Goal: Contribute content: Contribute content

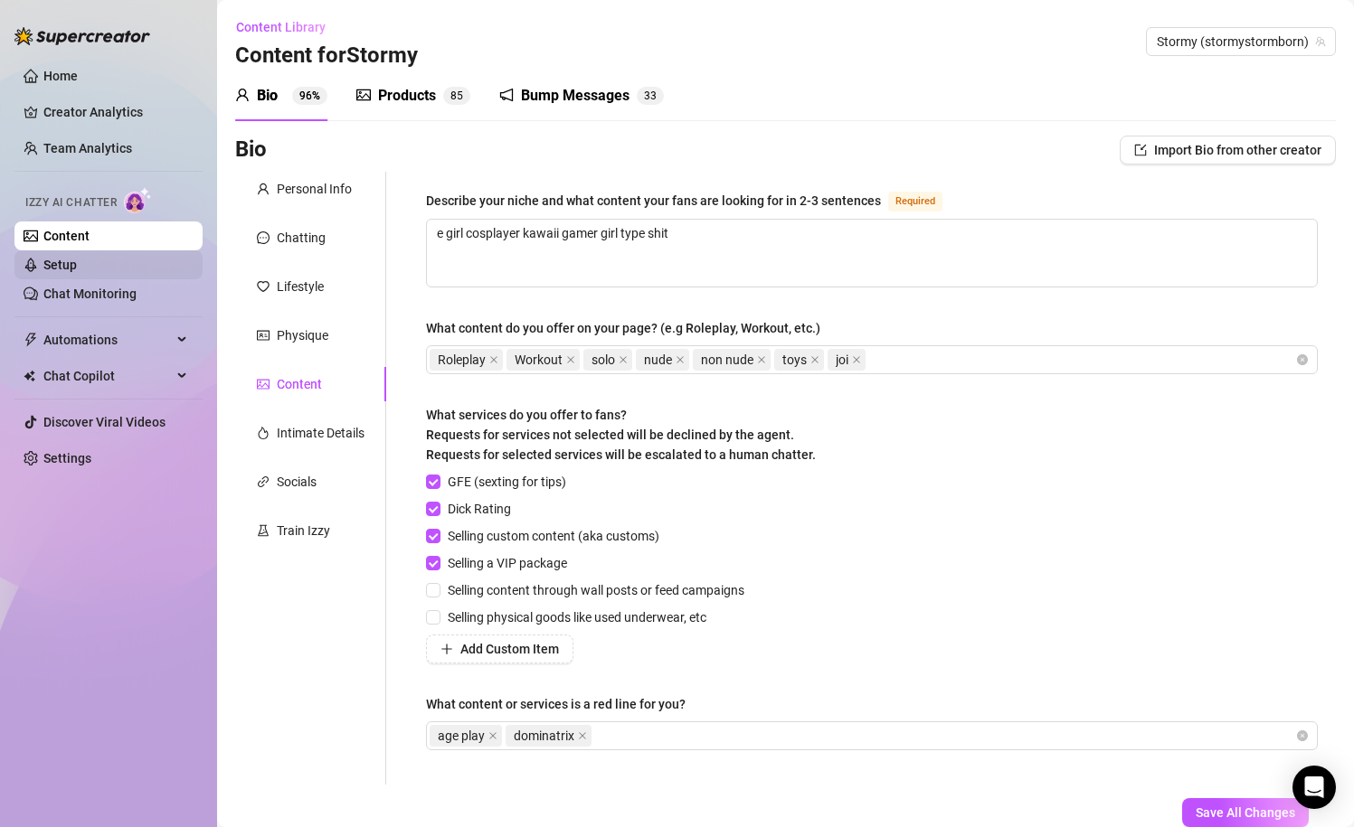
click at [71, 266] on link "Setup" at bounding box center [59, 265] width 33 height 14
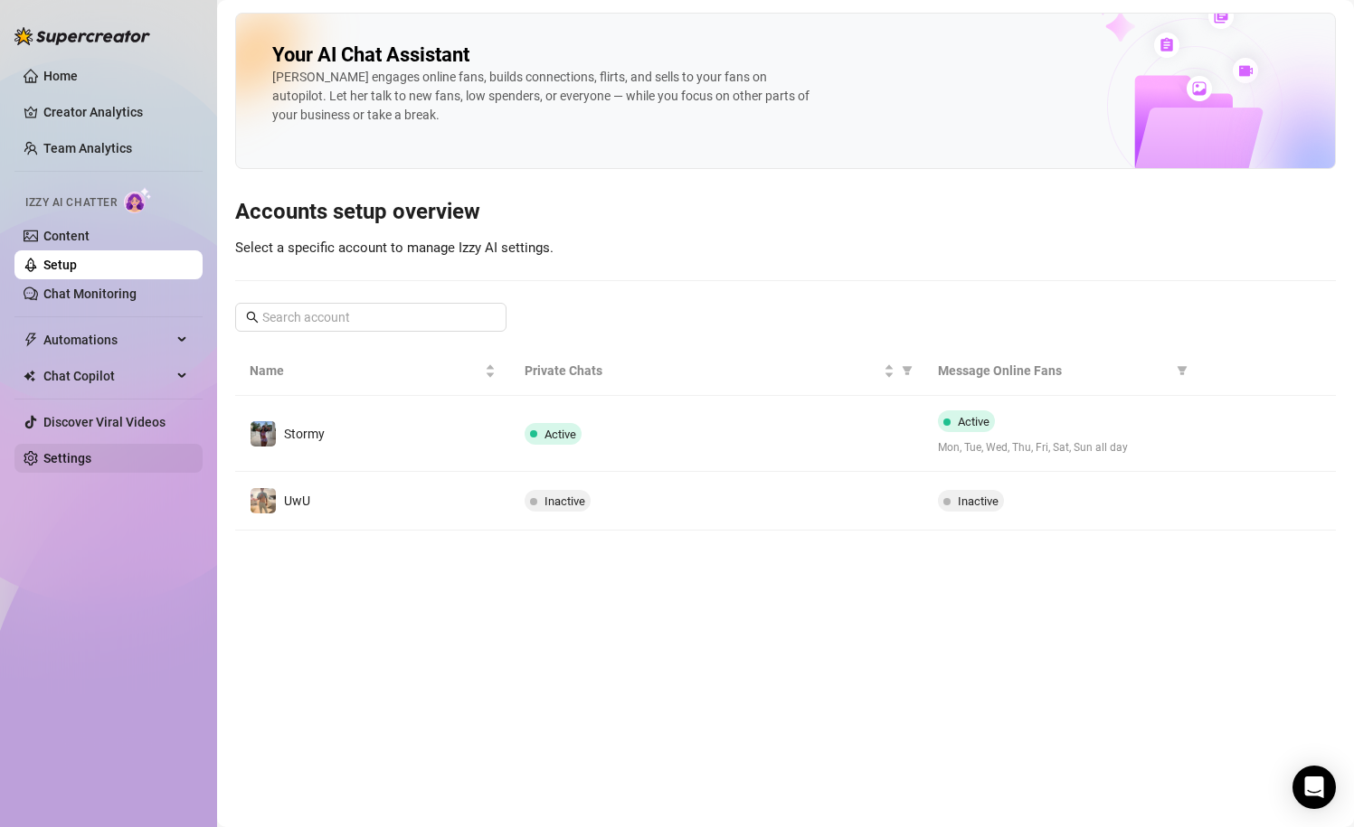
click at [89, 458] on link "Settings" at bounding box center [67, 458] width 48 height 14
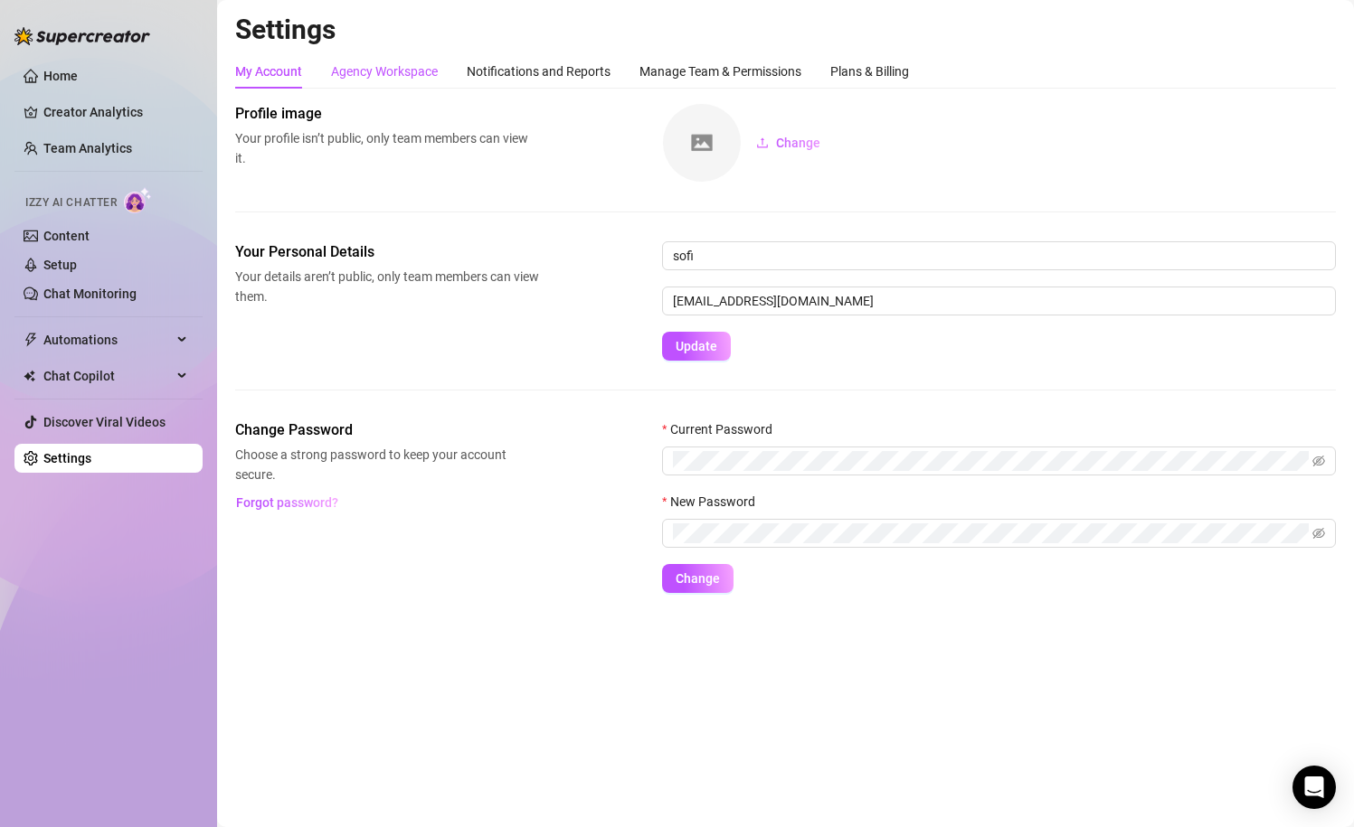
click at [385, 62] on div "Agency Workspace" at bounding box center [384, 71] width 107 height 20
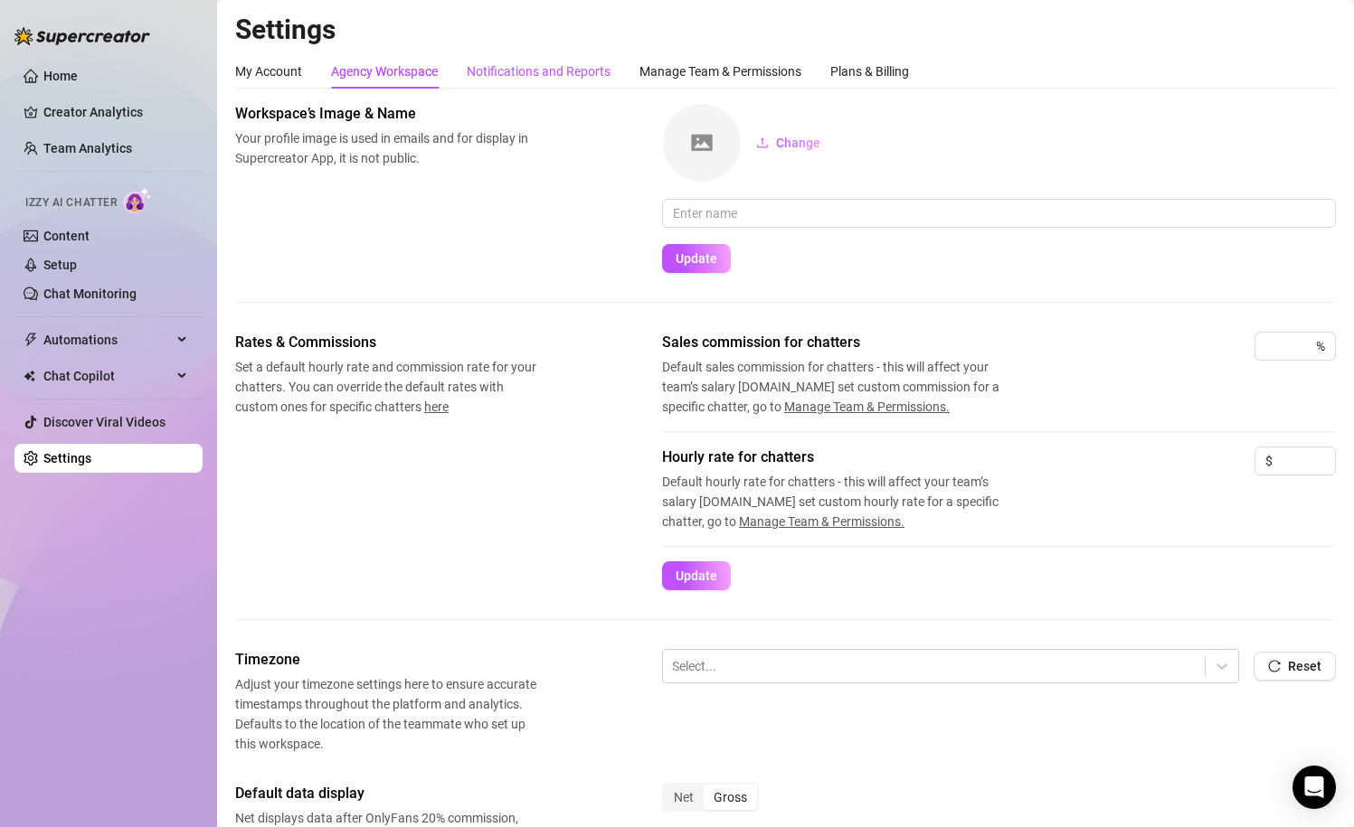
click at [509, 75] on div "Notifications and Reports" at bounding box center [539, 71] width 144 height 20
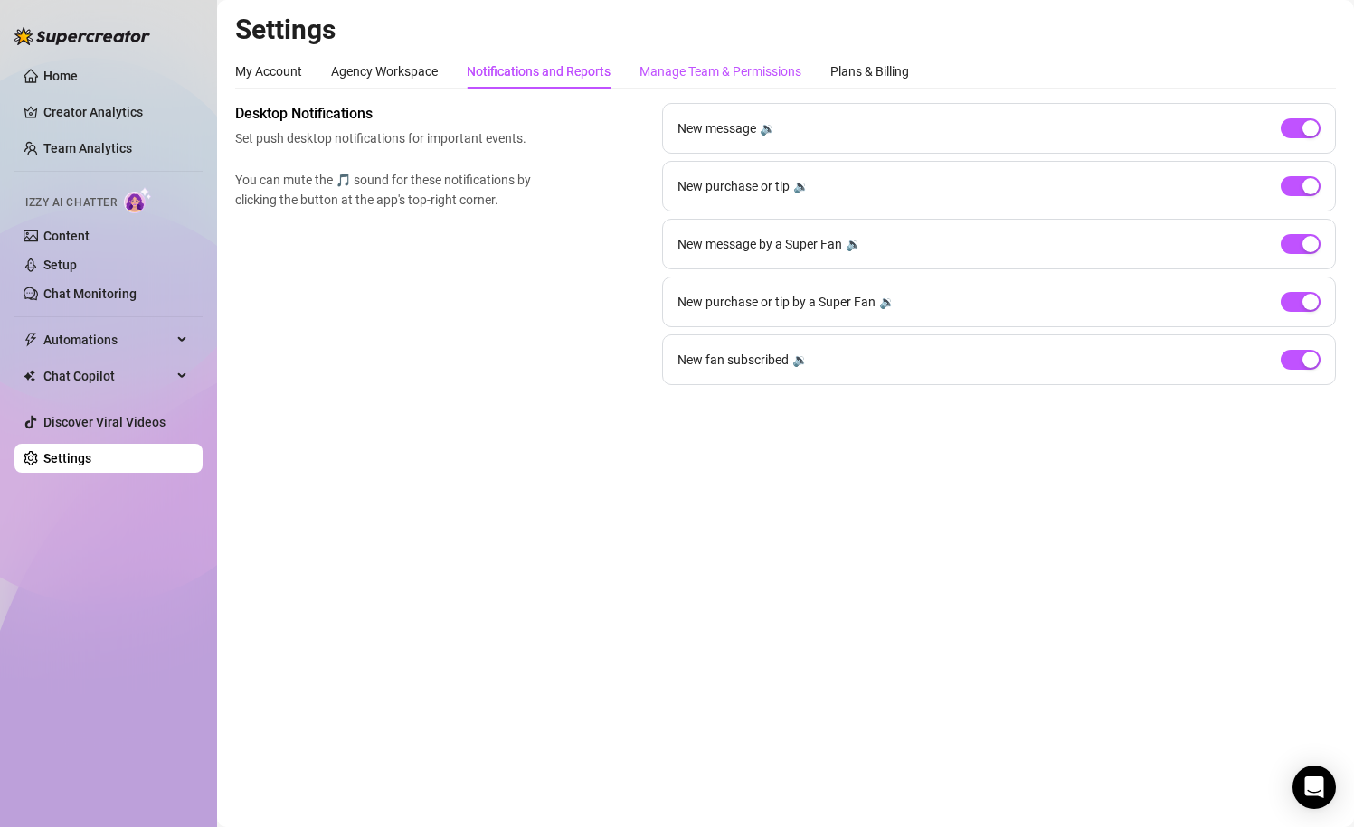
drag, startPoint x: 731, startPoint y: 73, endPoint x: 755, endPoint y: 87, distance: 27.1
click at [731, 73] on div "Manage Team & Permissions" at bounding box center [720, 71] width 162 height 20
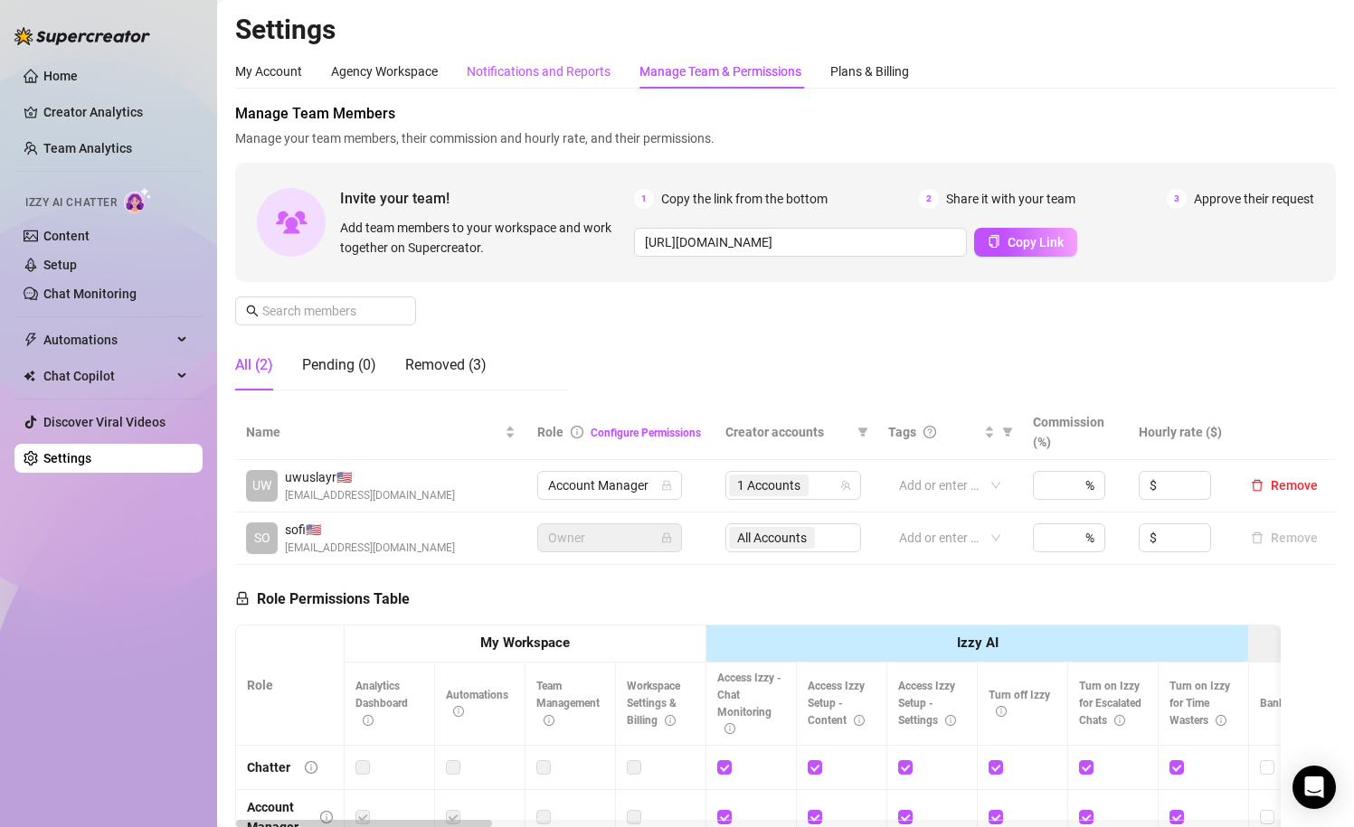
click at [487, 61] on div "Notifications and Reports" at bounding box center [539, 71] width 144 height 20
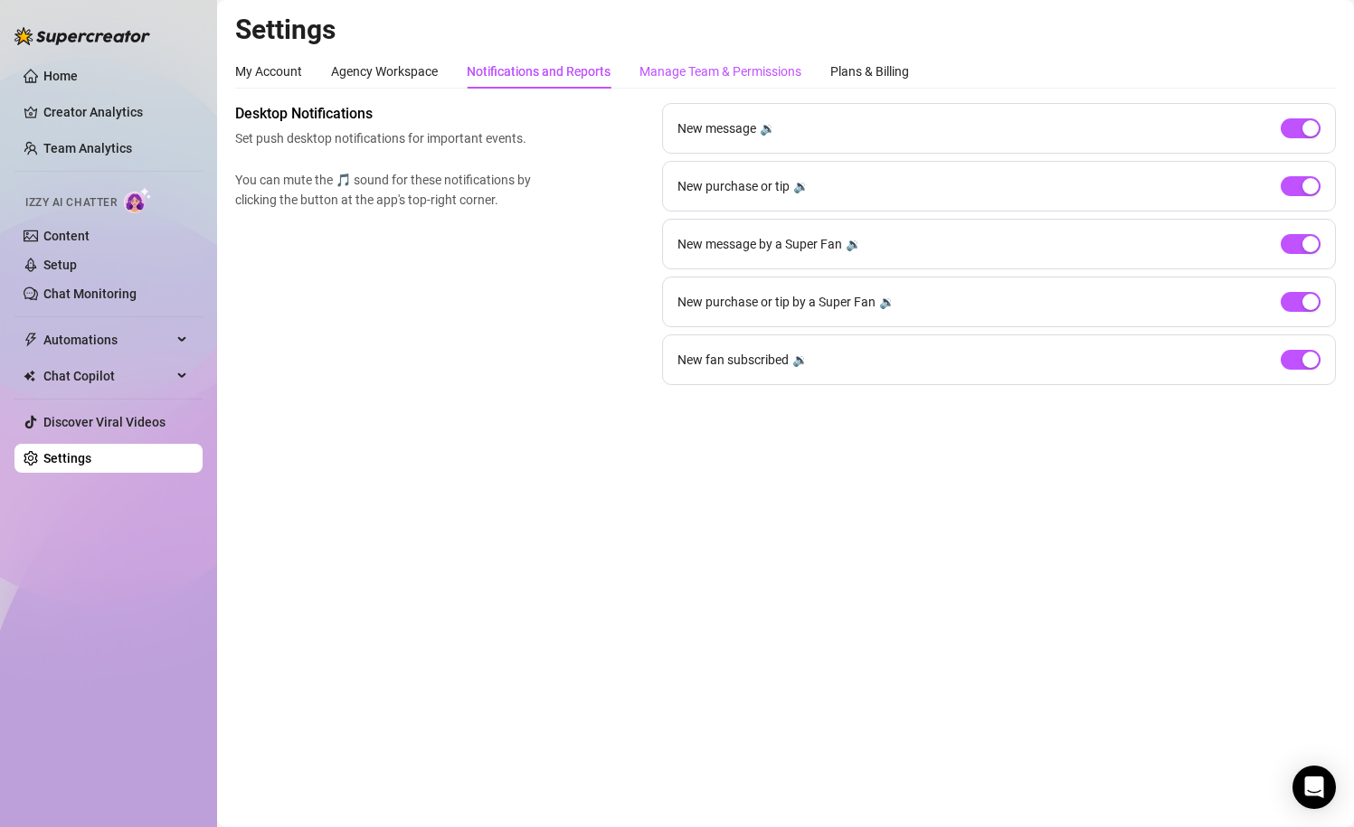
click at [724, 70] on div "Manage Team & Permissions" at bounding box center [720, 71] width 162 height 20
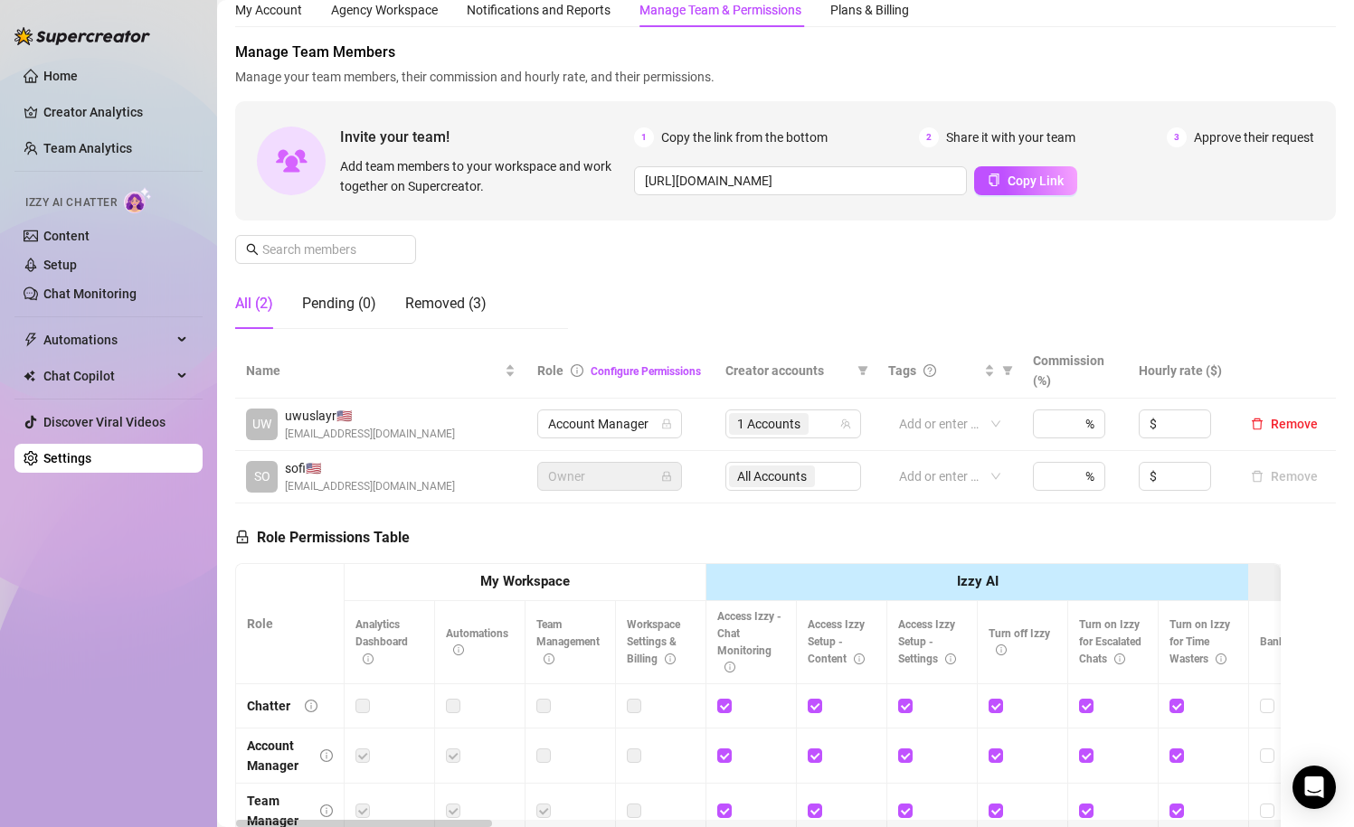
scroll to position [59, 0]
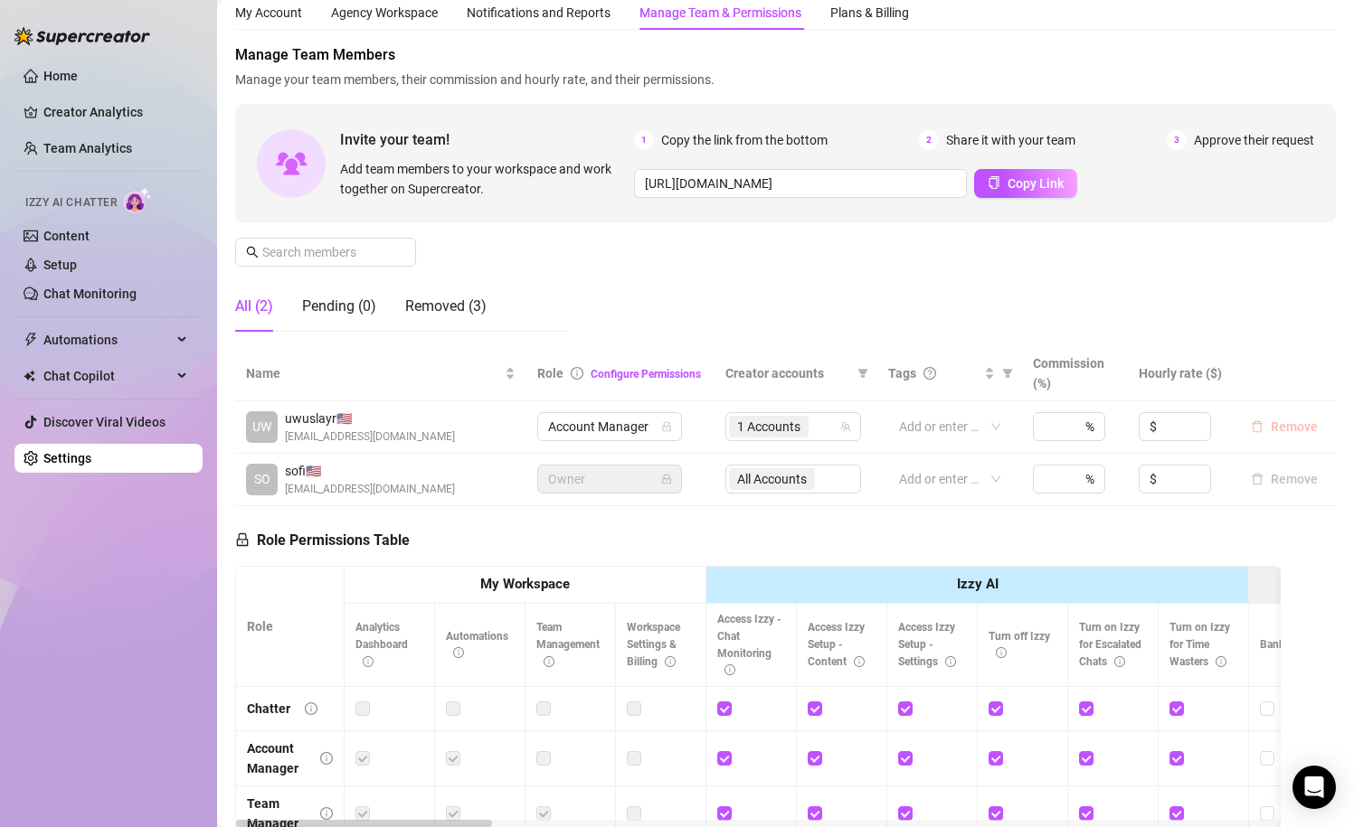
click at [1299, 422] on span "Remove" at bounding box center [1293, 427] width 47 height 14
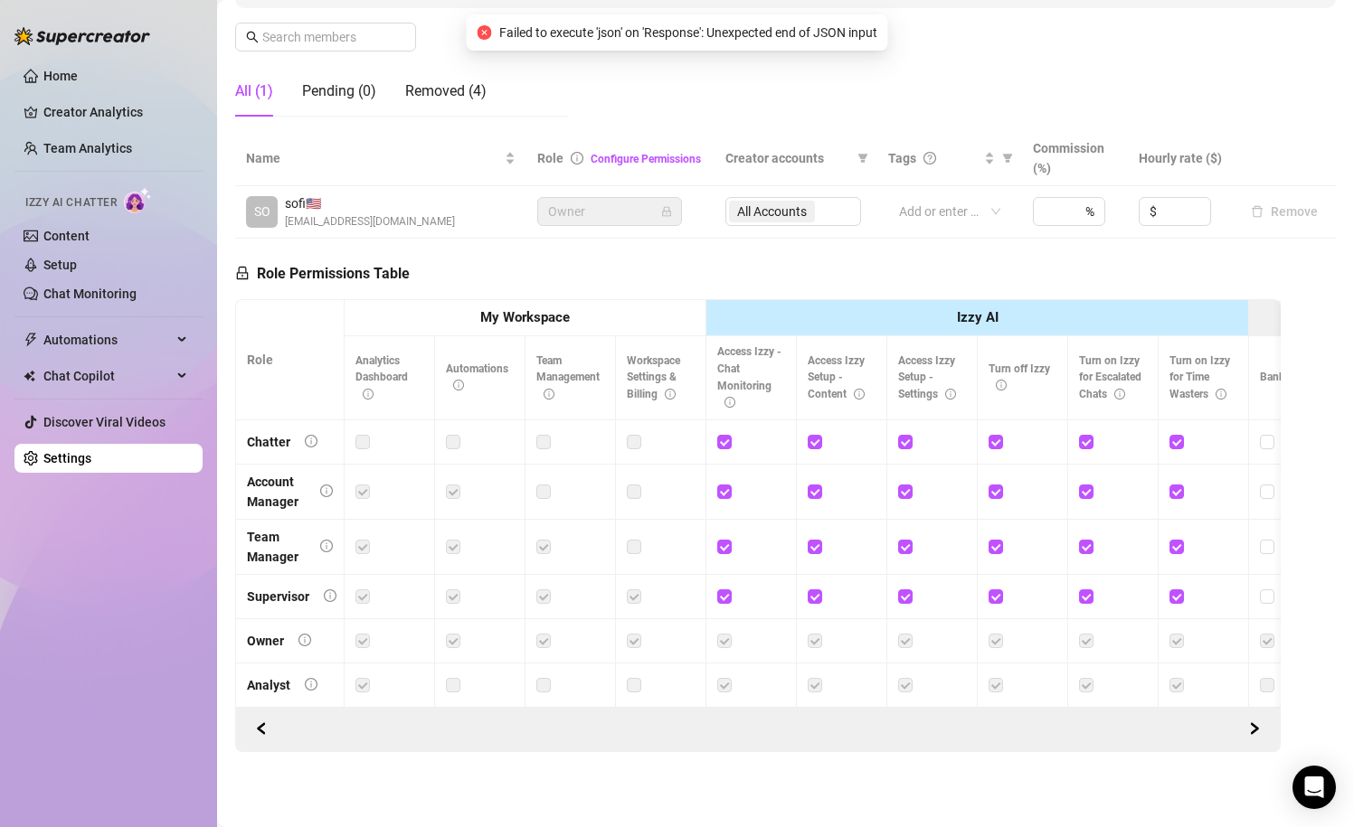
scroll to position [0, 0]
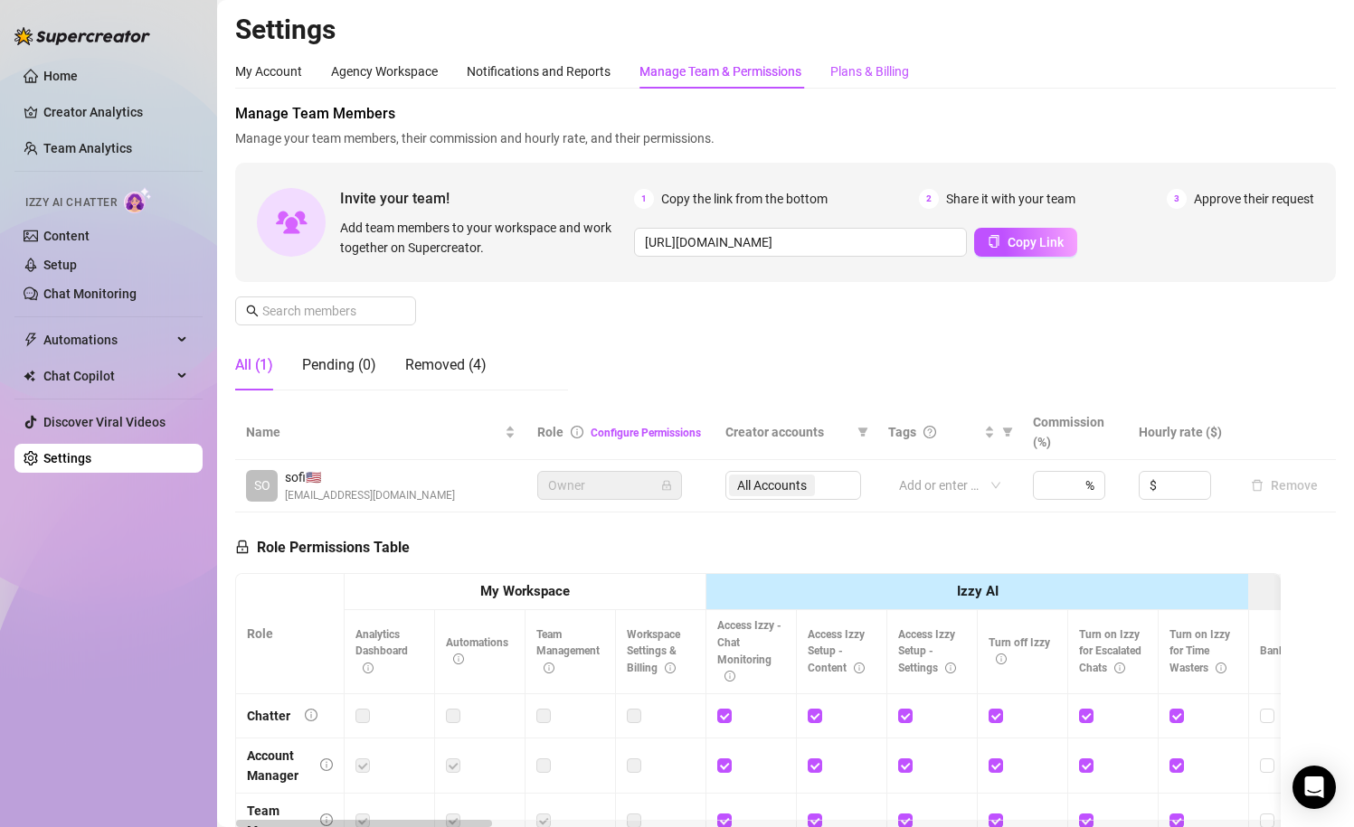
click at [875, 71] on div "Plans & Billing" at bounding box center [869, 71] width 79 height 20
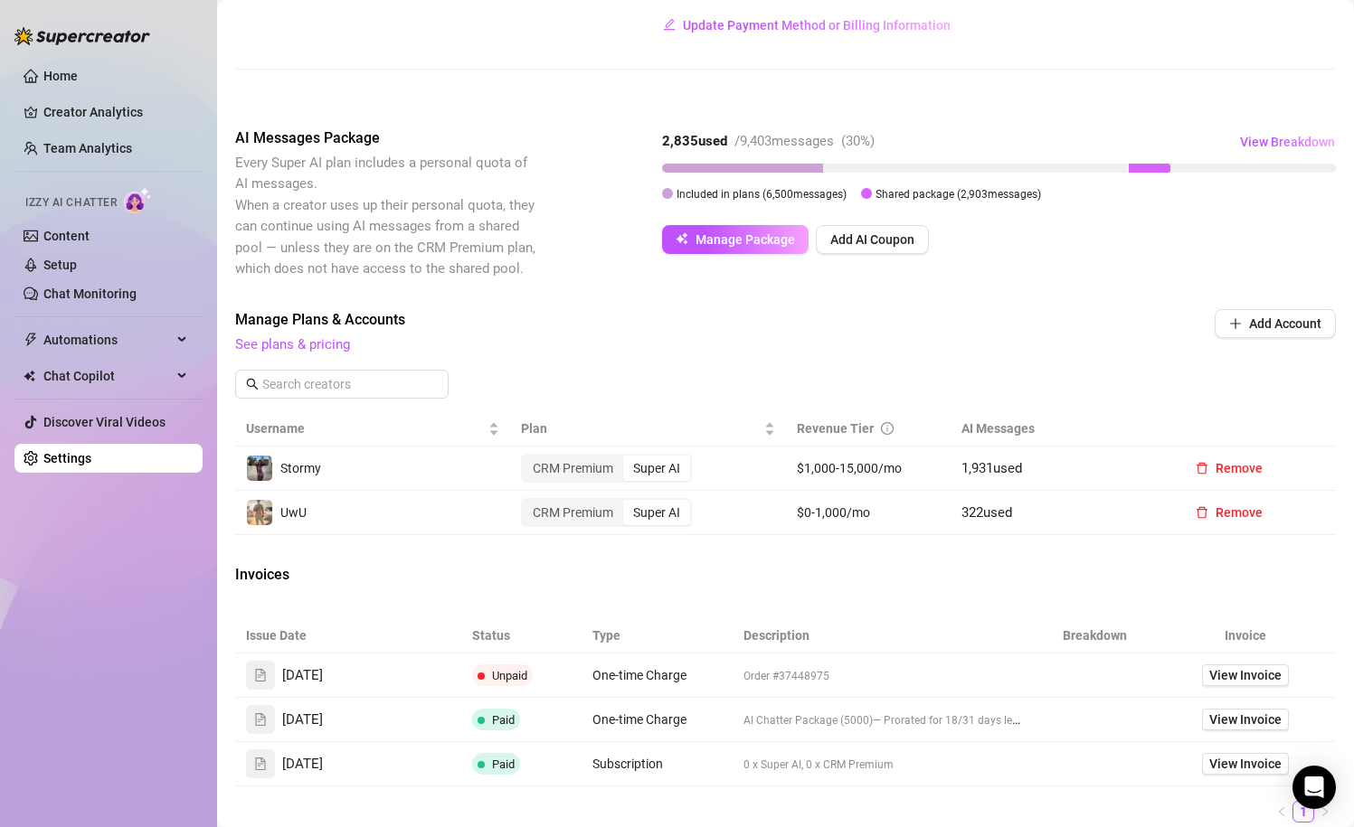
scroll to position [462, 0]
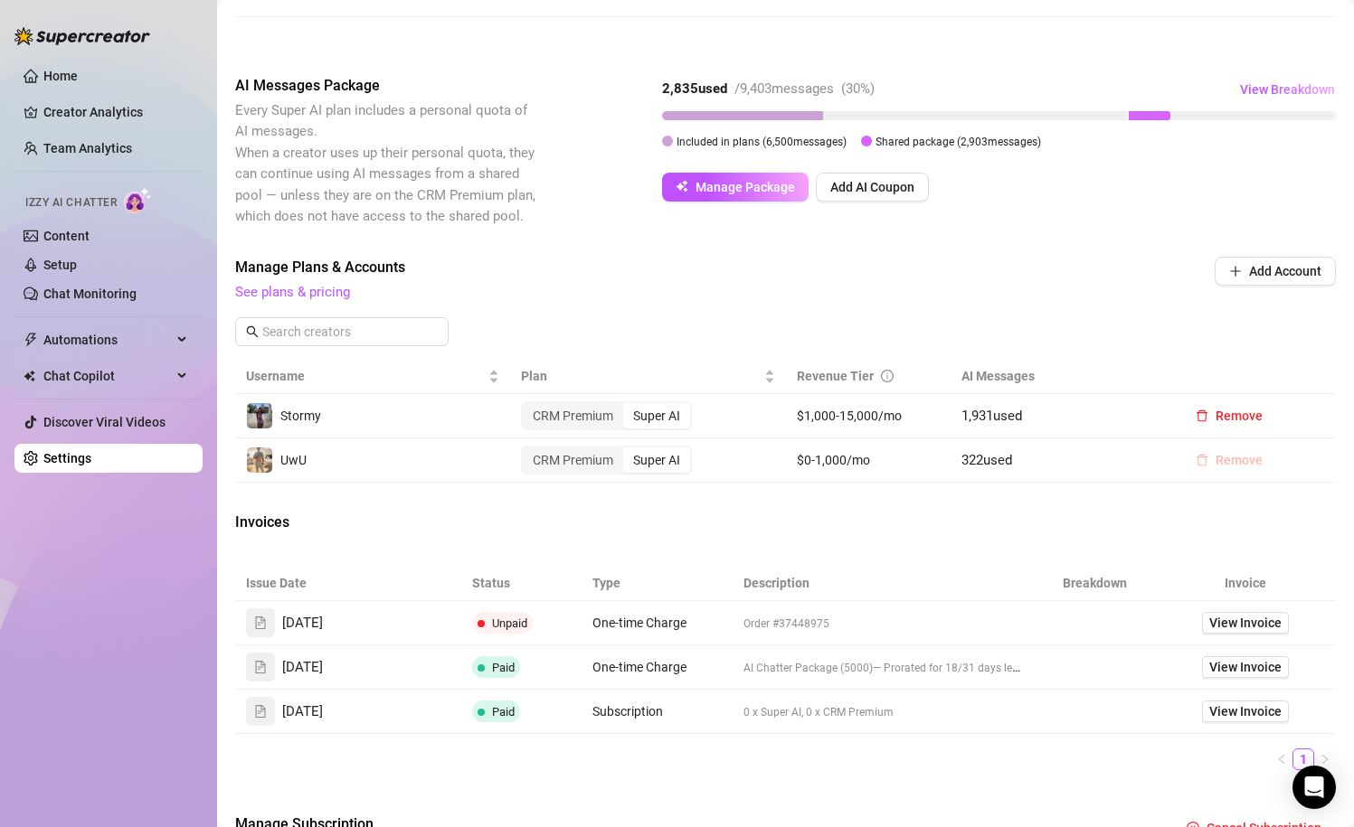
click at [1226, 460] on span "Remove" at bounding box center [1238, 460] width 47 height 14
click at [1326, 417] on span "OK" at bounding box center [1327, 414] width 17 height 14
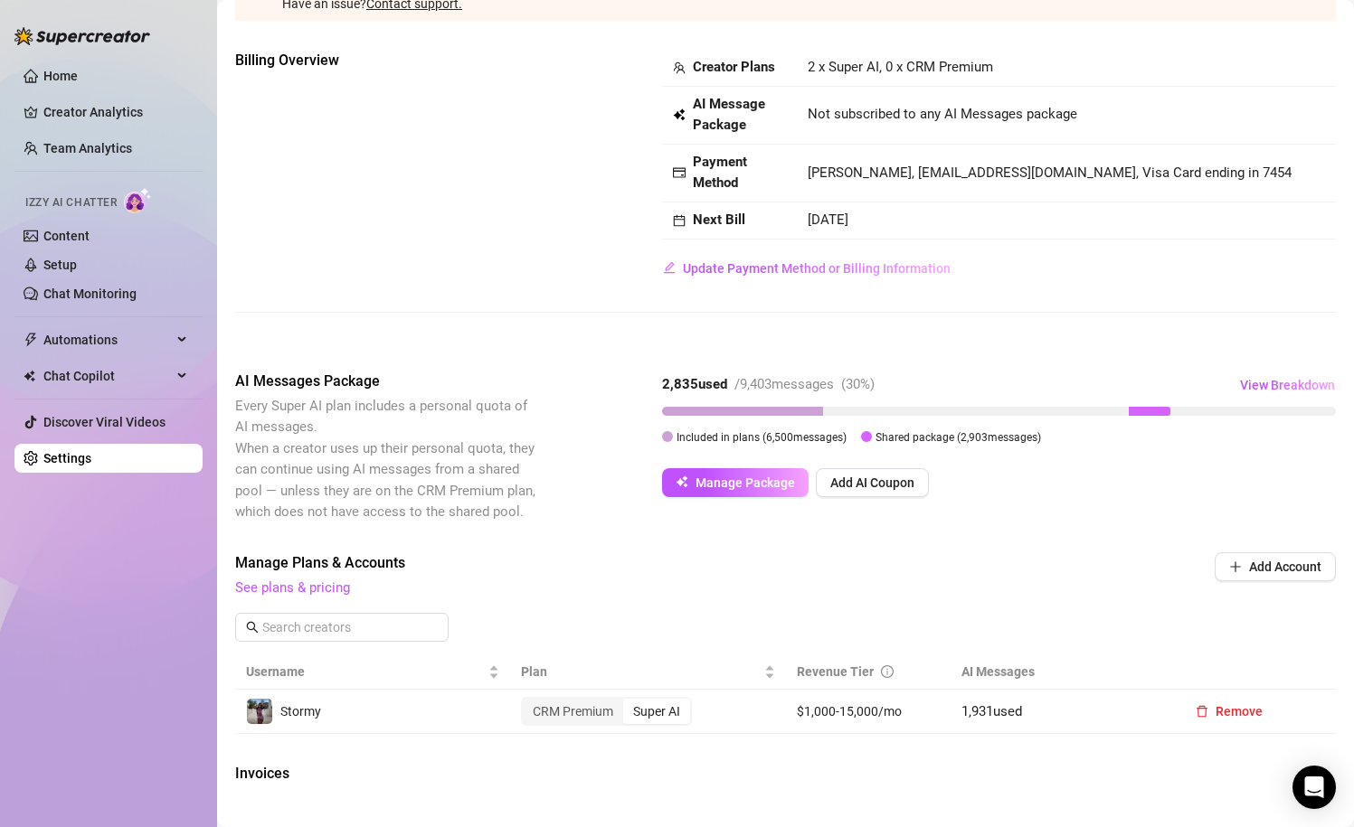
scroll to position [192, 0]
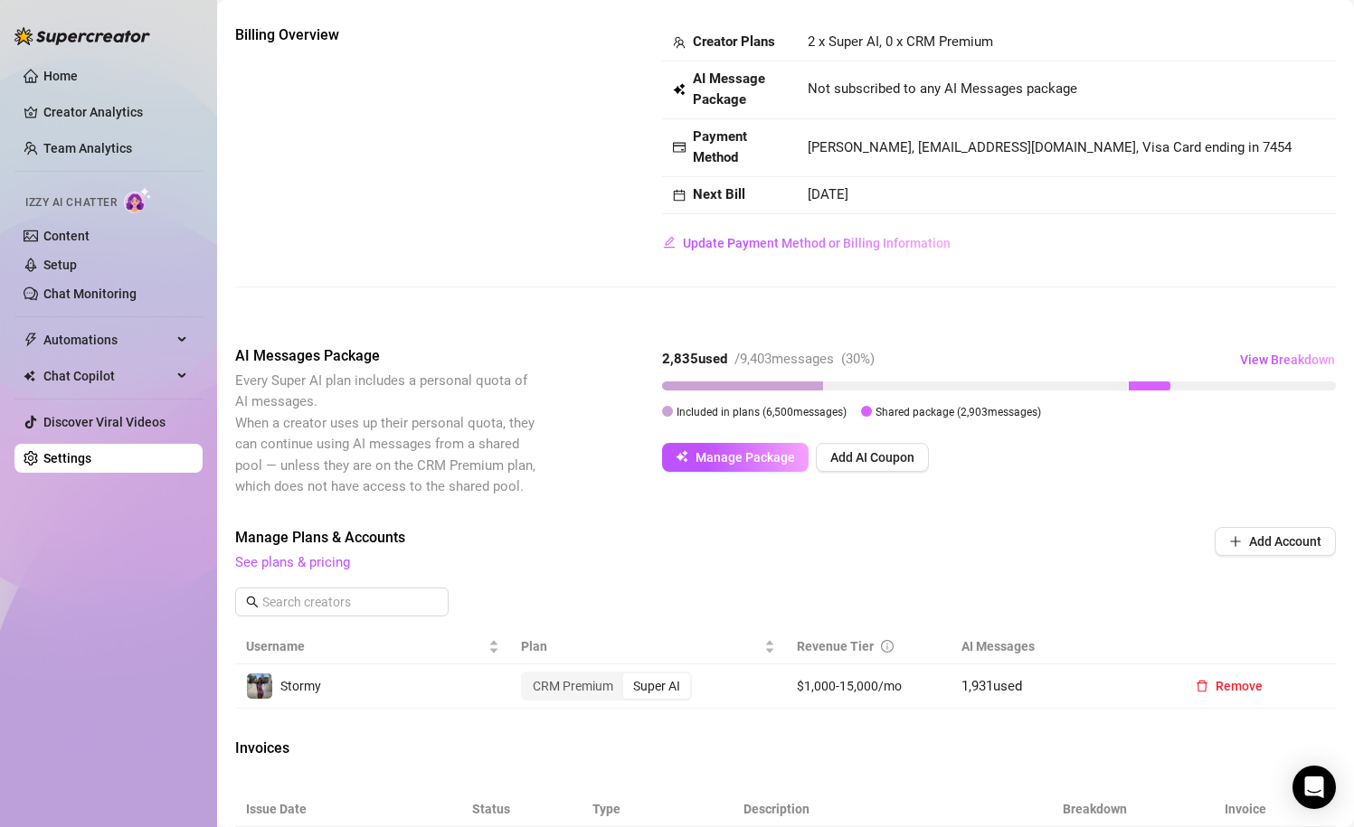
drag, startPoint x: 723, startPoint y: 415, endPoint x: 904, endPoint y: 421, distance: 180.9
click at [904, 421] on div "2,835 used / 9,403 messages ( 30 %) View Breakdown Included in plans ( 6,500 me…" at bounding box center [999, 386] width 674 height 83
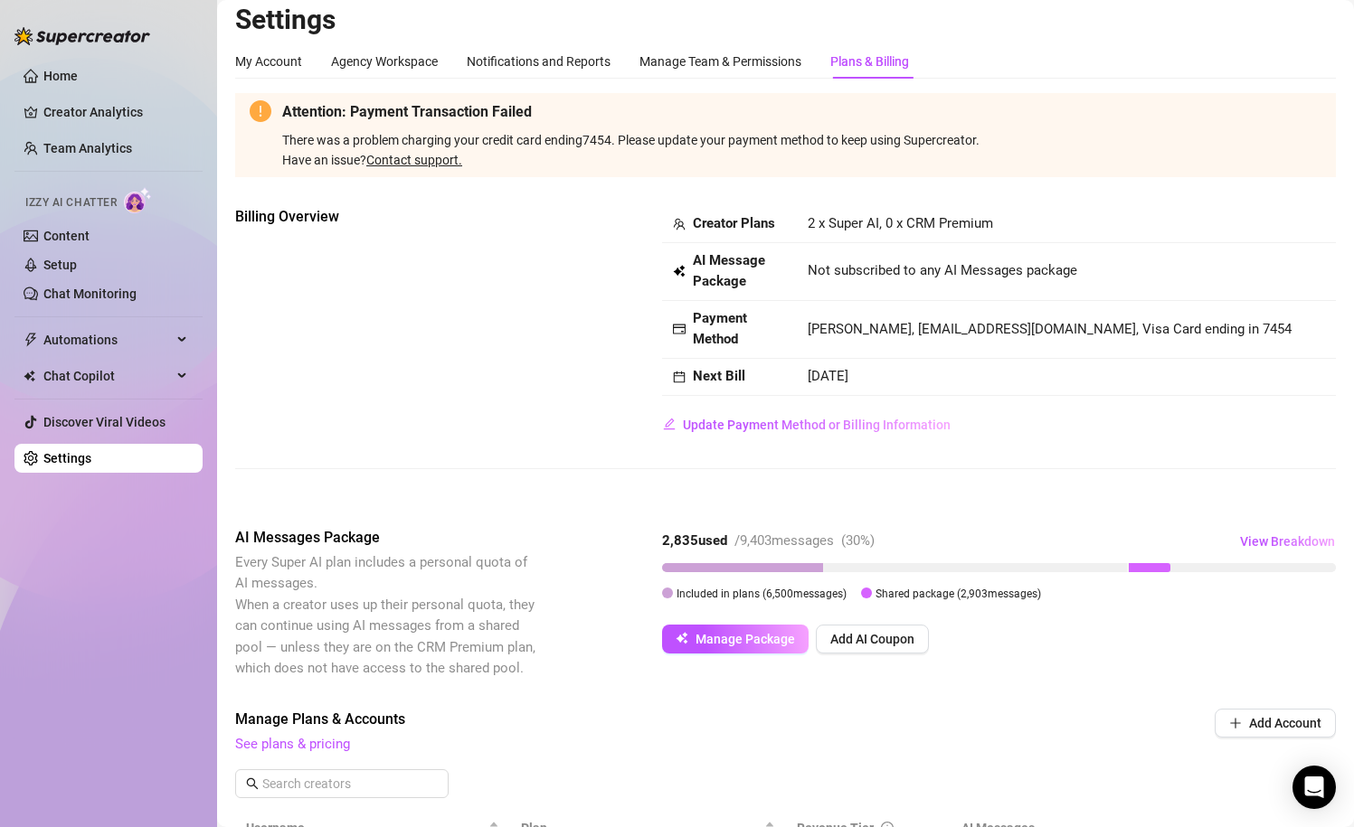
scroll to position [0, 0]
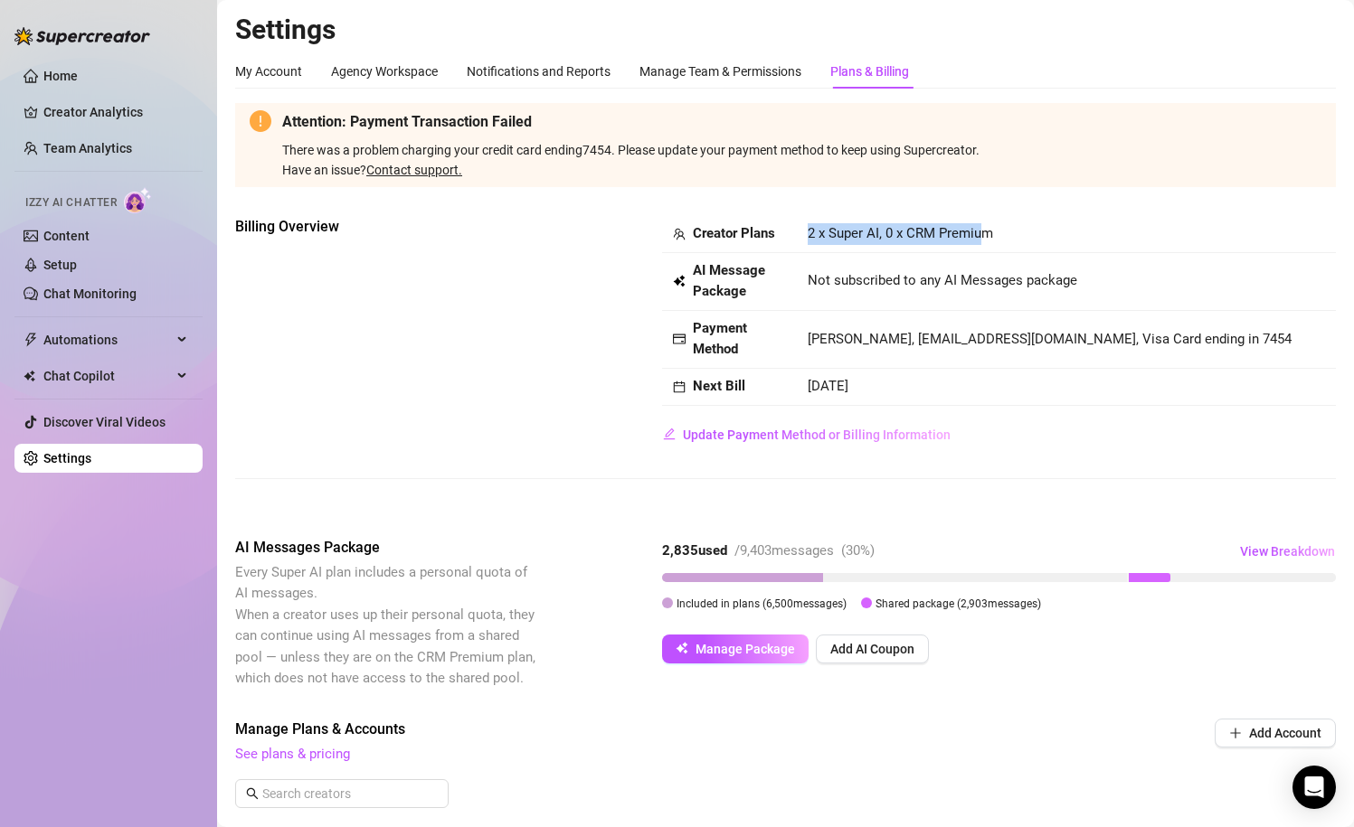
drag, startPoint x: 788, startPoint y: 231, endPoint x: 978, endPoint y: 226, distance: 189.9
click at [978, 227] on tr "Creator Plans 2 x Super AI, 0 x CRM Premium" at bounding box center [999, 234] width 674 height 37
click at [978, 226] on span "2 x Super AI, 0 x CRM Premium" at bounding box center [899, 233] width 185 height 16
click at [78, 79] on link "Home" at bounding box center [60, 76] width 34 height 14
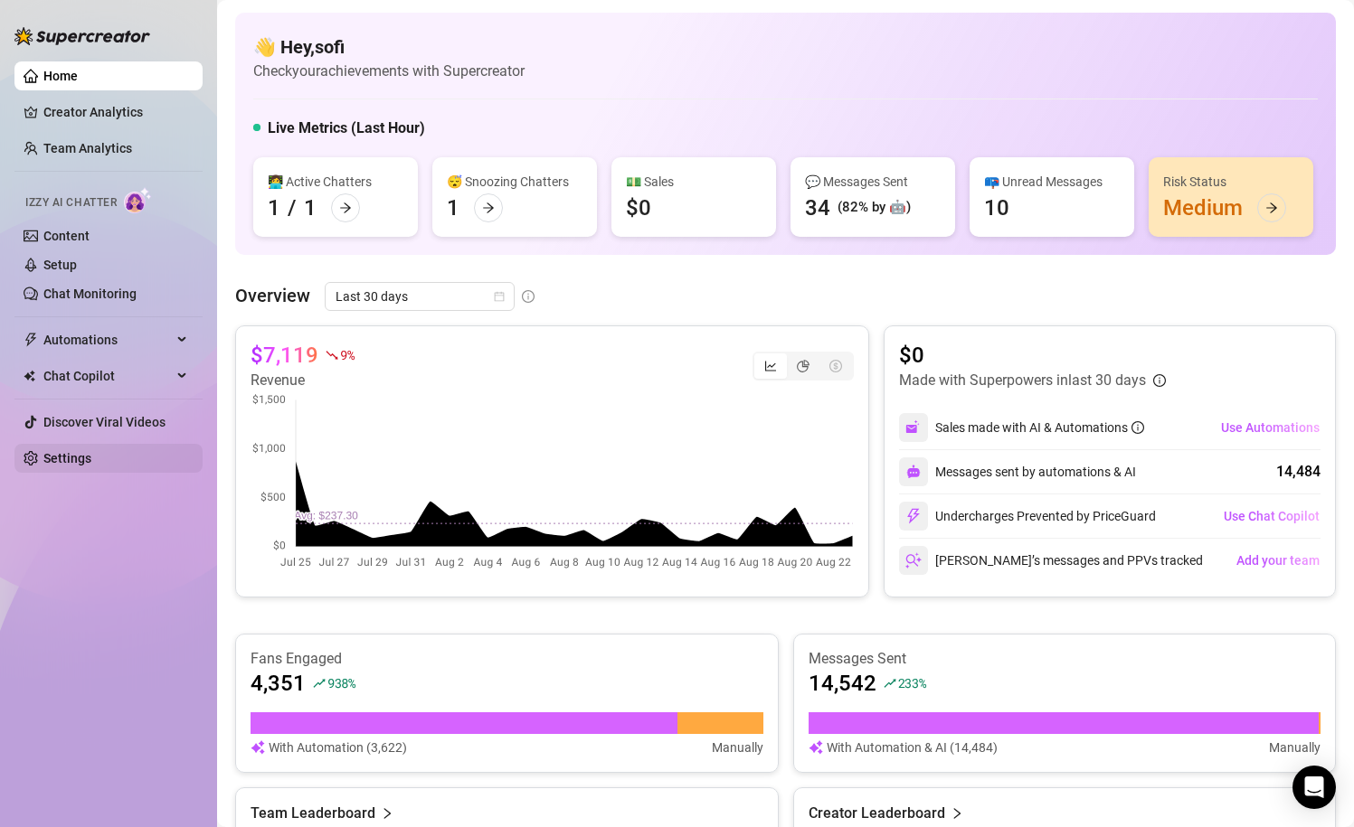
click at [91, 463] on link "Settings" at bounding box center [67, 458] width 48 height 14
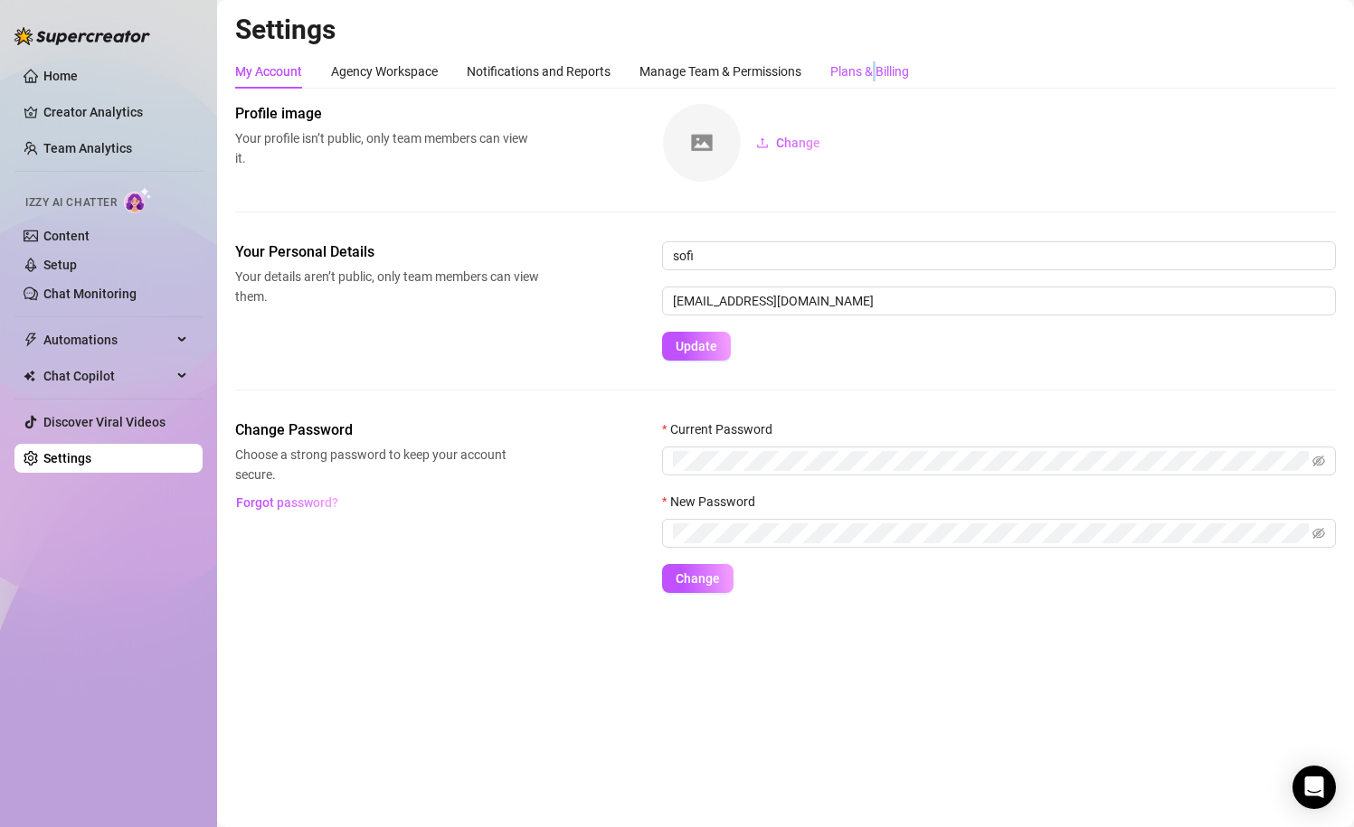
click at [876, 63] on div "Plans & Billing" at bounding box center [869, 71] width 79 height 20
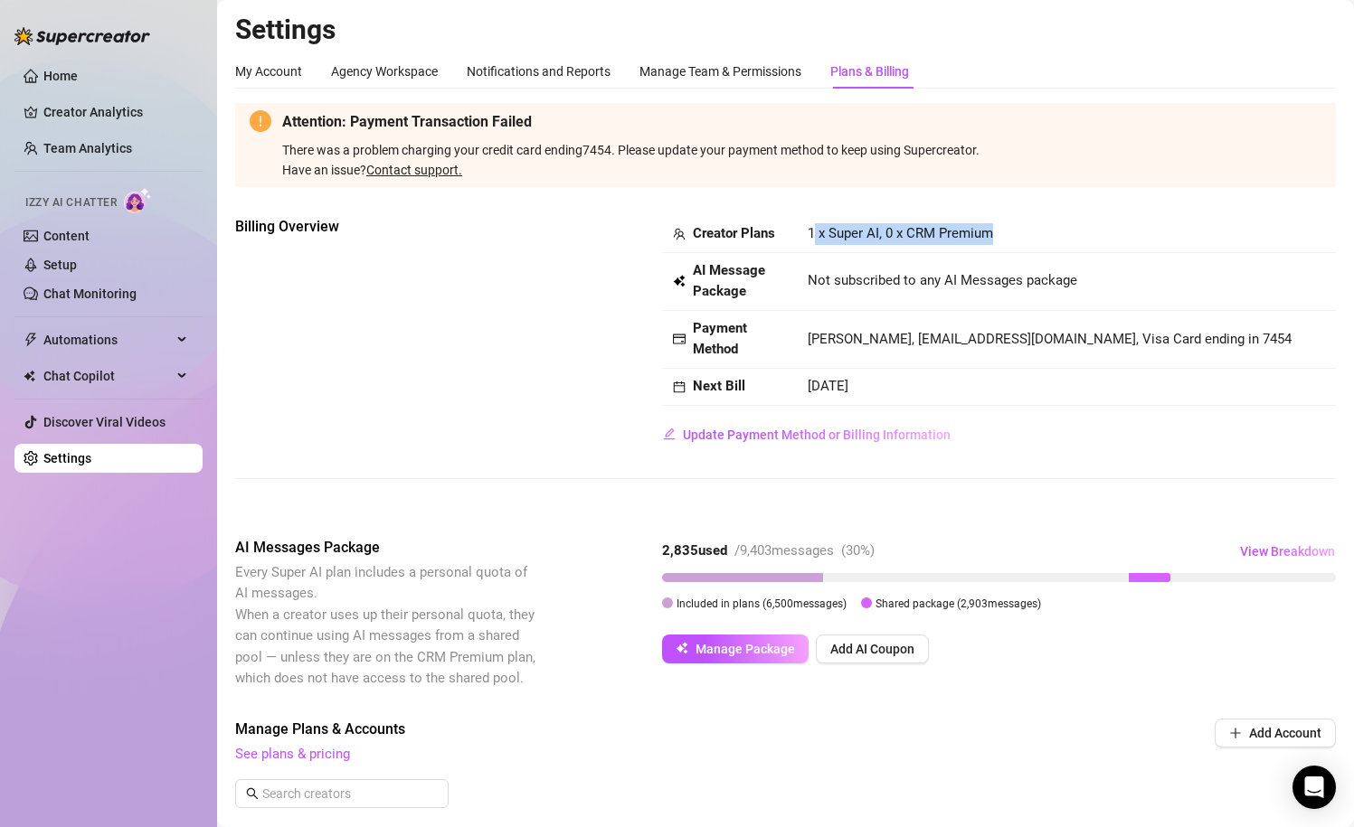
drag, startPoint x: 811, startPoint y: 230, endPoint x: 1014, endPoint y: 229, distance: 202.5
click at [1014, 229] on td "1 x Super AI, 0 x CRM Premium" at bounding box center [1066, 234] width 539 height 37
click at [1014, 228] on td "1 x Super AI, 0 x CRM Premium" at bounding box center [1066, 234] width 539 height 37
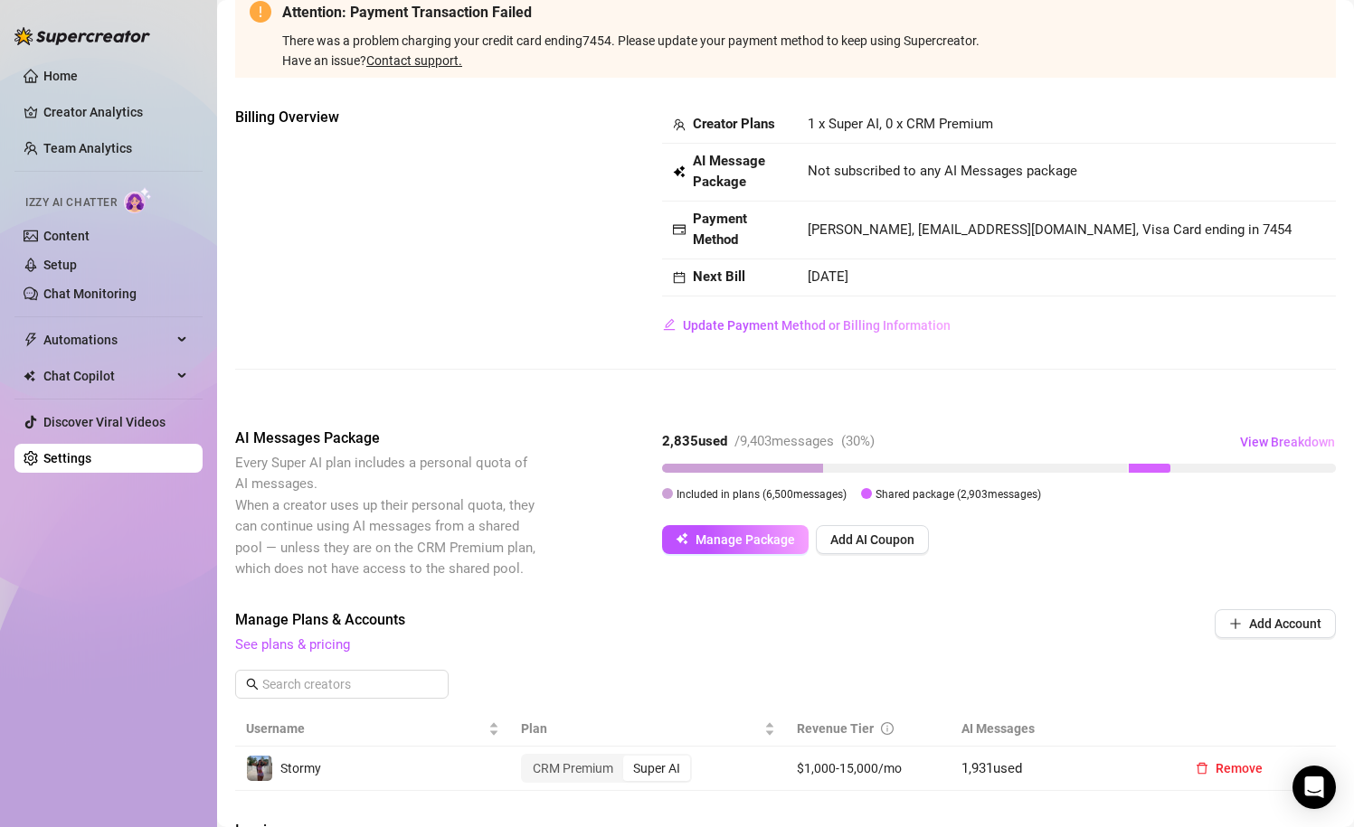
scroll to position [96, 0]
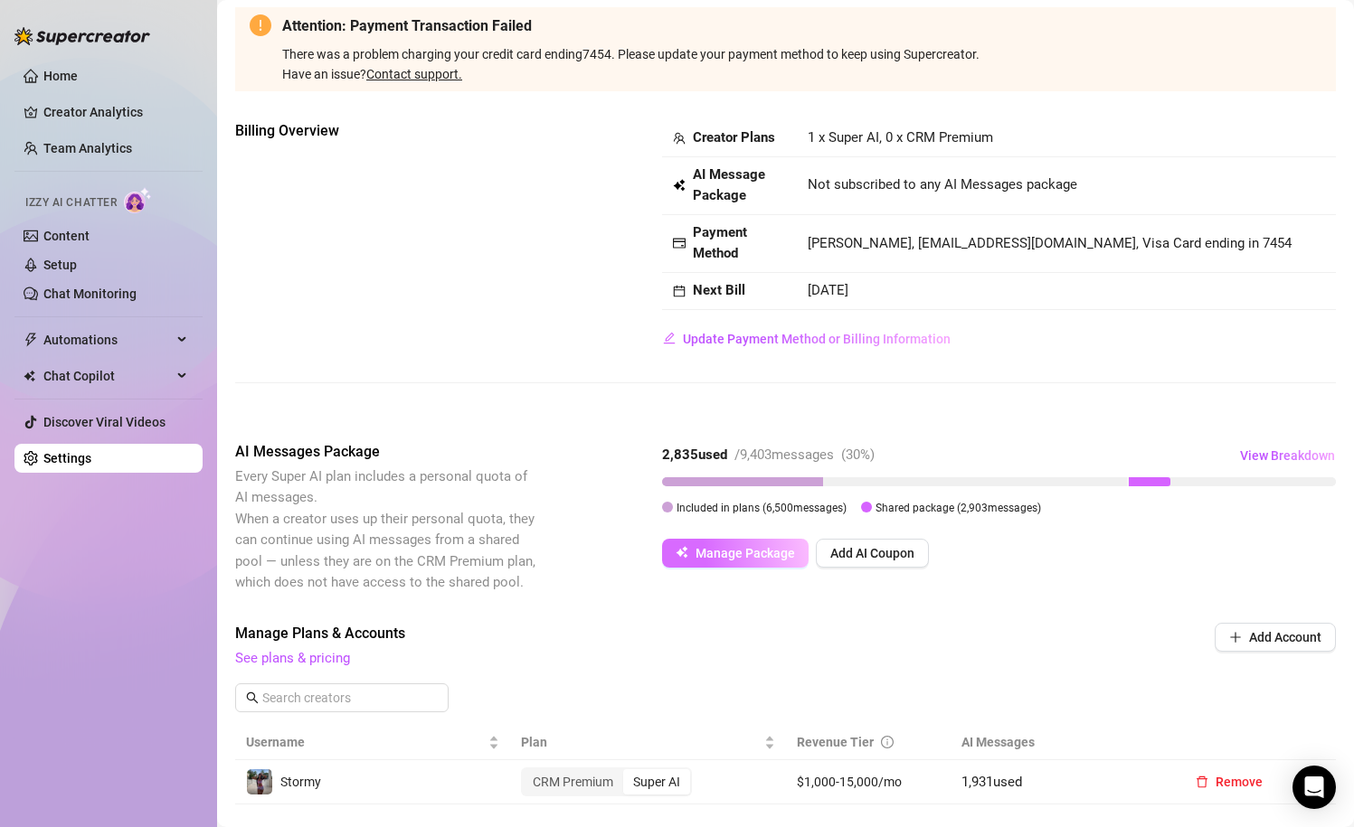
click at [722, 558] on span "Manage Package" at bounding box center [744, 553] width 99 height 14
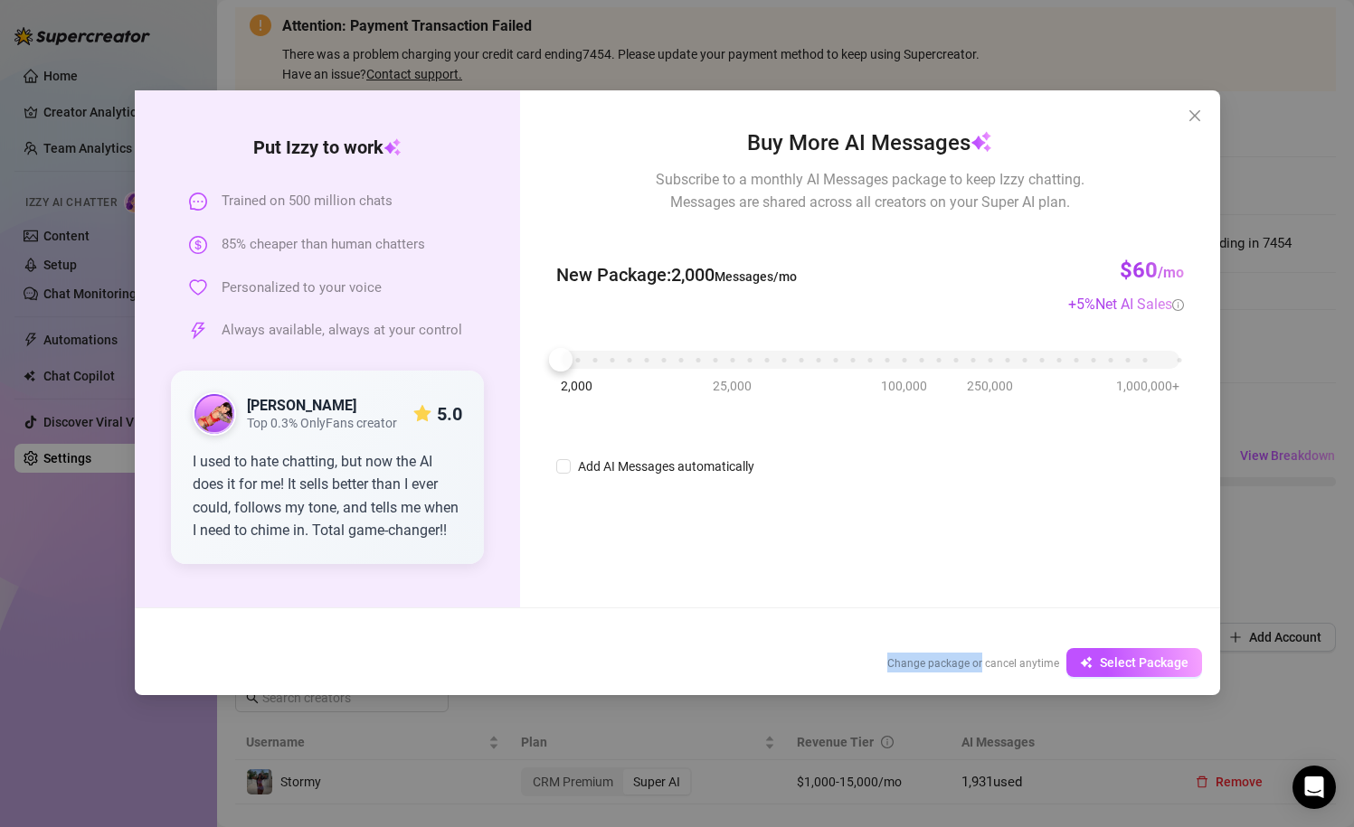
drag, startPoint x: 892, startPoint y: 660, endPoint x: 984, endPoint y: 658, distance: 92.2
click at [984, 658] on span "Change package or cancel anytime" at bounding box center [973, 663] width 172 height 13
click at [1184, 123] on button "Close" at bounding box center [1194, 115] width 29 height 29
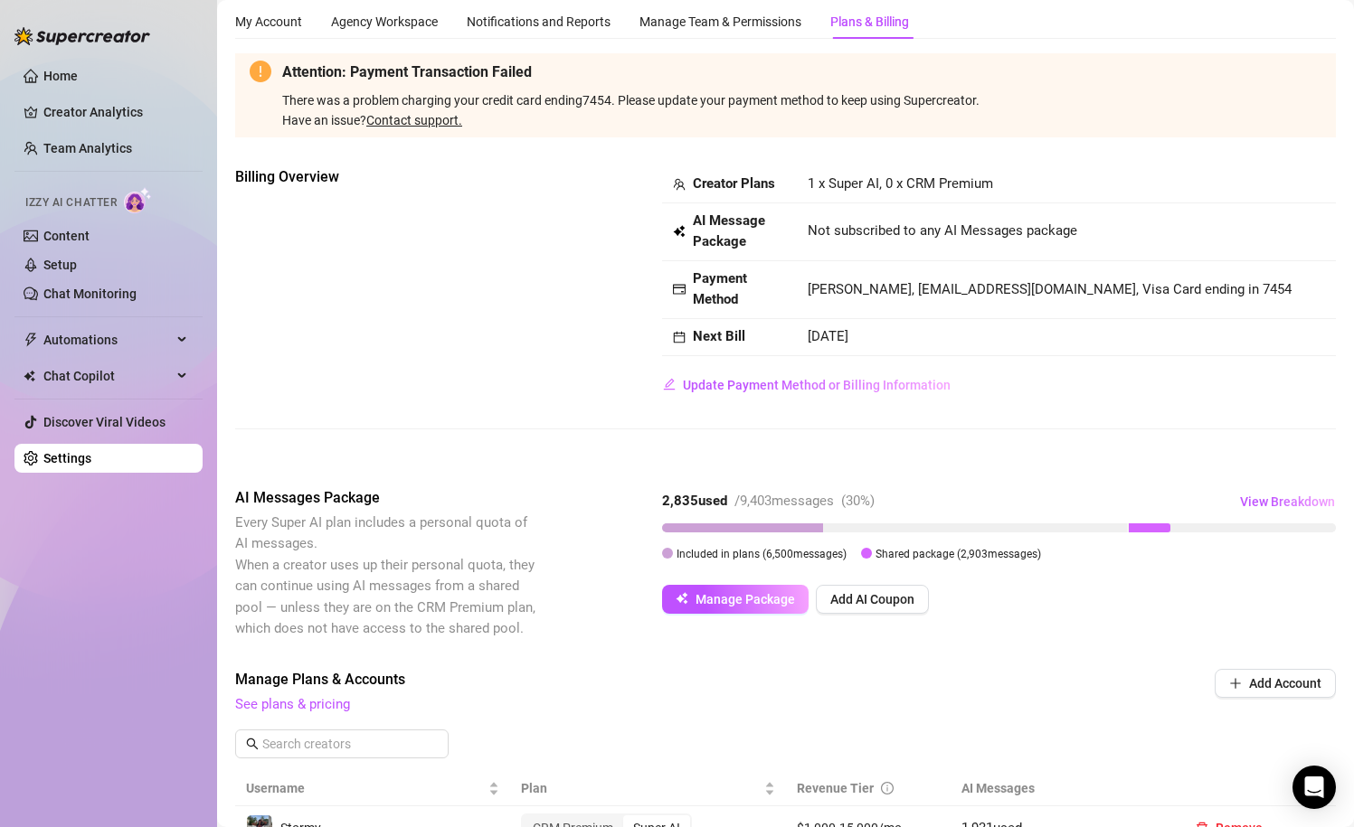
scroll to position [0, 0]
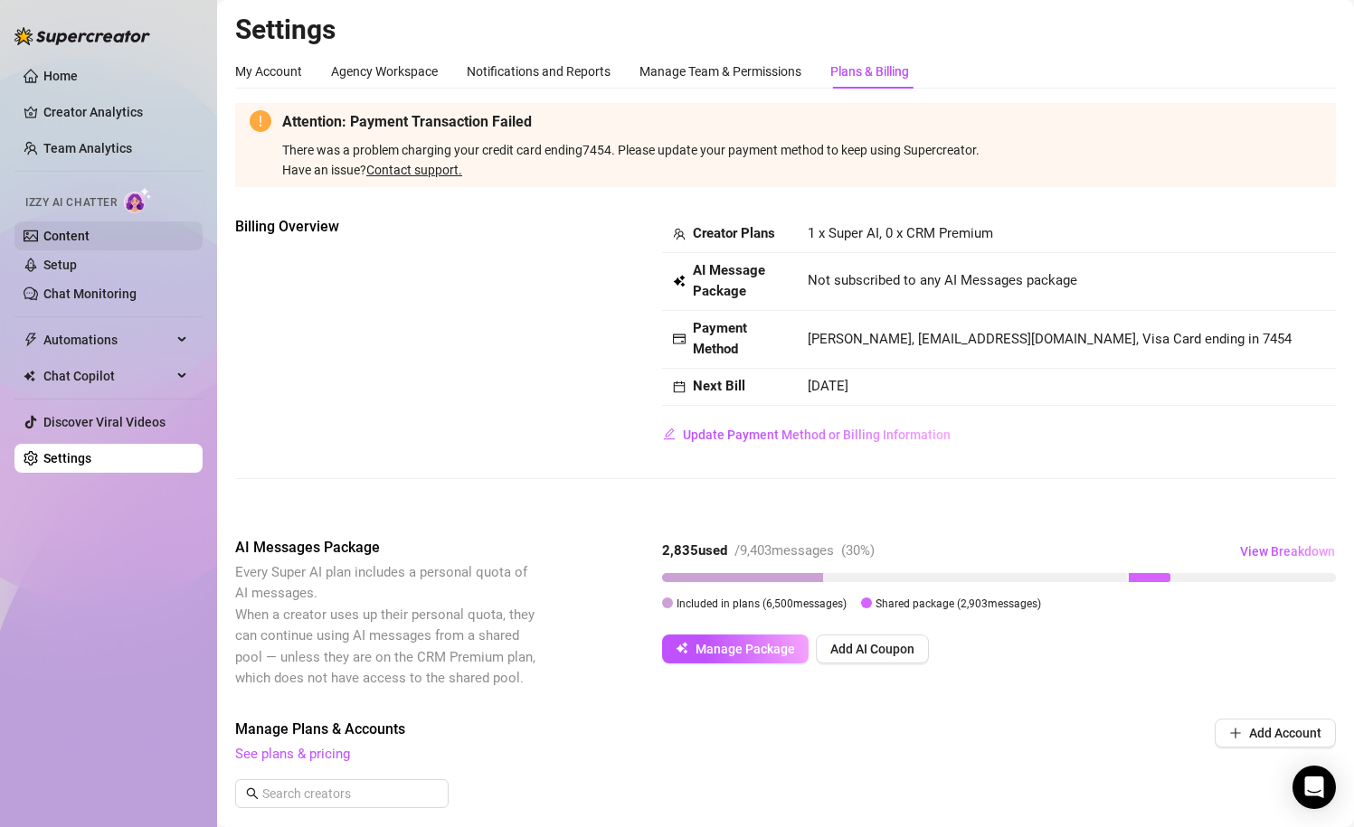
click at [61, 242] on link "Content" at bounding box center [66, 236] width 46 height 14
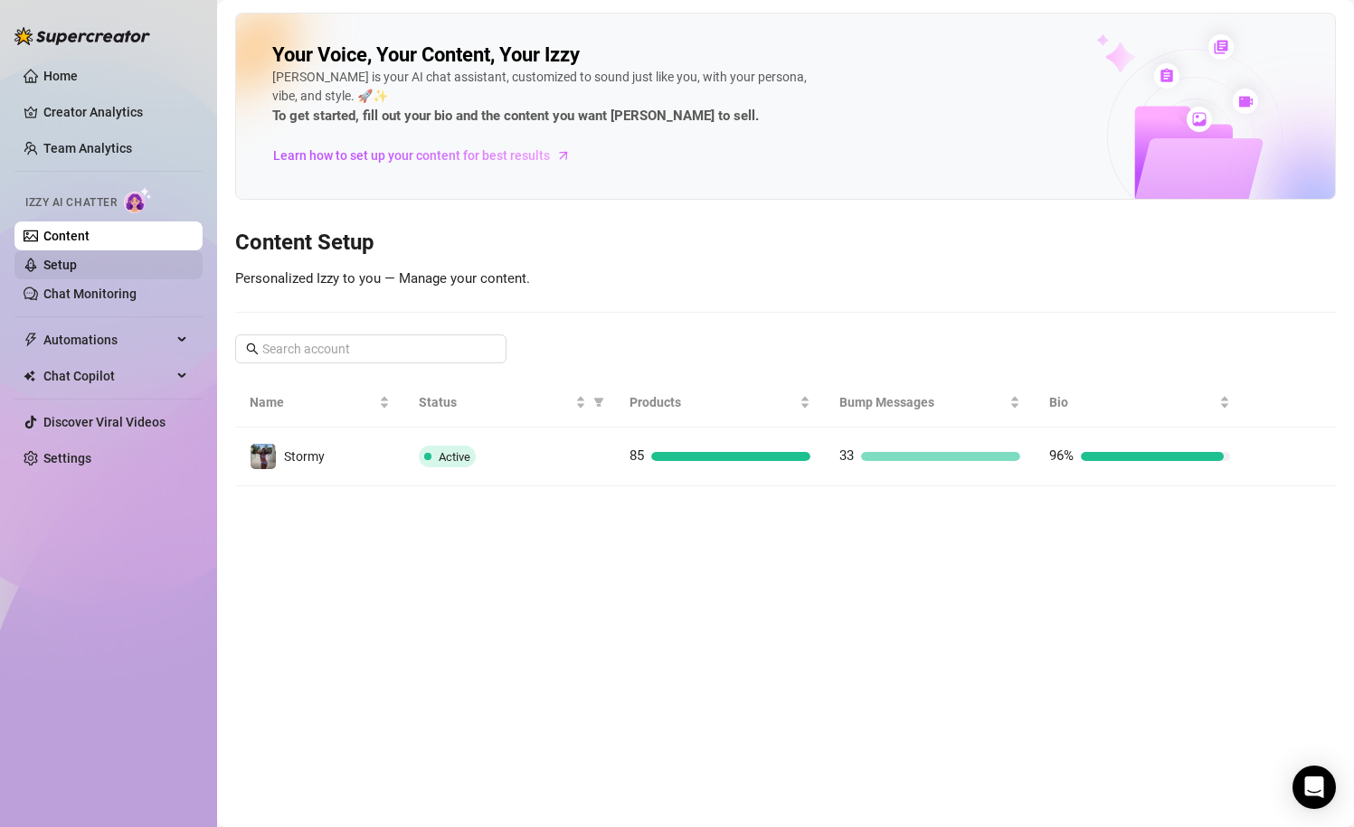
click at [77, 269] on link "Setup" at bounding box center [59, 265] width 33 height 14
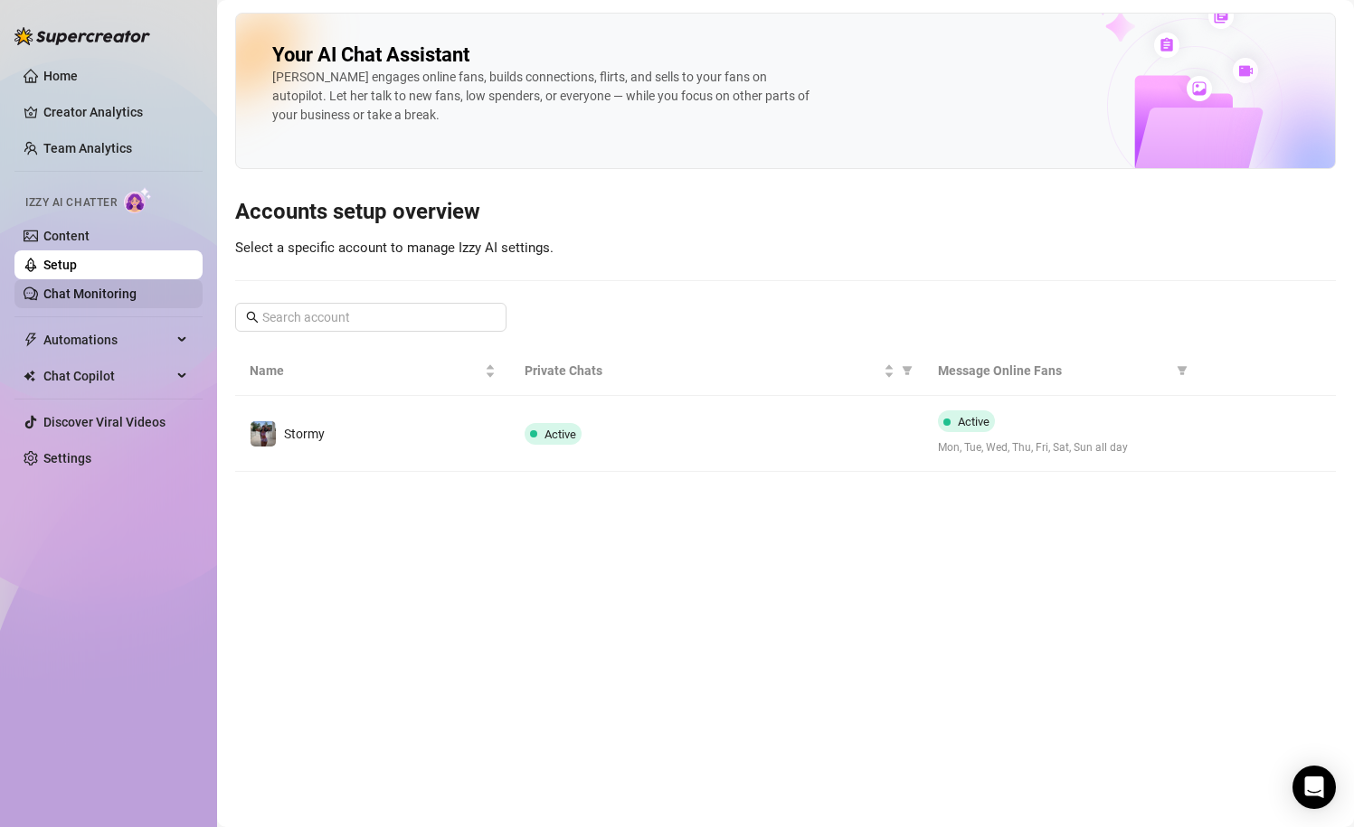
click at [132, 301] on link "Chat Monitoring" at bounding box center [89, 294] width 93 height 14
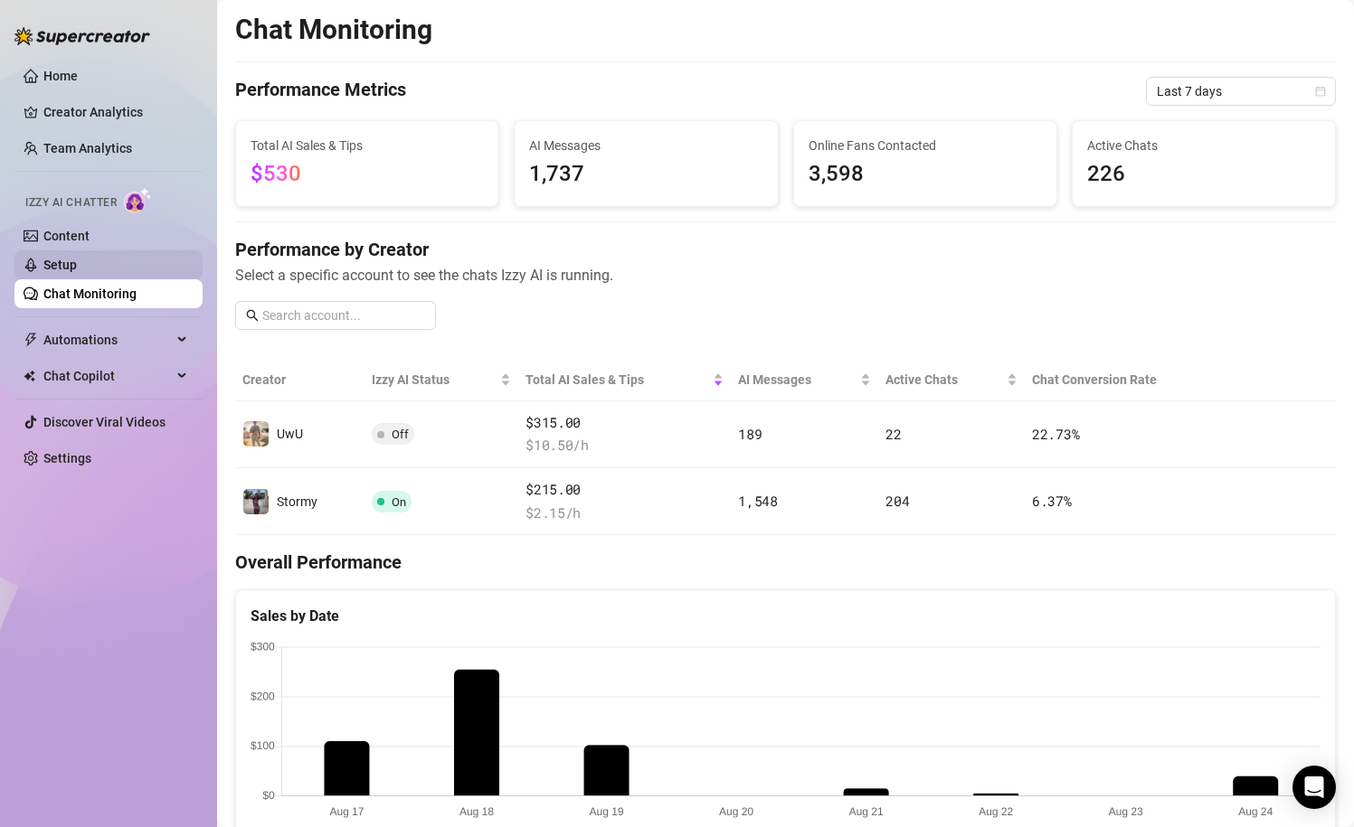
click at [77, 272] on link "Setup" at bounding box center [59, 265] width 33 height 14
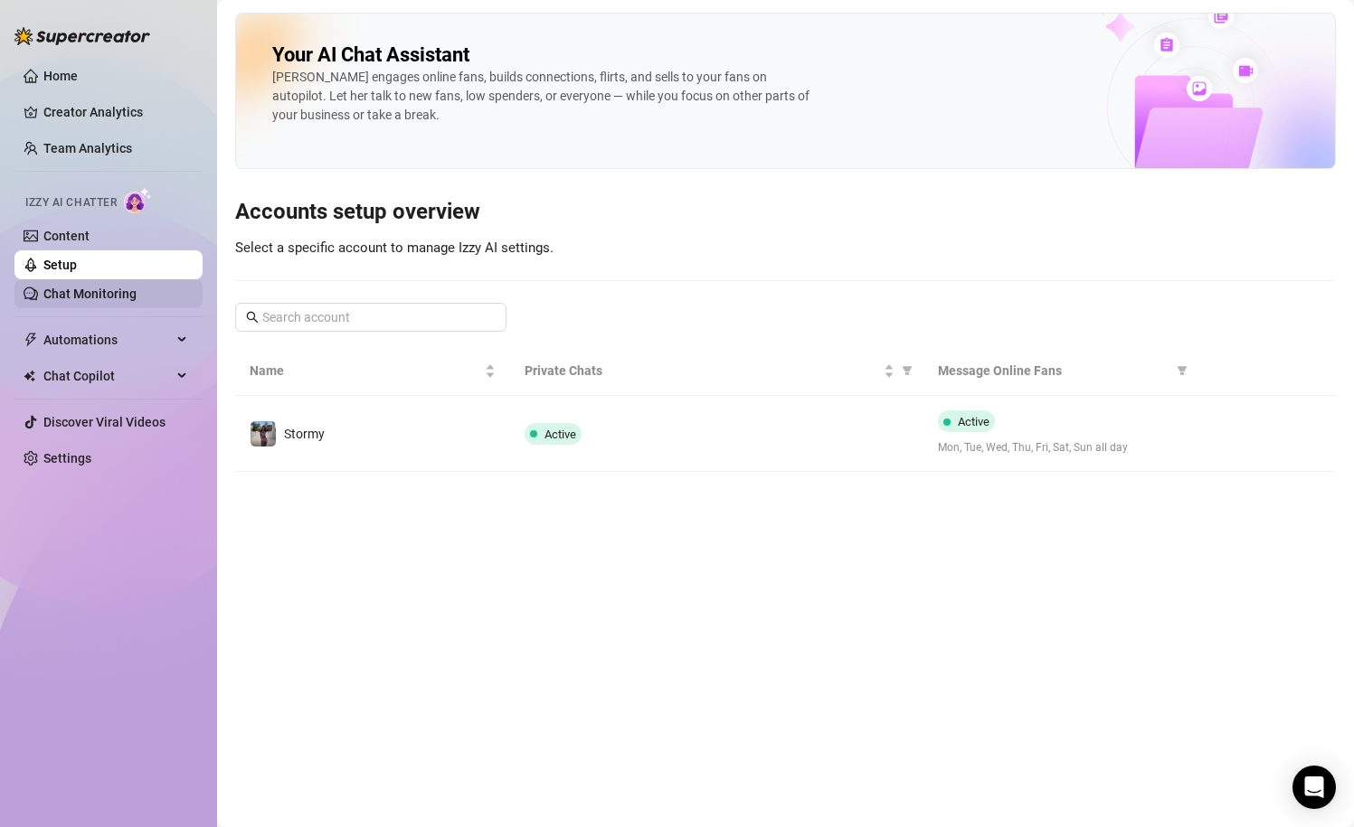
click at [137, 291] on link "Chat Monitoring" at bounding box center [89, 294] width 93 height 14
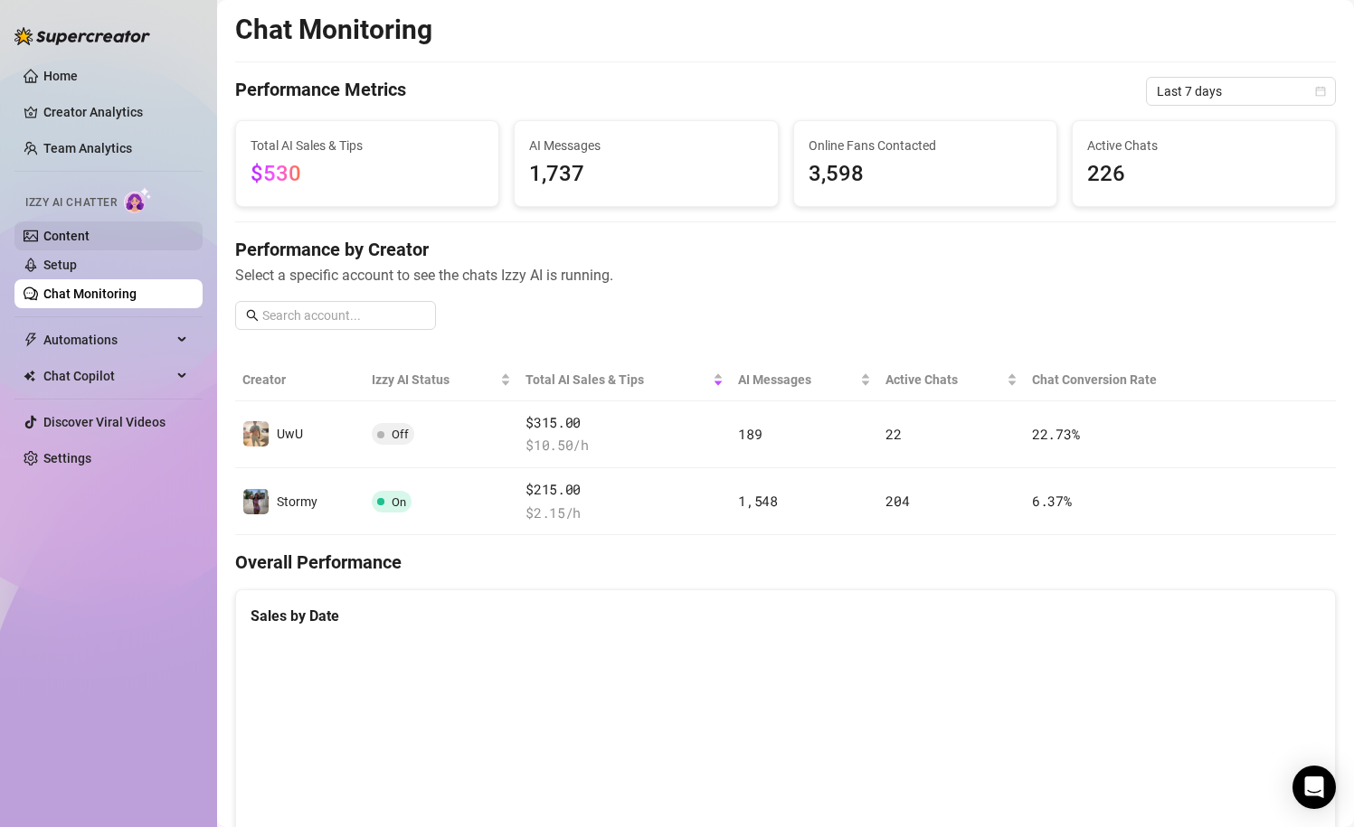
click at [90, 241] on link "Content" at bounding box center [66, 236] width 46 height 14
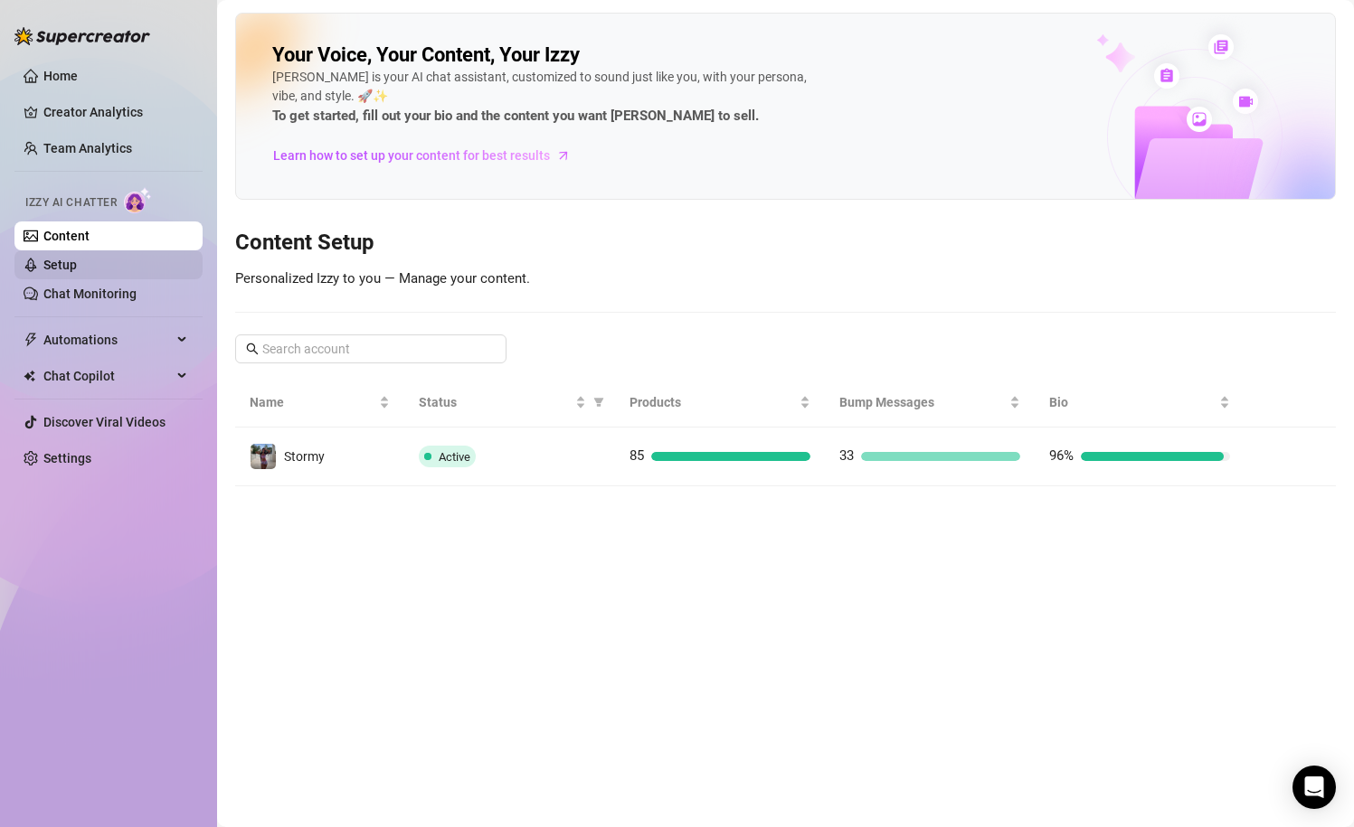
click at [77, 268] on link "Setup" at bounding box center [59, 265] width 33 height 14
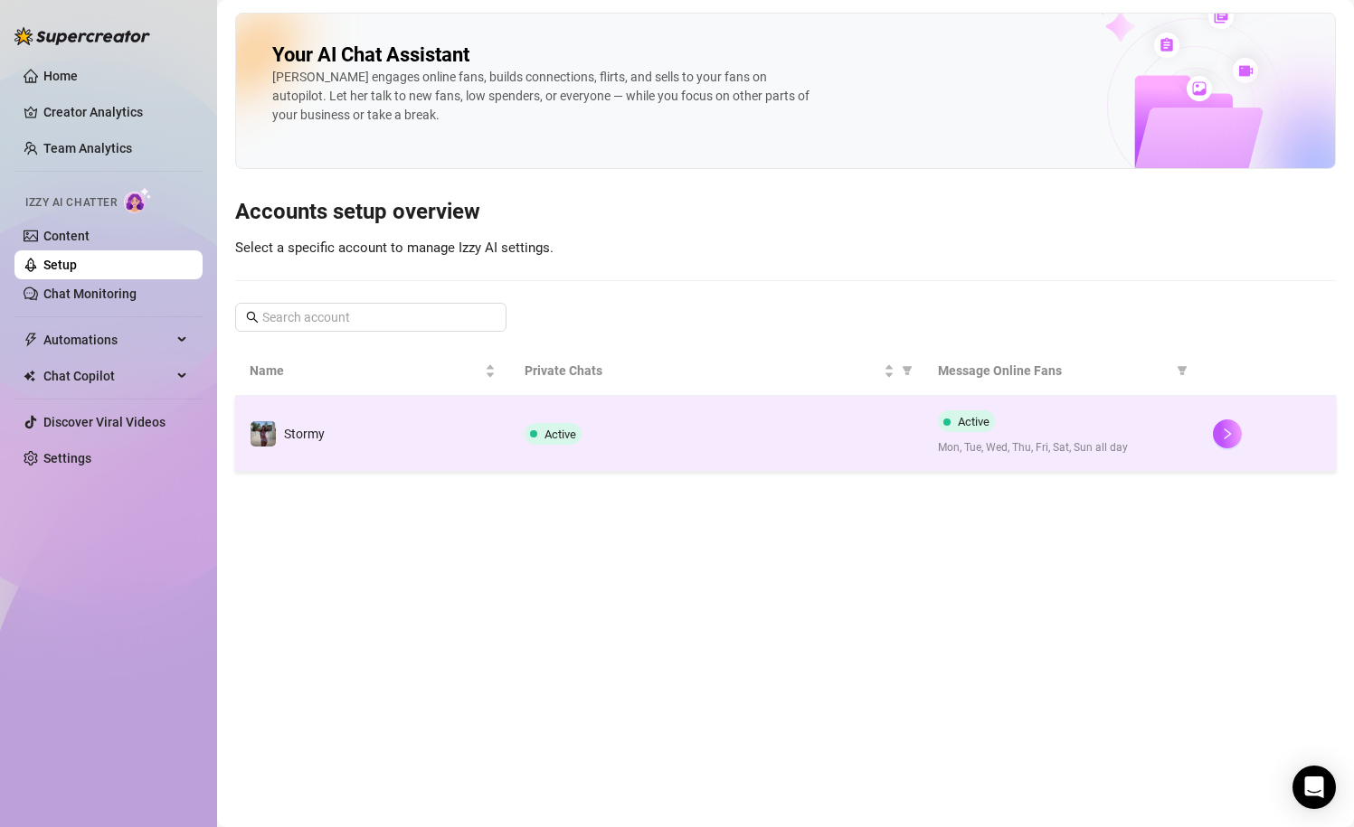
click at [723, 431] on div "Active" at bounding box center [715, 434] width 383 height 22
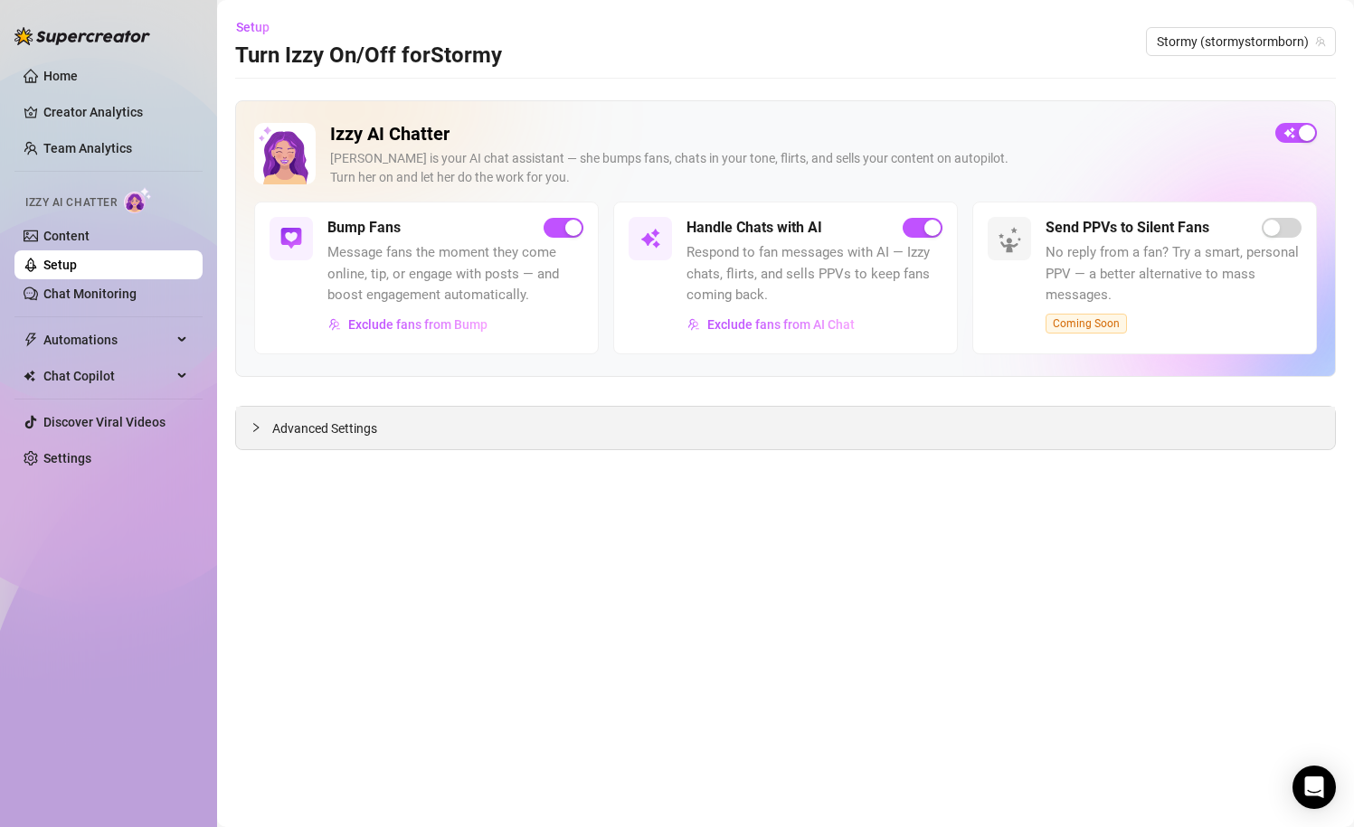
click at [293, 435] on span "Advanced Settings" at bounding box center [324, 429] width 105 height 20
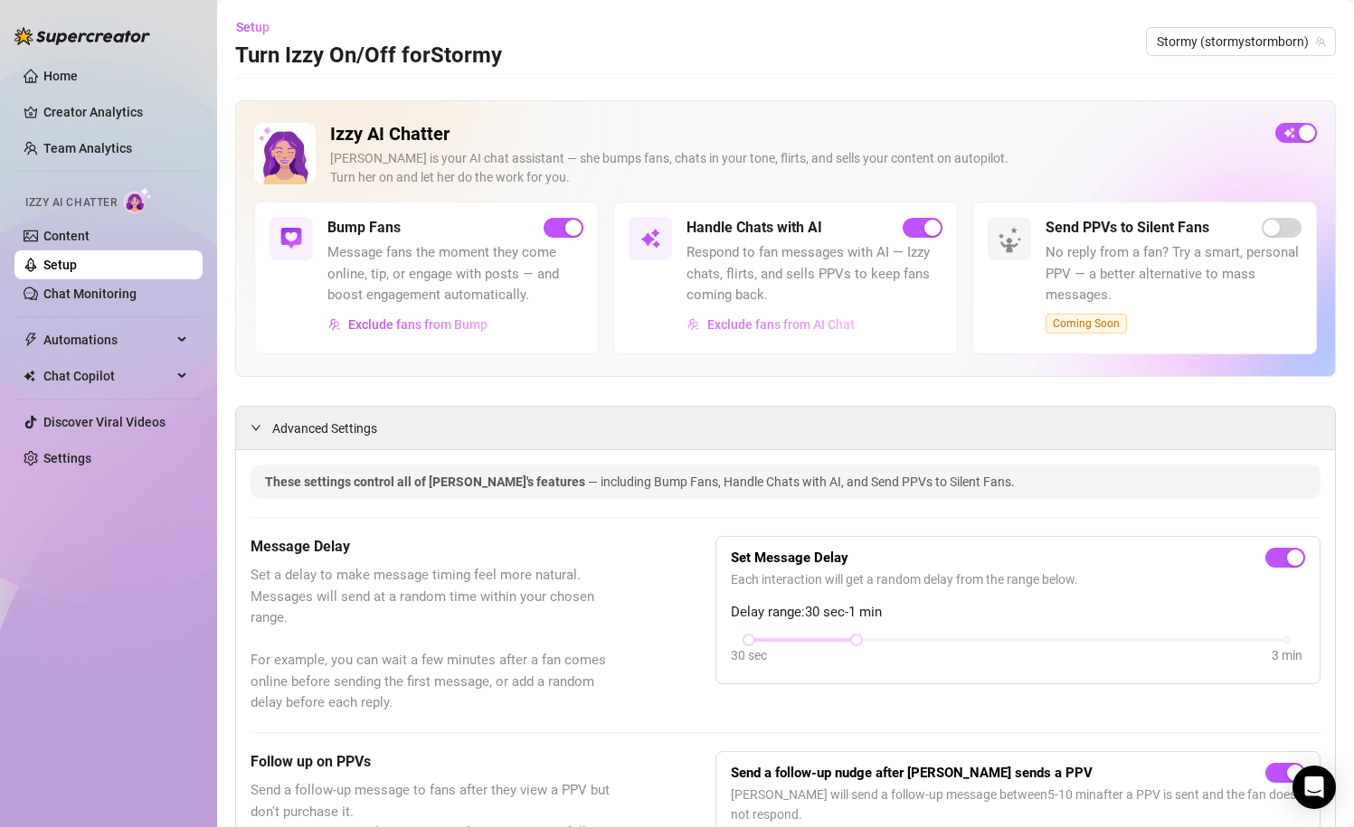
click at [829, 327] on span "Exclude fans from AI Chat" at bounding box center [780, 324] width 147 height 14
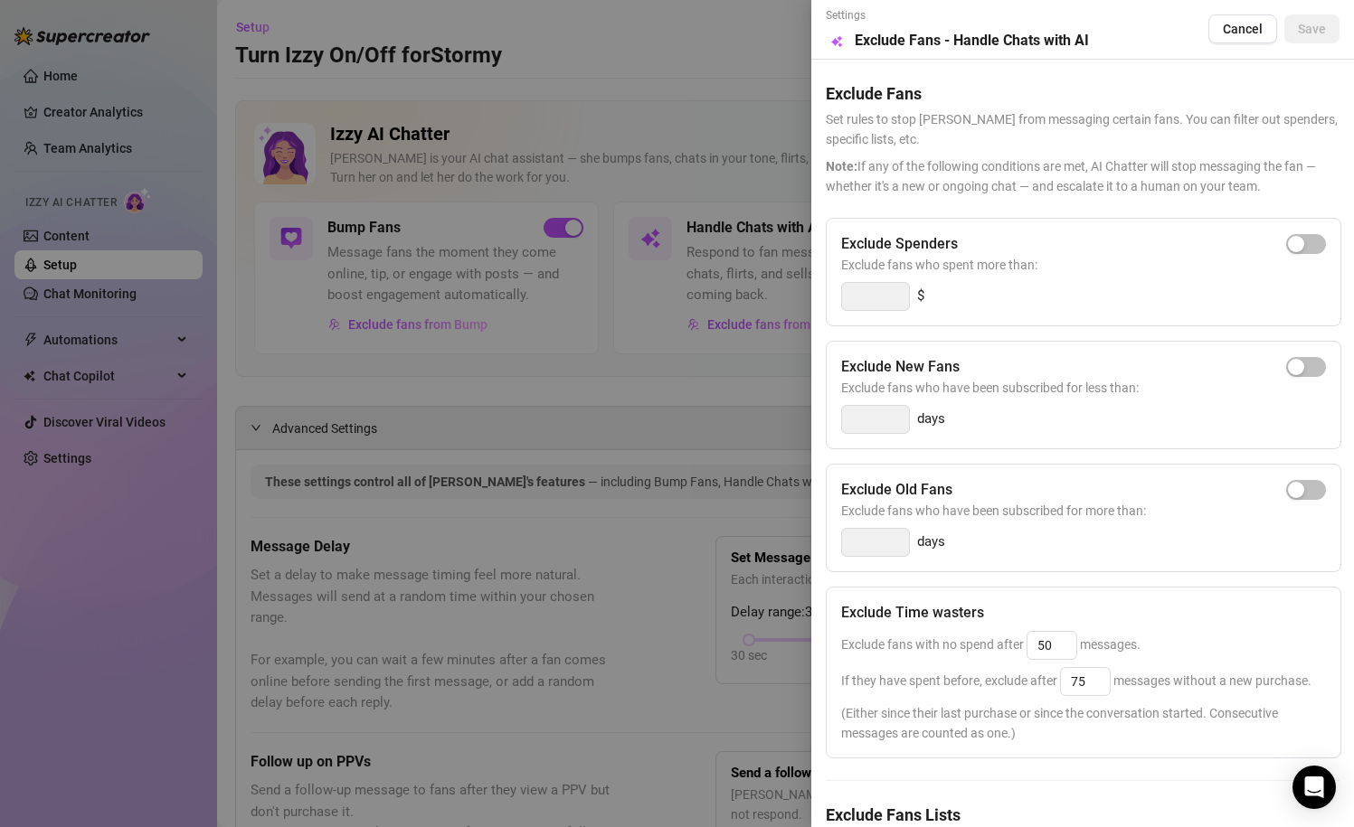
scroll to position [103, 0]
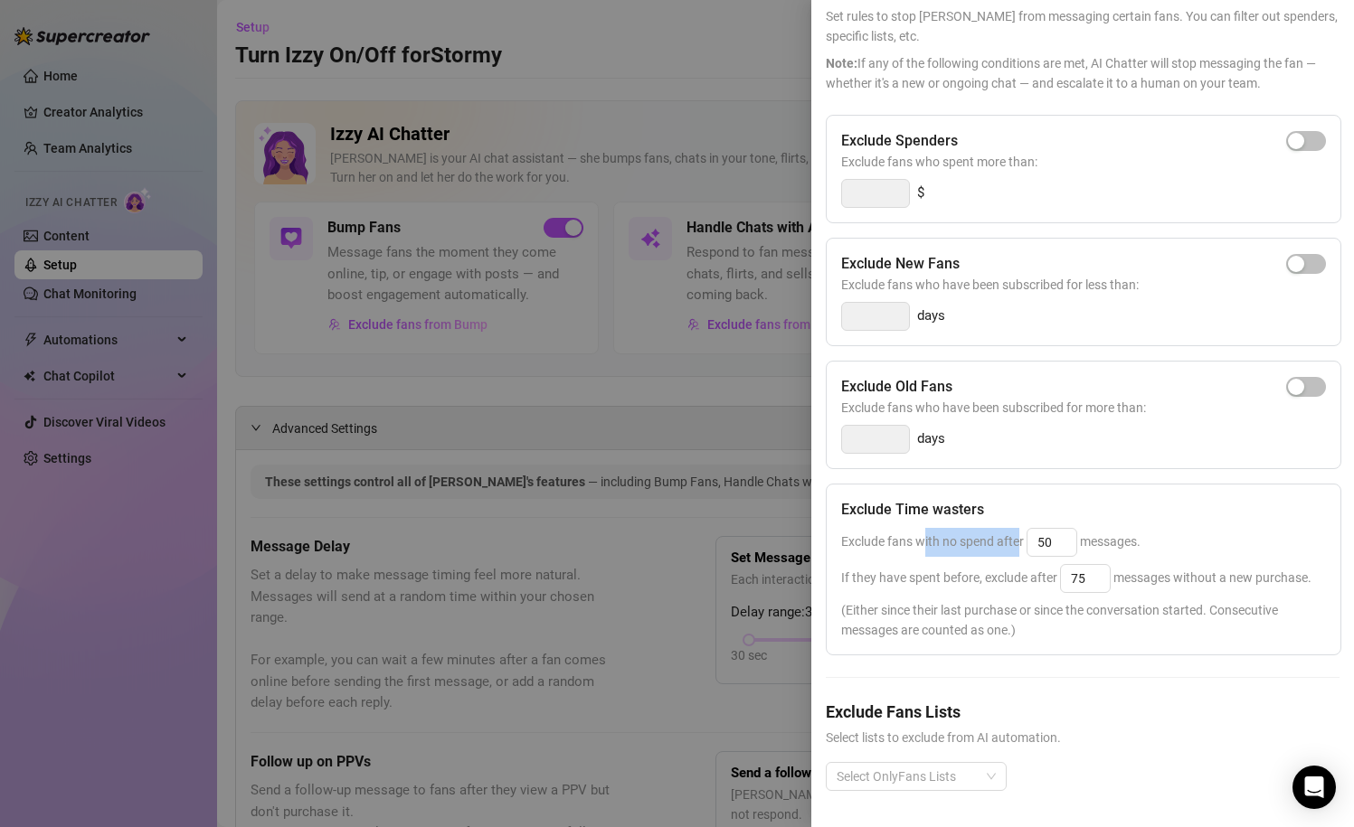
drag, startPoint x: 922, startPoint y: 538, endPoint x: 1018, endPoint y: 538, distance: 95.8
click at [1018, 538] on span "Exclude fans with no spend after 50 messages." at bounding box center [990, 541] width 299 height 14
drag, startPoint x: 896, startPoint y: 576, endPoint x: 1018, endPoint y: 578, distance: 122.1
click at [1018, 578] on span "If they have spent before, exclude after 75 messages without a new purchase." at bounding box center [1076, 578] width 470 height 14
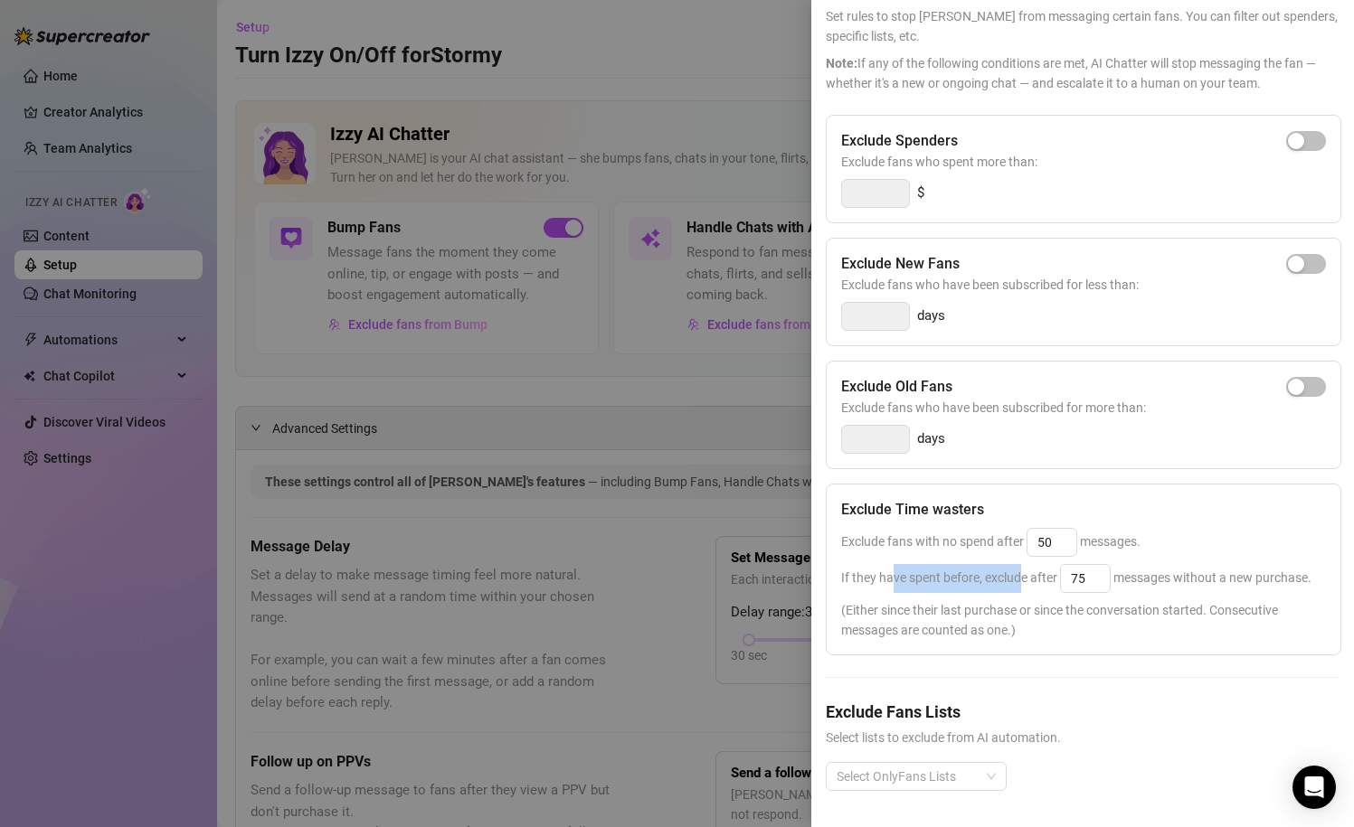
click at [1018, 578] on span "If they have spent before, exclude after 75 messages without a new purchase." at bounding box center [1076, 578] width 470 height 14
click at [455, 344] on div at bounding box center [677, 413] width 1354 height 827
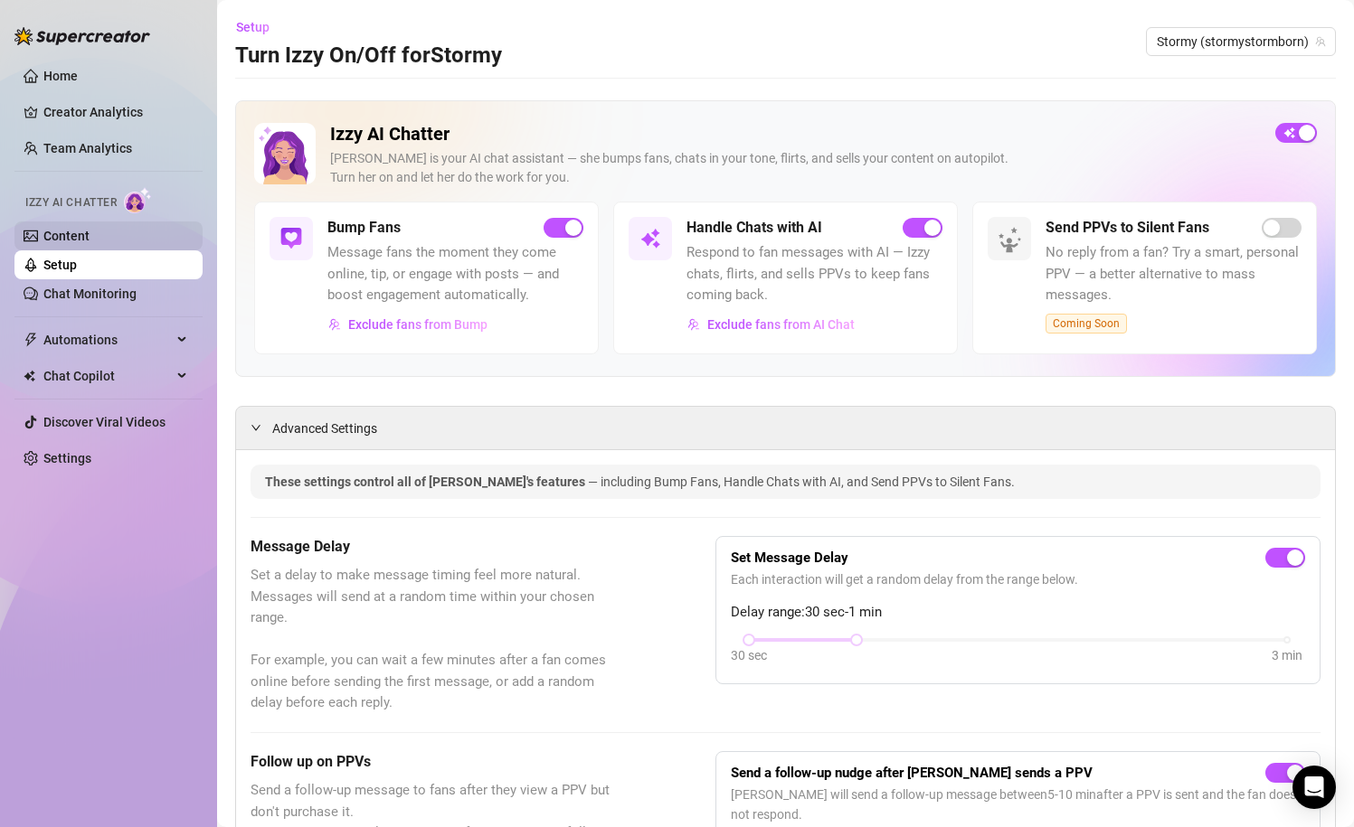
click at [67, 238] on link "Content" at bounding box center [66, 236] width 46 height 14
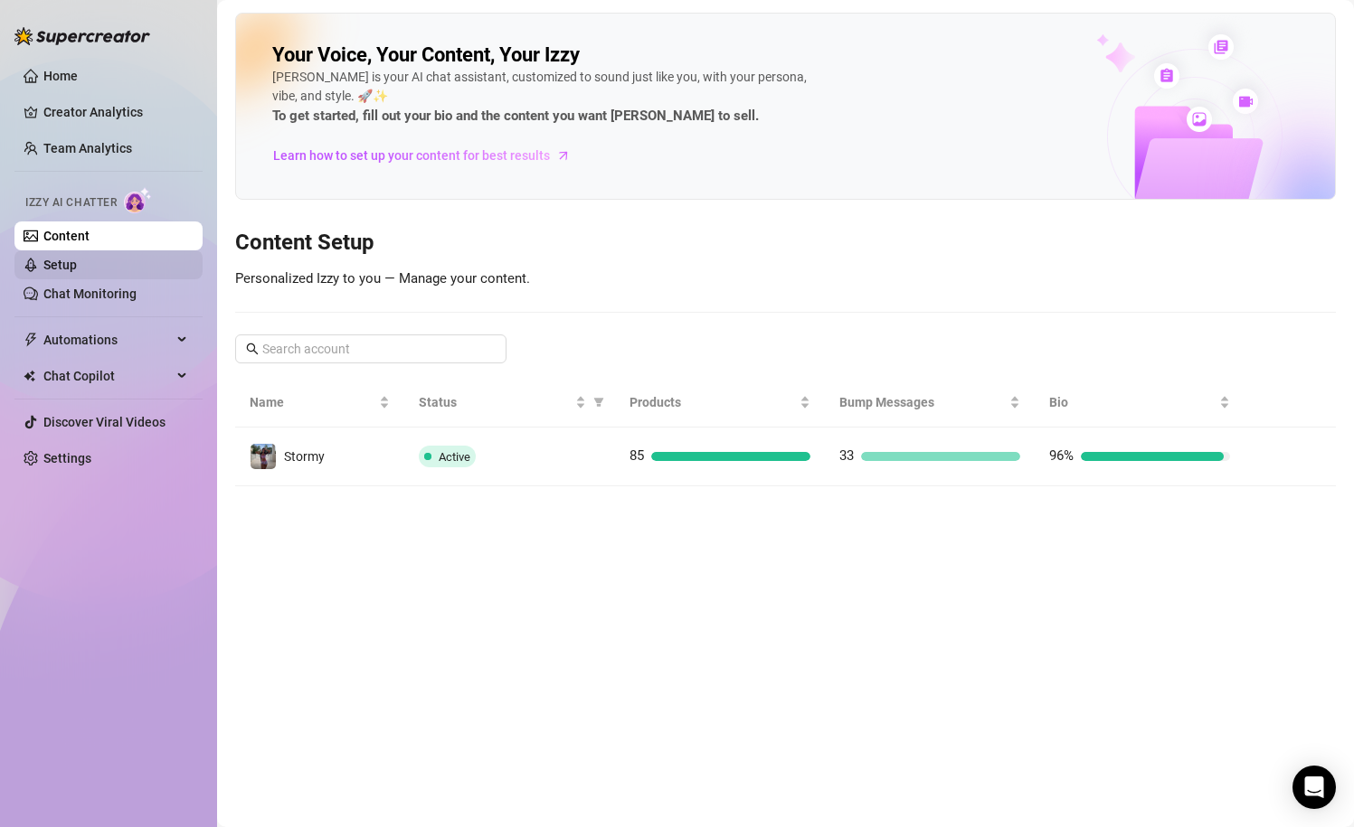
click at [77, 272] on link "Setup" at bounding box center [59, 265] width 33 height 14
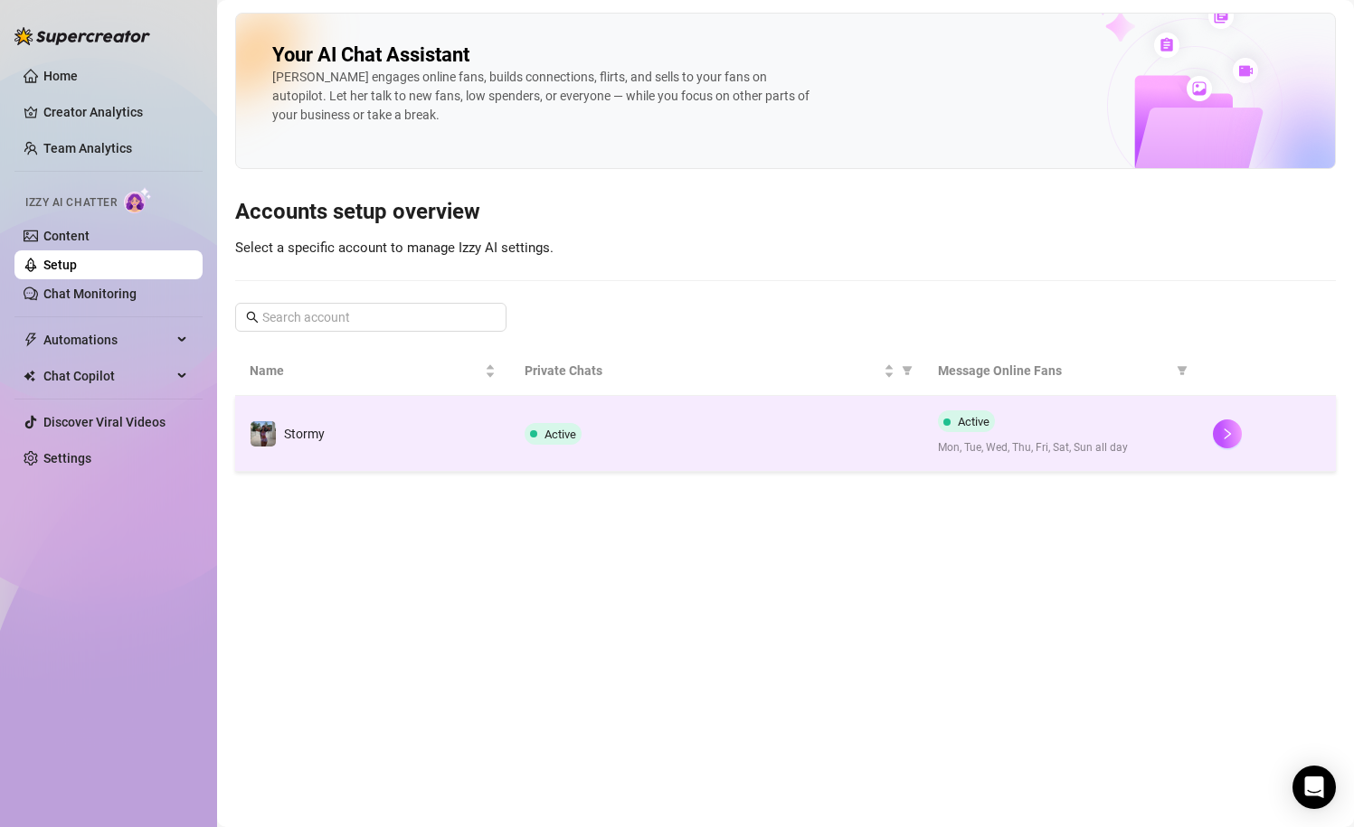
click at [640, 442] on div "Active" at bounding box center [715, 434] width 383 height 22
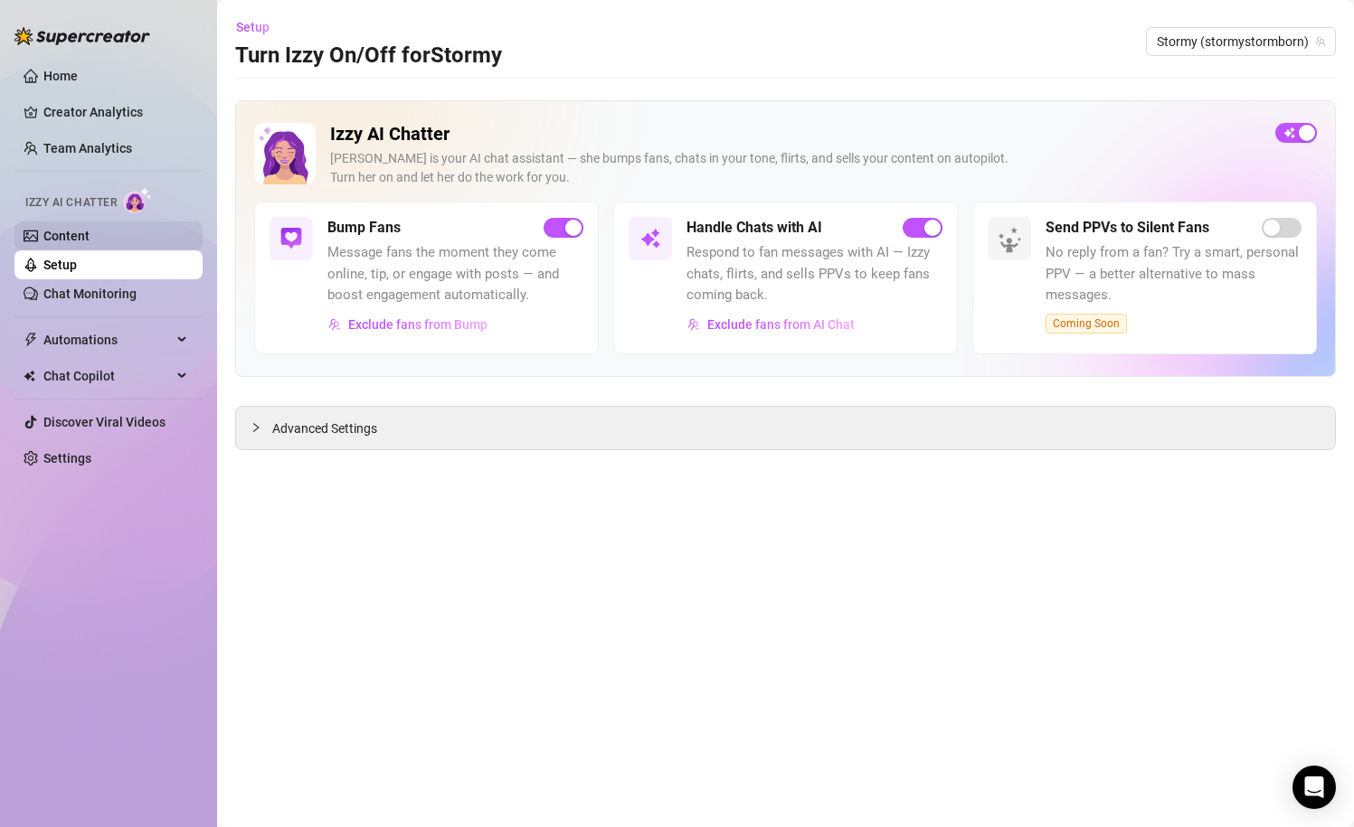
click at [90, 241] on link "Content" at bounding box center [66, 236] width 46 height 14
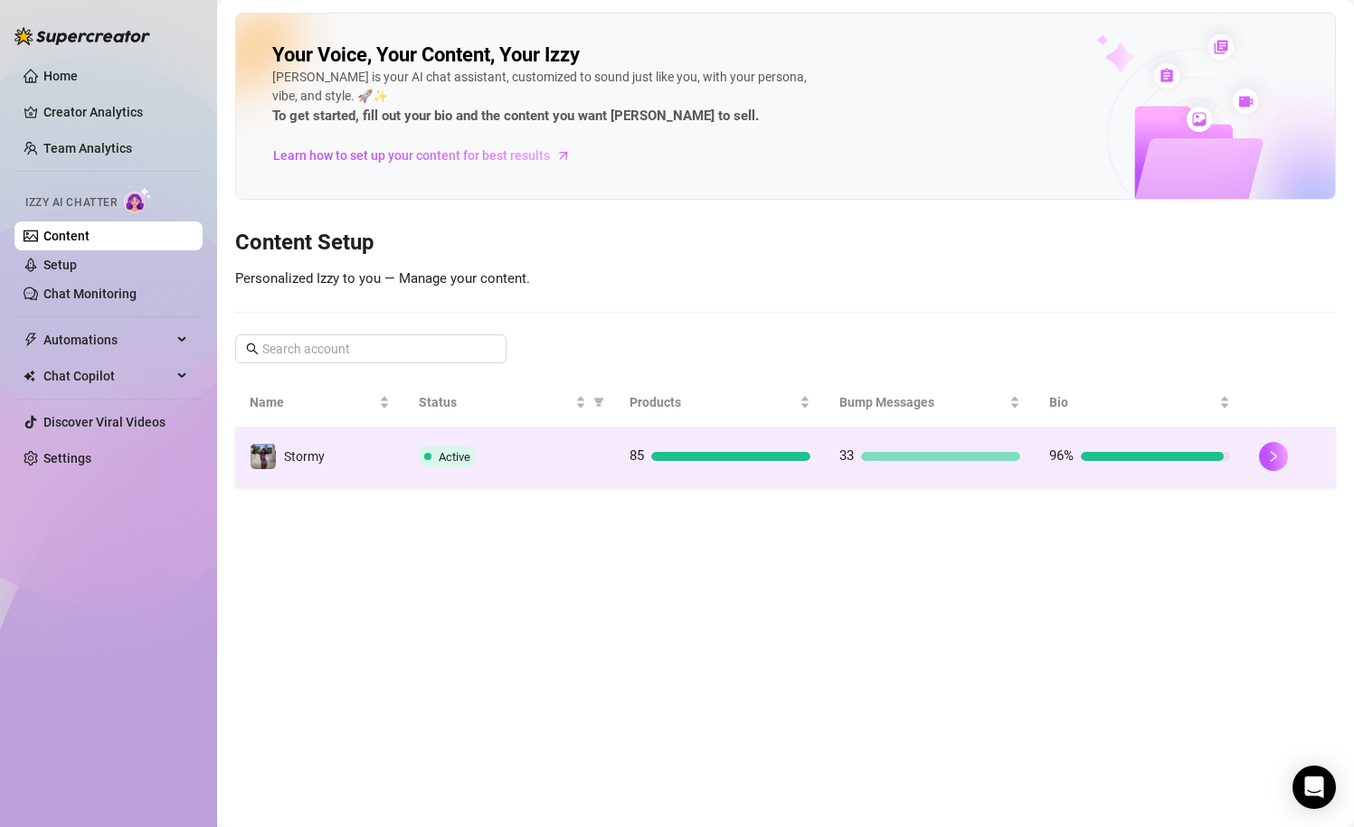
click at [586, 483] on td "Active" at bounding box center [509, 457] width 211 height 59
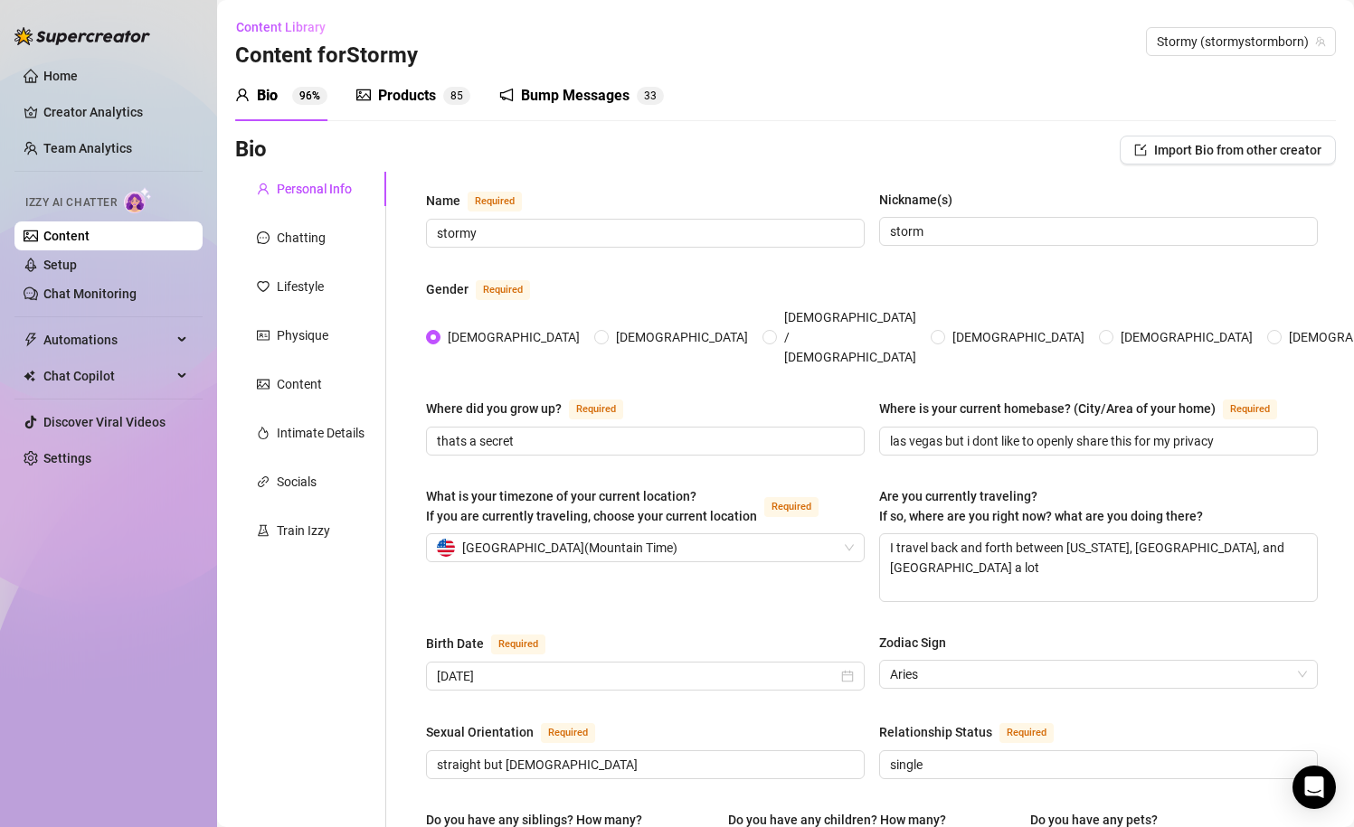
click at [528, 102] on div "Bump Messages" at bounding box center [575, 96] width 109 height 22
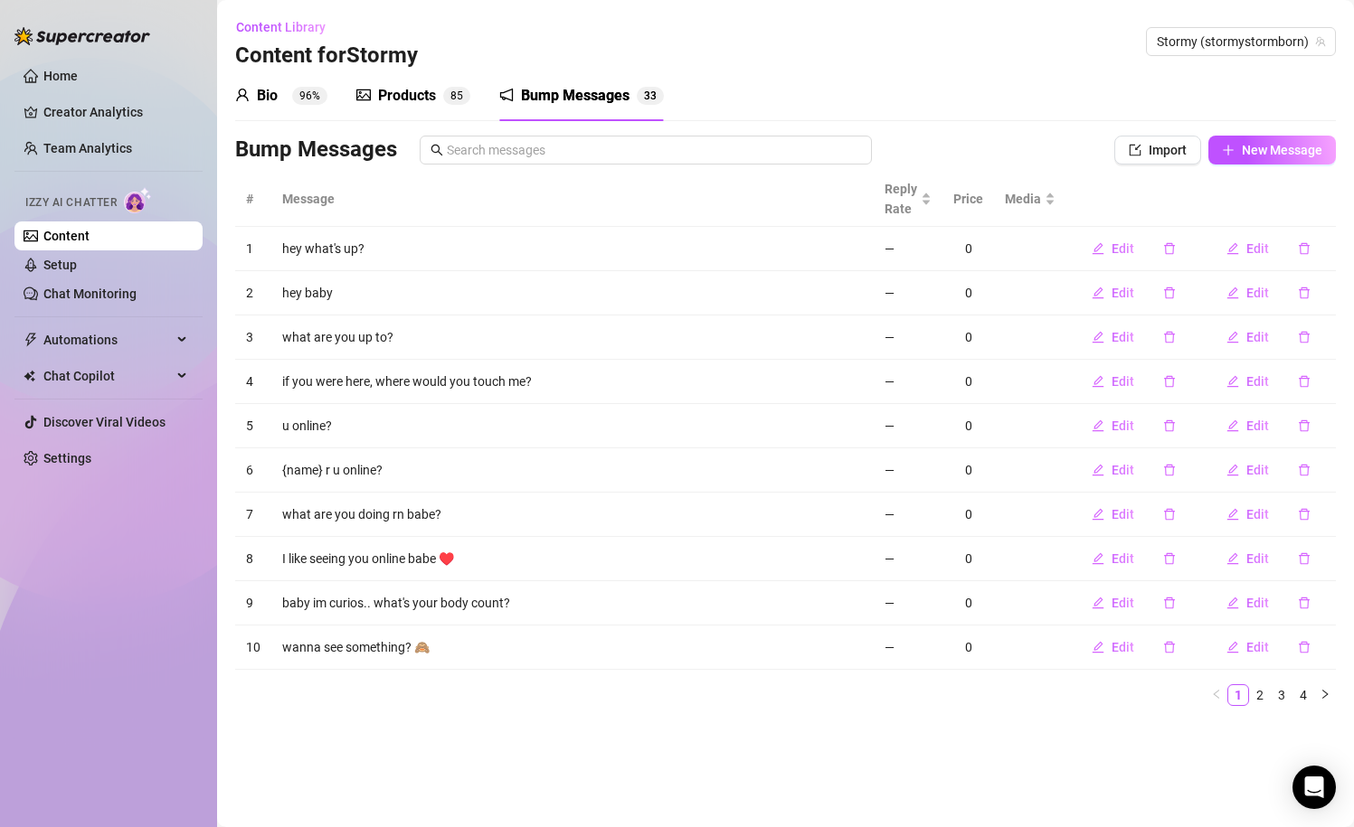
click at [437, 100] on div "Products 8 5" at bounding box center [413, 96] width 114 height 22
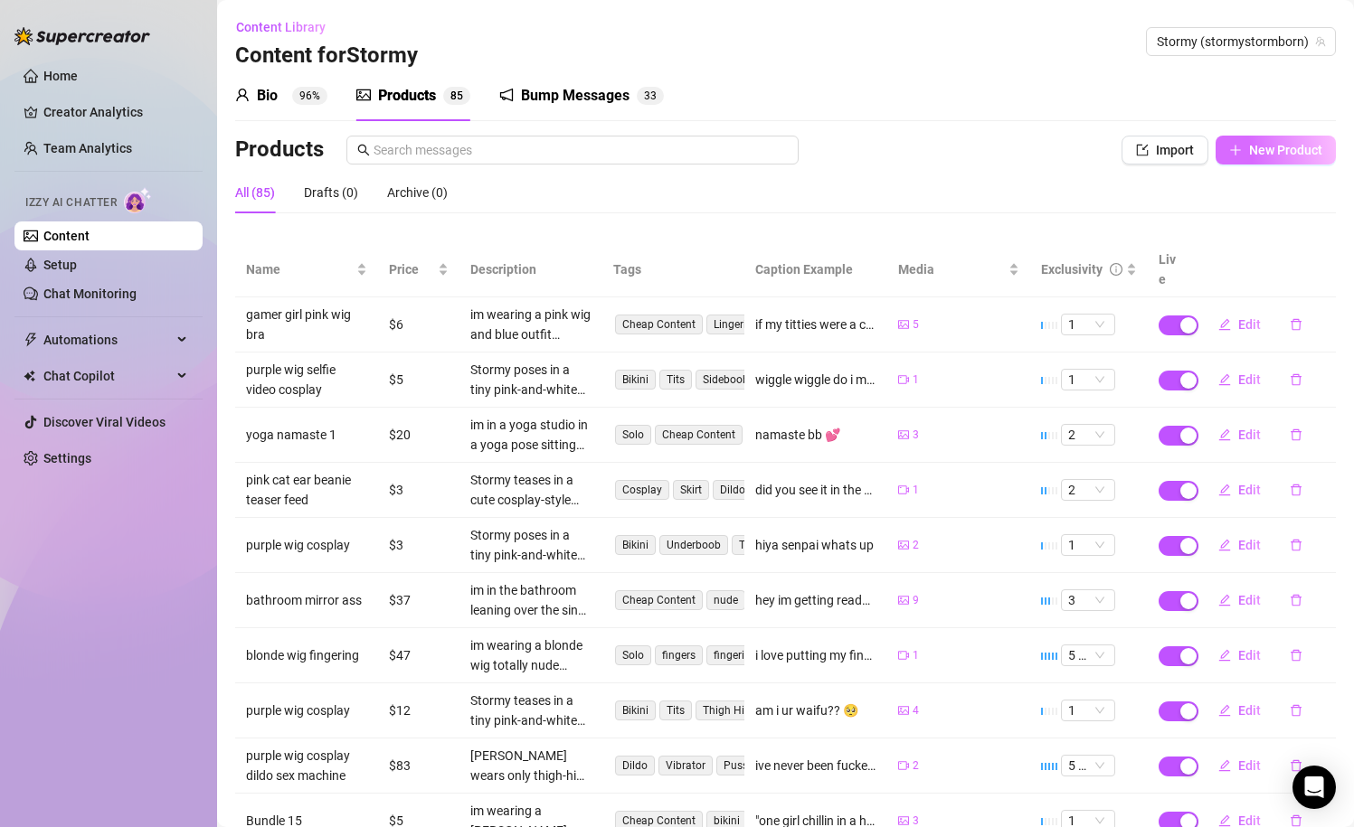
click at [1258, 162] on button "New Product" at bounding box center [1275, 150] width 120 height 29
type textarea "Type your message here..."
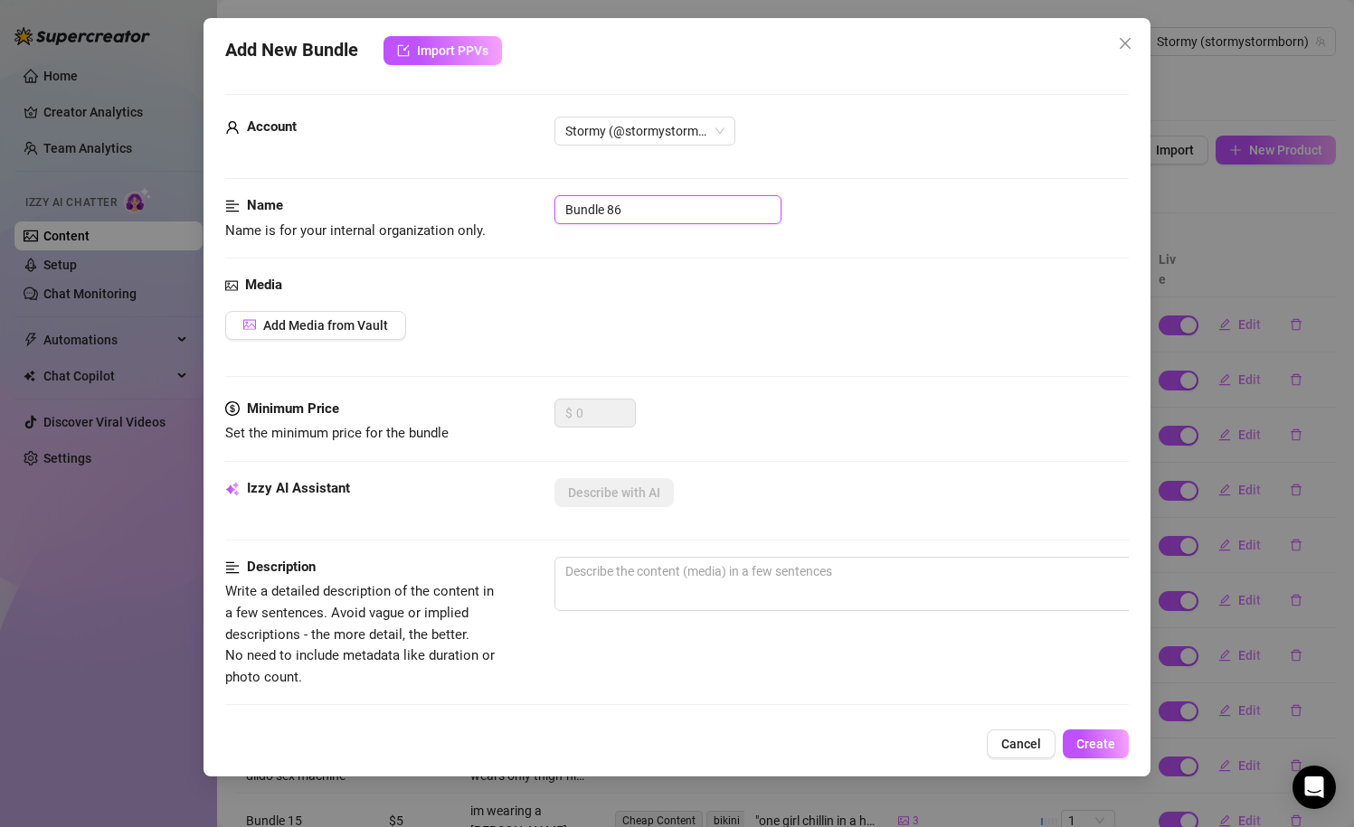
click at [649, 222] on input "Bundle 86" at bounding box center [667, 209] width 227 height 29
type input "pink cat ear beanie"
click at [362, 314] on button "Add Media from Vault" at bounding box center [315, 325] width 181 height 29
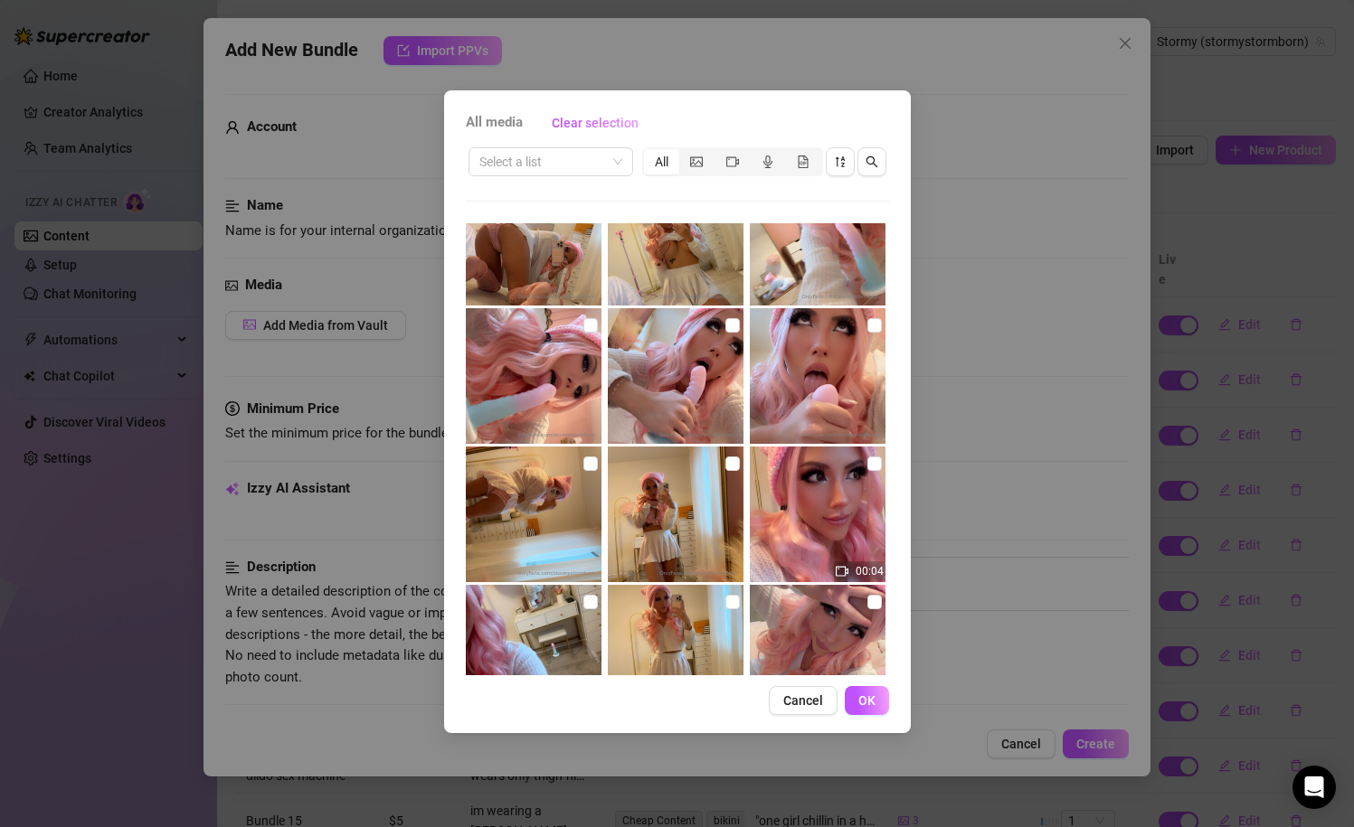
scroll to position [1703, 0]
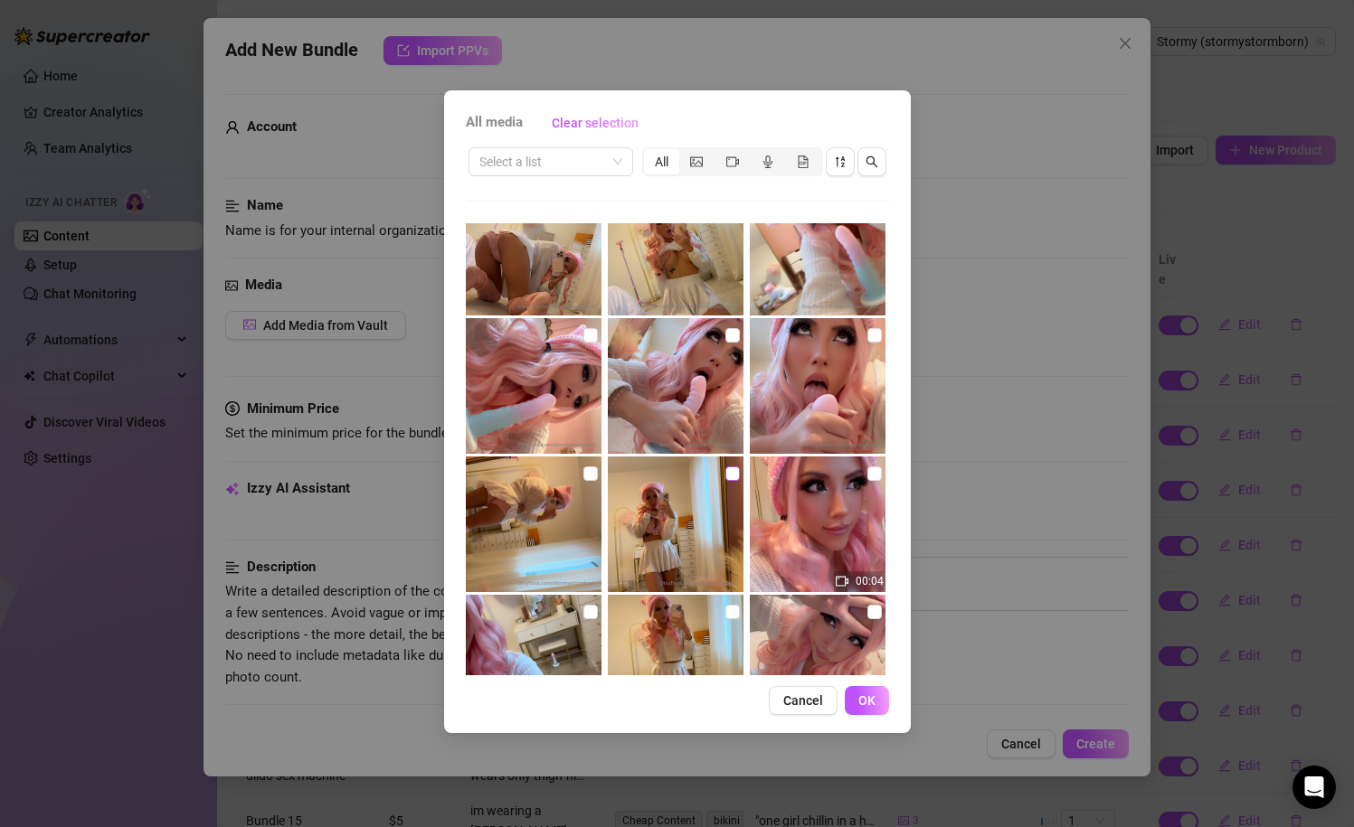
click at [729, 479] on input "checkbox" at bounding box center [732, 474] width 14 height 14
checkbox input "true"
click at [594, 472] on input "checkbox" at bounding box center [590, 474] width 14 height 14
checkbox input "true"
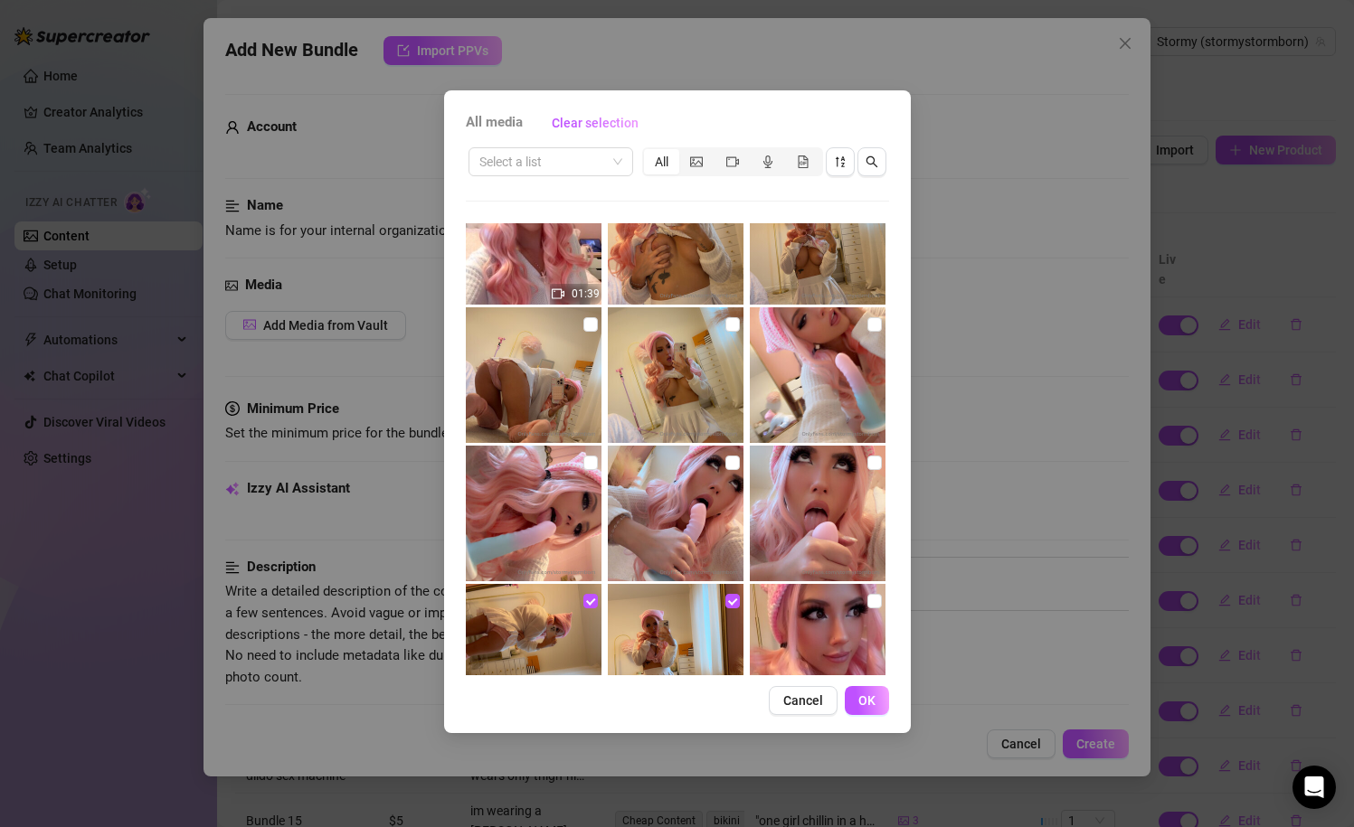
scroll to position [1567, 0]
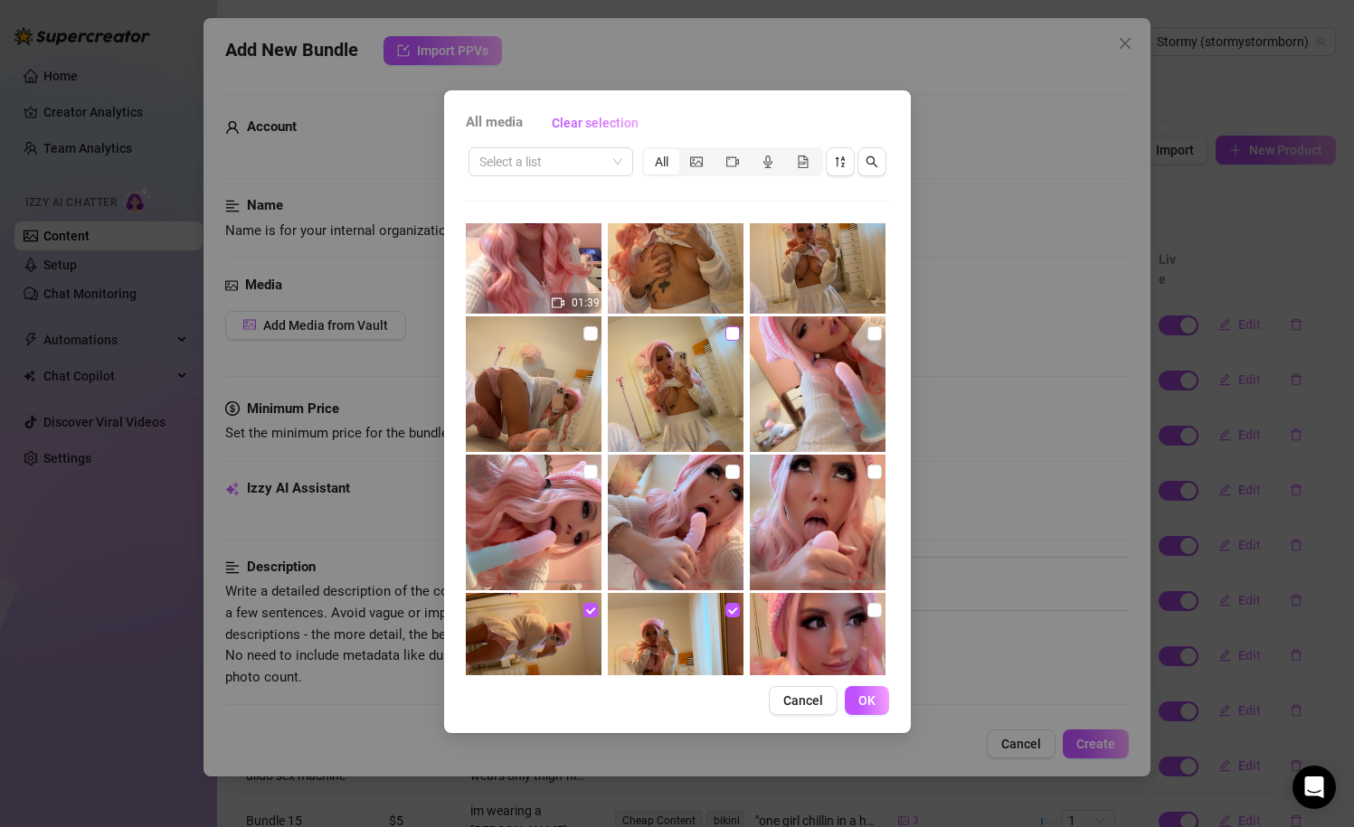
click at [731, 333] on input "checkbox" at bounding box center [732, 333] width 14 height 14
checkbox input "true"
click at [594, 340] on input "checkbox" at bounding box center [590, 333] width 14 height 14
checkbox input "true"
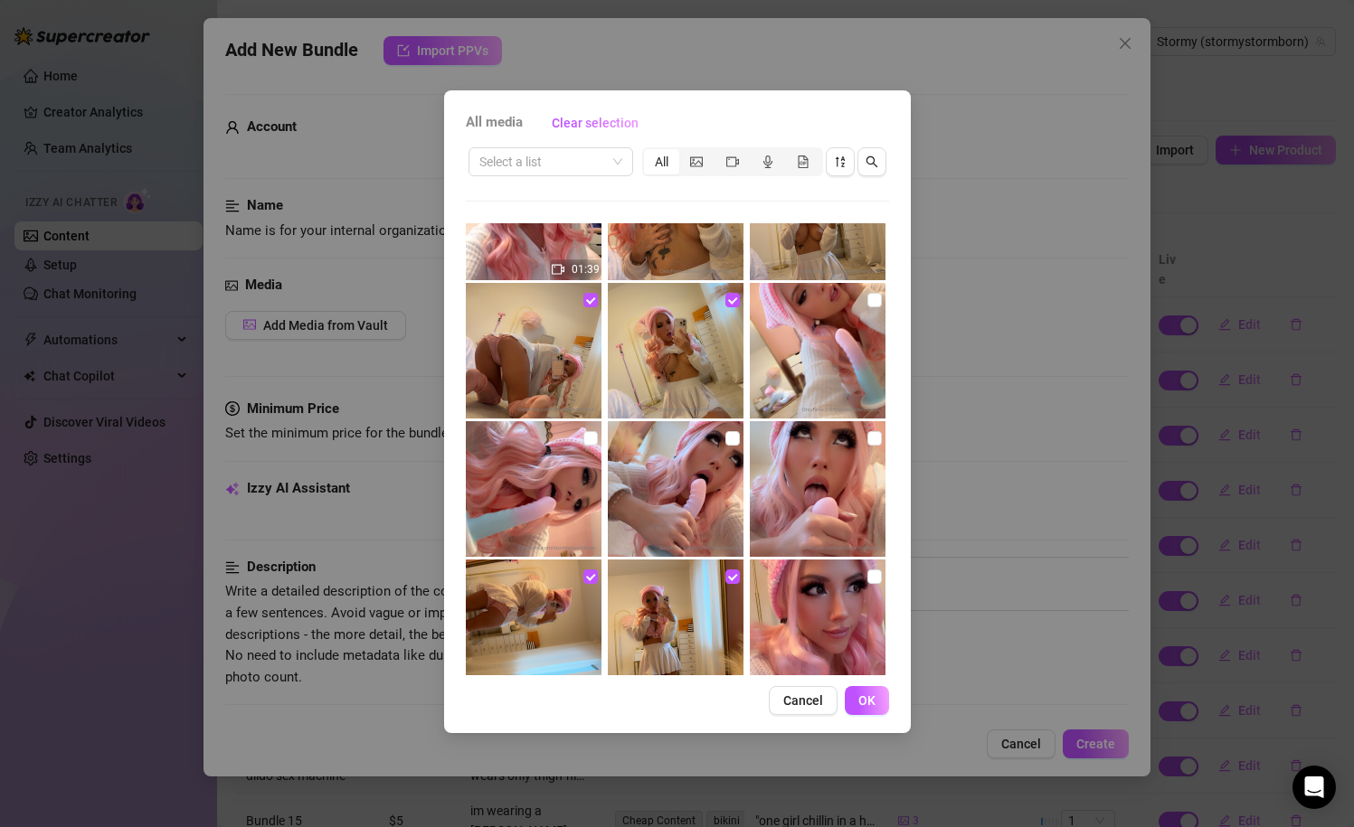
scroll to position [1581, 0]
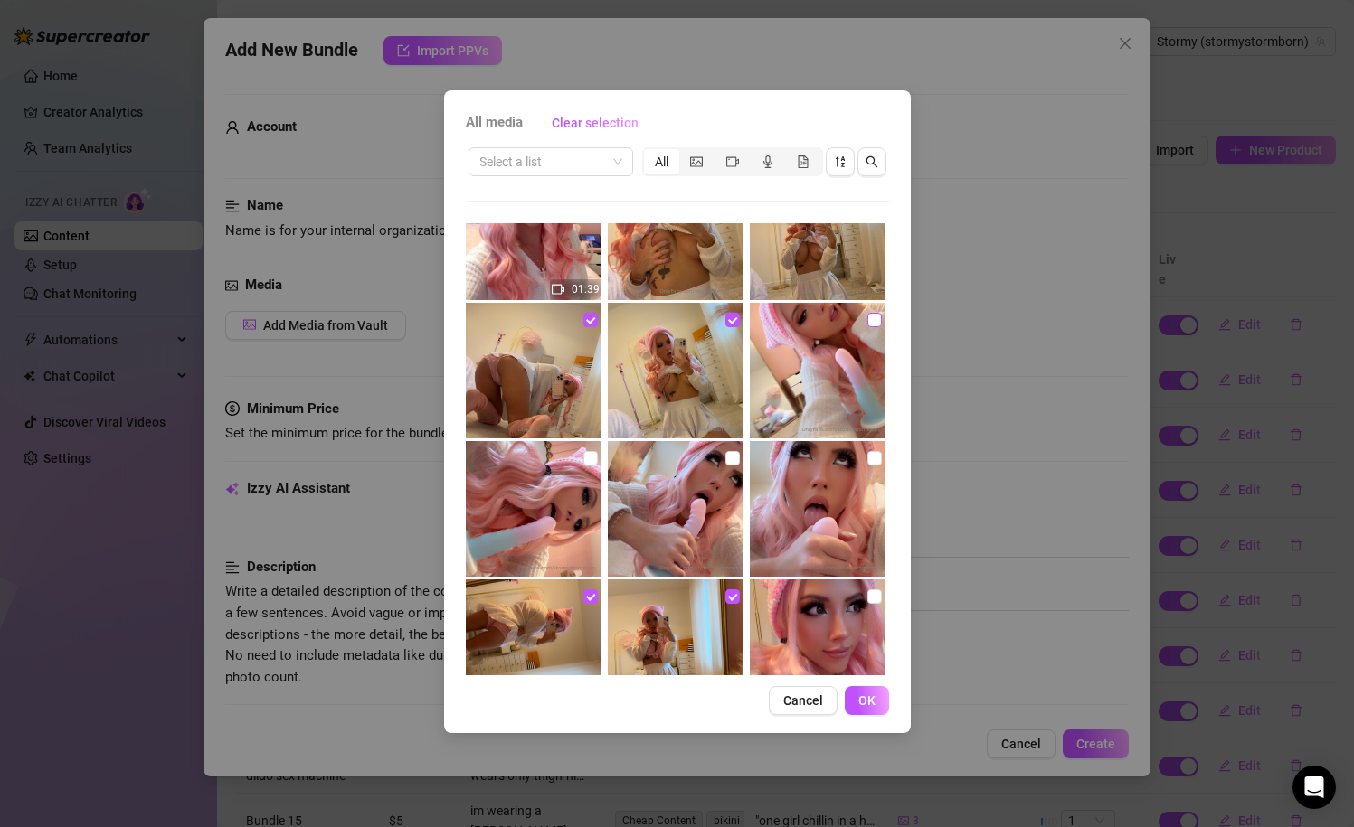
click at [867, 319] on input "checkbox" at bounding box center [874, 320] width 14 height 14
checkbox input "true"
click at [863, 712] on button "OK" at bounding box center [867, 700] width 44 height 29
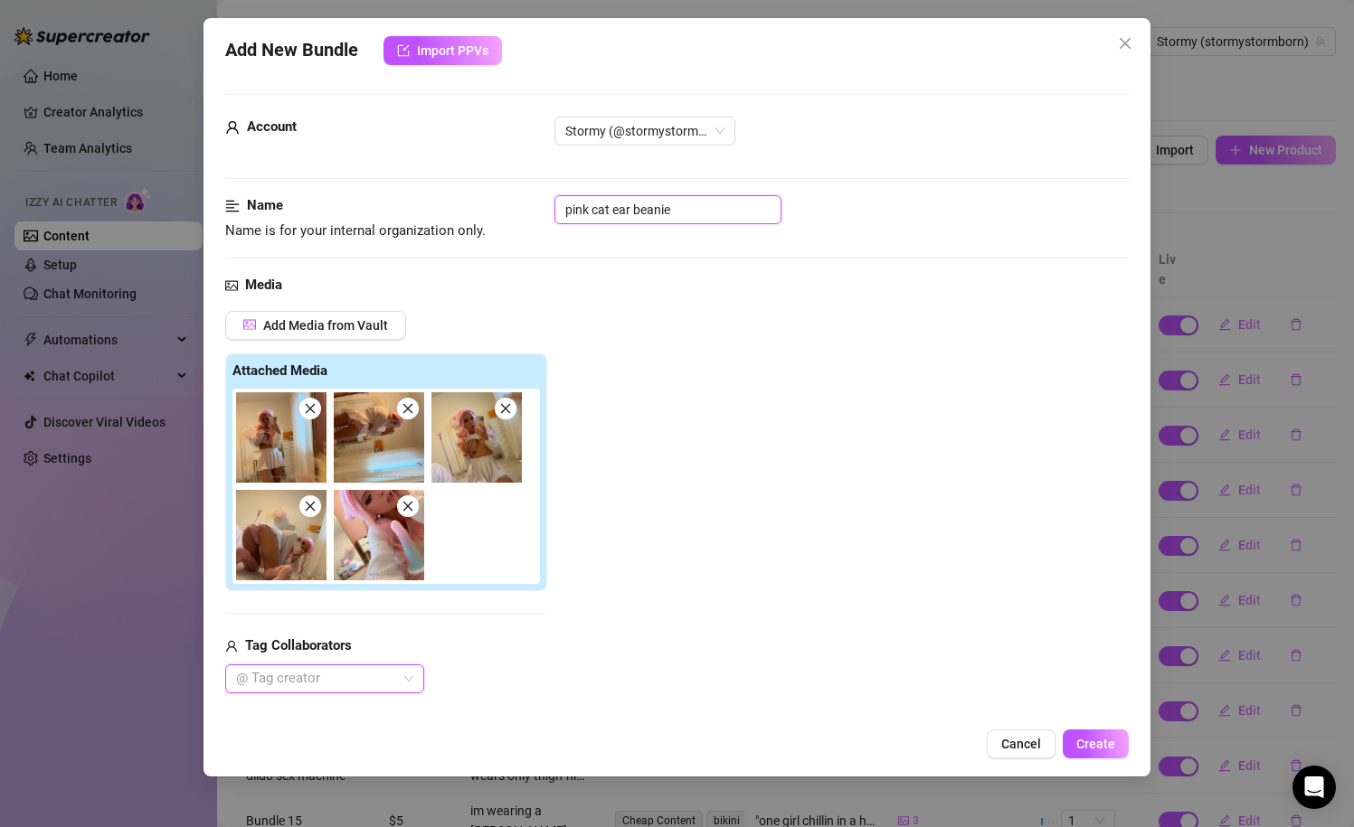
click at [715, 207] on input "pink cat ear beanie" at bounding box center [667, 209] width 227 height 29
type input "pink cat ear beanie lewd bundle"
click at [771, 254] on div "Name Name is for your internal organization only. pink cat ear beanie lewd bund…" at bounding box center [677, 235] width 904 height 80
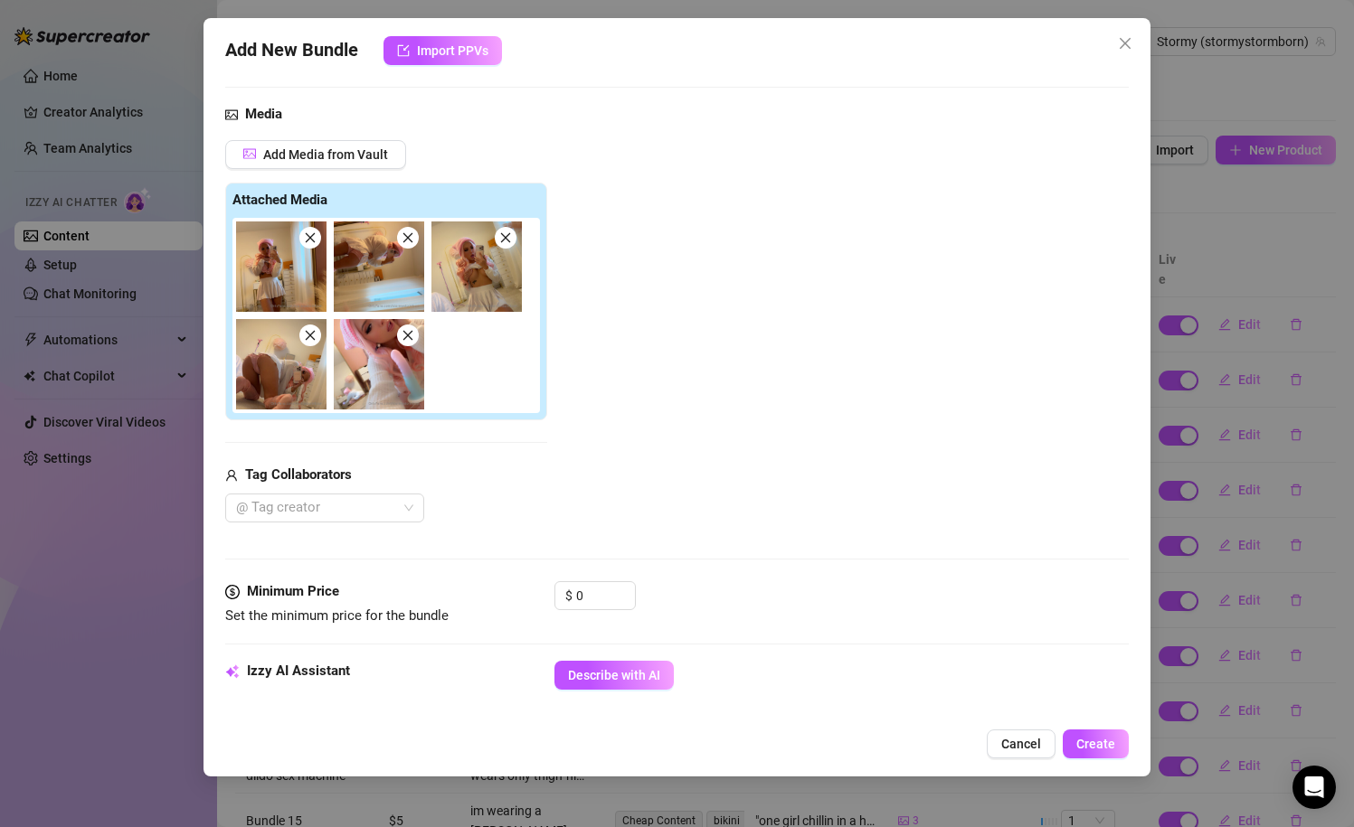
scroll to position [174, 0]
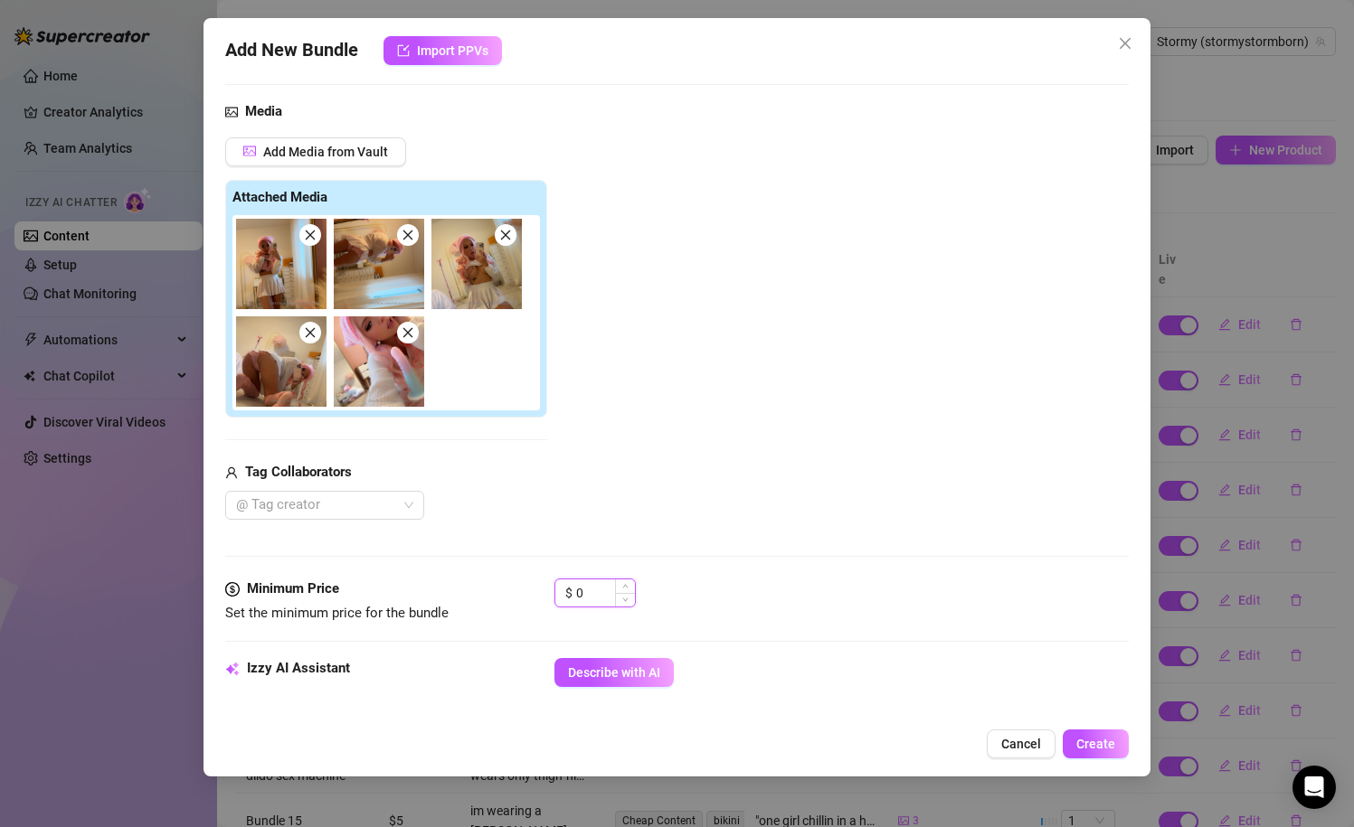
click at [600, 587] on input "0" at bounding box center [605, 593] width 59 height 27
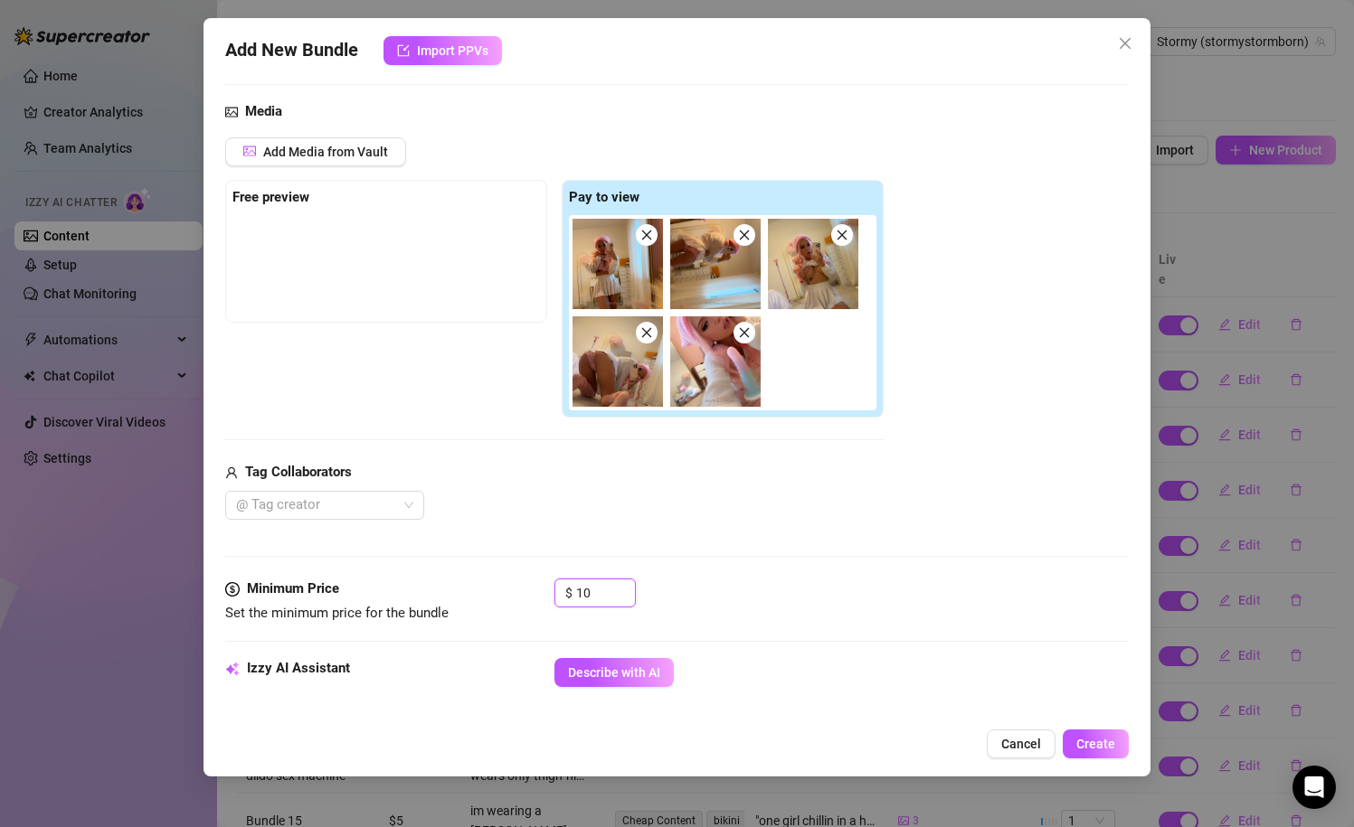
type input "10"
click at [753, 586] on div "$ 10" at bounding box center [841, 601] width 575 height 45
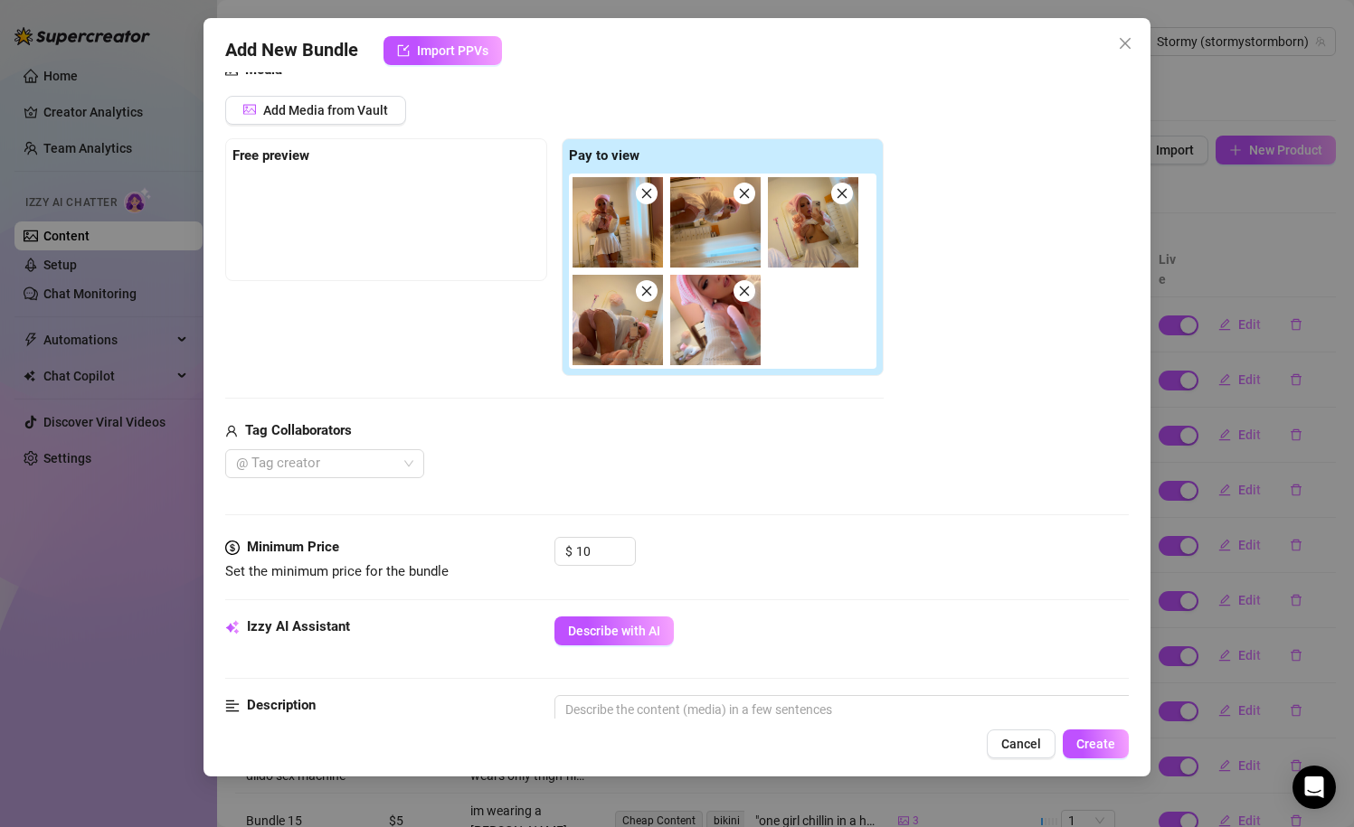
click at [636, 612] on div "Minimum Price Set the minimum price for the bundle $ 10" at bounding box center [677, 577] width 904 height 80
click at [636, 618] on button "Describe with AI" at bounding box center [613, 631] width 119 height 29
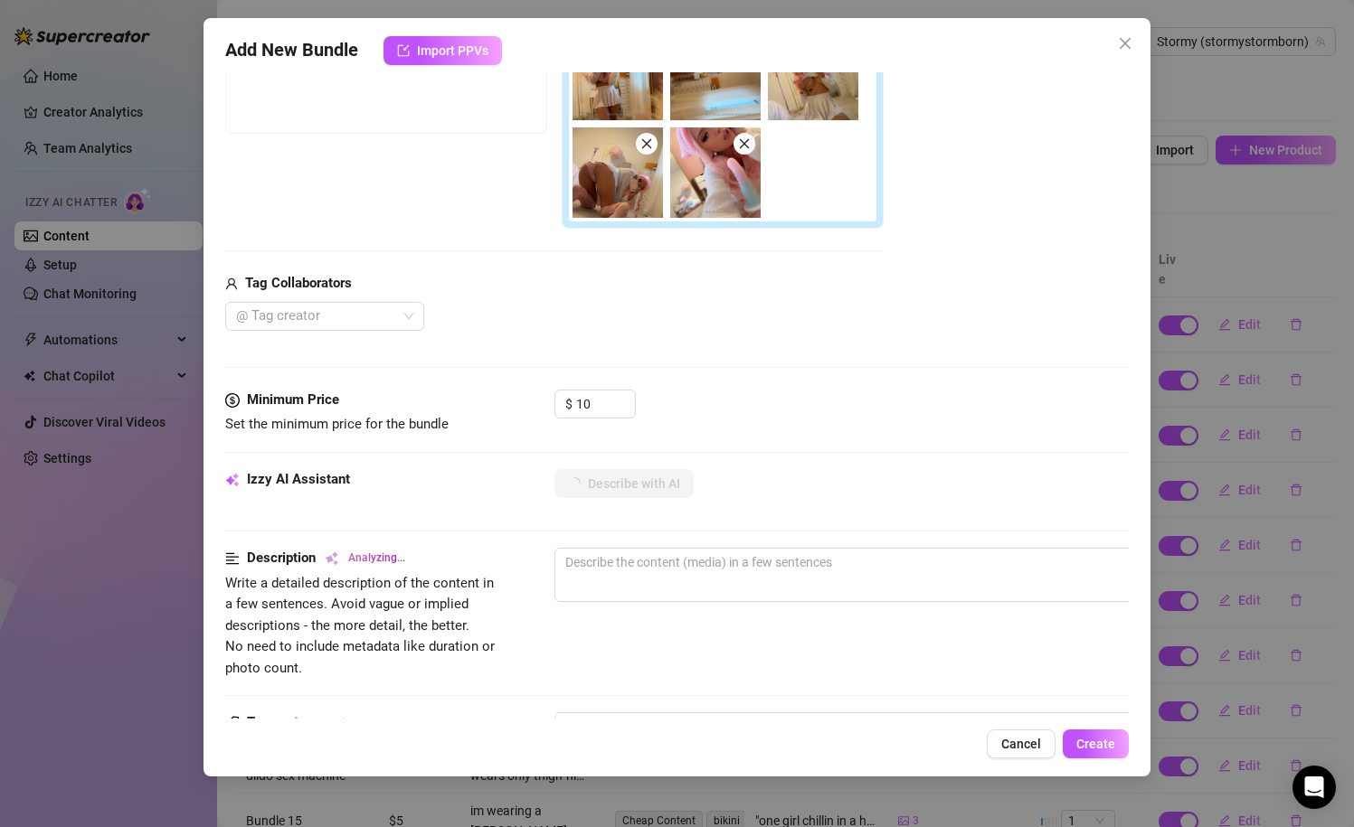
scroll to position [444, 0]
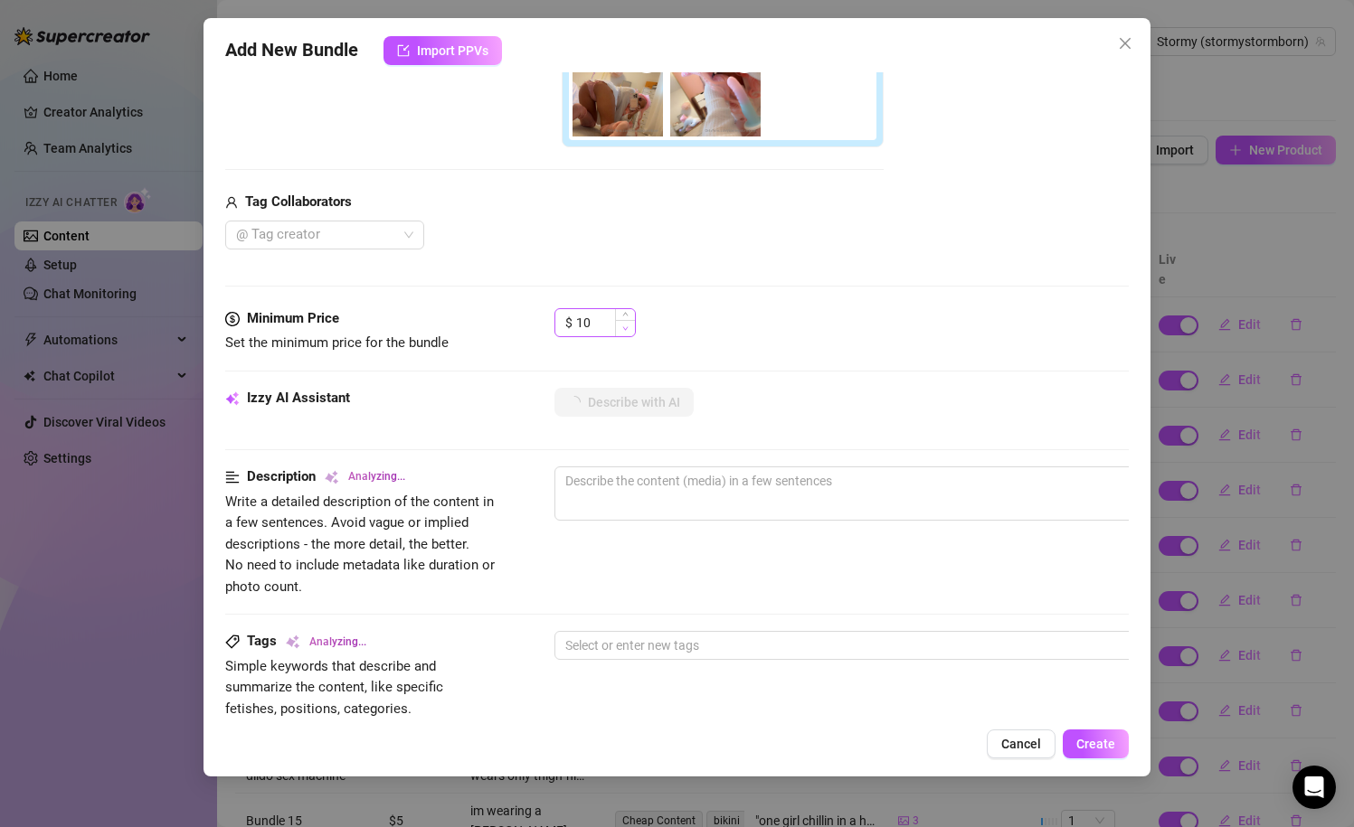
type textarea "Stormy"
type textarea "Stormy teases"
type textarea "Stormy teases in"
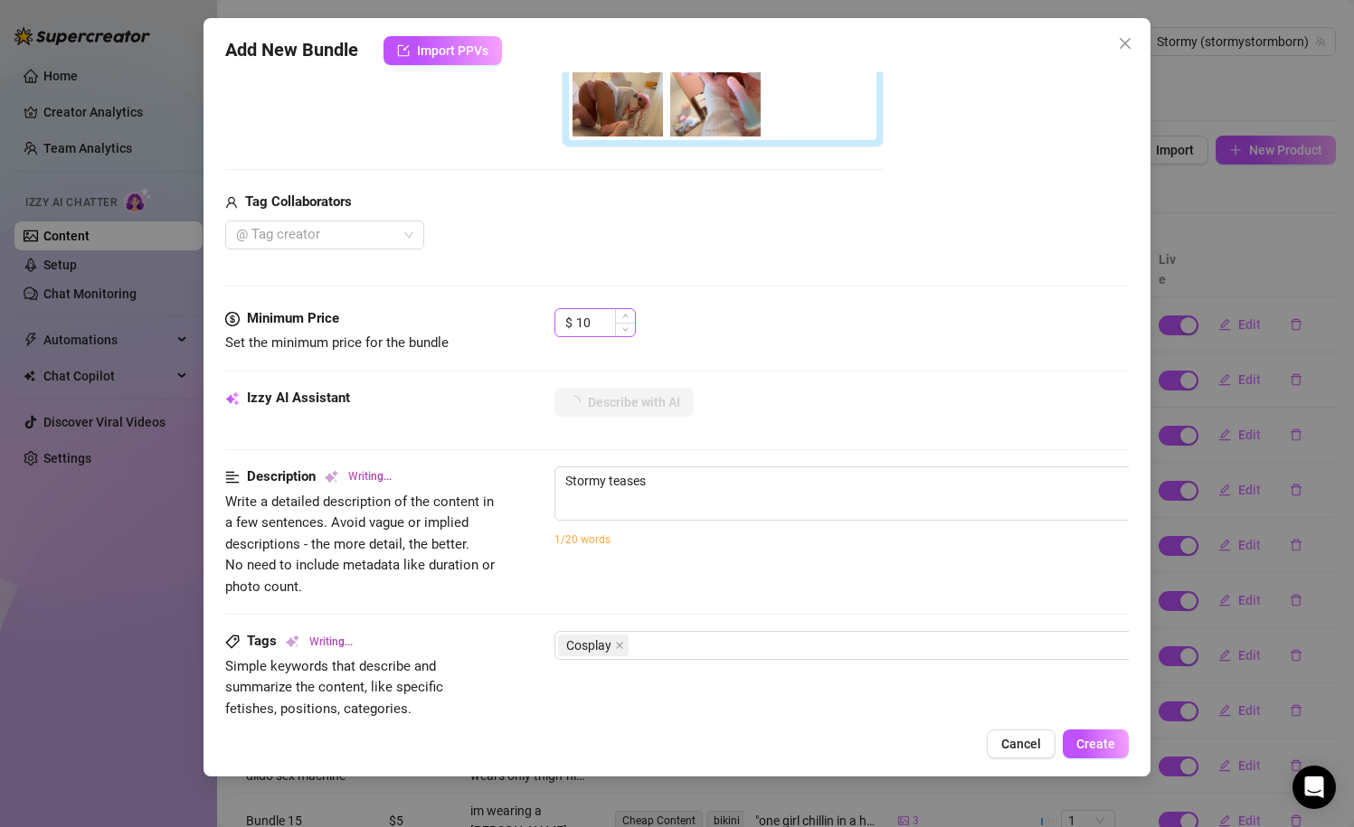
type textarea "Stormy teases in"
type textarea "Stormy teases in a"
type textarea "Stormy teases in a pink"
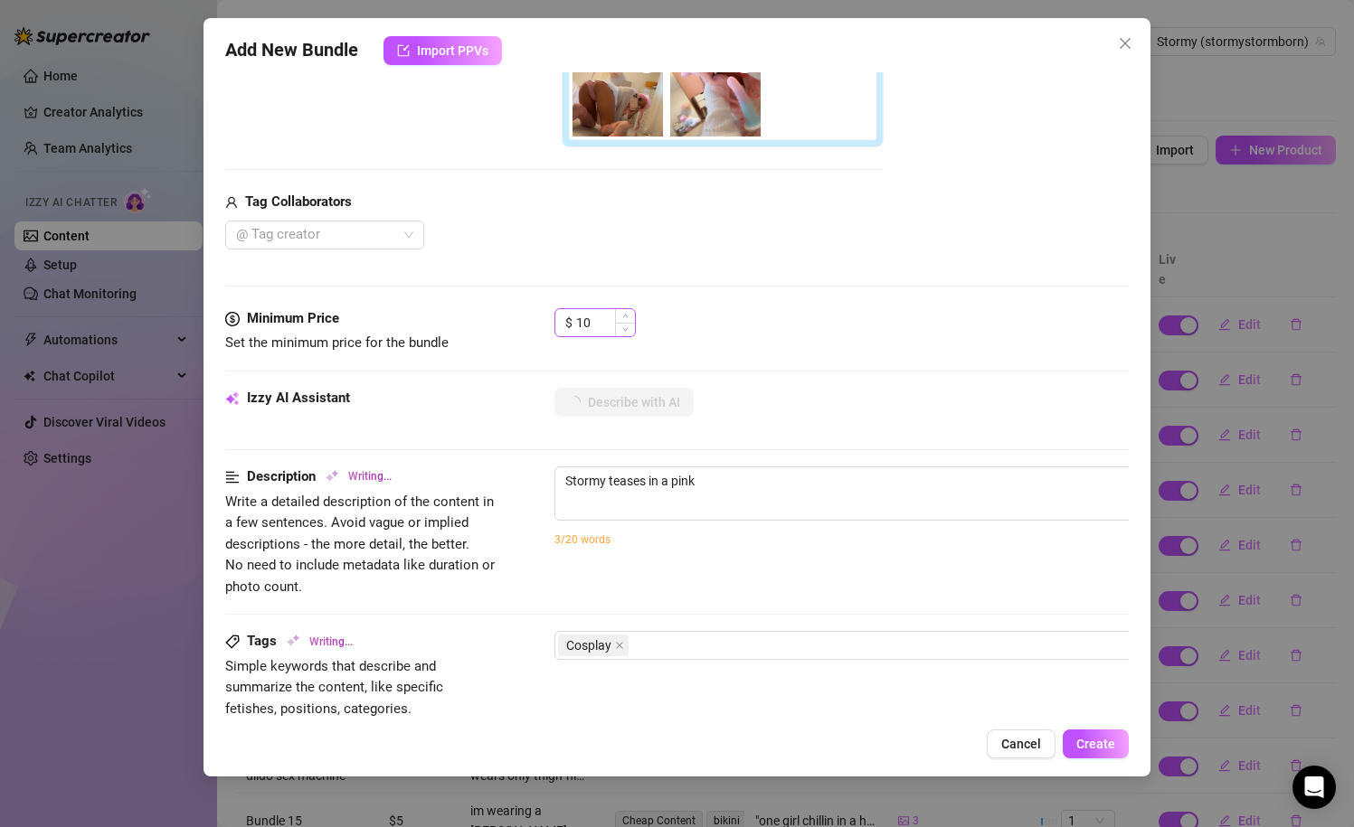
type textarea "Stormy teases in a pink and"
type textarea "Stormy teases in a pink and white"
click at [607, 325] on input "10" at bounding box center [605, 322] width 59 height 27
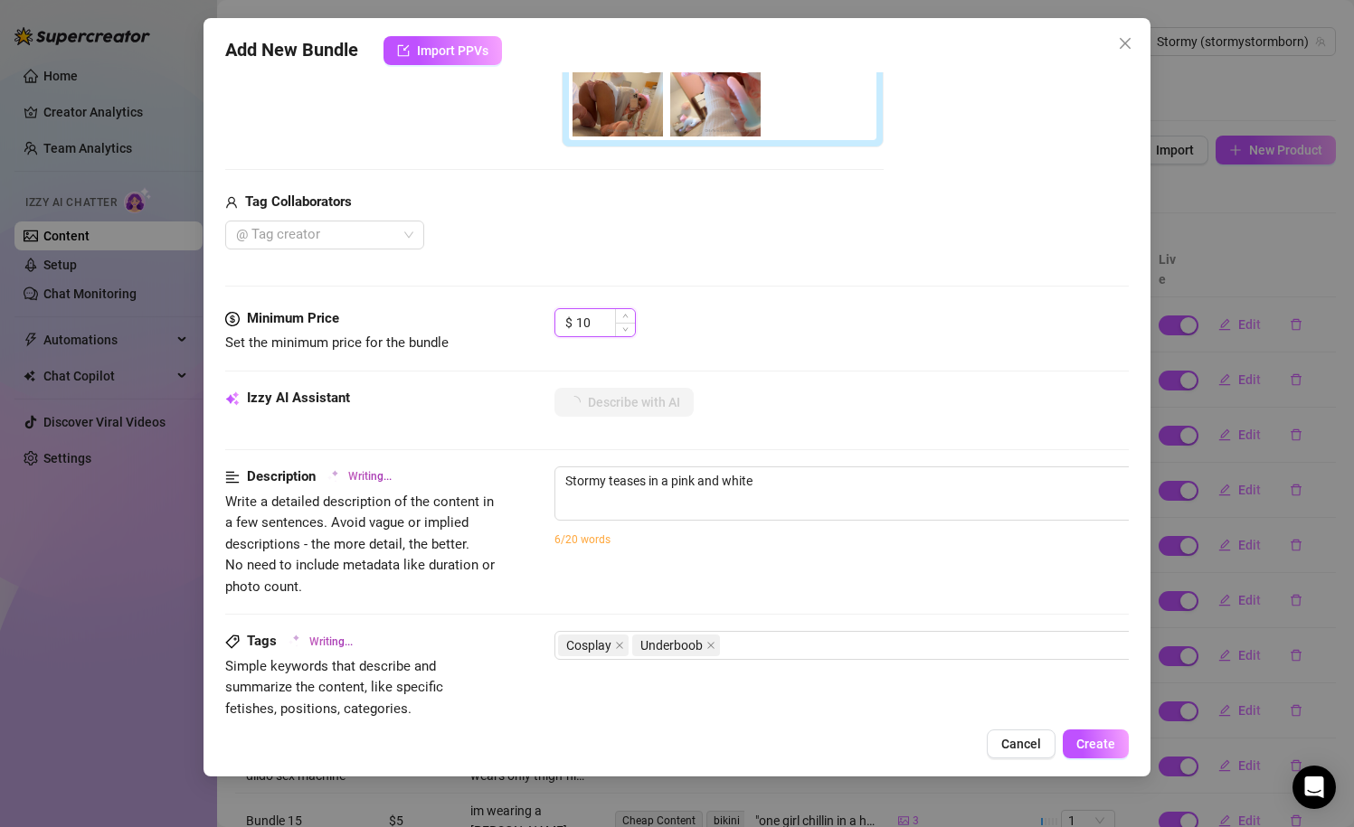
type textarea "Stormy teases in a pink and white cosplay-style"
type textarea "Stormy teases in a pink and white cosplay-style outfit"
type textarea "Stormy teases in a pink and white cosplay-style outfit with"
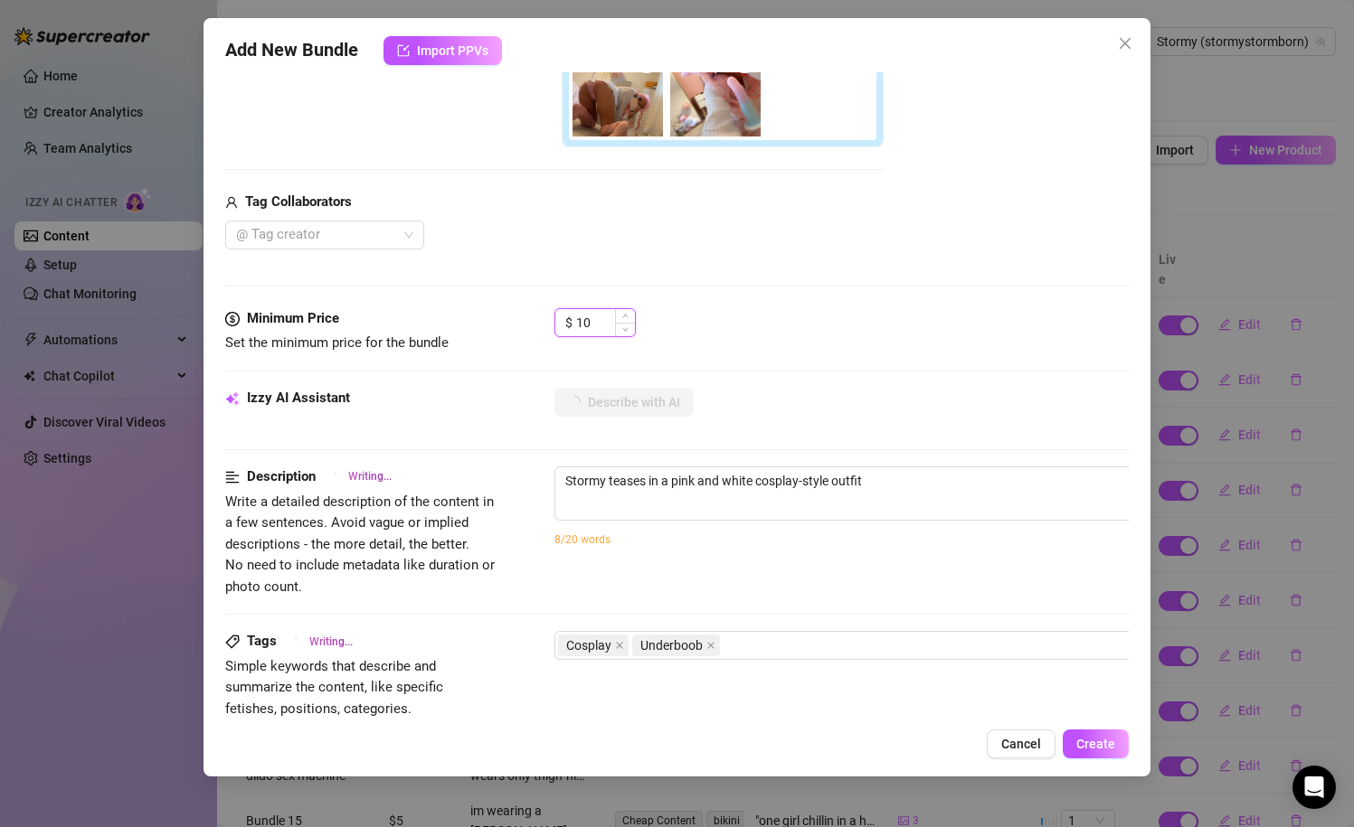
type textarea "Stormy teases in a pink and white cosplay-style outfit with"
type textarea "Stormy teases in a pink and white cosplay-style outfit with a"
type input "1"
type textarea "Stormy teases in a pink and white cosplay-style outfit with a short"
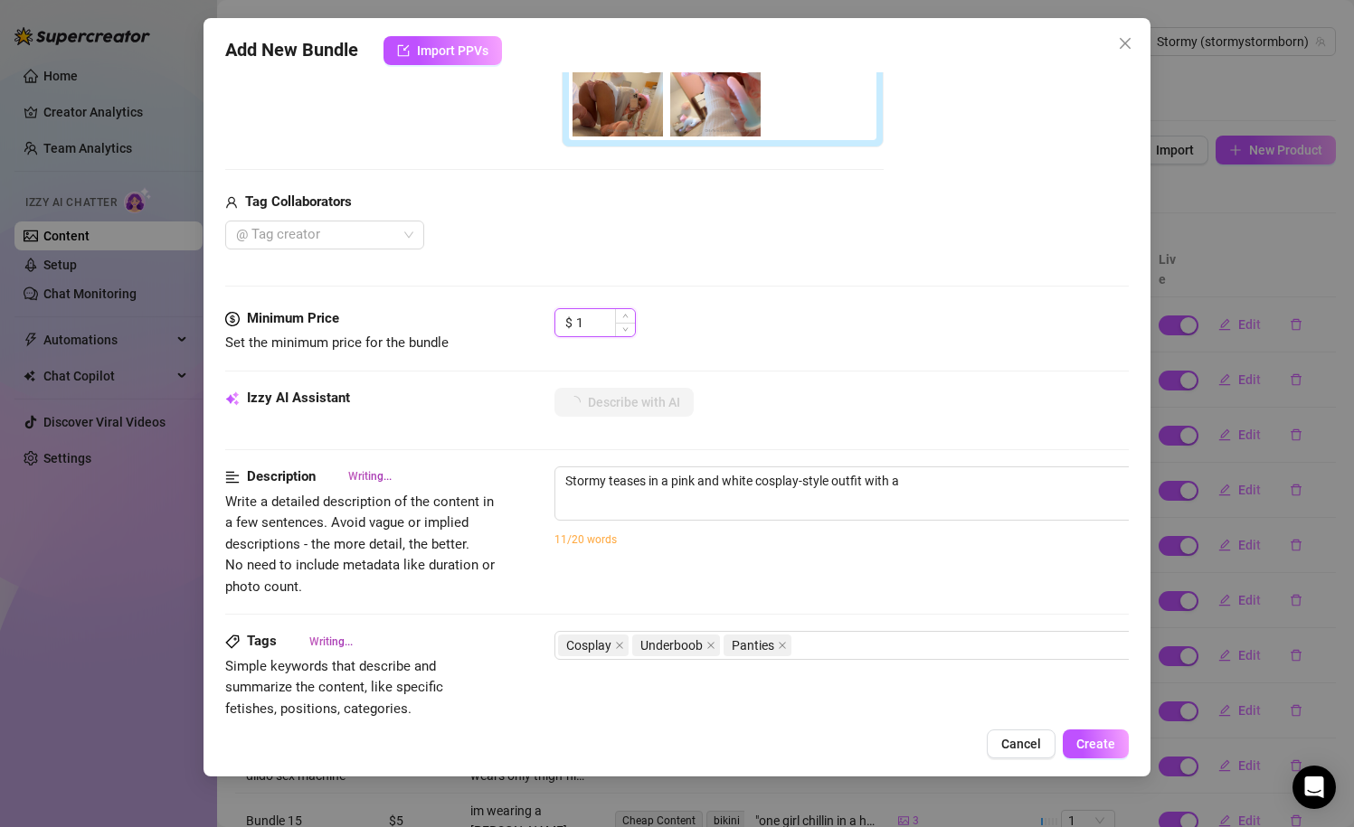
type textarea "Stormy teases in a pink and white cosplay-style outfit with a short"
type input "11"
type textarea "Stormy teases in a pink and white cosplay-style outfit with a short pleated"
type textarea "Stormy teases in a pink and white cosplay-style outfit with a short pleated ski…"
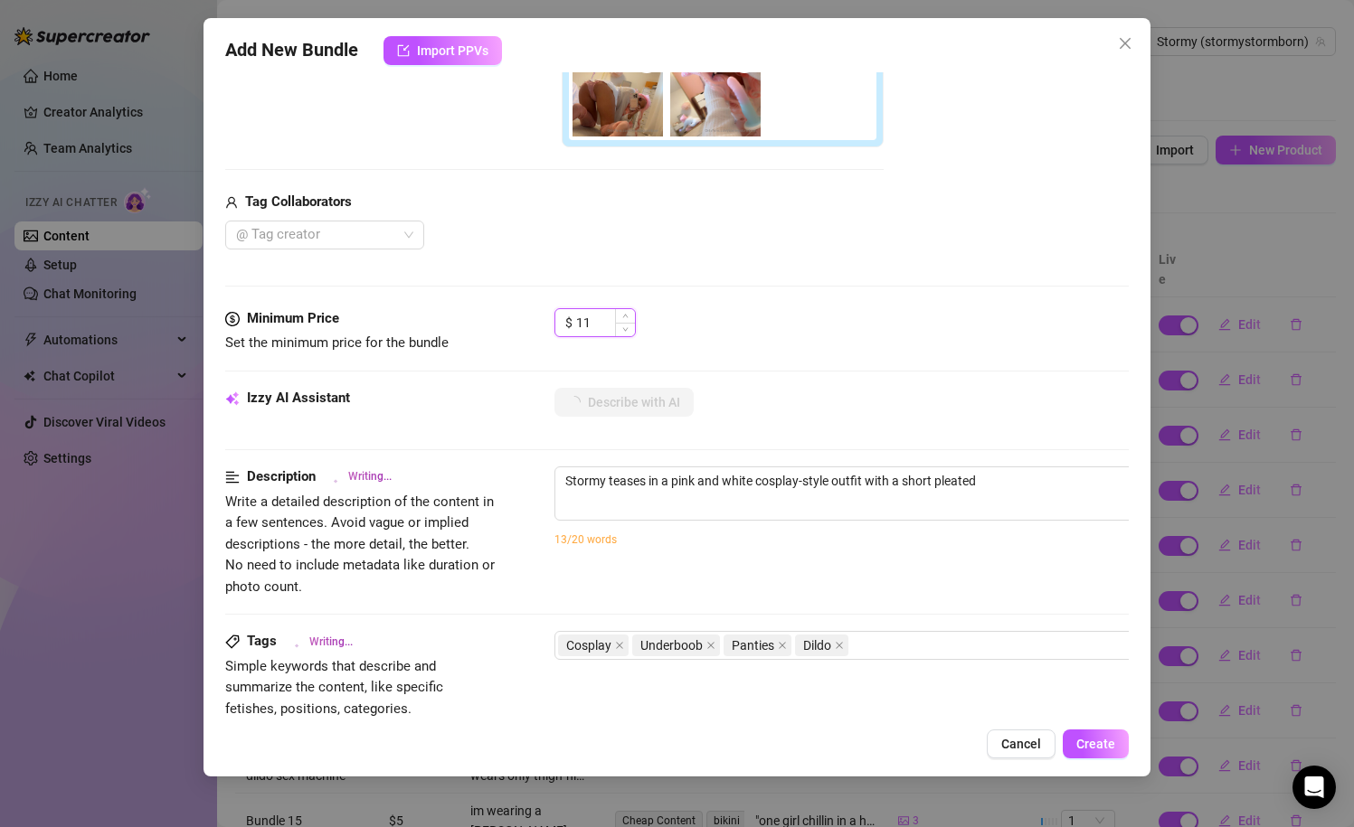
type textarea "Stormy teases in a pink and white cosplay-style outfit with a short pleated ski…"
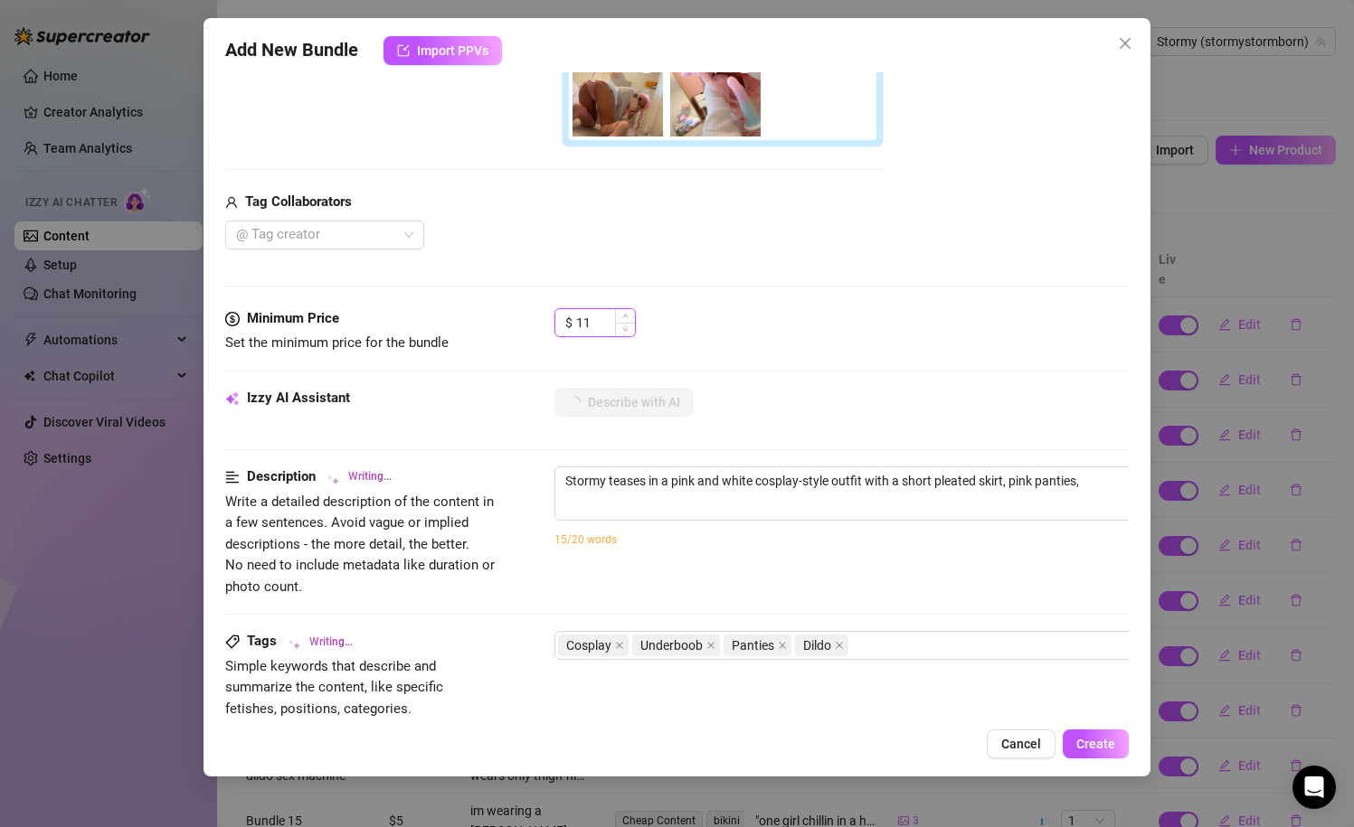
type textarea "Stormy teases in a pink and white cosplay-style outfit with a short pleated ski…"
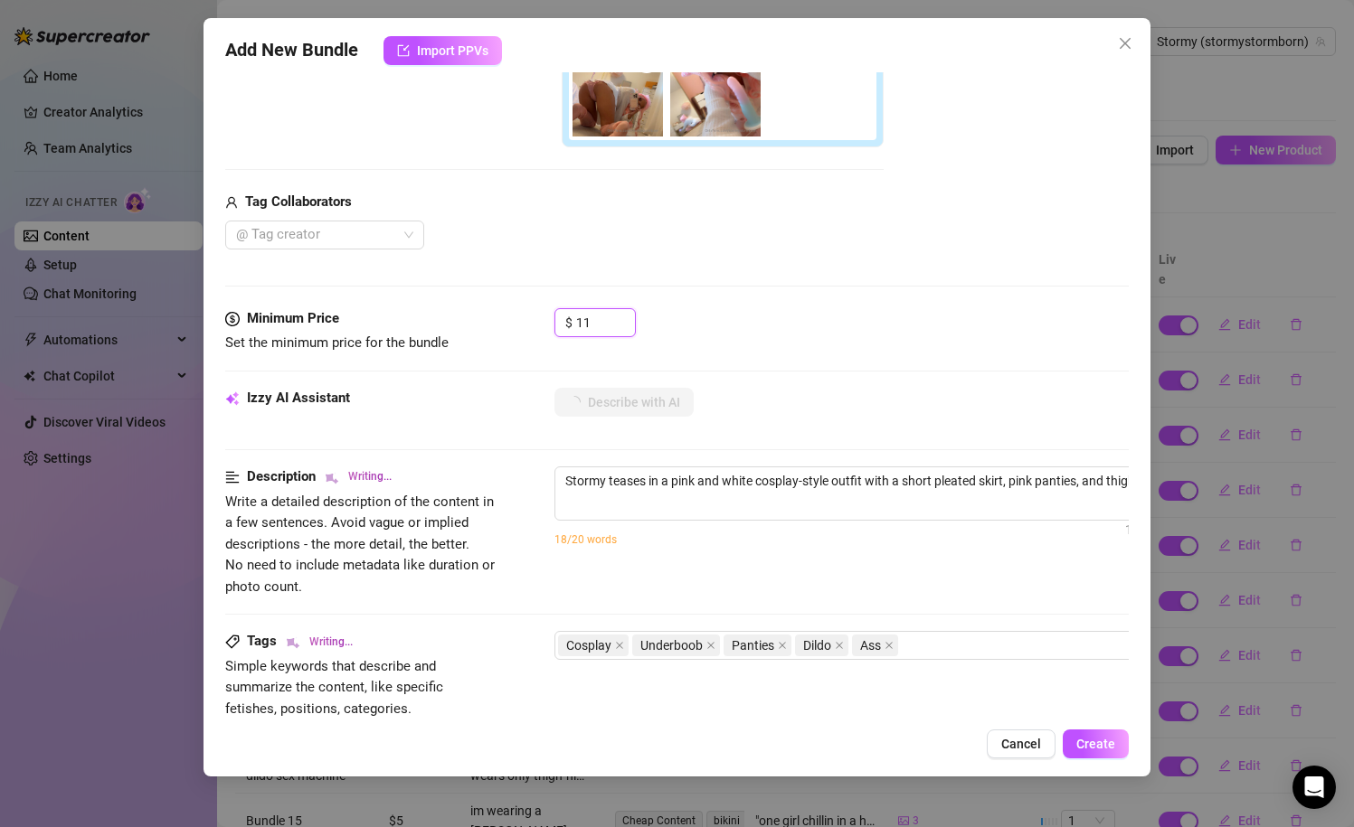
type textarea "Stormy teases in a pink and white cosplay-style outfit with a short pleated ski…"
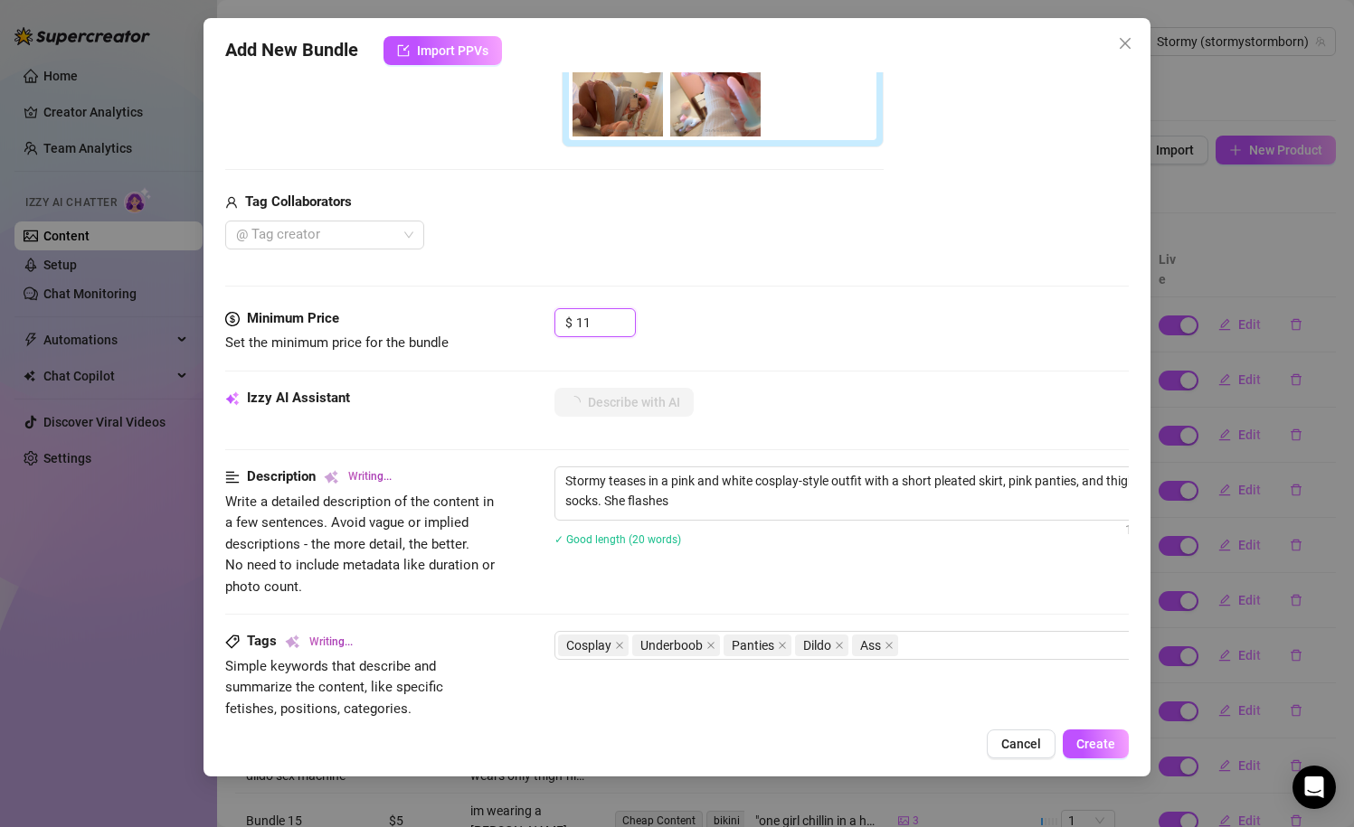
type textarea "Stormy teases in a pink and white cosplay-style outfit with a short pleated ski…"
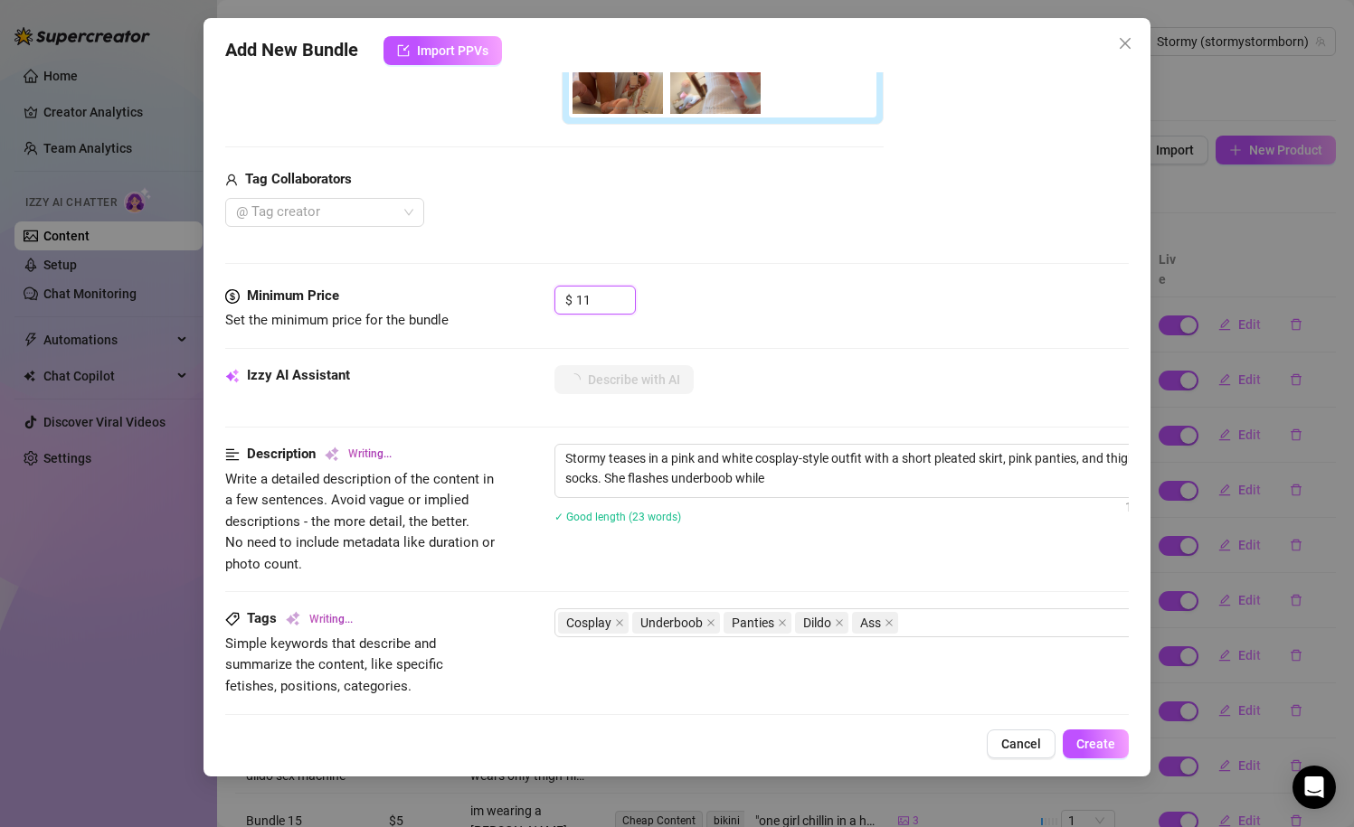
type textarea "Stormy teases in a pink and white cosplay-style outfit with a short pleated ski…"
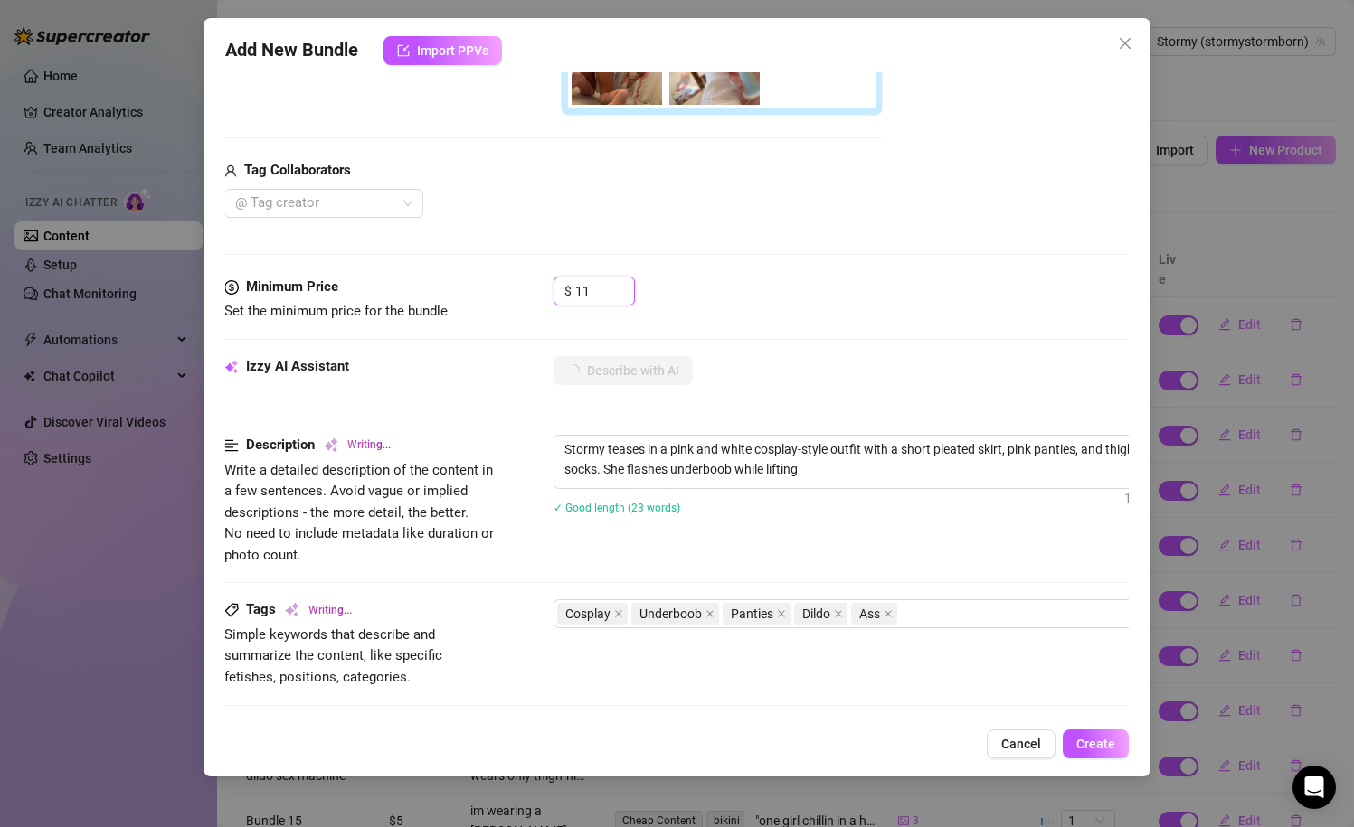
type textarea "Stormy teases in a pink and white cosplay-style outfit with a short pleated ski…"
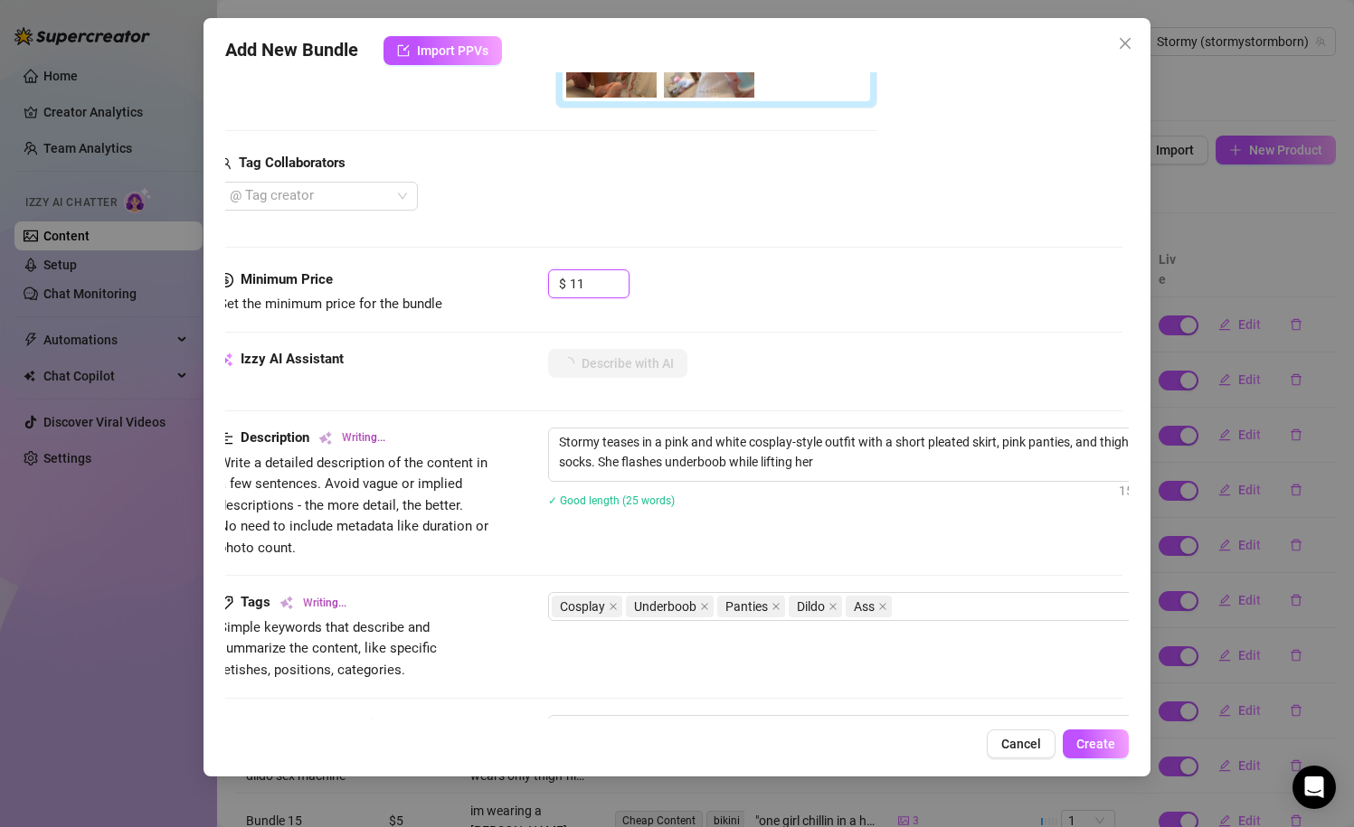
type textarea "Stormy teases in a pink and white cosplay-style outfit with a short pleated ski…"
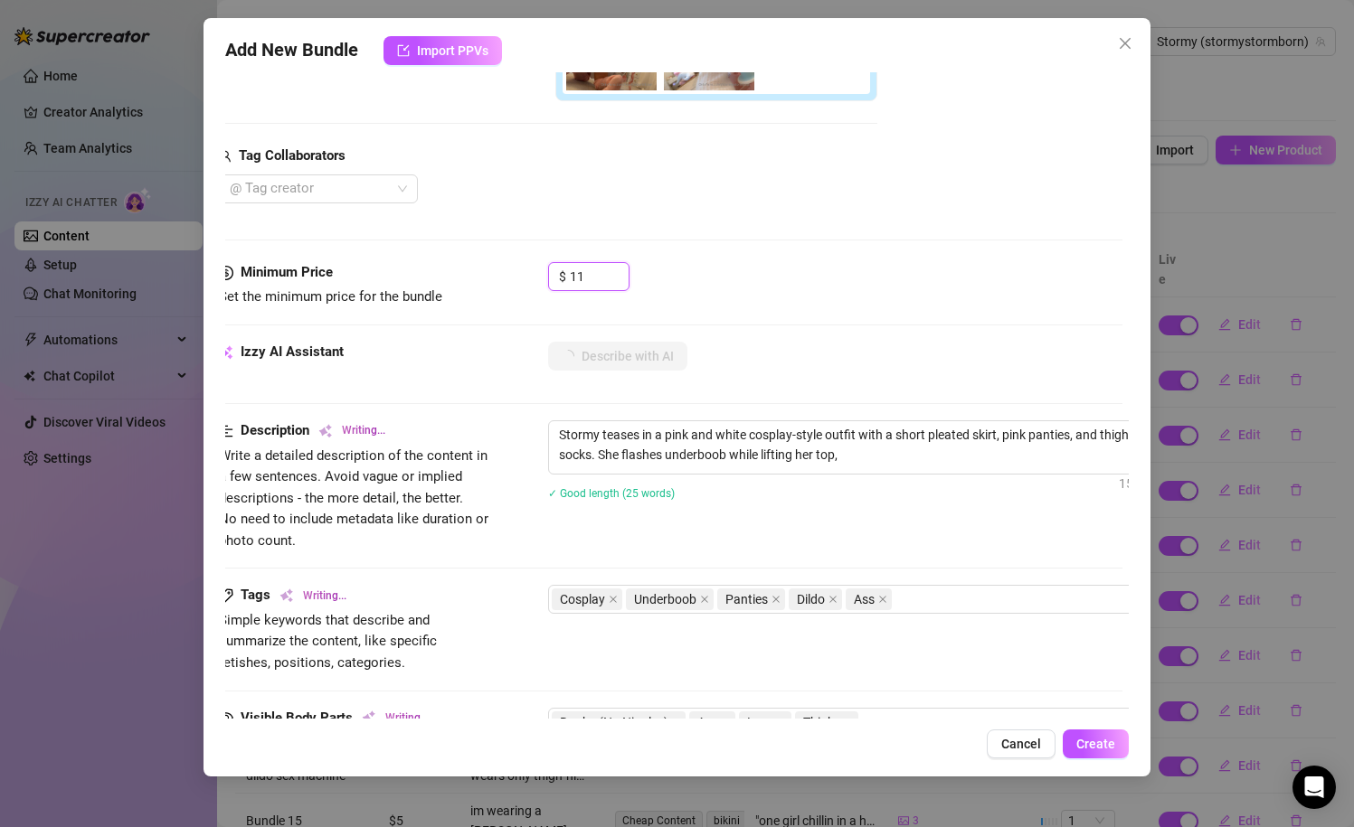
type textarea "Stormy teases in a pink and white cosplay-style outfit with a short pleated ski…"
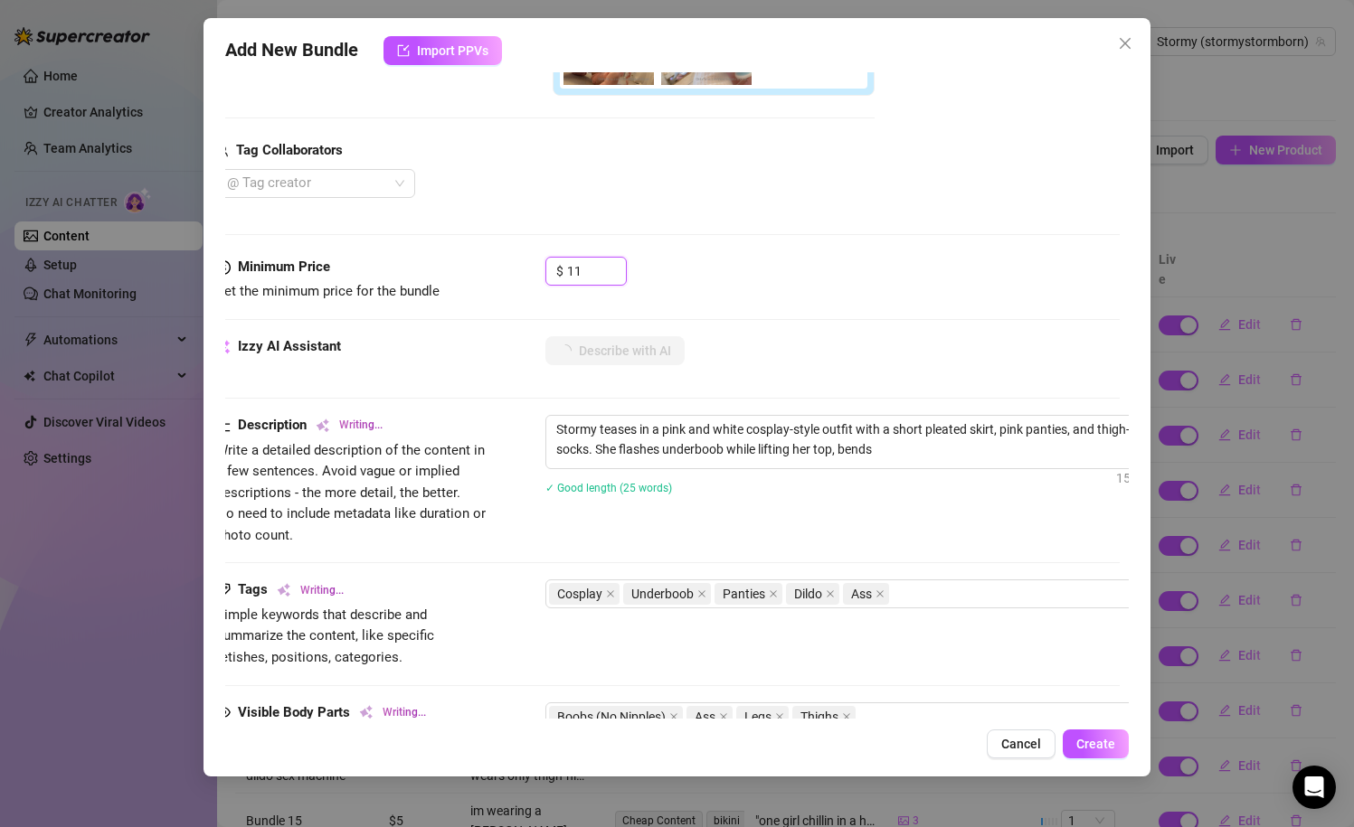
type textarea "Stormy teases in a pink and white cosplay-style outfit with a short pleated ski…"
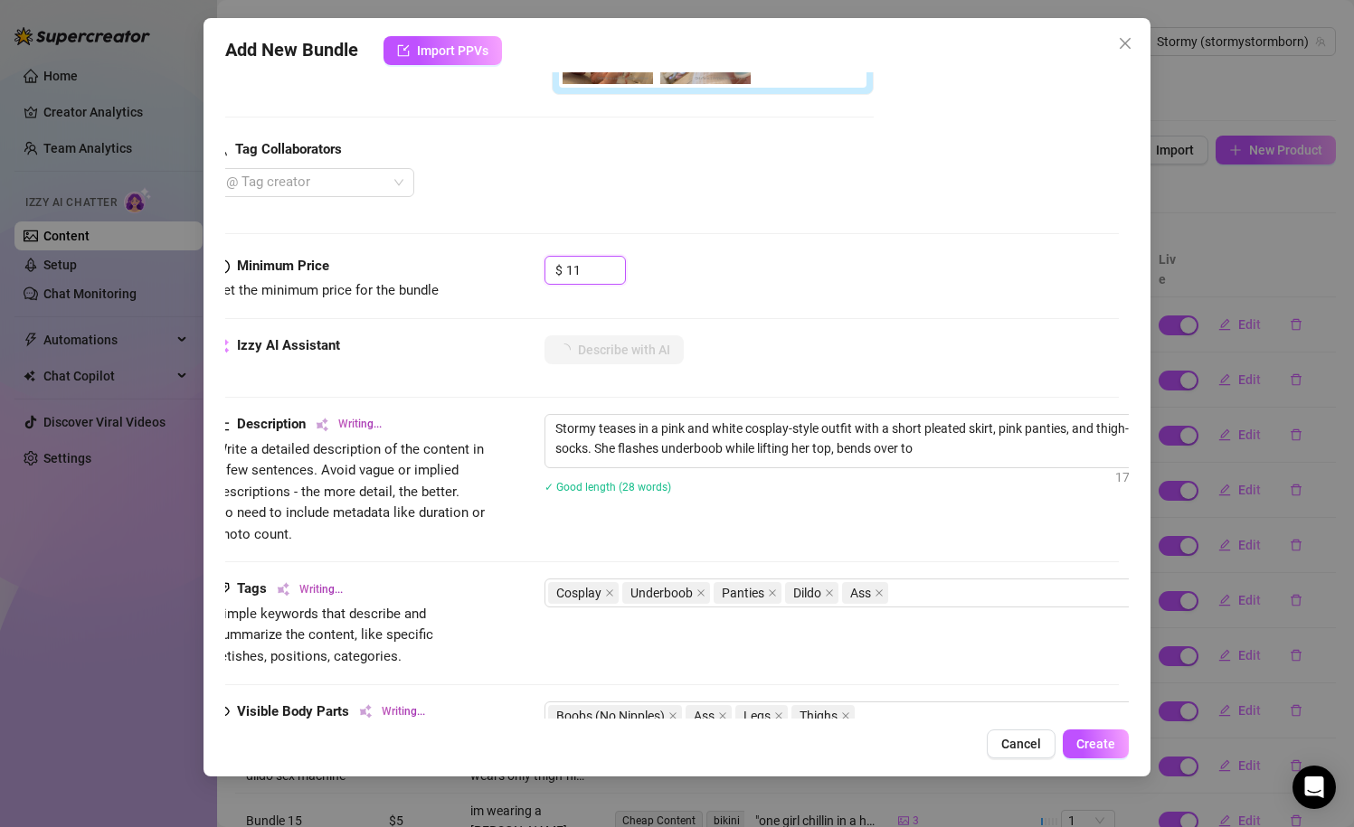
type textarea "Stormy teases in a pink and white cosplay-style outfit with a short pleated ski…"
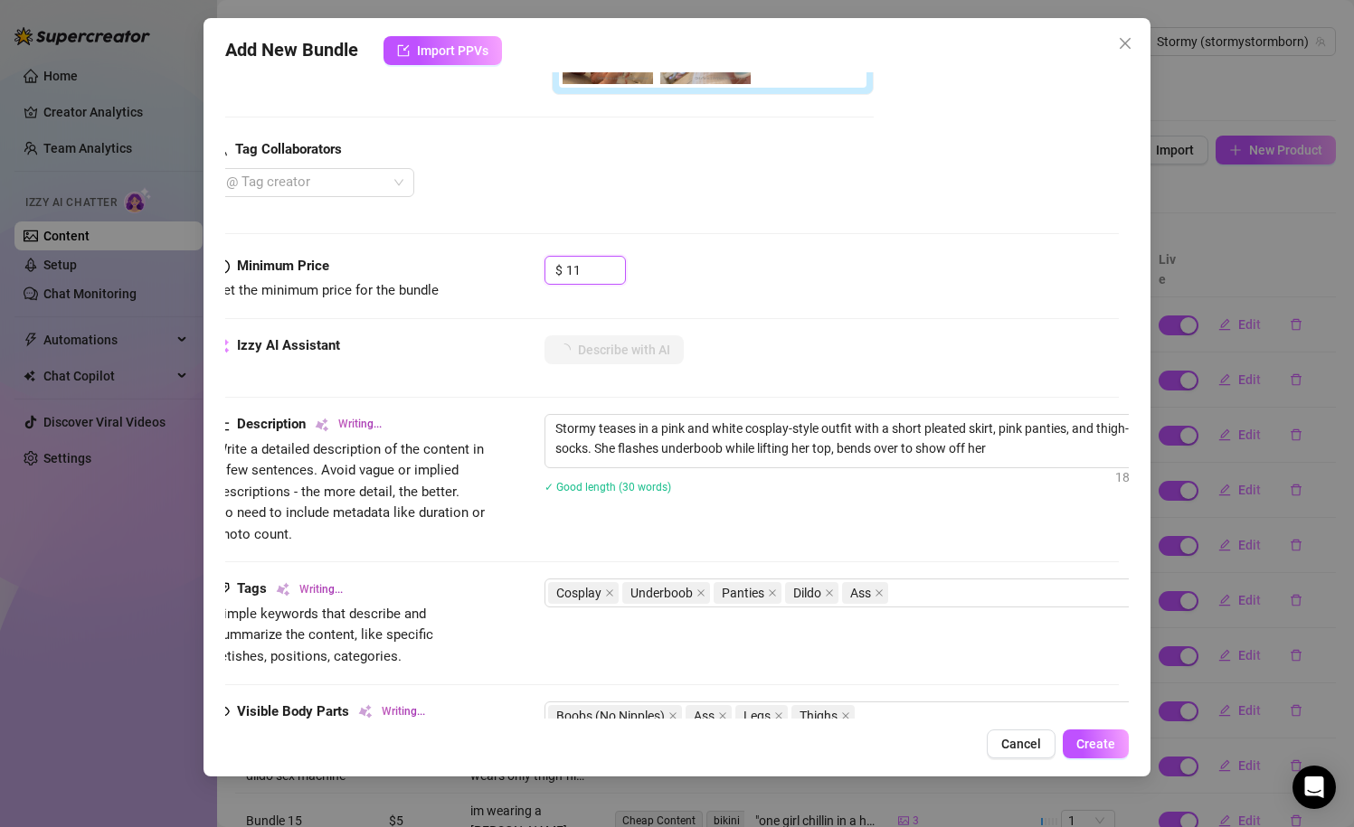
type textarea "Stormy teases in a pink and white cosplay-style outfit with a short pleated ski…"
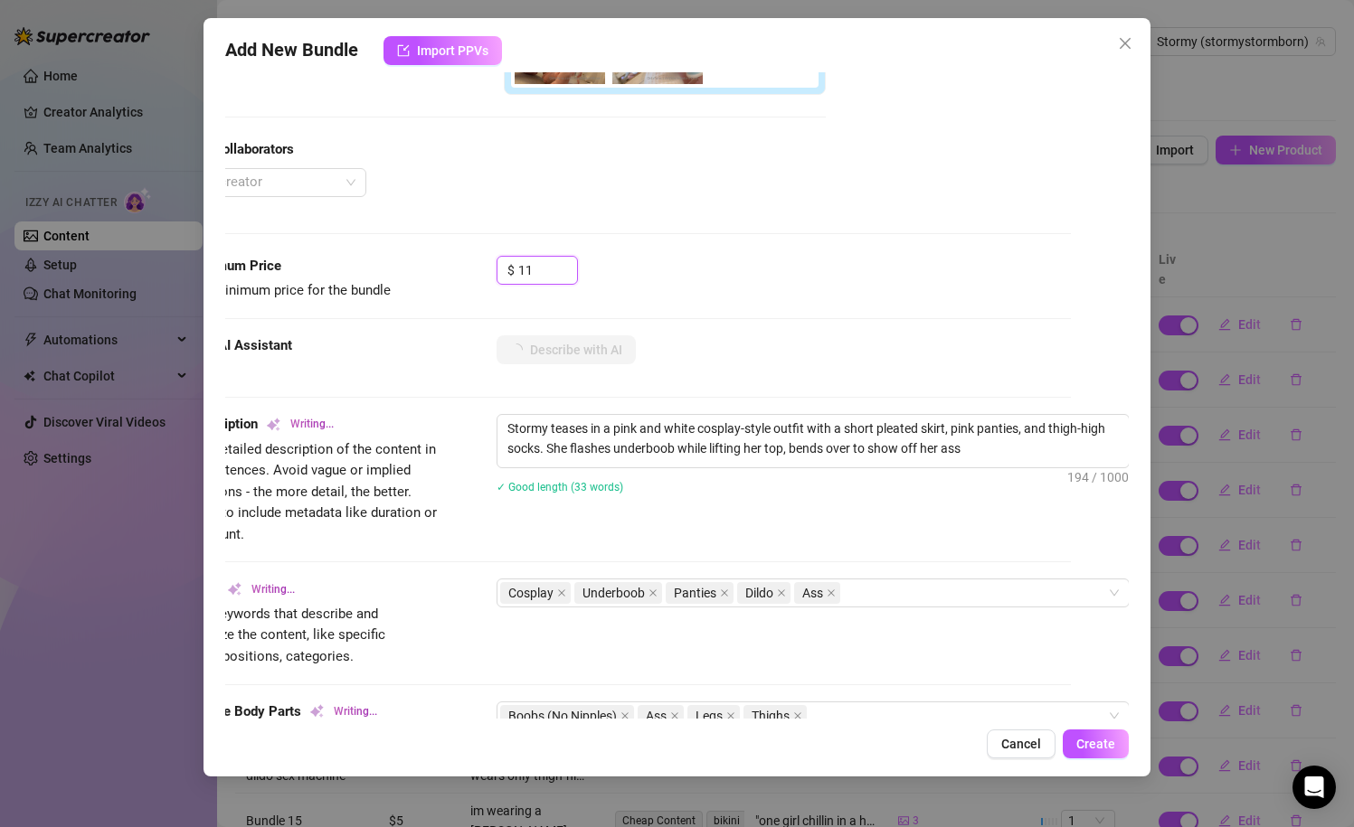
type textarea "Stormy teases in a pink and white cosplay-style outfit with a short pleated ski…"
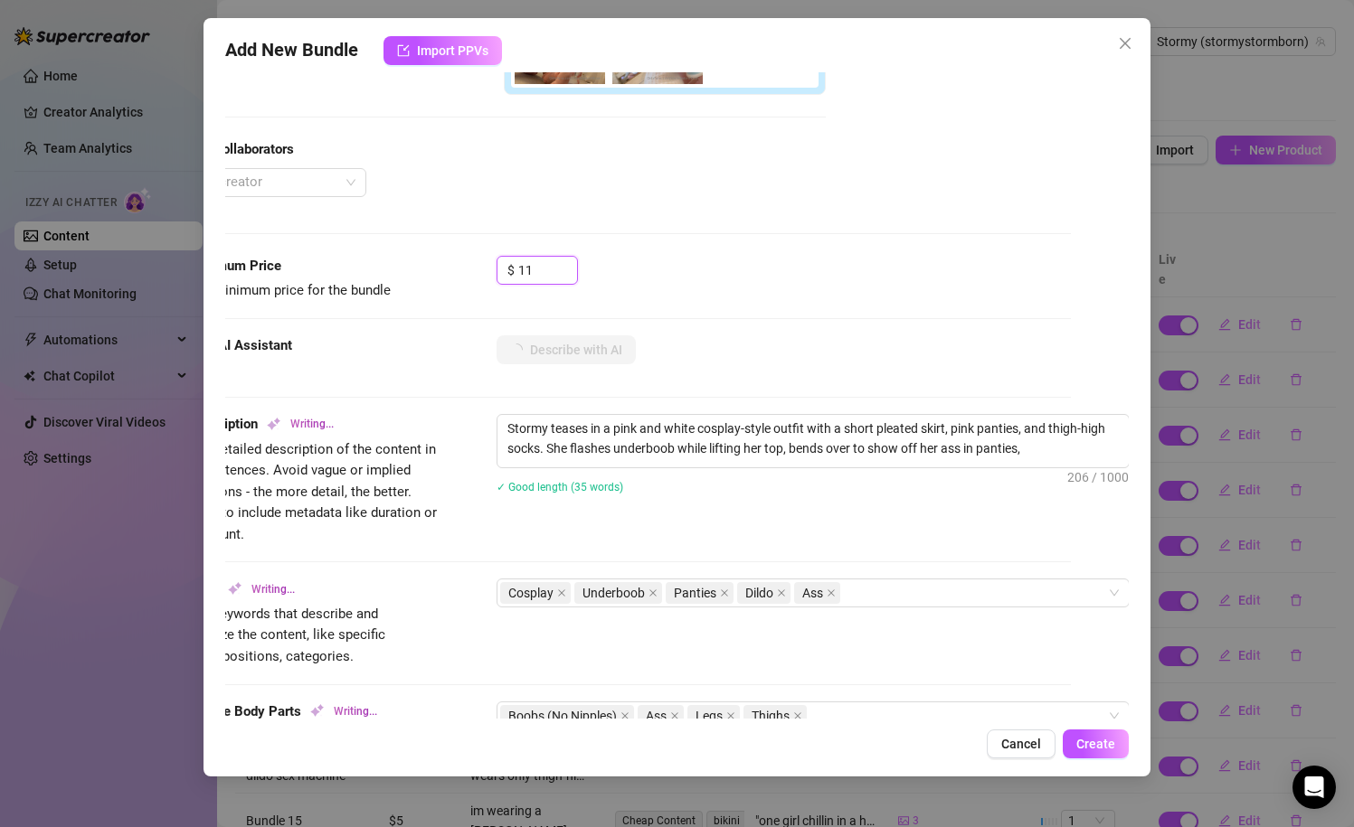
type textarea "Stormy teases in a pink and white cosplay-style outfit with a short pleated ski…"
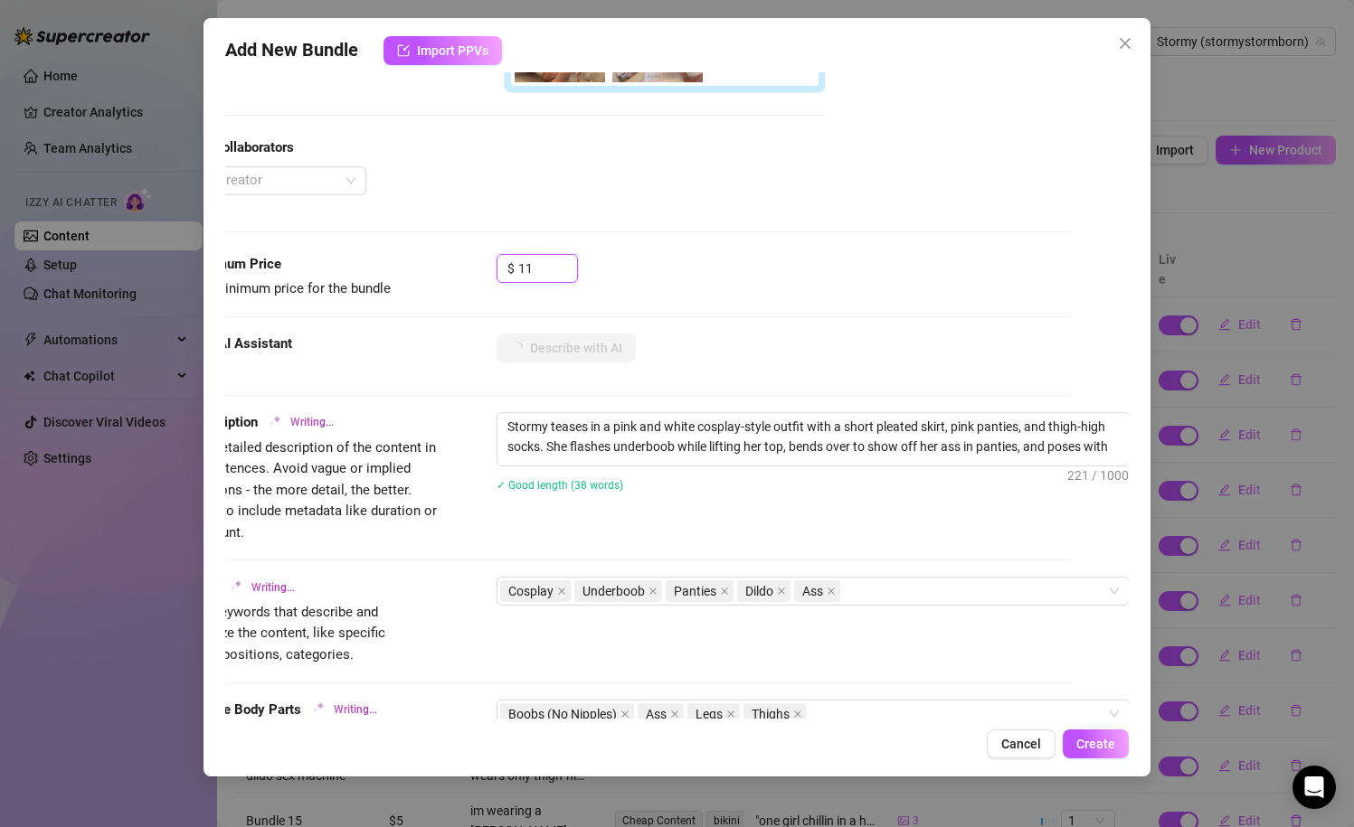
type textarea "Stormy teases in a pink and white cosplay-style outfit with a short pleated ski…"
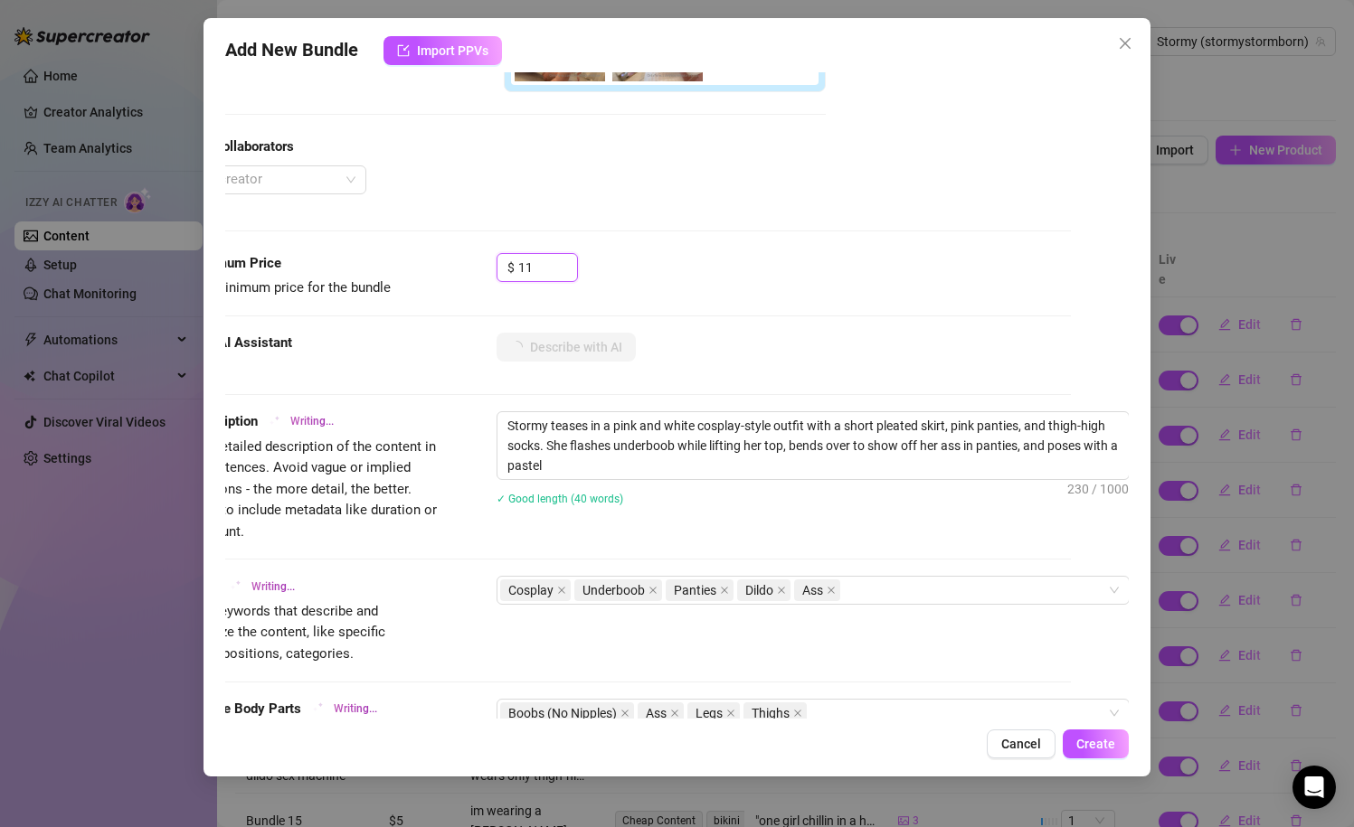
type textarea "Stormy teases in a pink and white cosplay-style outfit with a short pleated ski…"
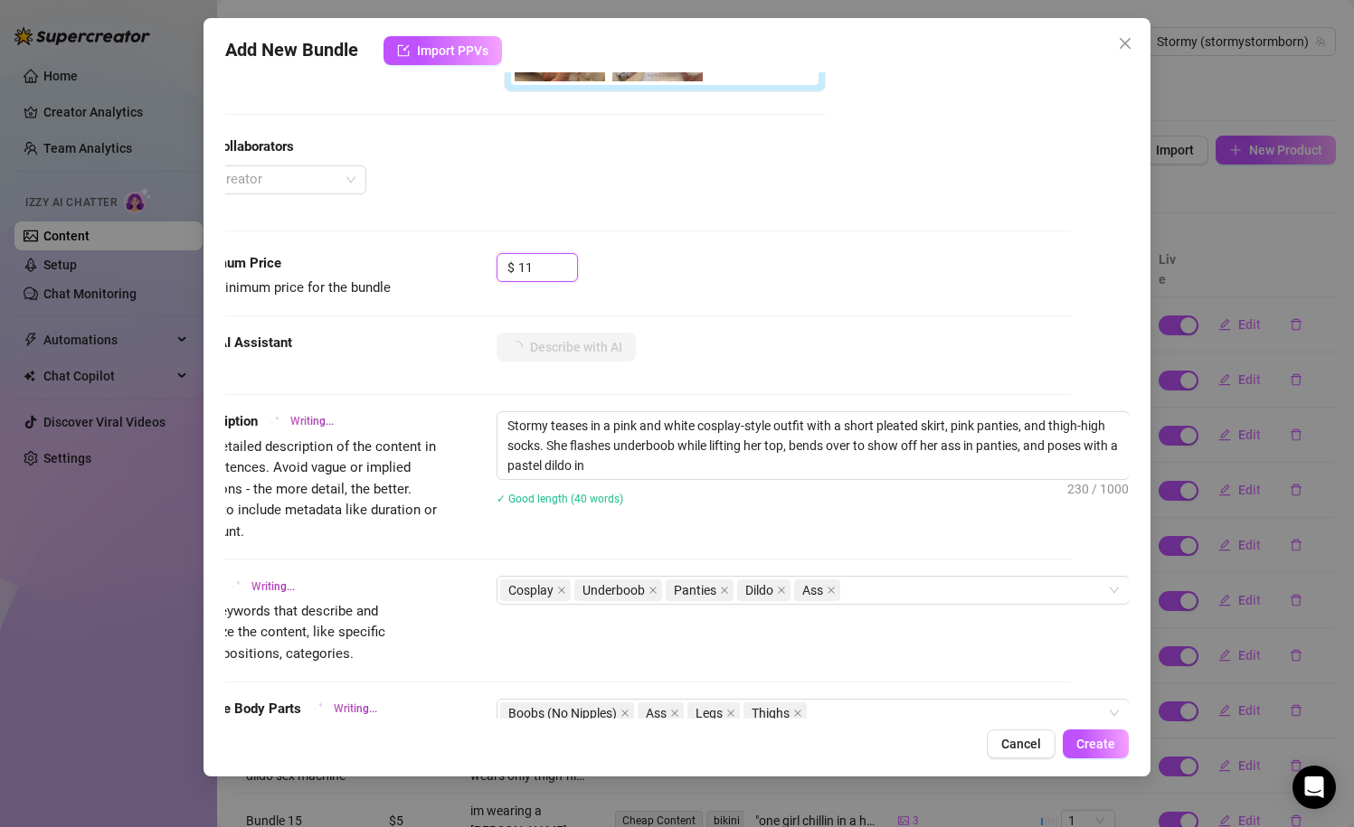
type textarea "Stormy teases in a pink and white cosplay-style outfit with a short pleated ski…"
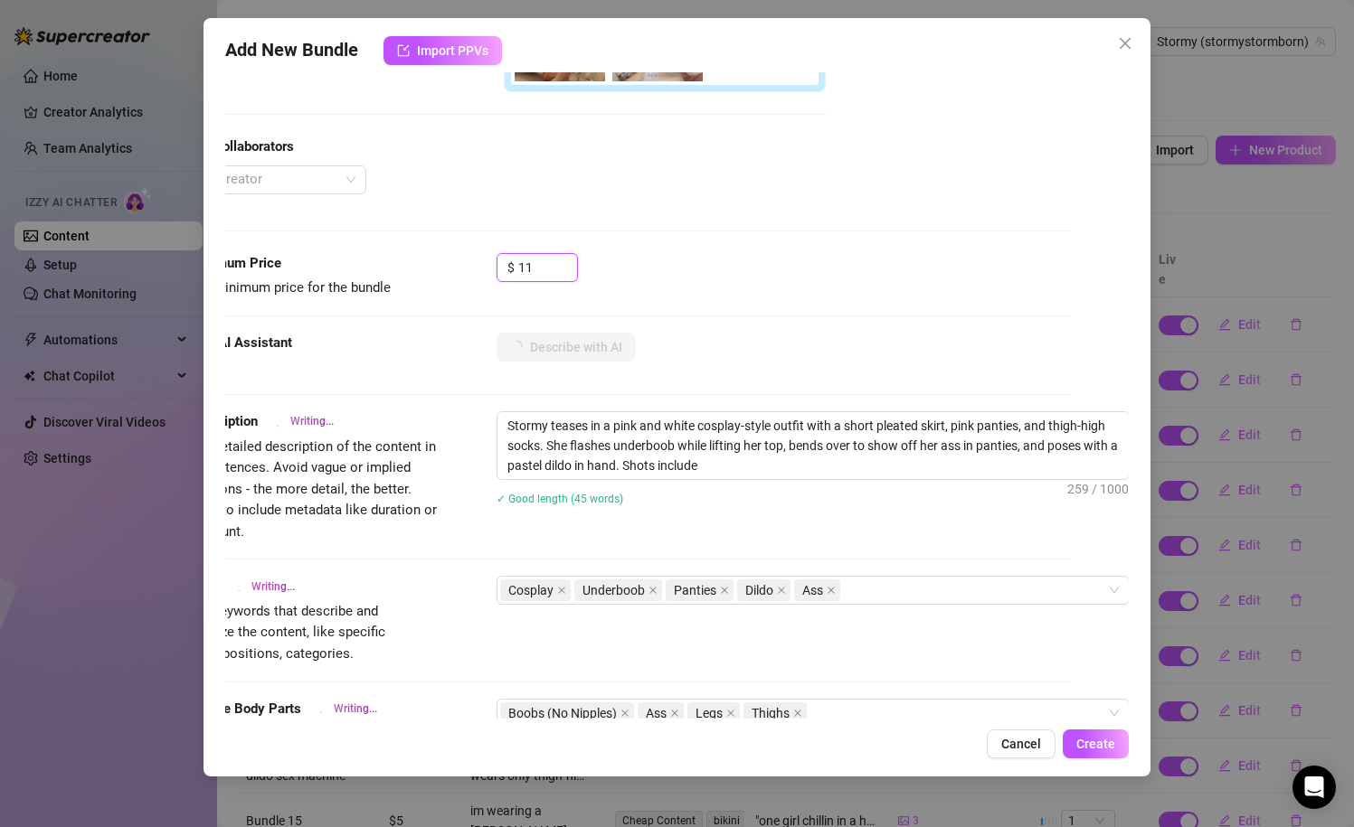
type textarea "Stormy teases in a pink and white cosplay-style outfit with a short pleated ski…"
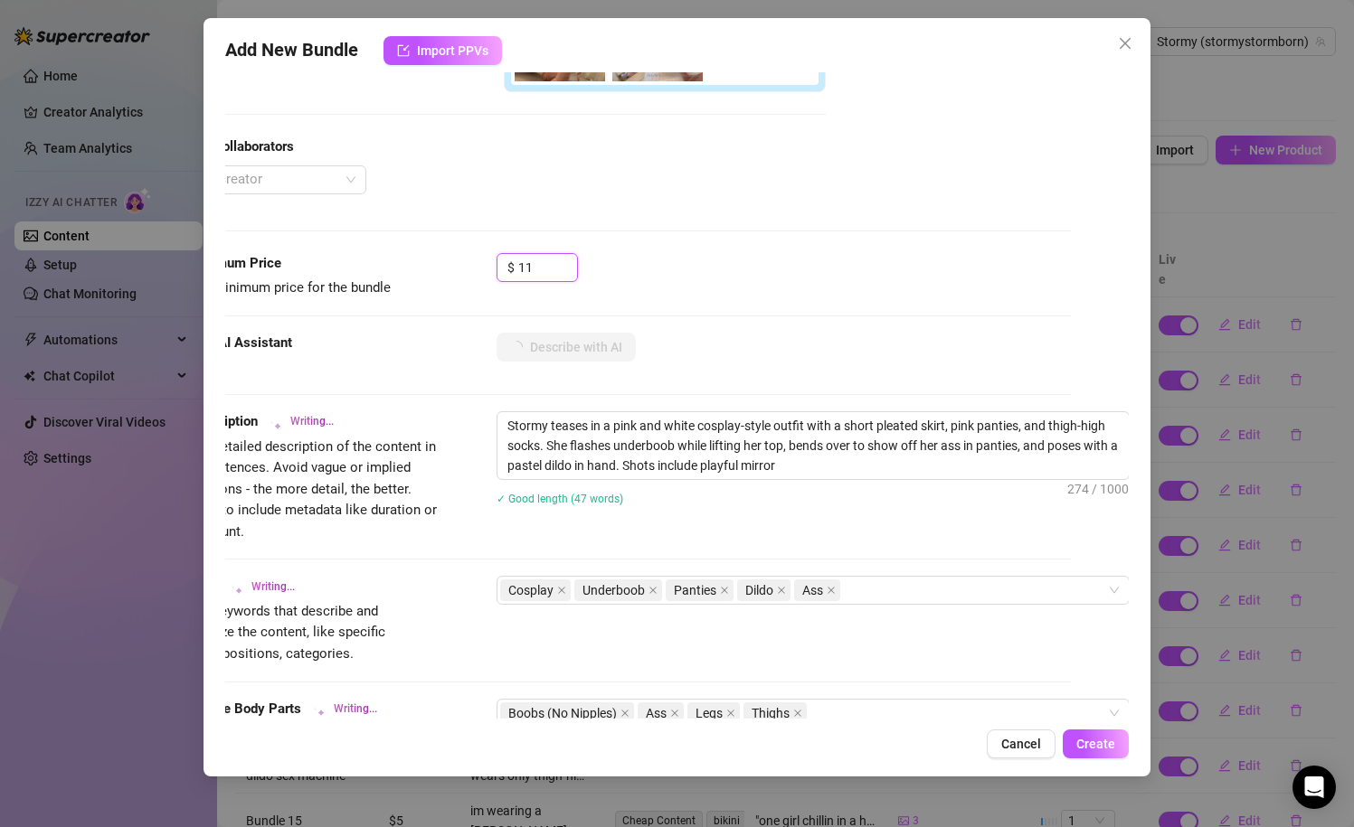
type textarea "Stormy teases in a pink and white cosplay-style outfit with a short pleated ski…"
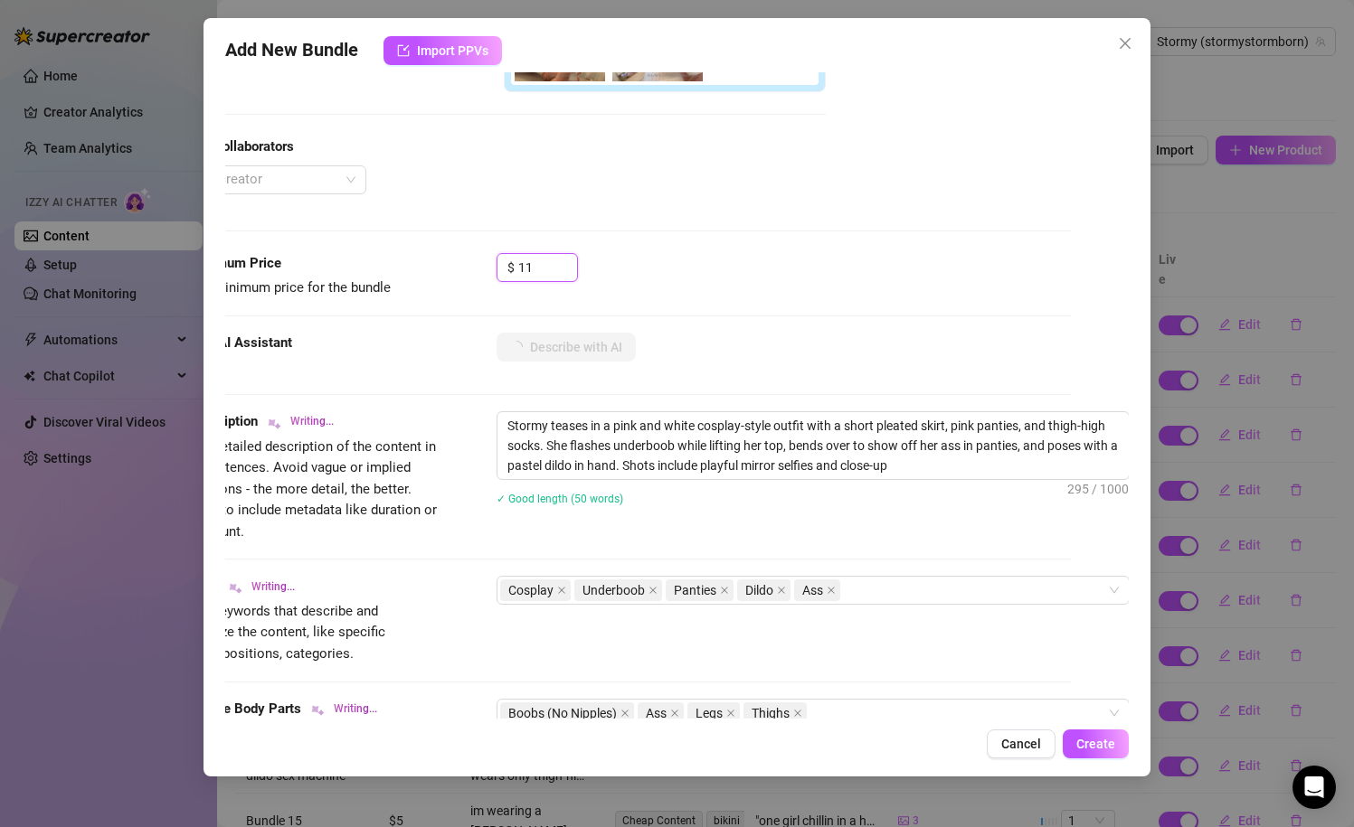
type textarea "Stormy teases in a pink and white cosplay-style outfit with a short pleated ski…"
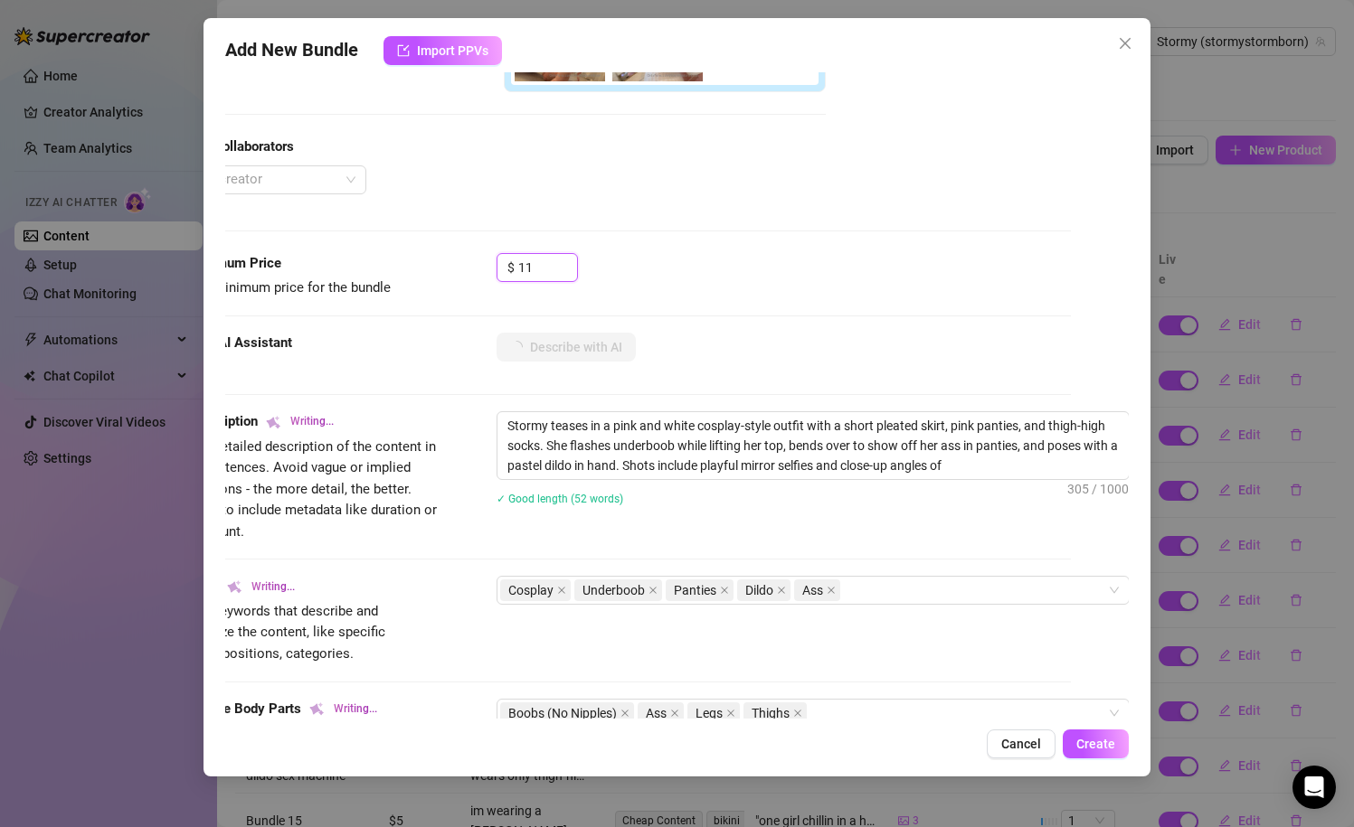
type textarea "Stormy teases in a pink and white cosplay-style outfit with a short pleated ski…"
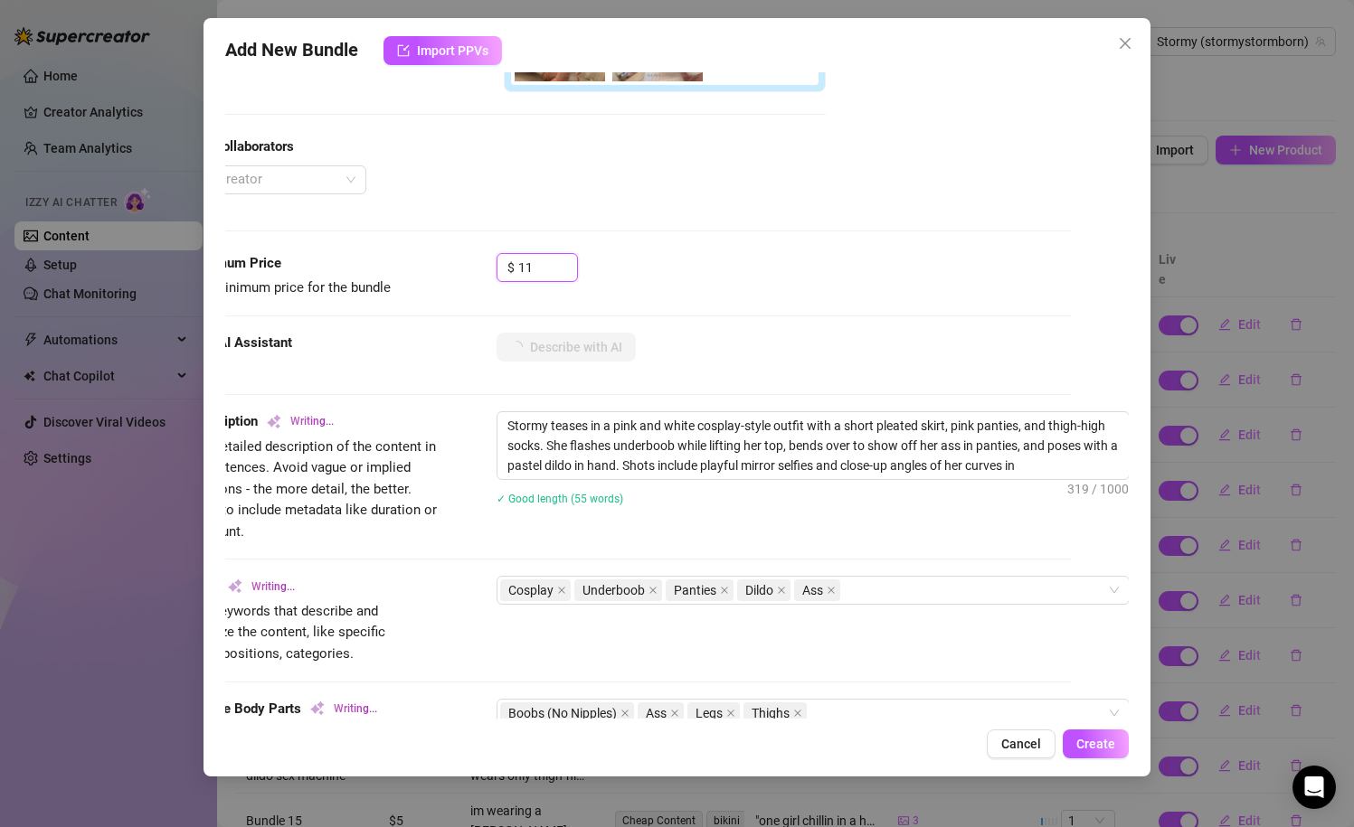
type textarea "Stormy teases in a pink and white cosplay-style outfit with a short pleated ski…"
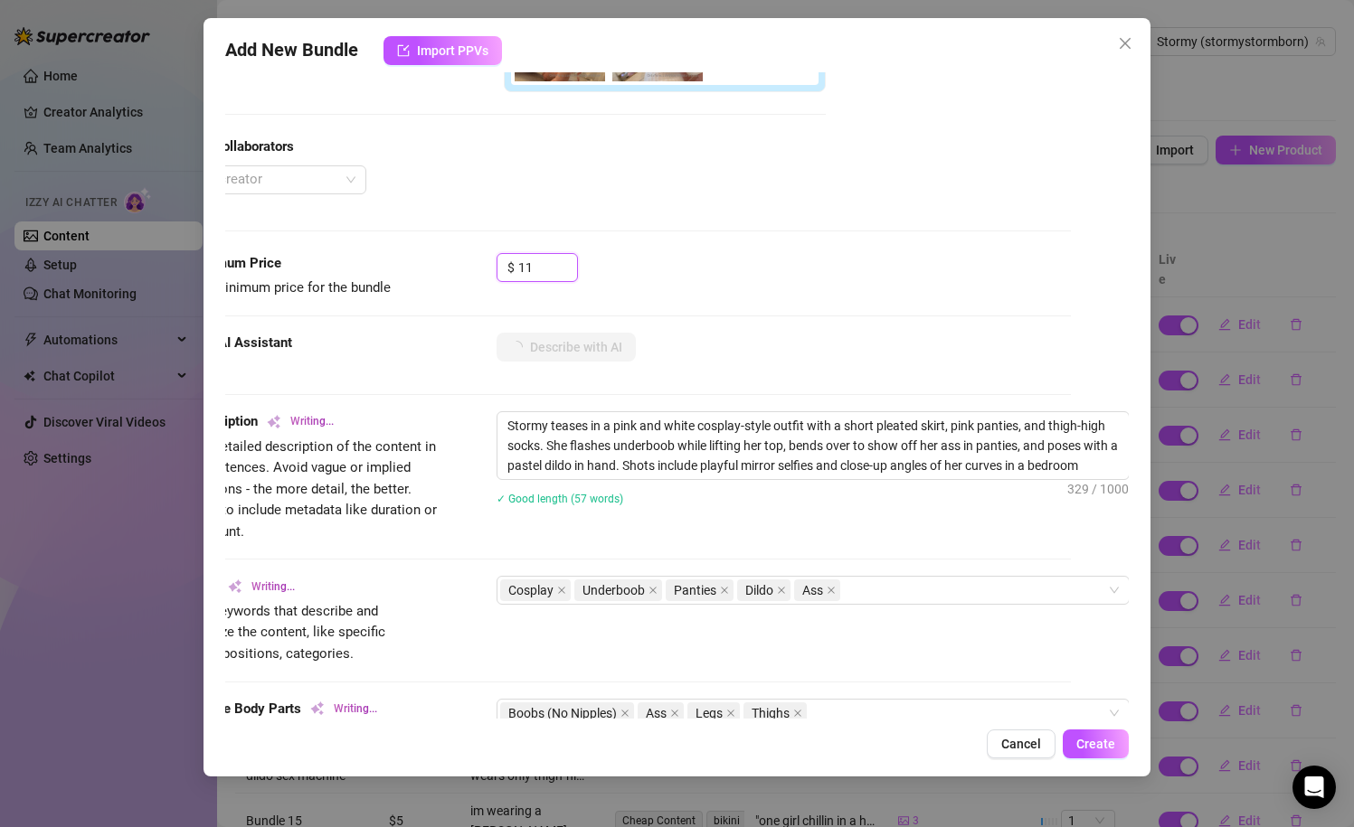
type textarea "Stormy teases in a pink and white cosplay-style outfit with a short pleated ski…"
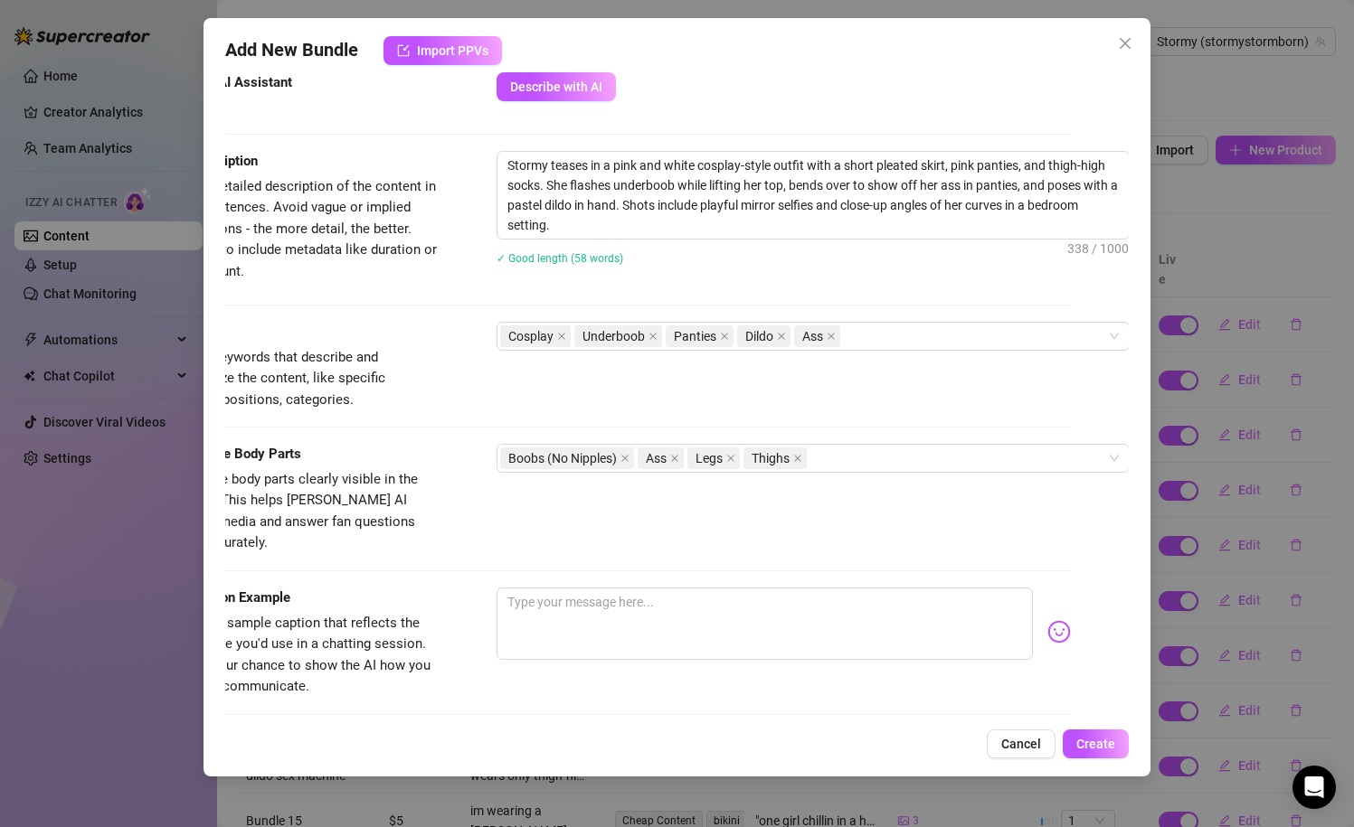
scroll to position [764, 58]
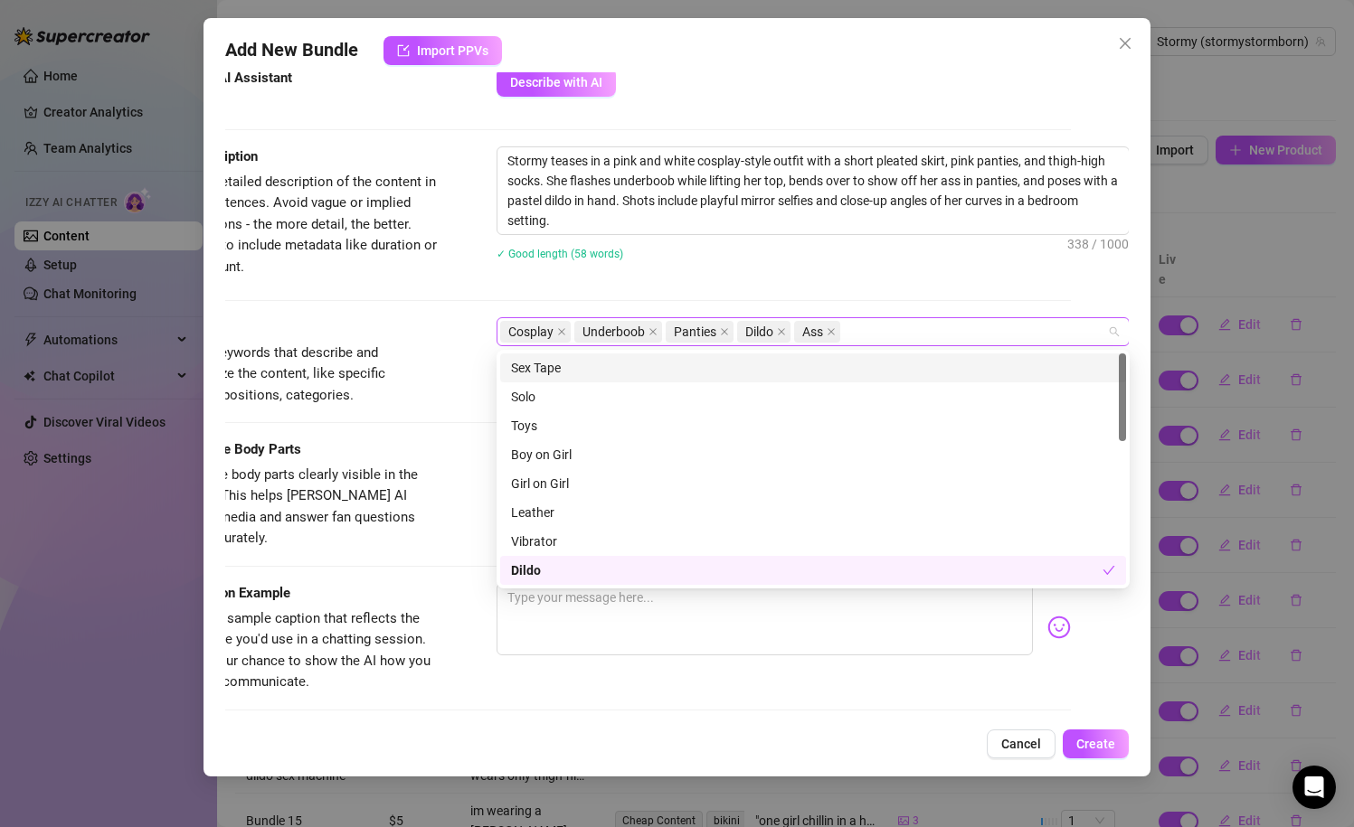
click at [900, 330] on div "Cosplay Underboob Panties Dildo Ass" at bounding box center [803, 331] width 607 height 25
type input "11"
type input "["
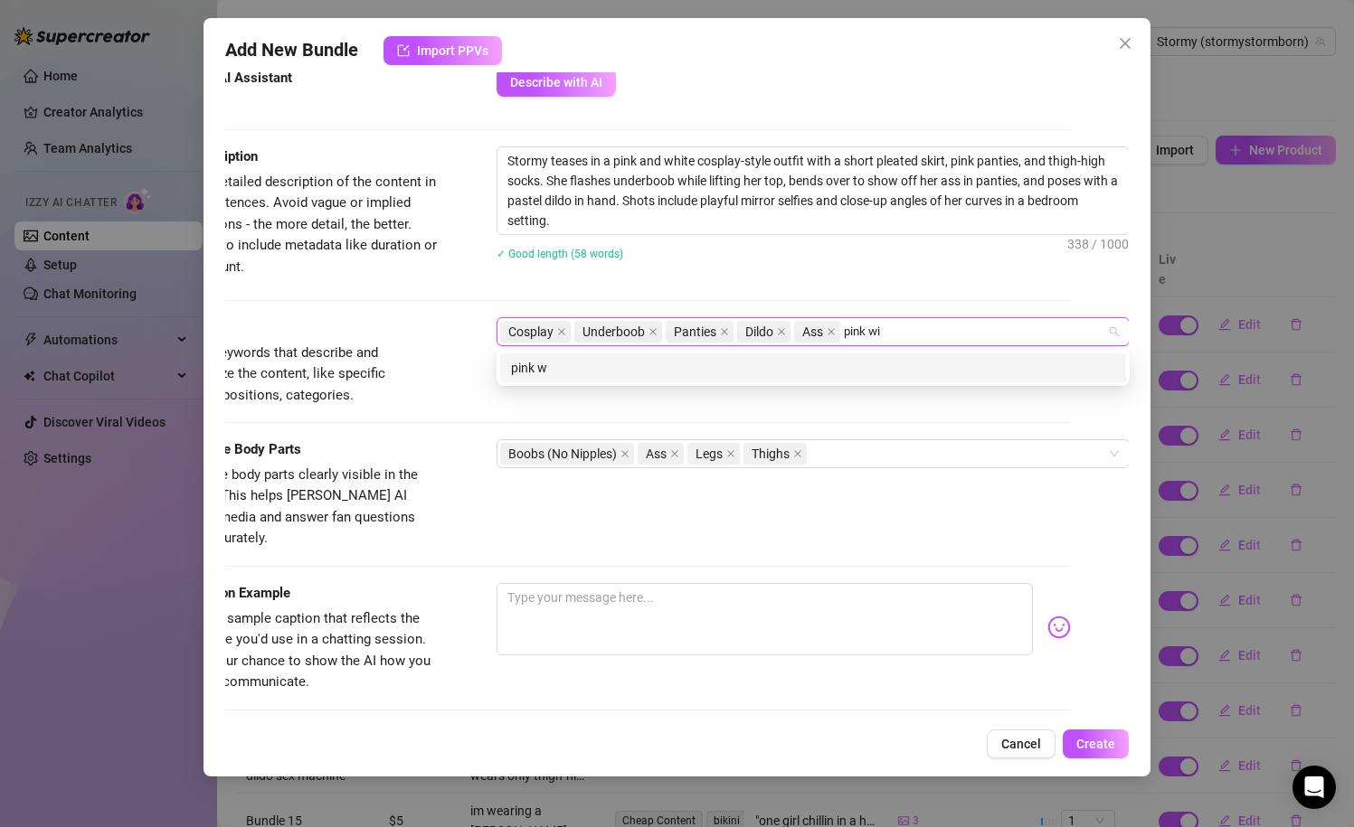
type input "pink wig"
click at [751, 373] on div "pink wig" at bounding box center [813, 368] width 604 height 20
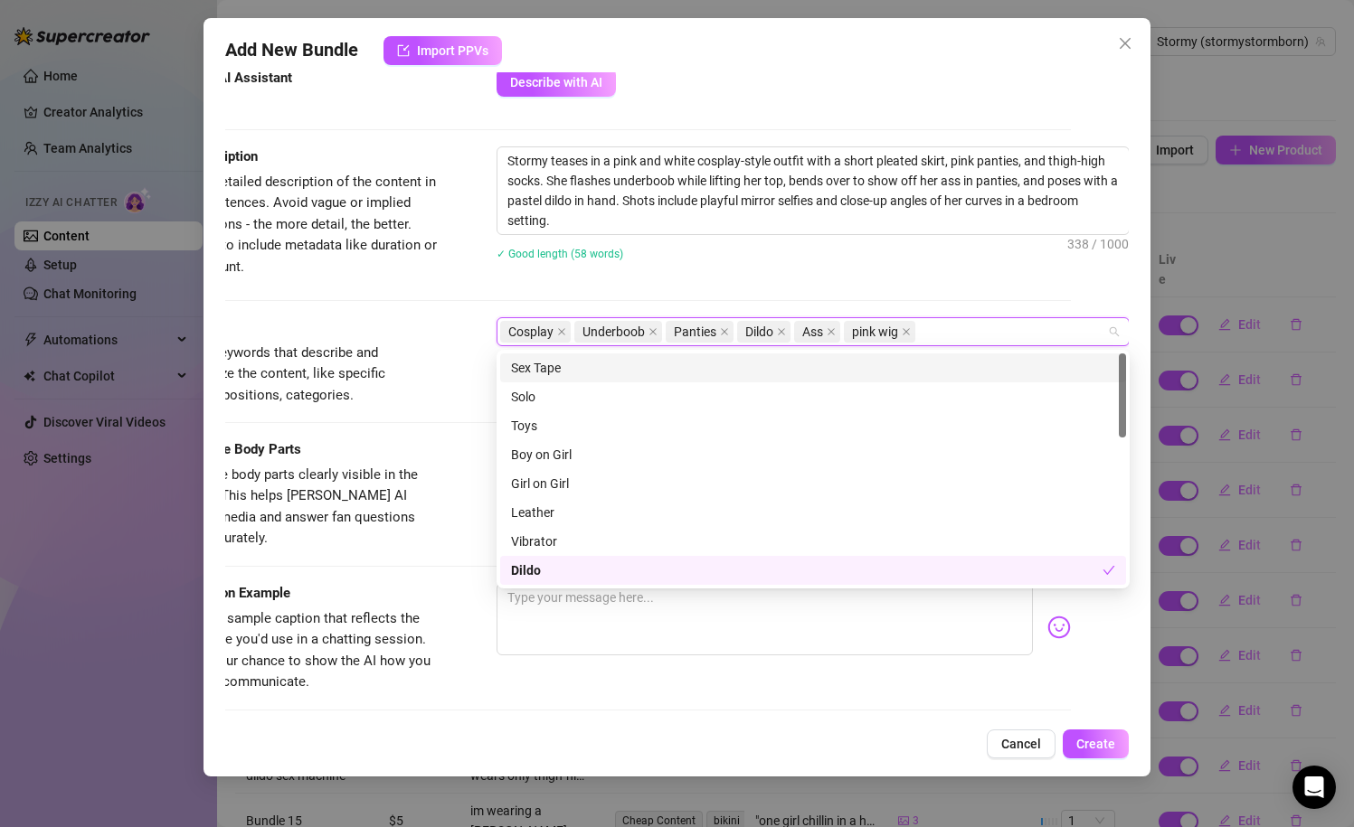
click at [839, 281] on div "Stormy teases in a pink and white cosplay-style outfit with a short pleated ski…" at bounding box center [812, 214] width 633 height 137
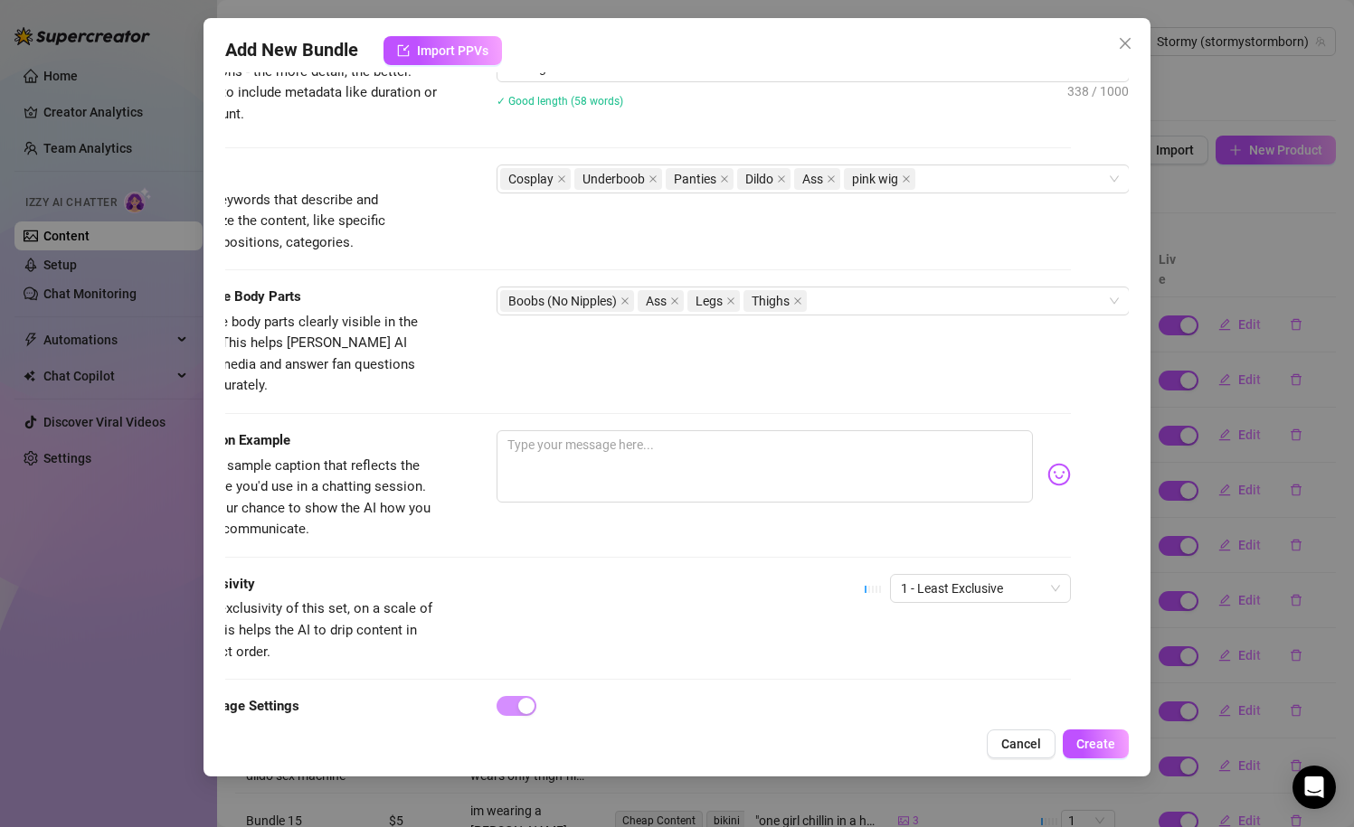
scroll to position [974, 58]
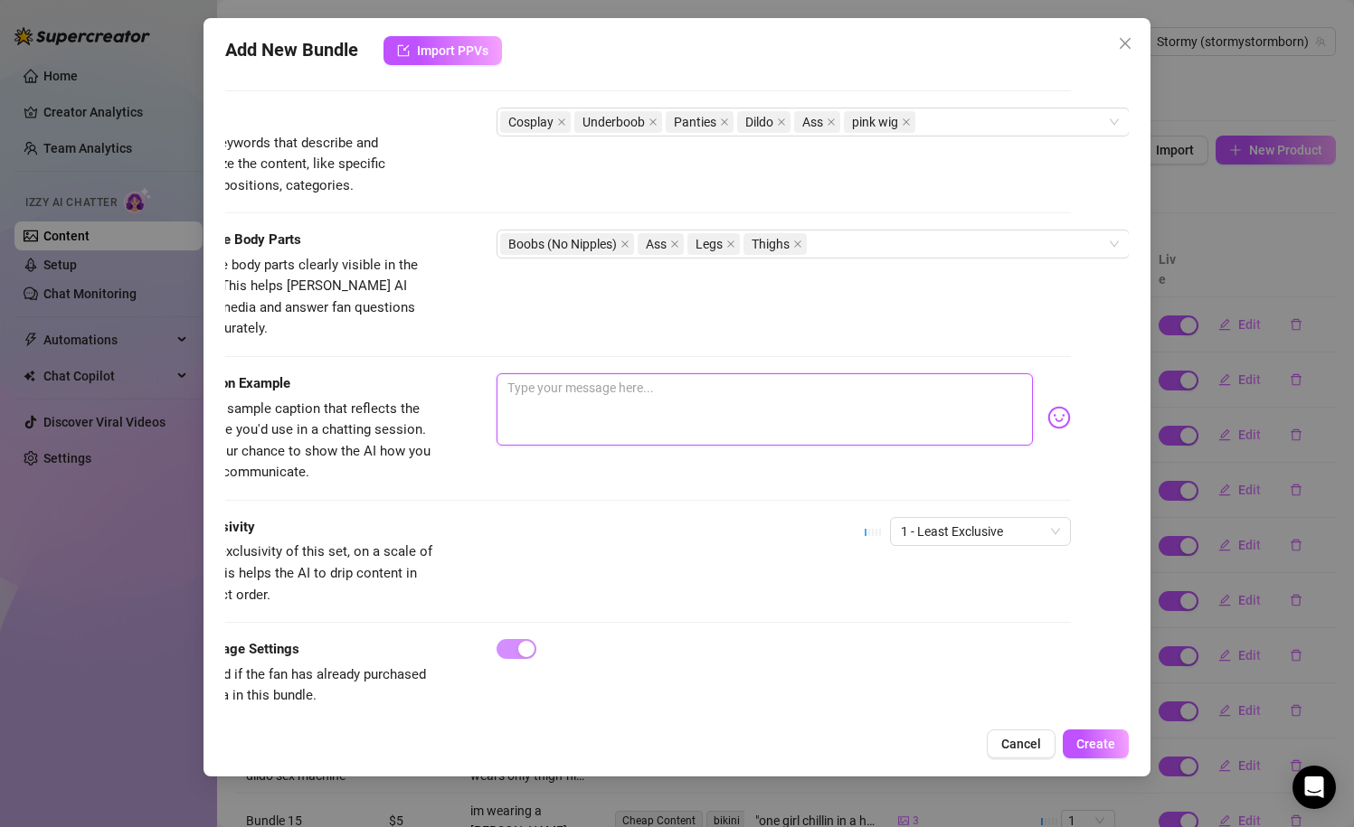
click at [667, 402] on textarea at bounding box center [764, 409] width 537 height 72
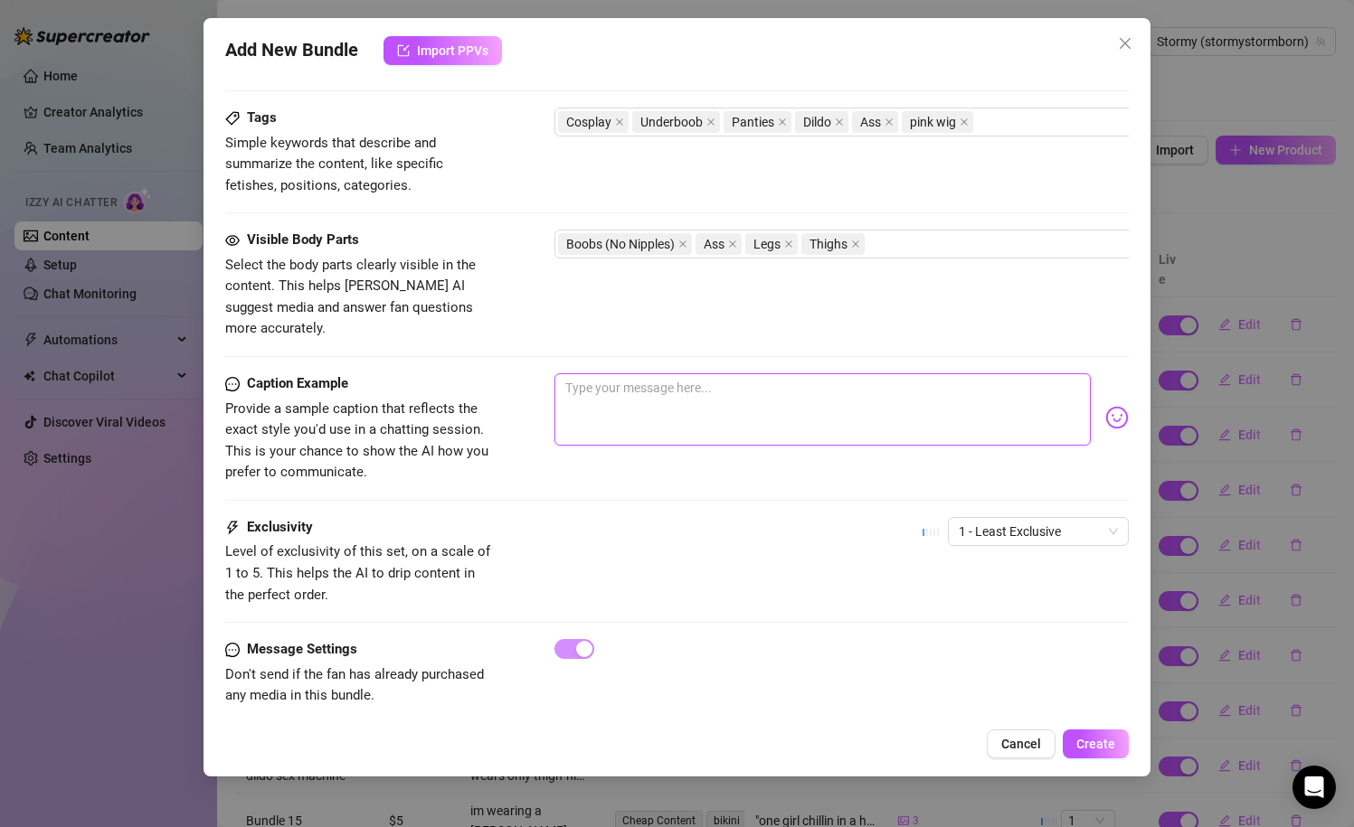
type textarea "i"
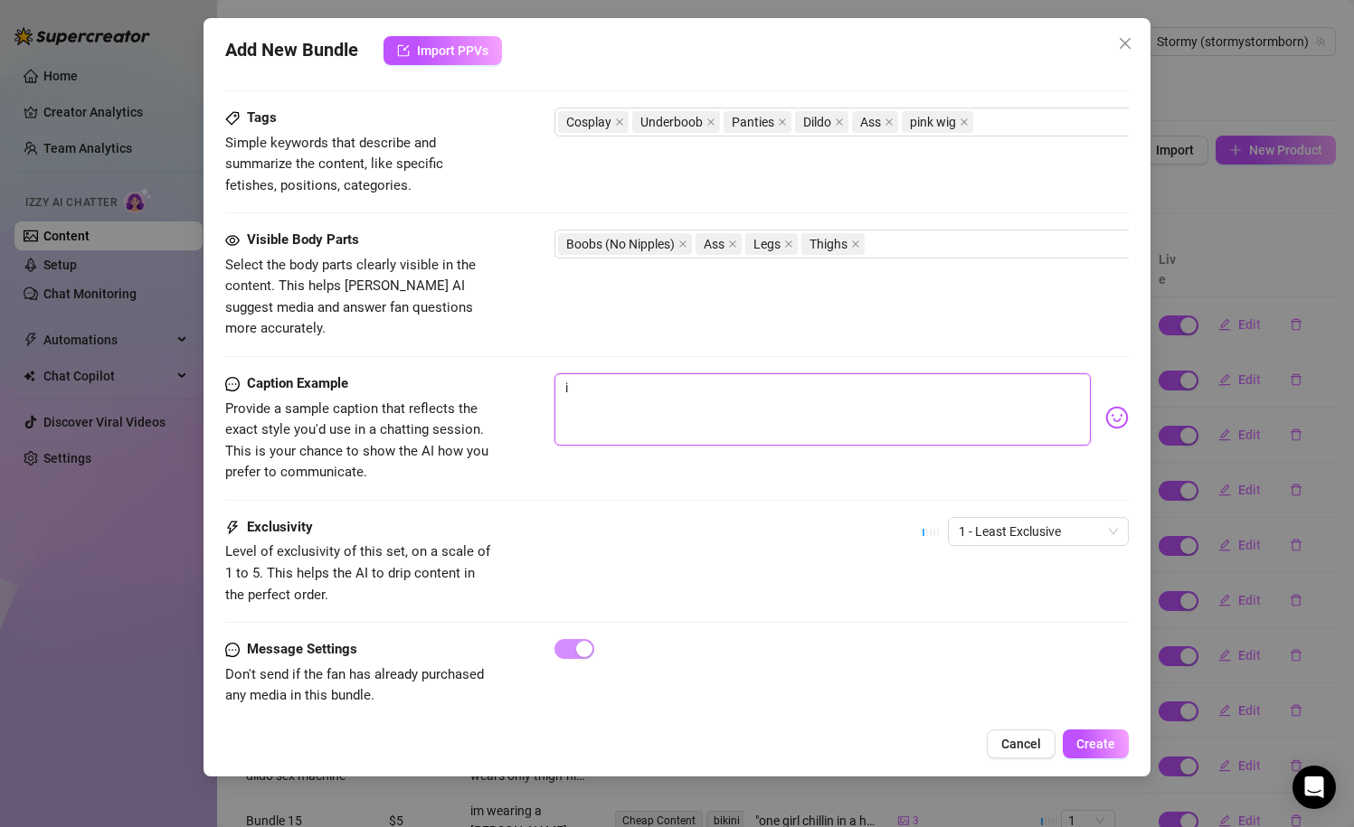
type textarea "i"
type textarea "i,"
type textarea "i"
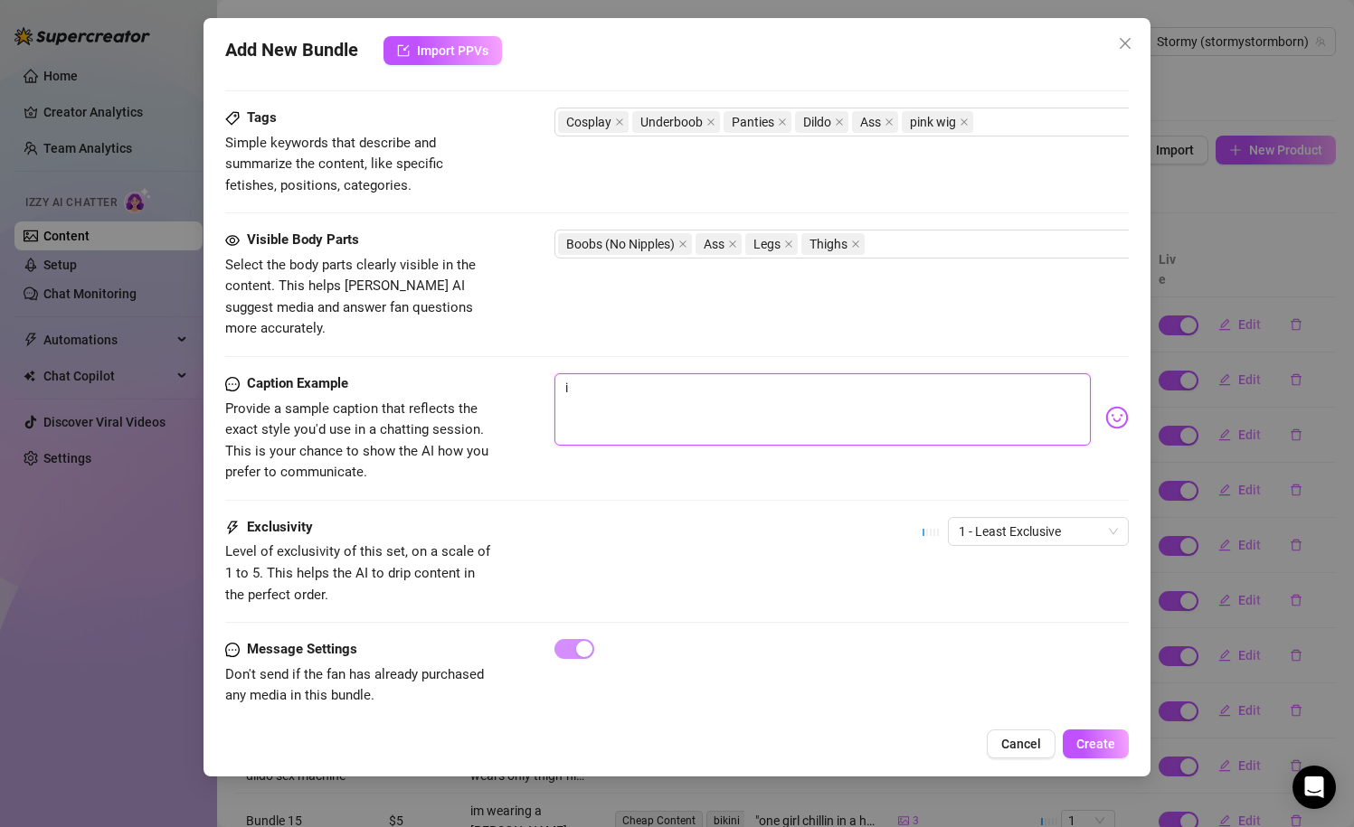
type textarea "im"
type textarea "im f"
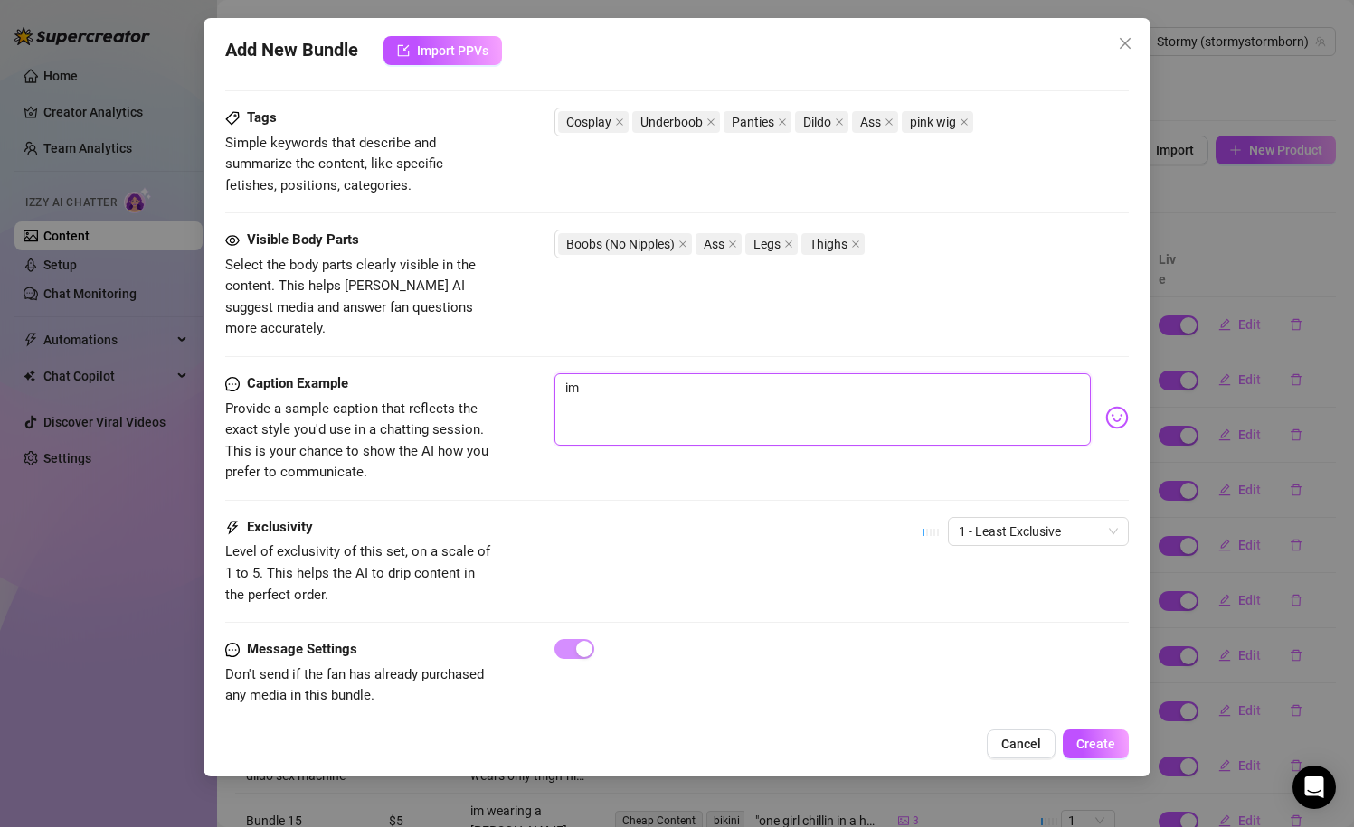
type textarea "im f"
type textarea "im [DEMOGRAPHIC_DATA]"
type textarea "im fee"
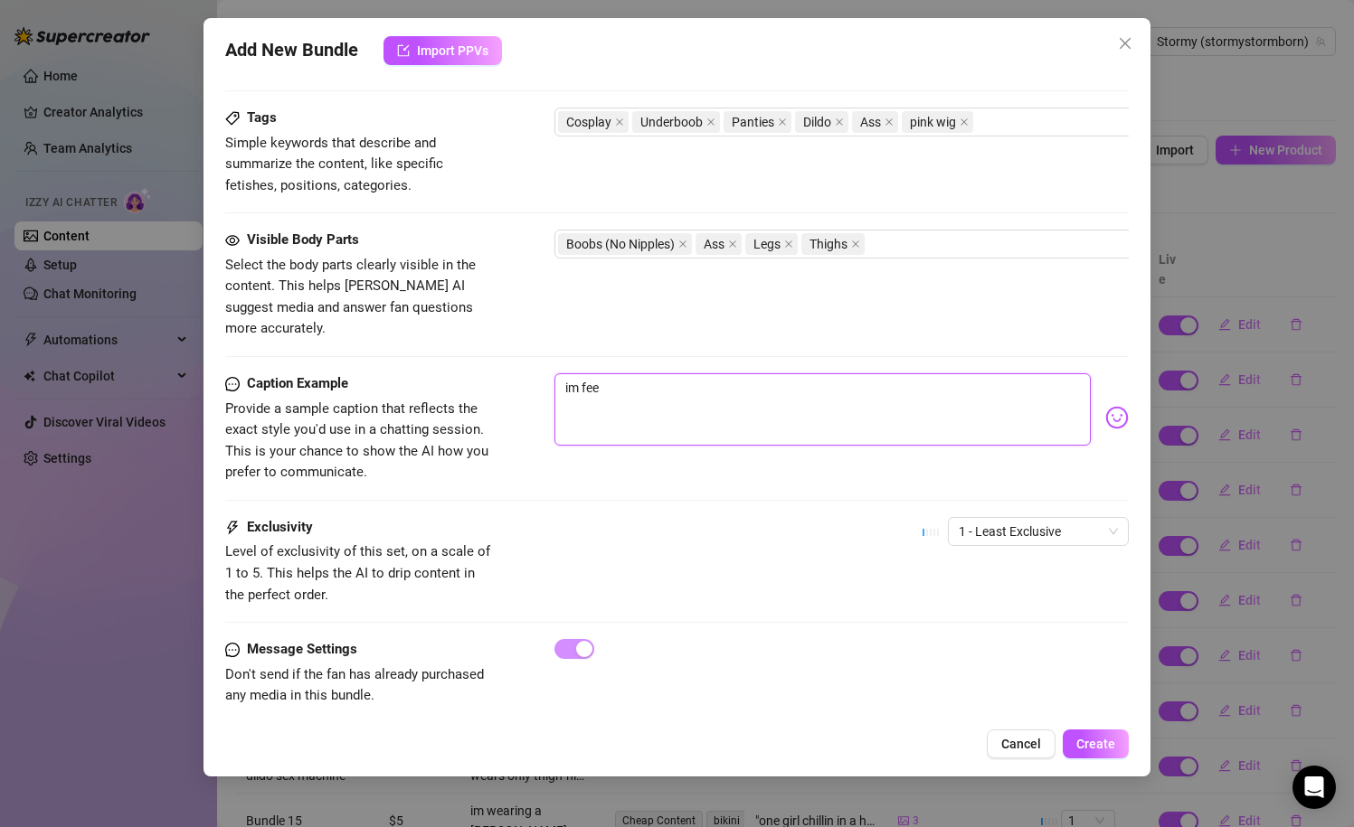
type textarea "im feel"
type textarea "im feeli"
type textarea "im feelig"
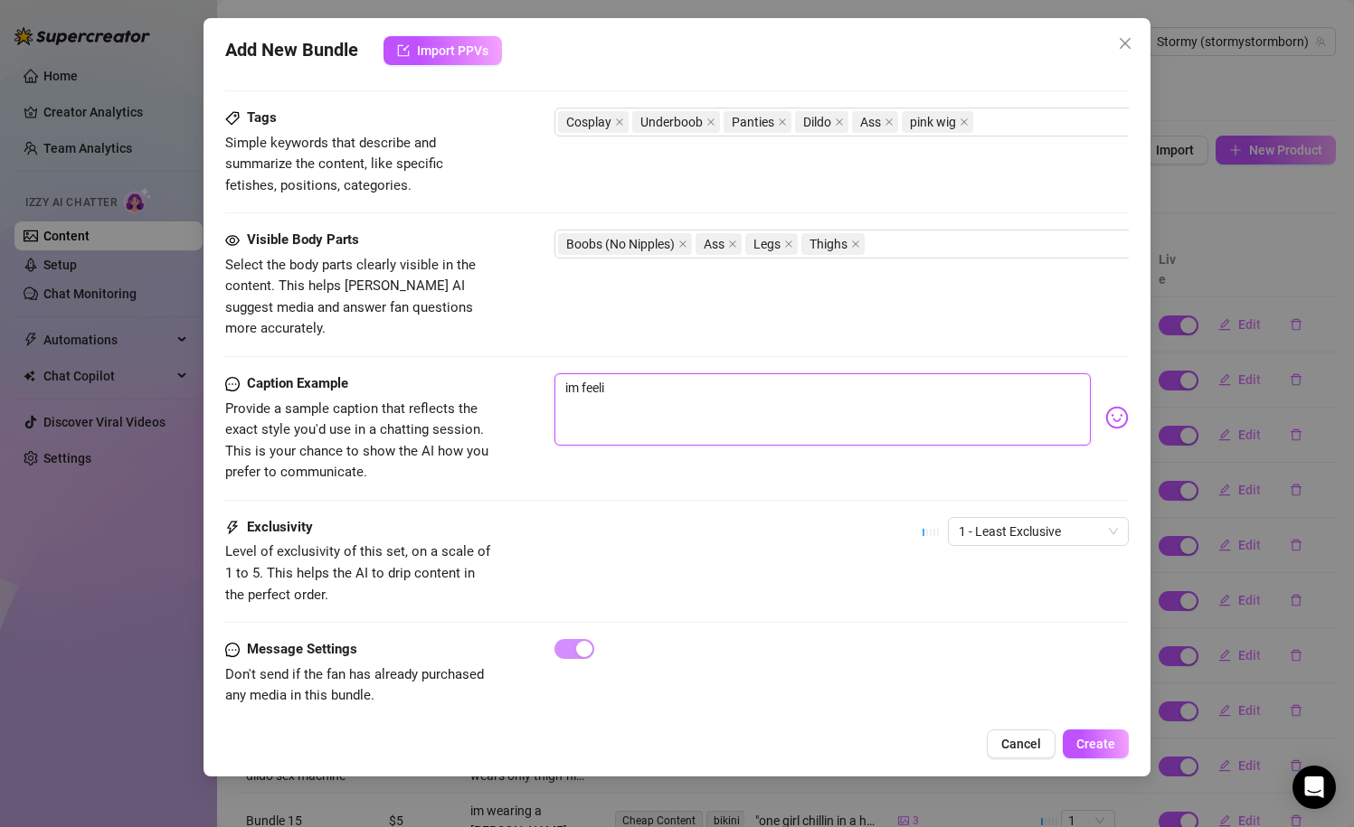
type textarea "im feelig"
type textarea "im feelig n"
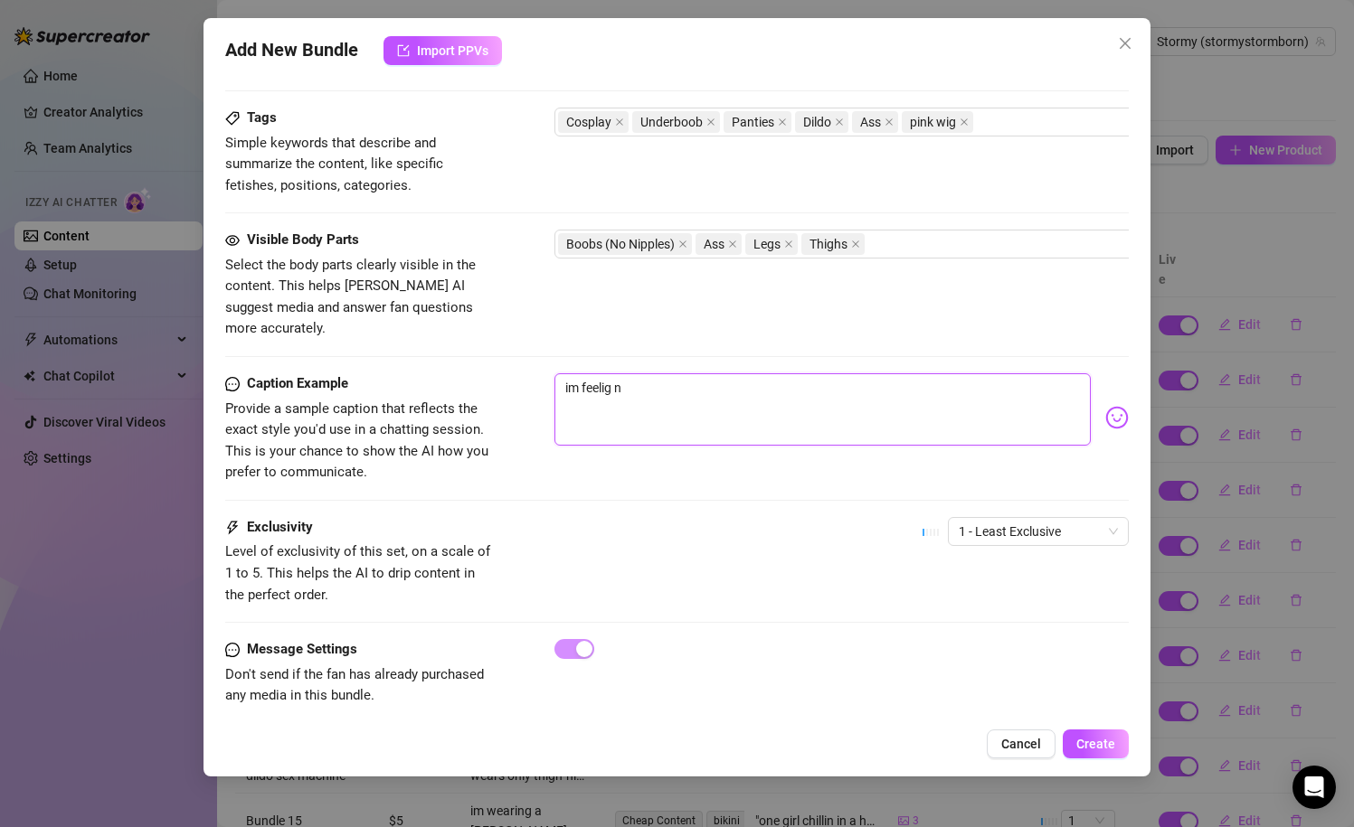
type textarea "im feelig na"
type textarea "im feelig n"
type textarea "im feelig"
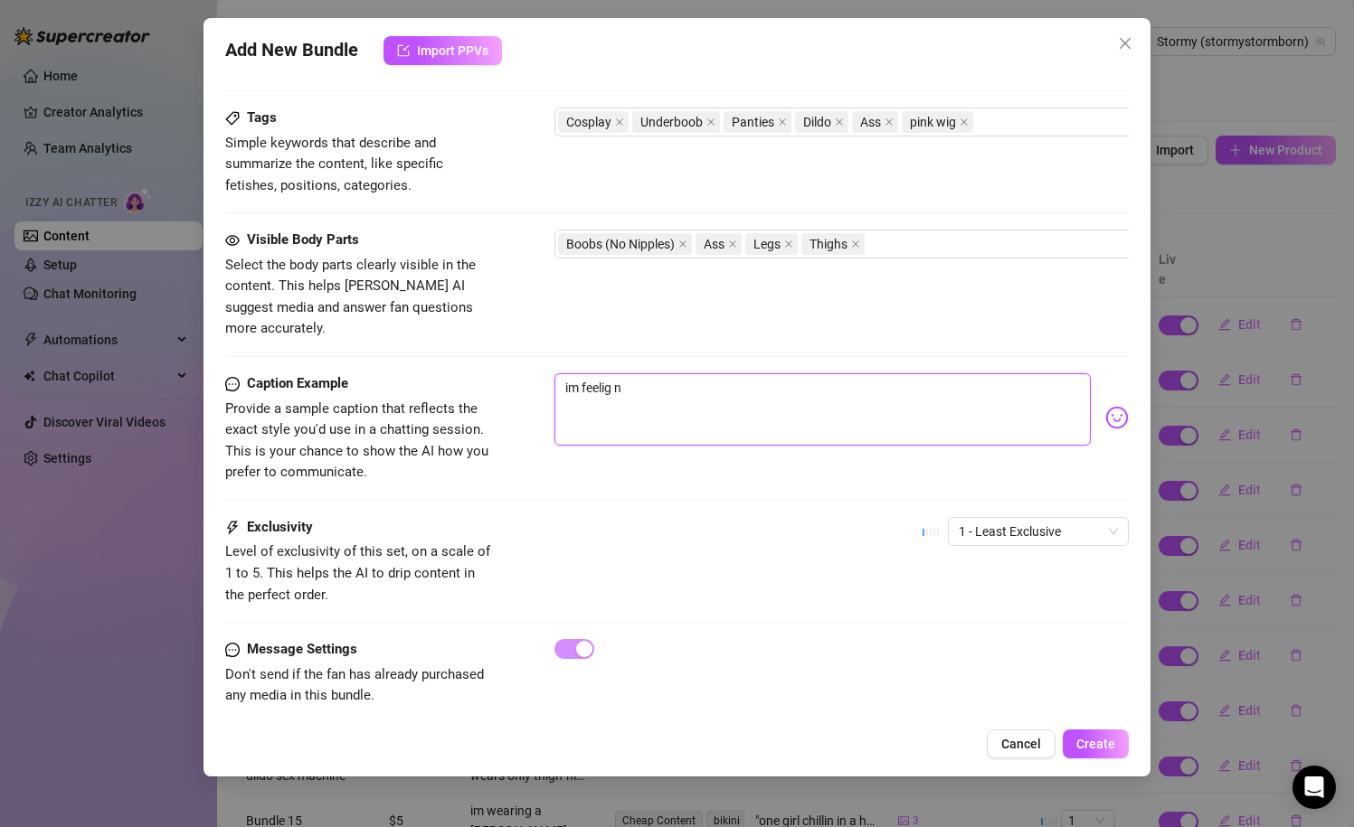
type textarea "im feelig"
type textarea "im feeli"
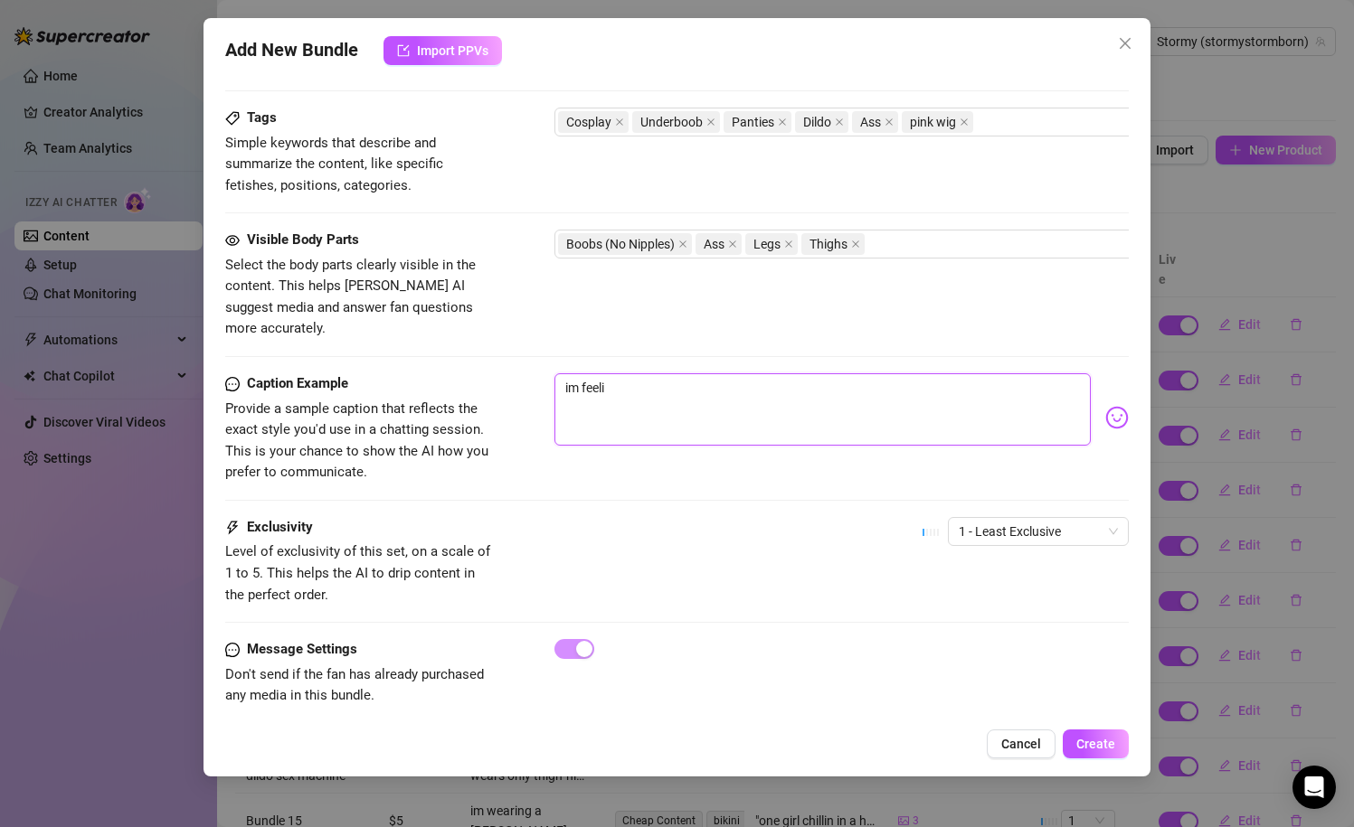
type textarea "im feelin"
type textarea "im feeling"
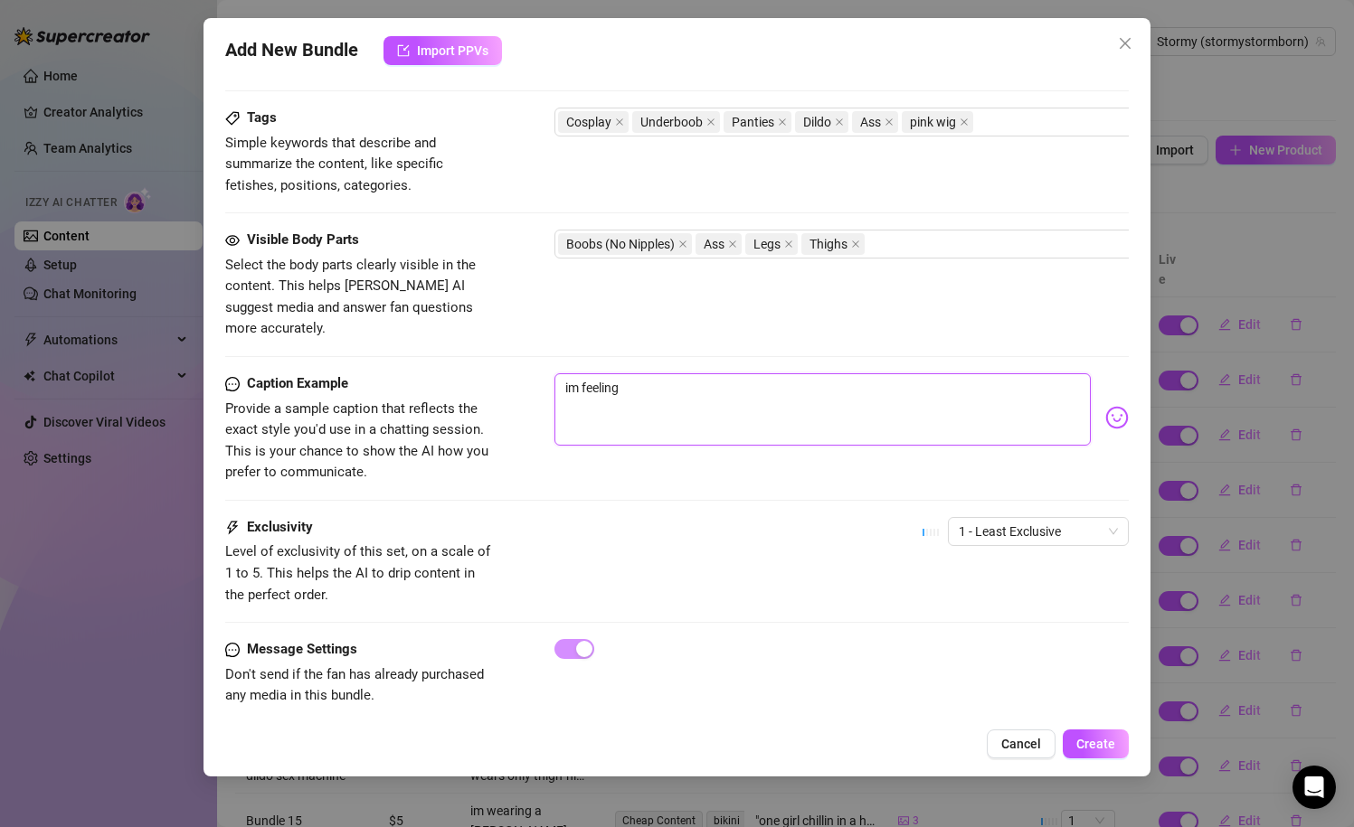
type textarea "im feeling"
type textarea "im feeling a"
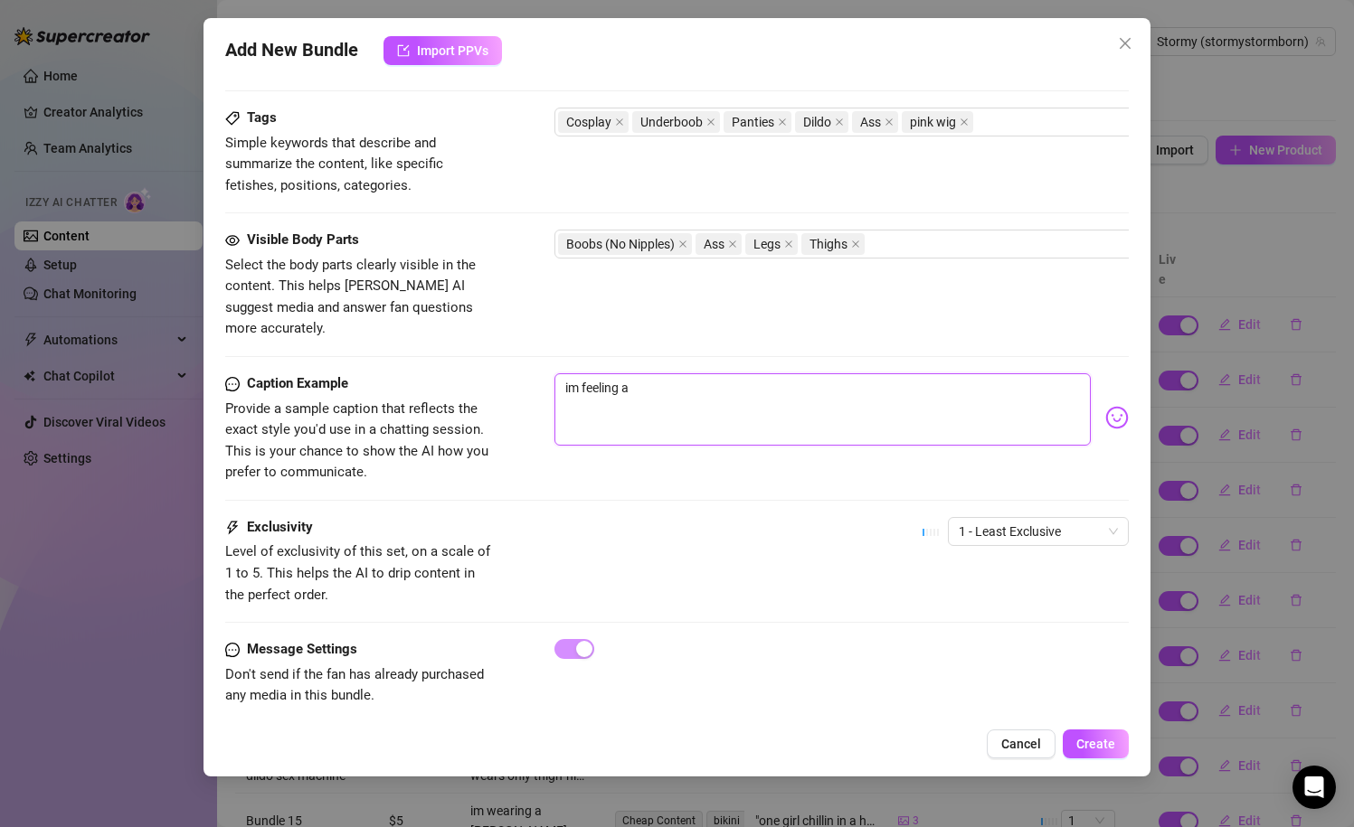
type textarea "im feeling a l"
type textarea "im feeling a li"
type textarea "im feeling a lit"
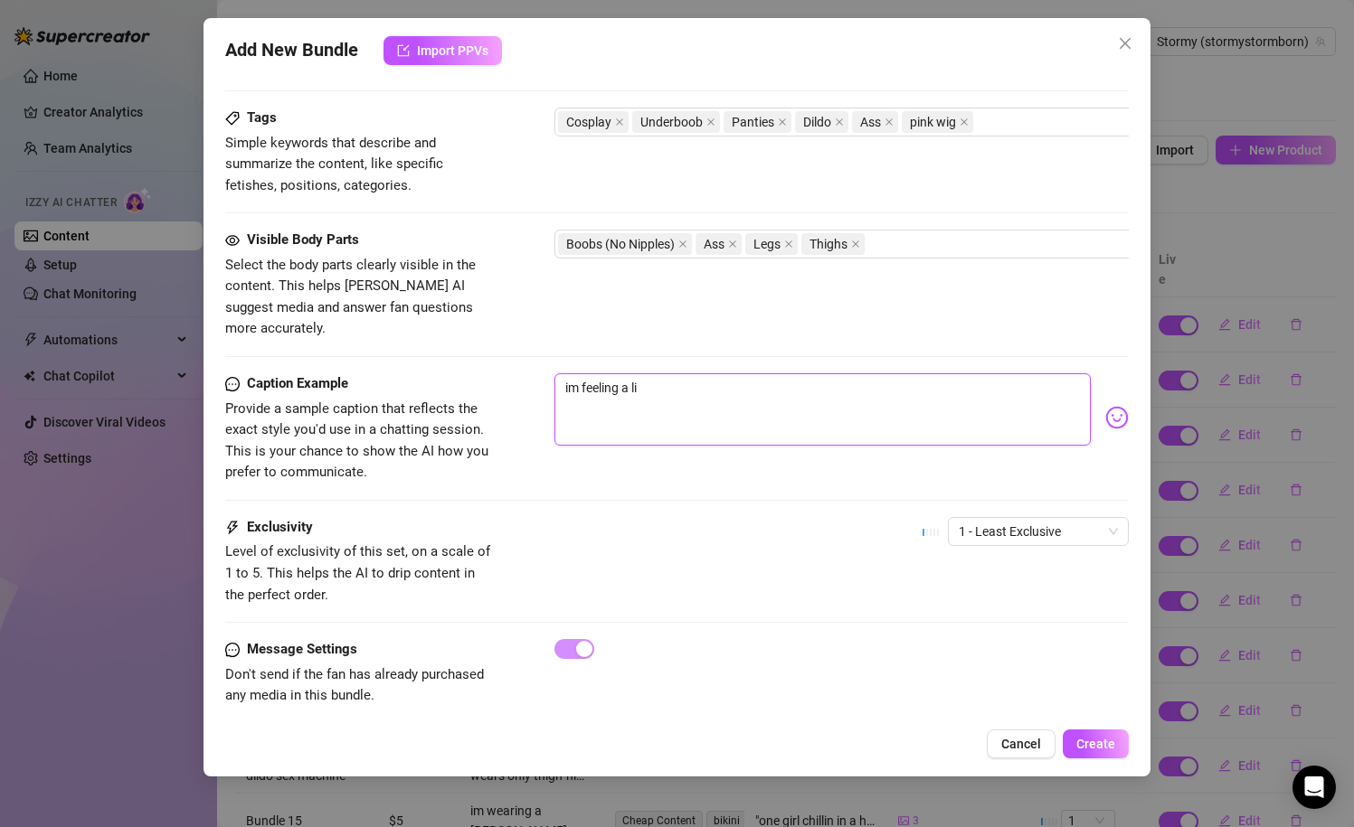
type textarea "im feeling a lit"
type textarea "im feeling a litt"
type textarea "im feeling a lit"
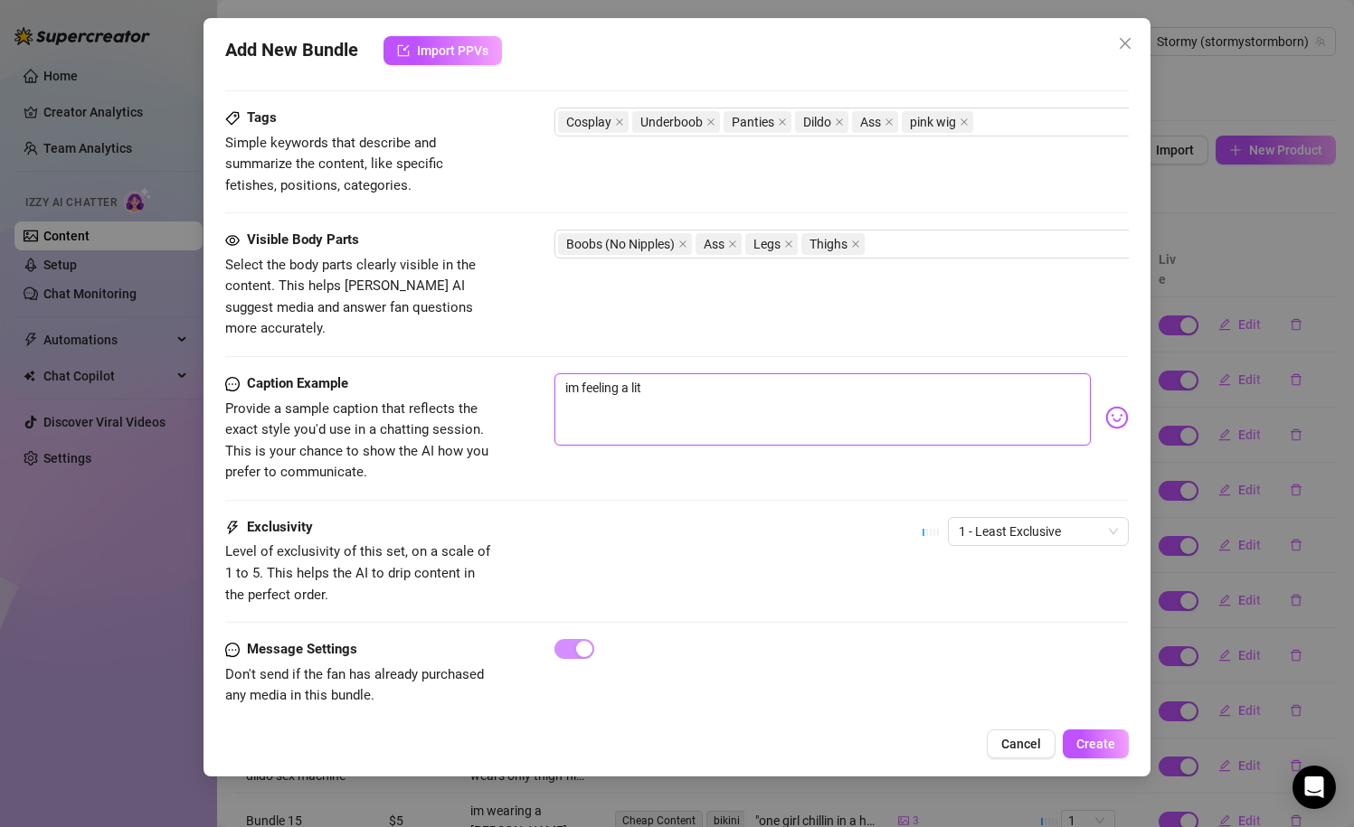
type textarea "im feeling a litl"
type textarea "im feeling a litl n"
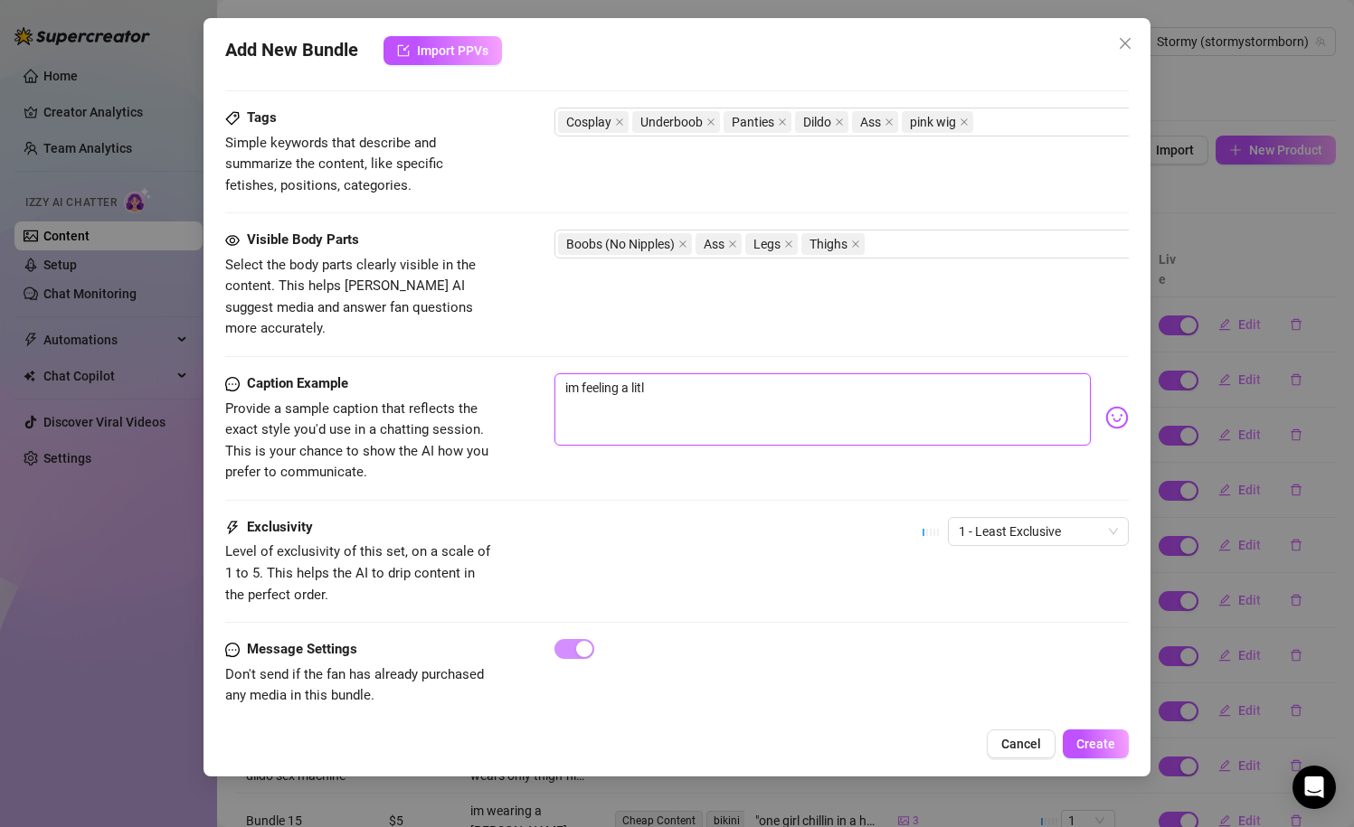
type textarea "im feeling a litl n"
type textarea "im feeling a litl na"
type textarea "im feeling a litl n"
click at [1016, 518] on span "1 - Least Exclusive" at bounding box center [1037, 531] width 159 height 27
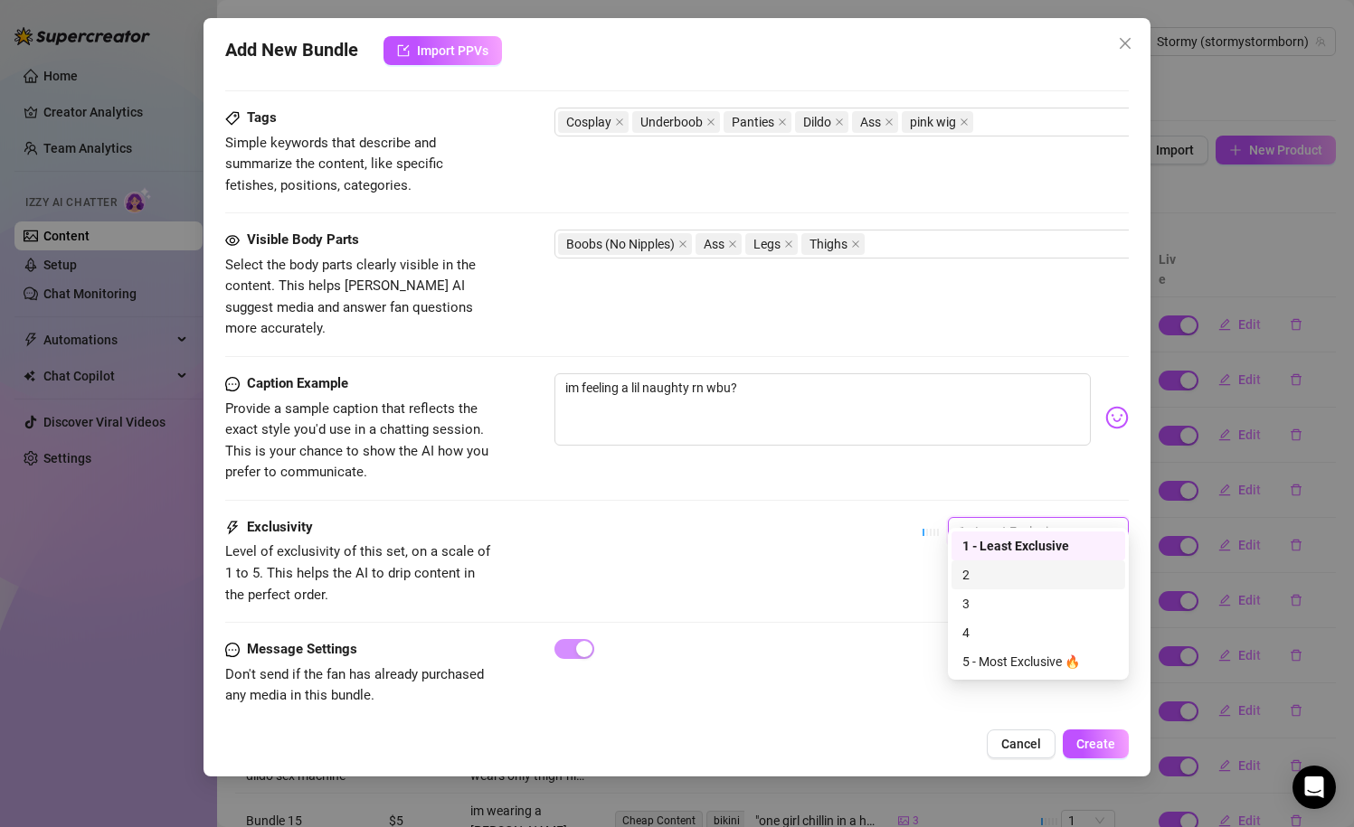
click at [1016, 574] on div "2" at bounding box center [1038, 575] width 152 height 20
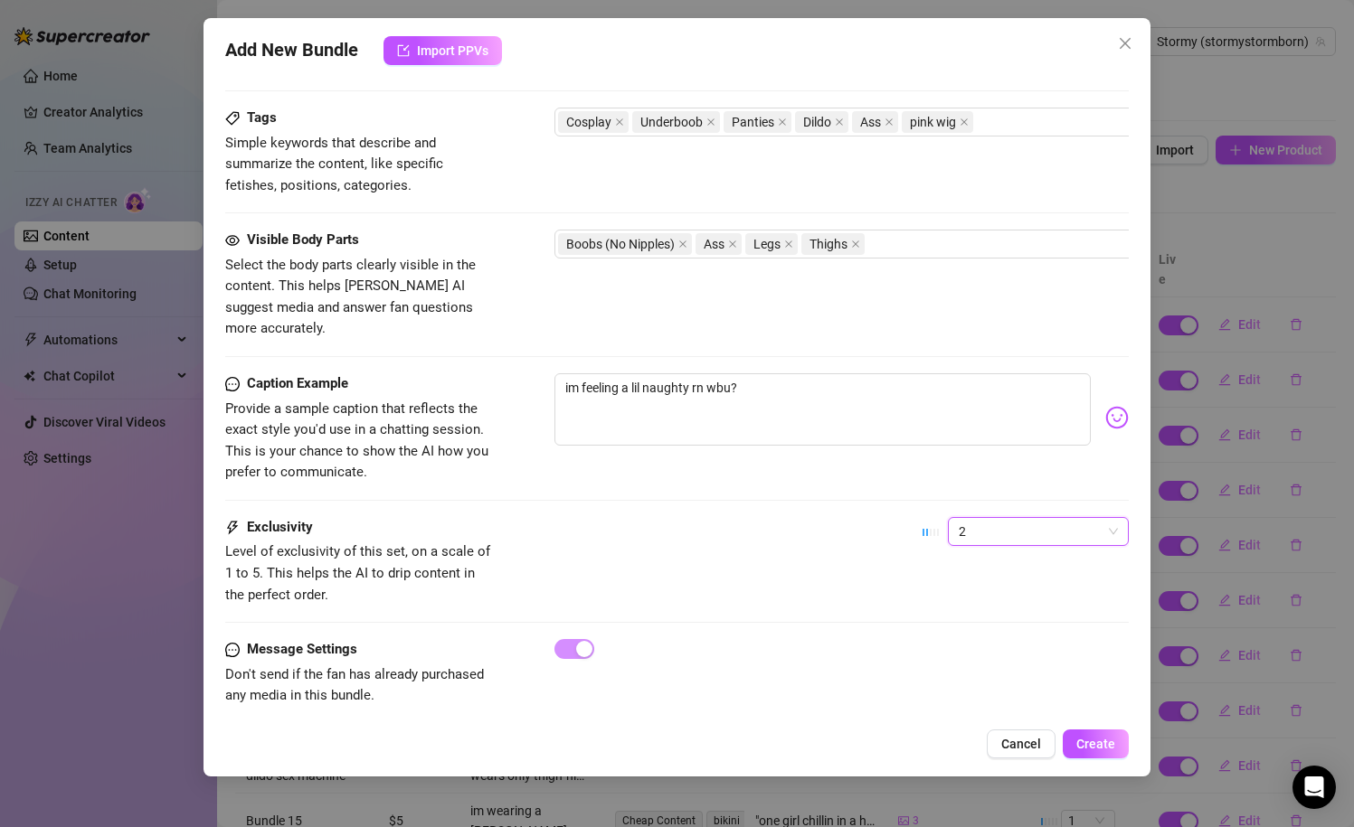
click at [845, 517] on div "Exclusivity Level of exclusivity of this set, on a scale of 1 to 5. This helps …" at bounding box center [677, 561] width 904 height 89
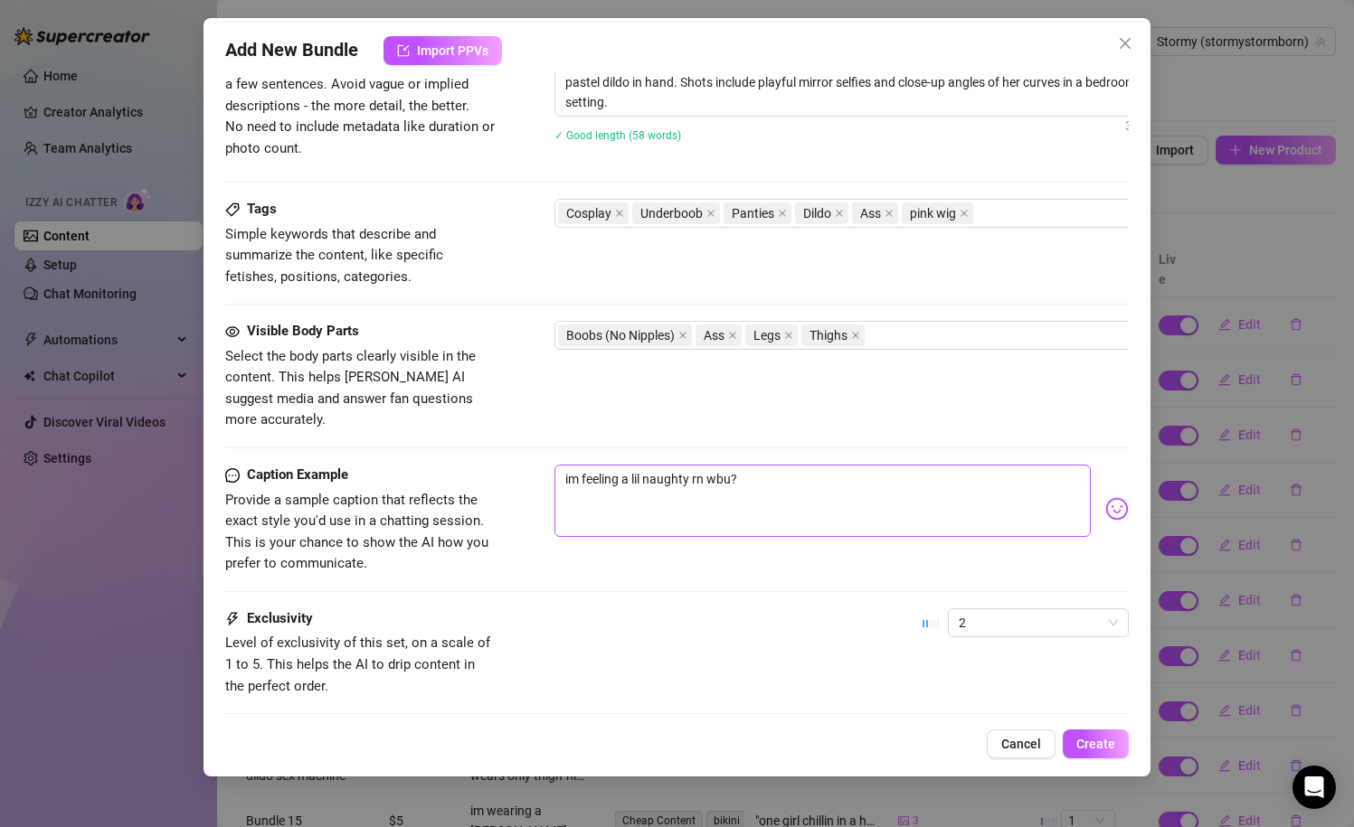
scroll to position [822, 0]
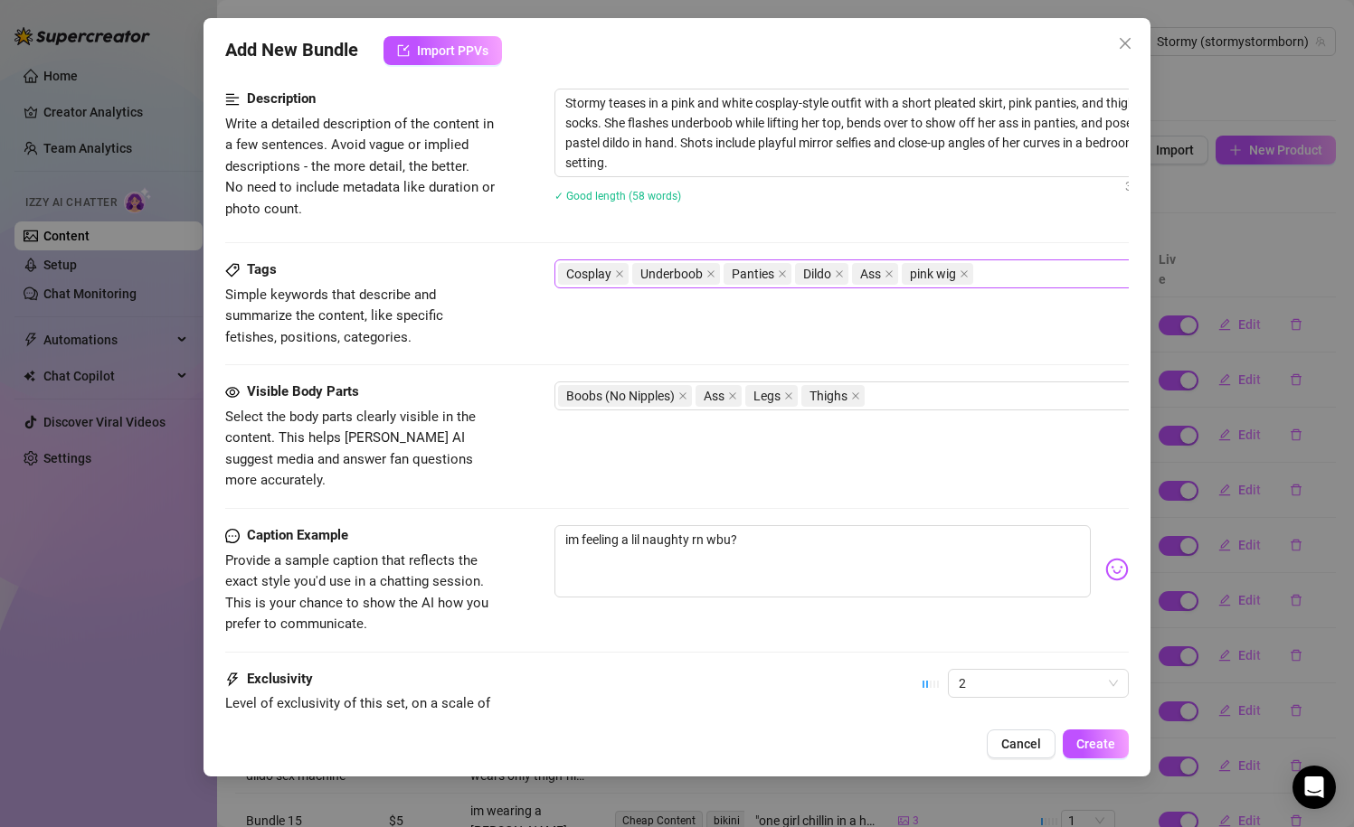
click at [1036, 277] on div "Cosplay Underboob Panties Dildo Ass pink wig" at bounding box center [861, 273] width 607 height 25
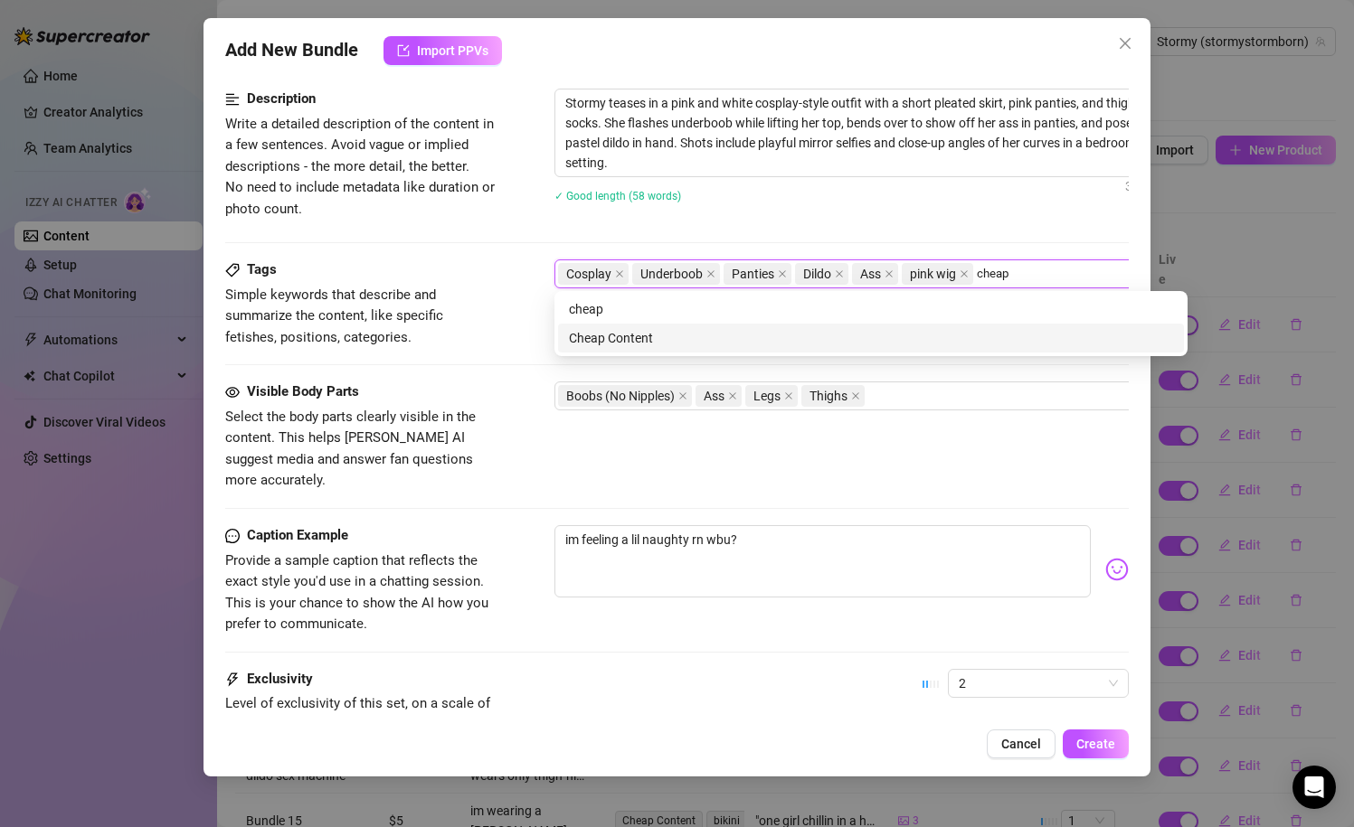
click at [871, 346] on div "Cheap Content" at bounding box center [871, 338] width 604 height 20
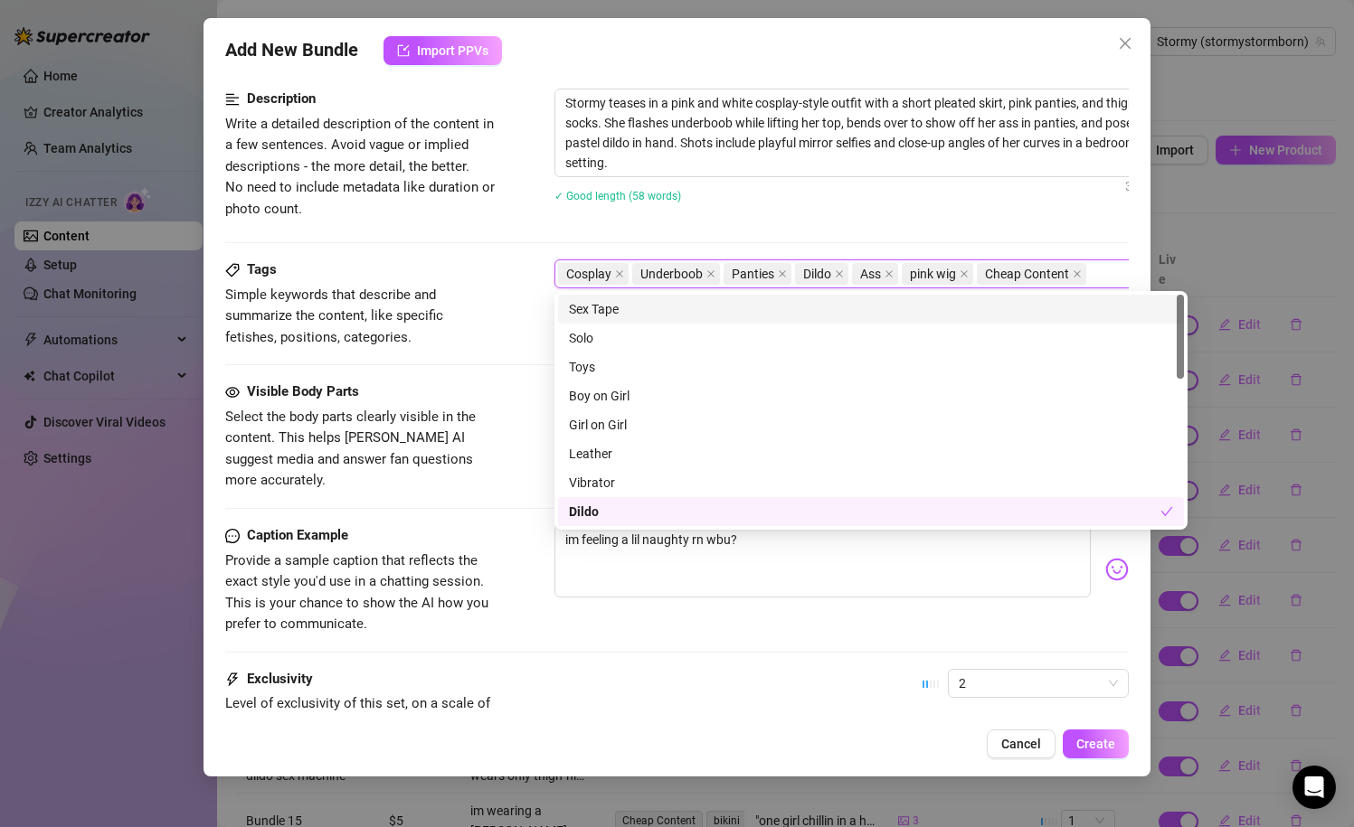
click at [961, 216] on div "Stormy teases in a pink and white cosplay-style outfit with a short pleated ski…" at bounding box center [870, 157] width 633 height 137
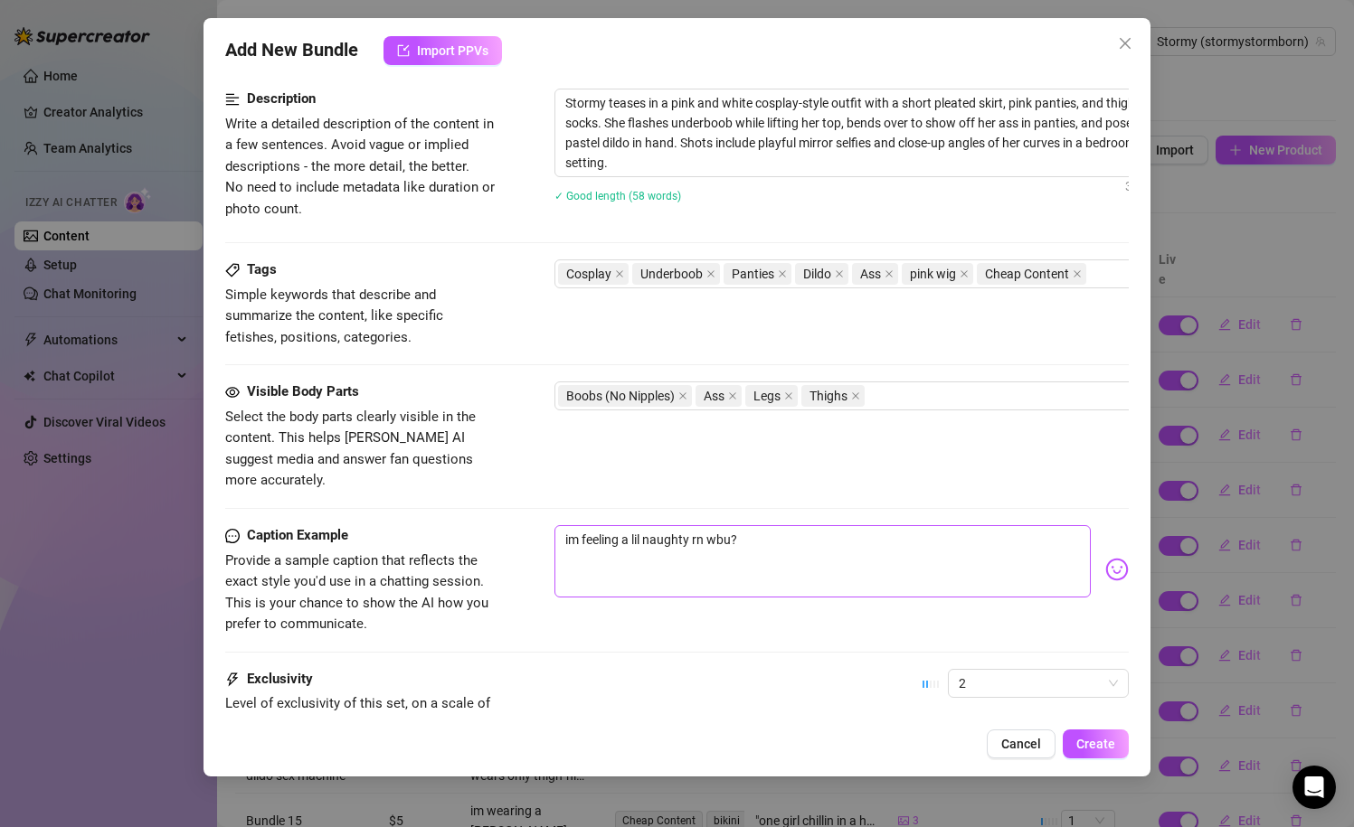
scroll to position [974, 0]
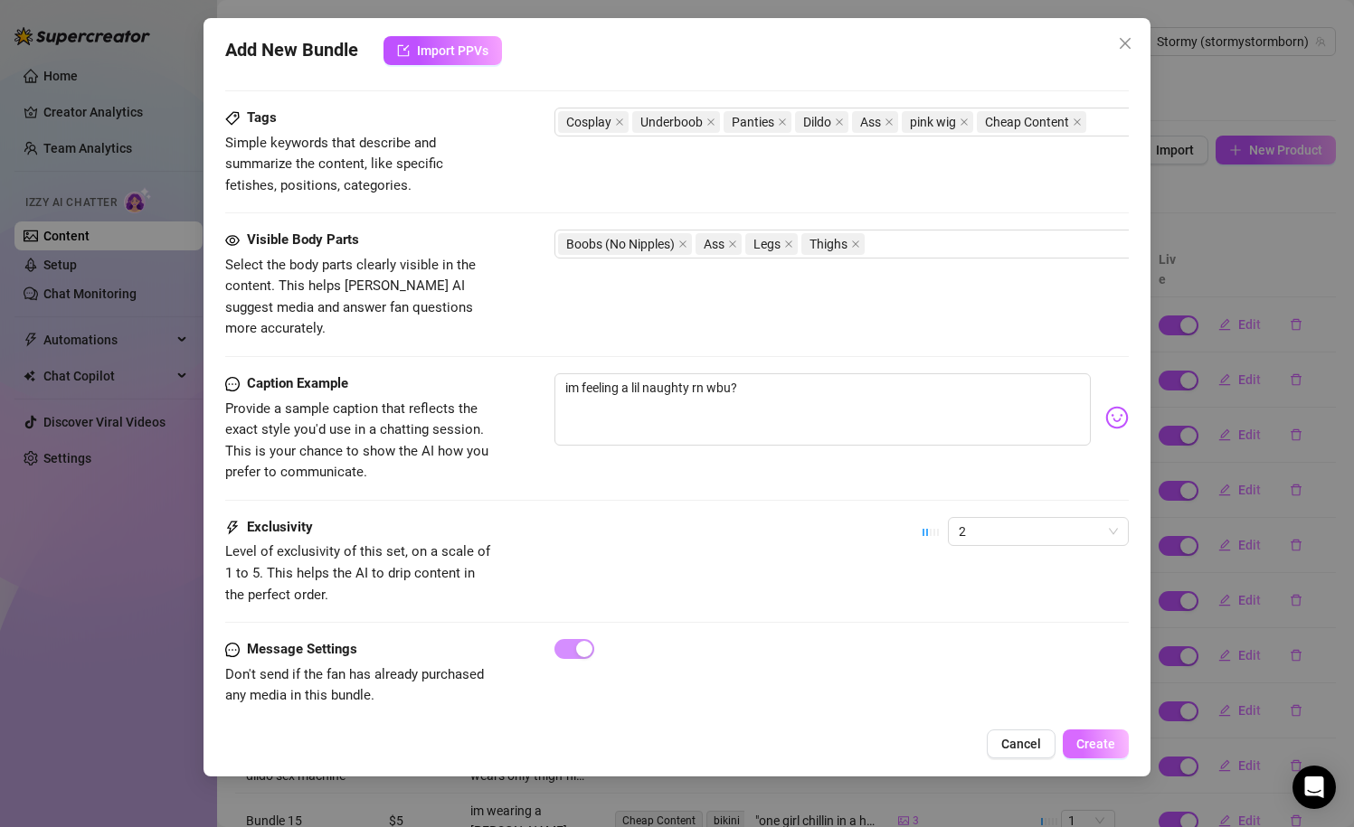
click at [1091, 739] on span "Create" at bounding box center [1095, 744] width 39 height 14
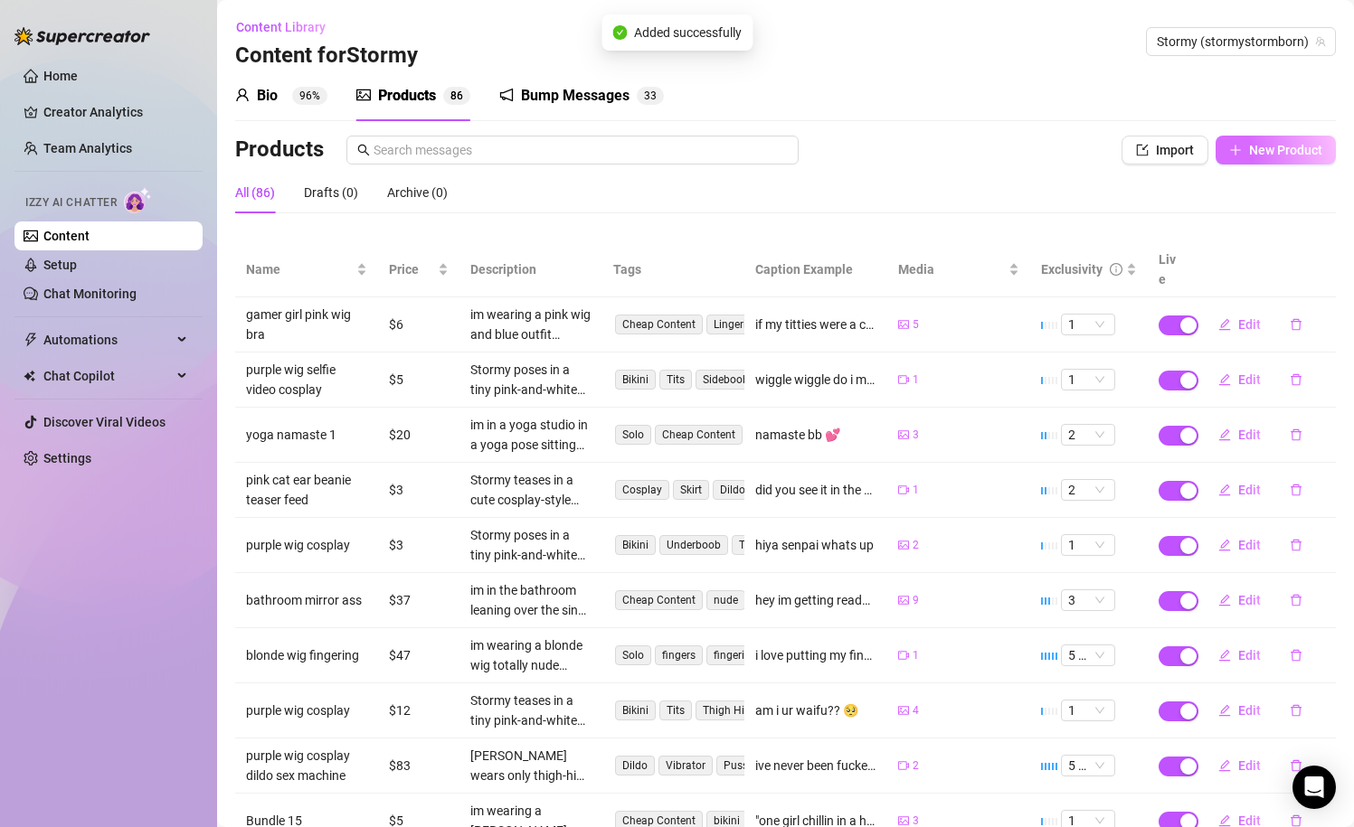
click at [1273, 156] on span "New Product" at bounding box center [1285, 150] width 73 height 14
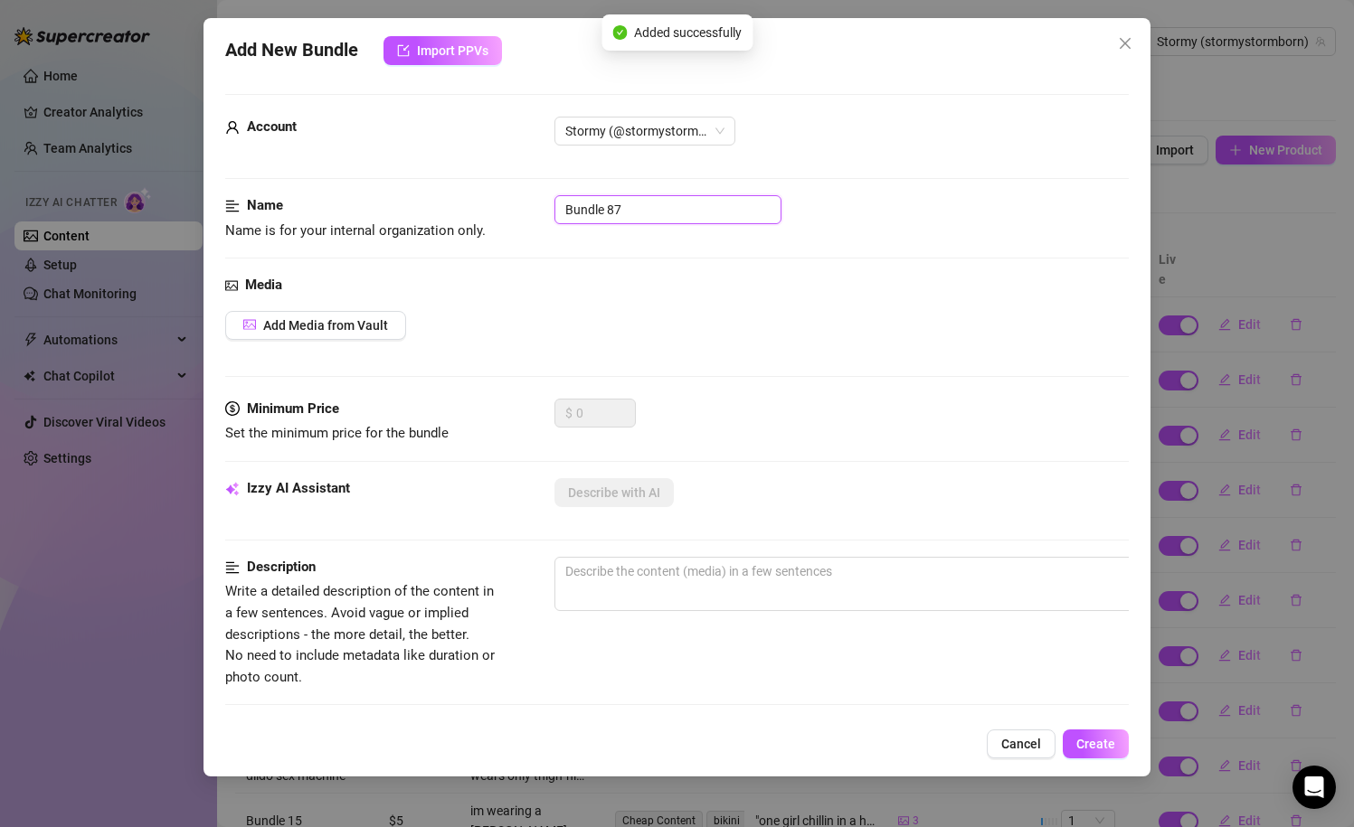
click at [662, 212] on input "Bundle 87" at bounding box center [667, 209] width 227 height 29
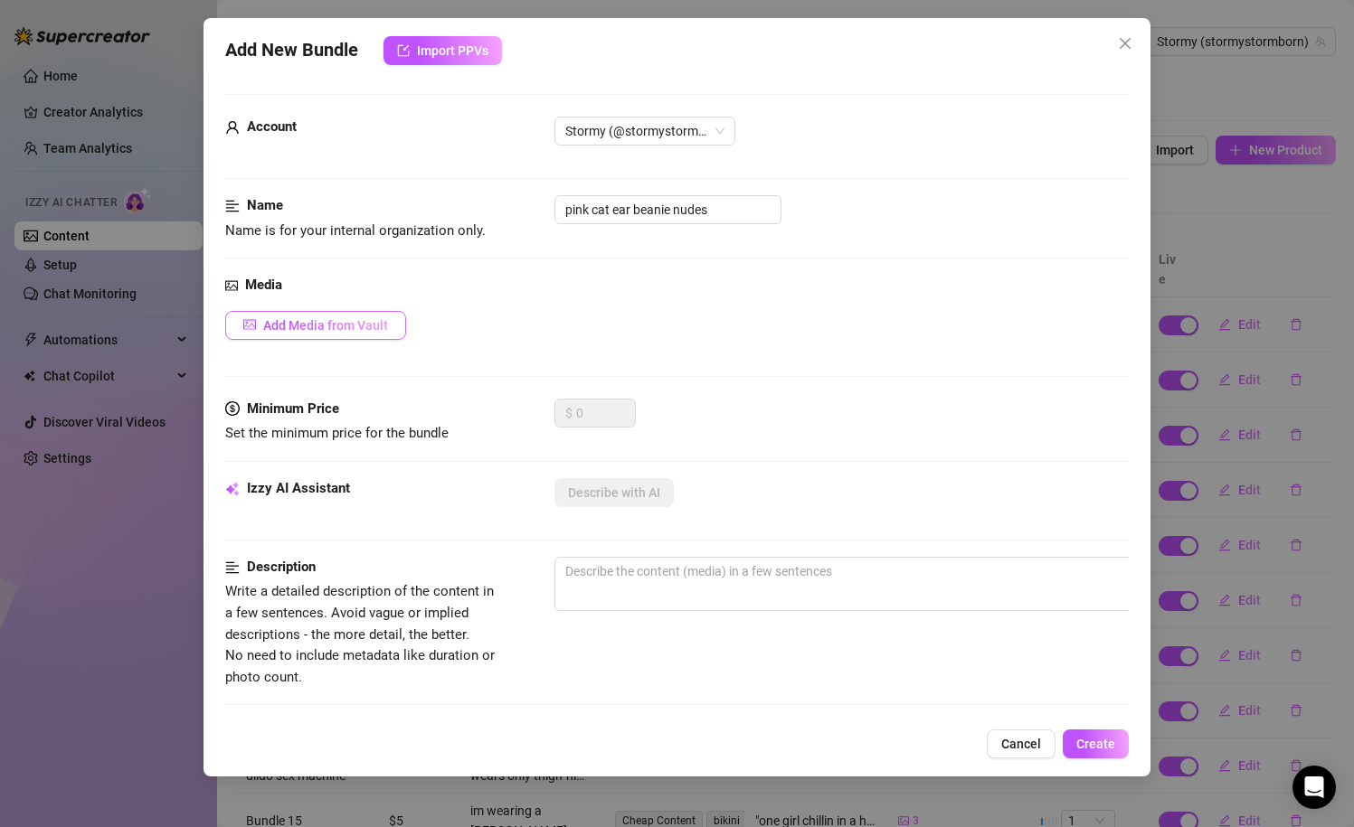
click at [353, 322] on span "Add Media from Vault" at bounding box center [325, 325] width 125 height 14
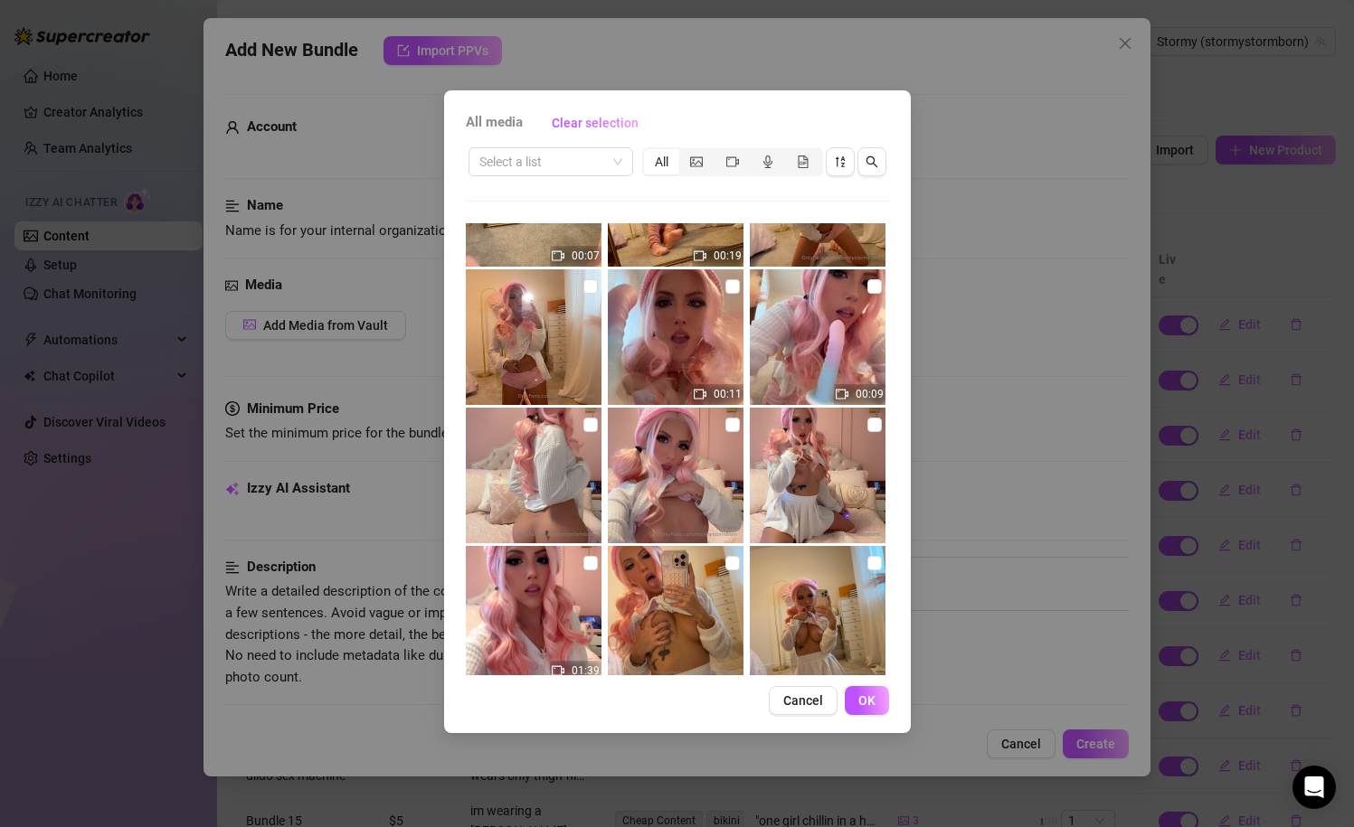
scroll to position [1199, 0]
click at [870, 429] on input "checkbox" at bounding box center [874, 425] width 14 height 14
click at [718, 424] on img at bounding box center [676, 476] width 136 height 136
click at [729, 424] on input "checkbox" at bounding box center [732, 425] width 14 height 14
click at [590, 423] on input "checkbox" at bounding box center [590, 425] width 14 height 14
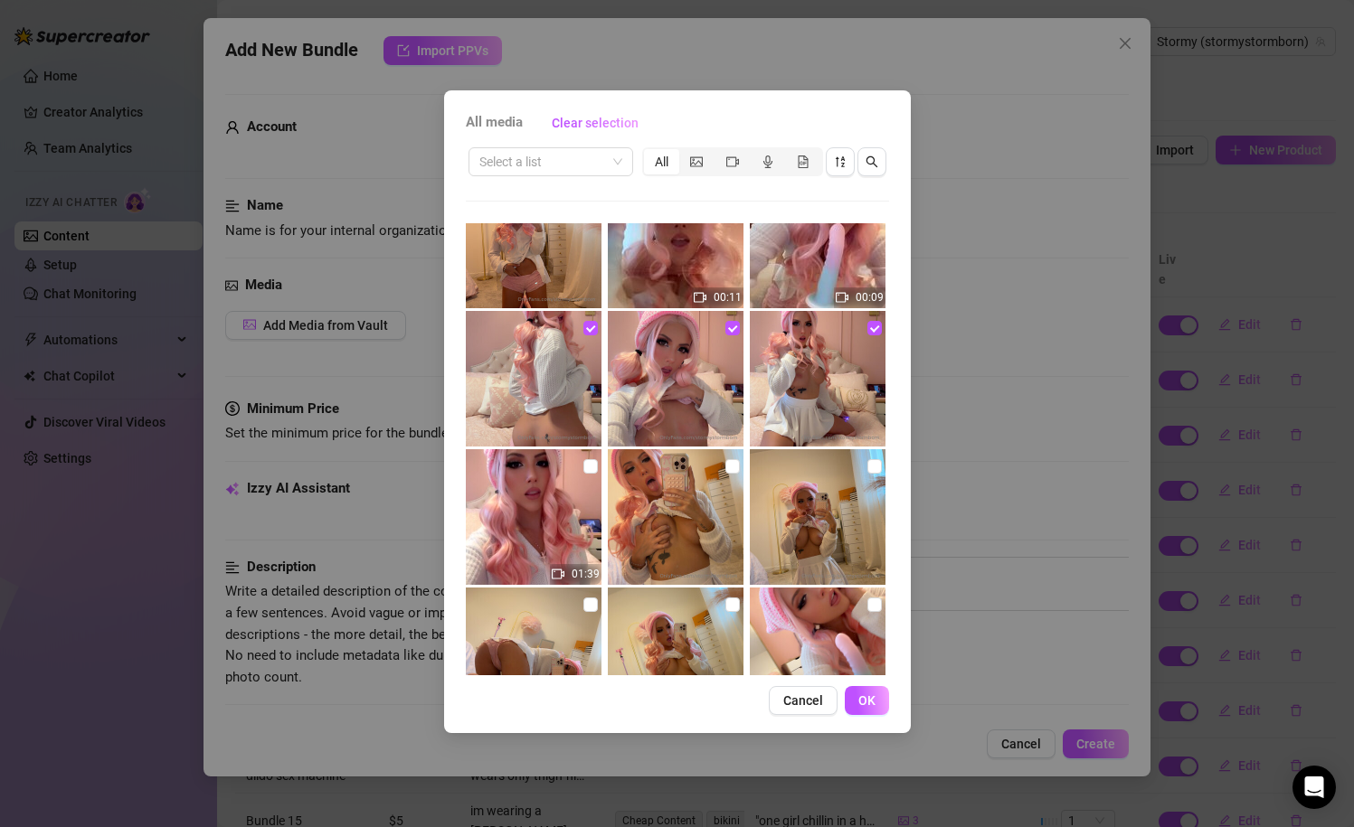
scroll to position [1321, 0]
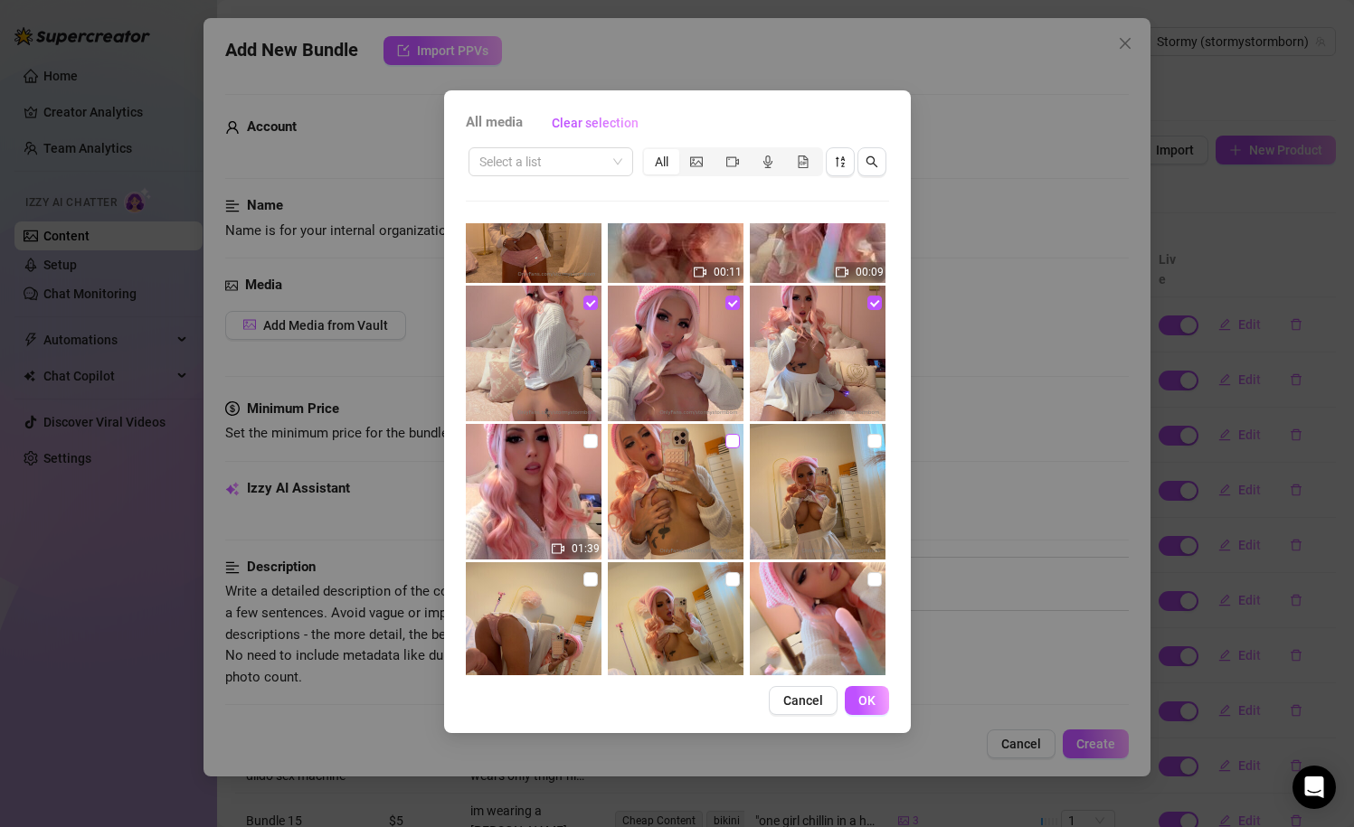
click at [727, 449] on label at bounding box center [732, 441] width 14 height 20
click at [727, 448] on input "checkbox" at bounding box center [732, 441] width 14 height 14
click at [875, 447] on input "checkbox" at bounding box center [874, 441] width 14 height 14
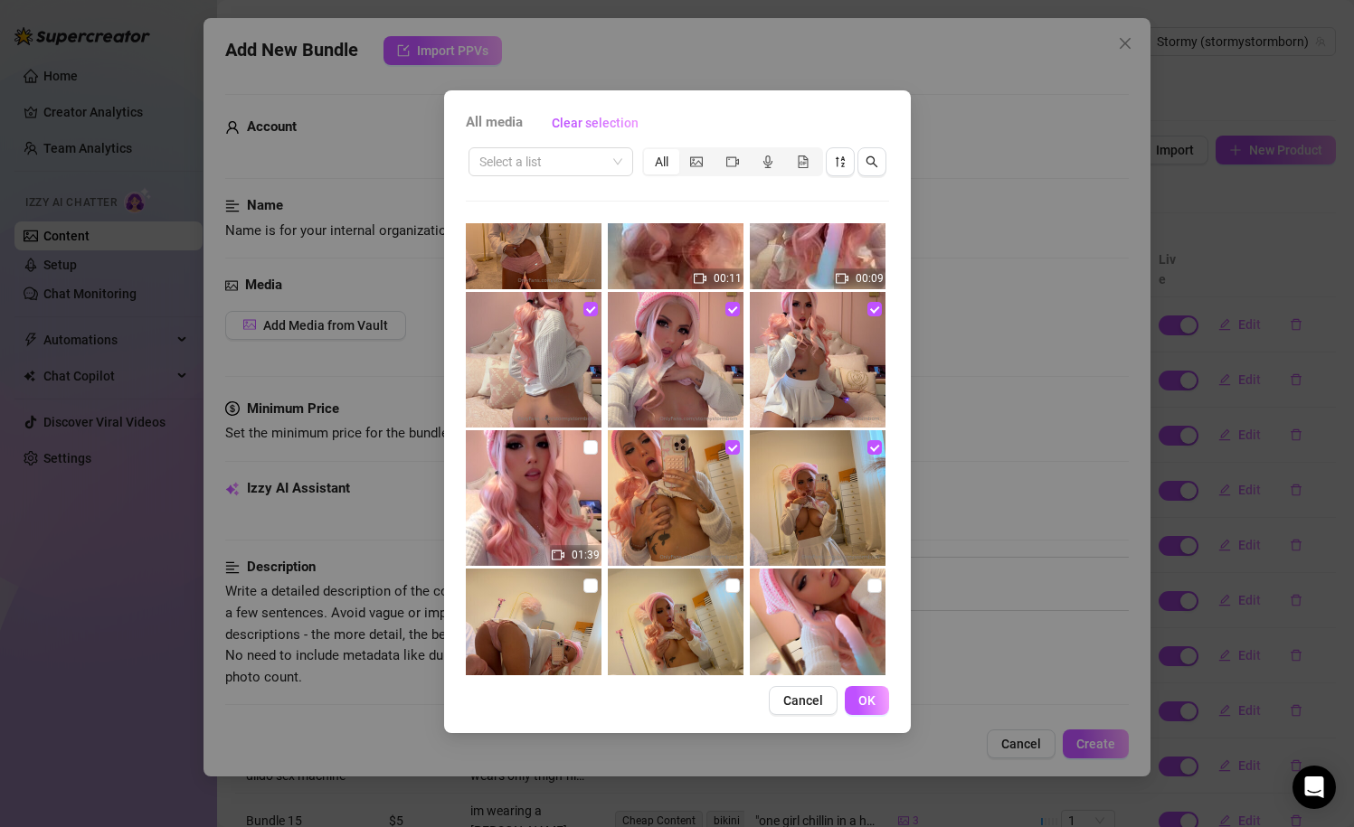
scroll to position [1313, 0]
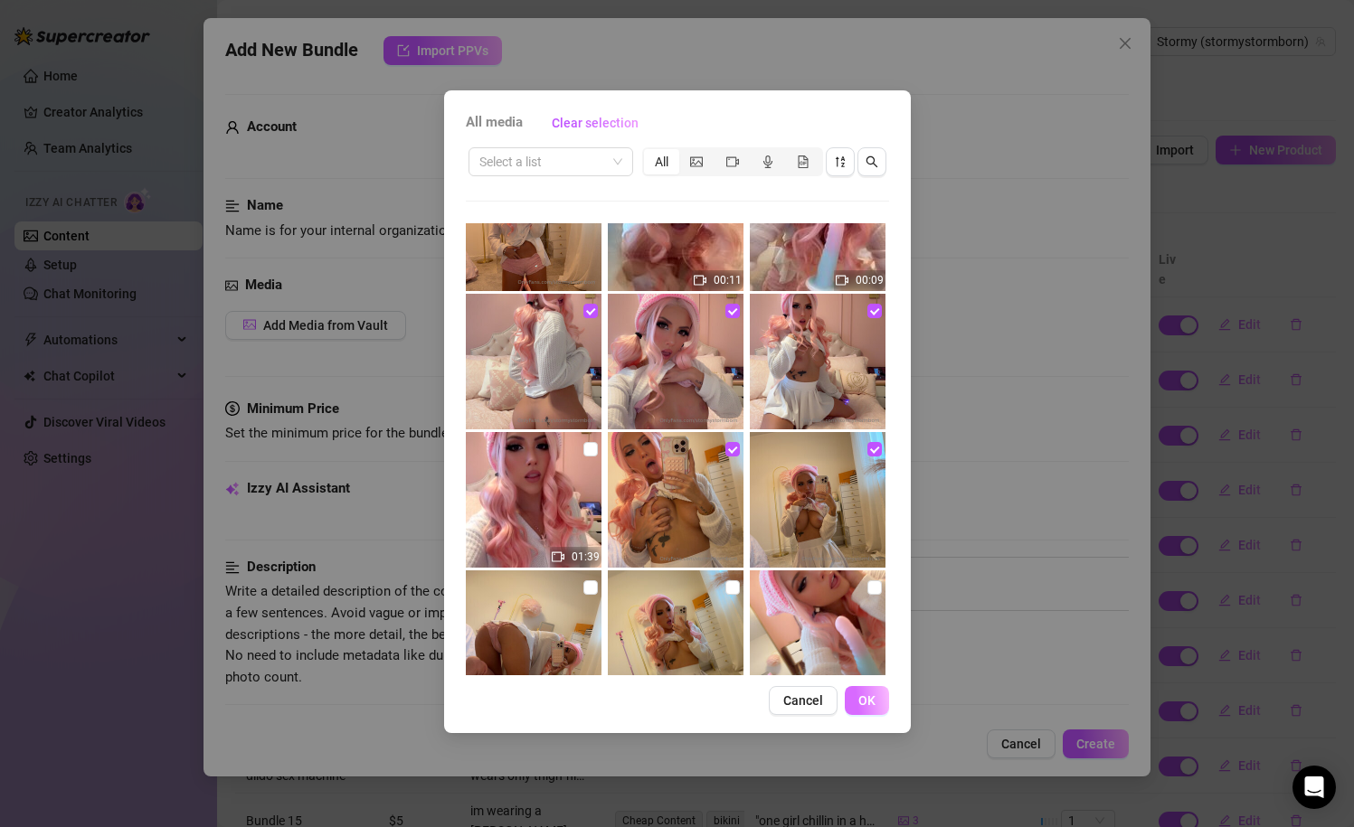
click at [871, 712] on button "OK" at bounding box center [867, 700] width 44 height 29
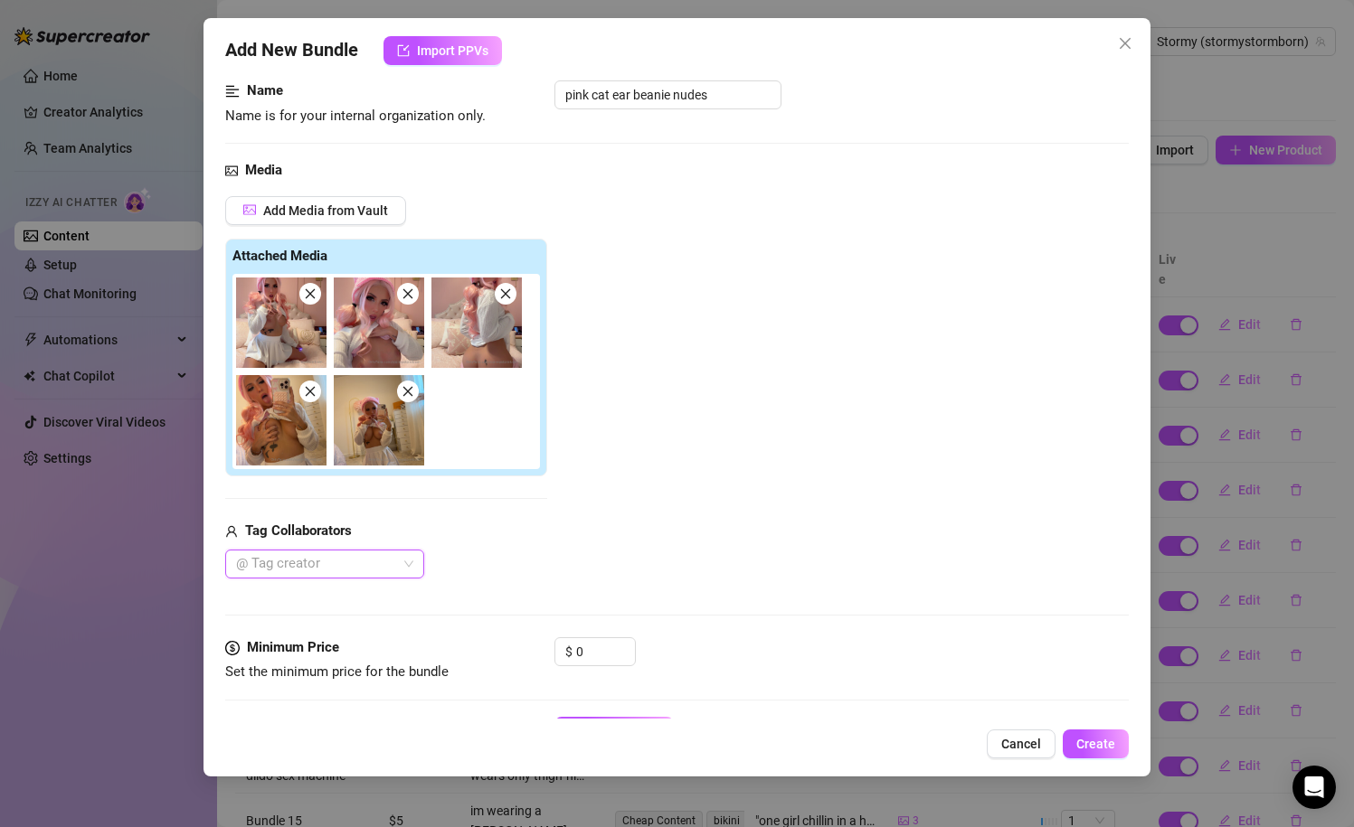
scroll to position [118, 0]
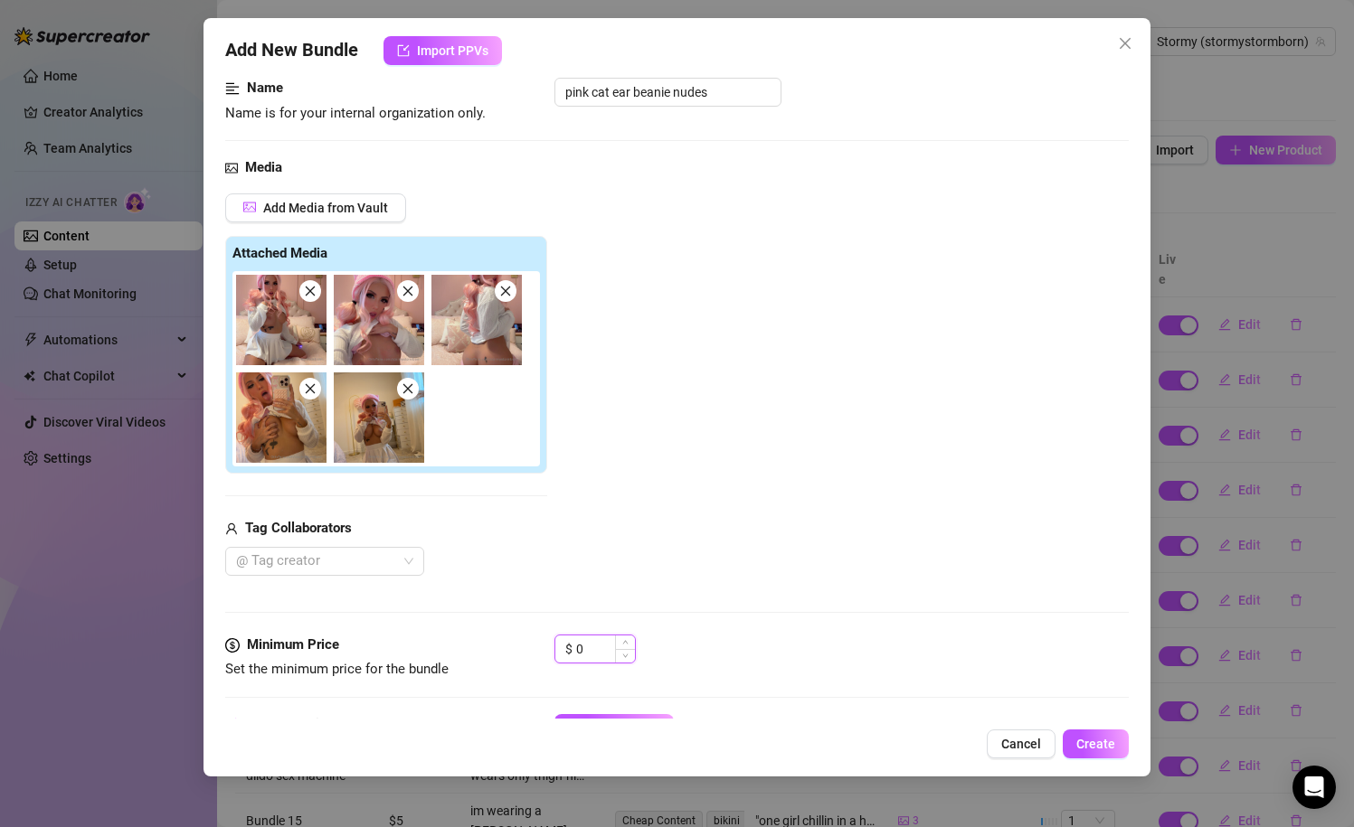
click at [591, 641] on input "0" at bounding box center [605, 649] width 59 height 27
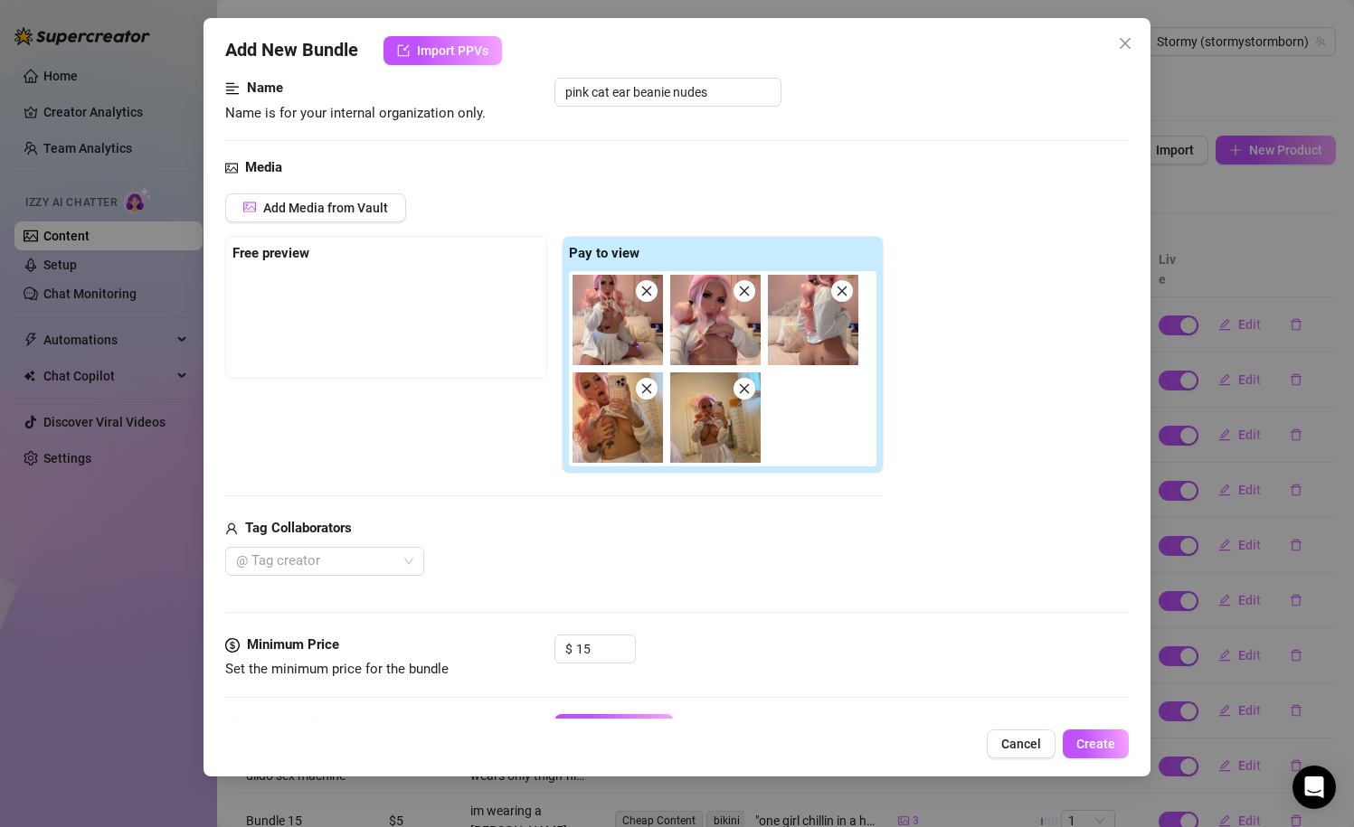
click at [703, 596] on div "Media Add Media from Vault Free preview Pay to view Tag Collaborators @ Tag cre…" at bounding box center [677, 395] width 904 height 477
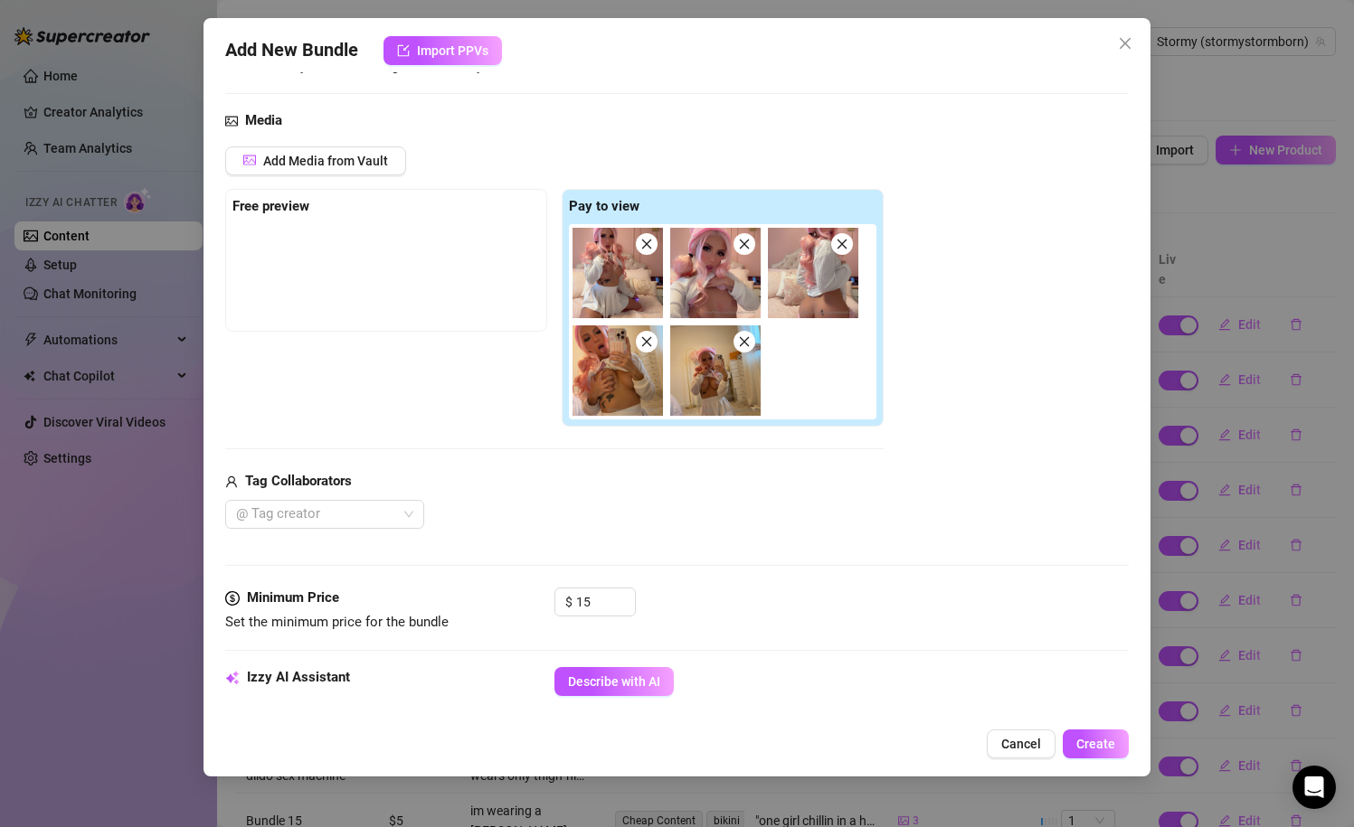
scroll to position [166, 0]
click at [603, 599] on input "15" at bounding box center [605, 600] width 59 height 27
click at [701, 523] on div "@ Tag creator" at bounding box center [554, 512] width 658 height 29
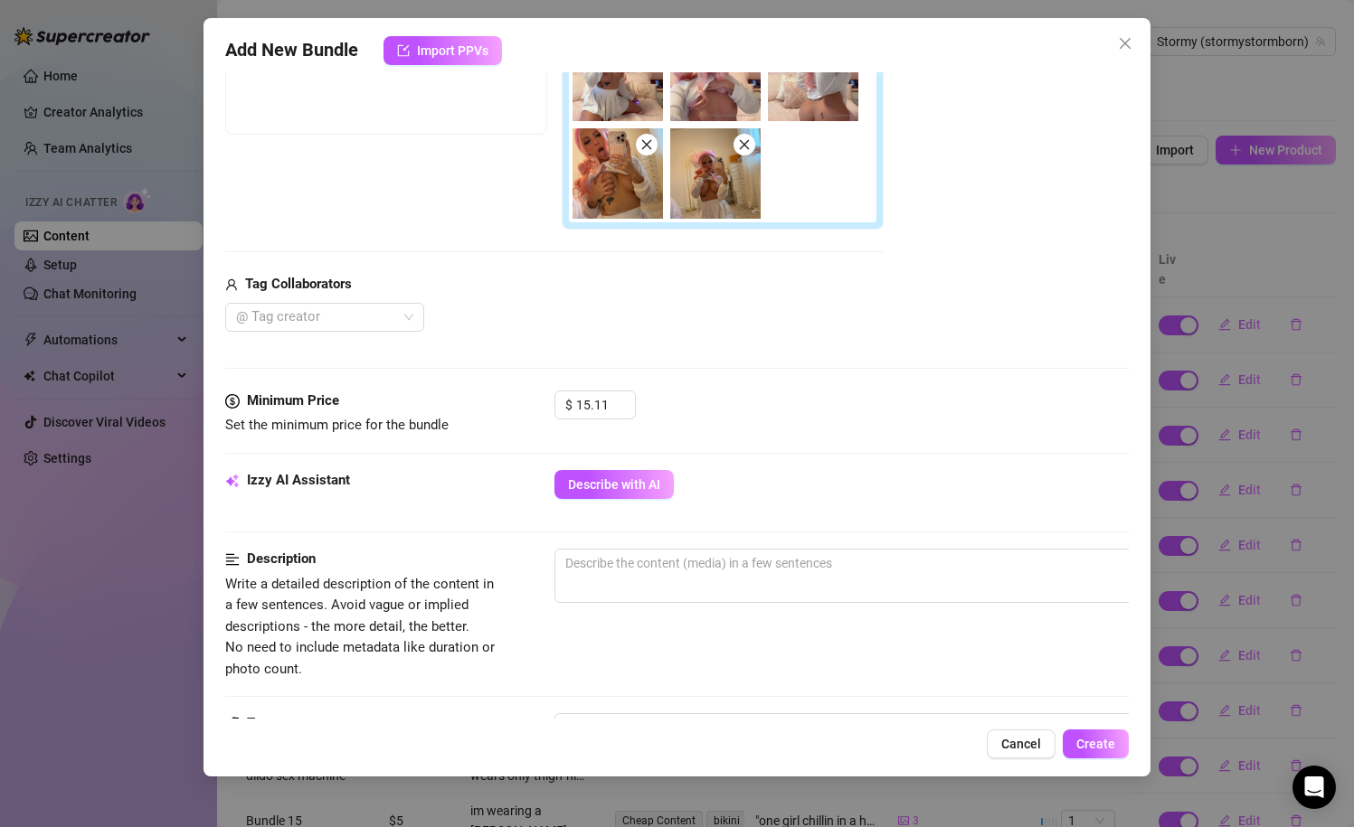
scroll to position [411, 0]
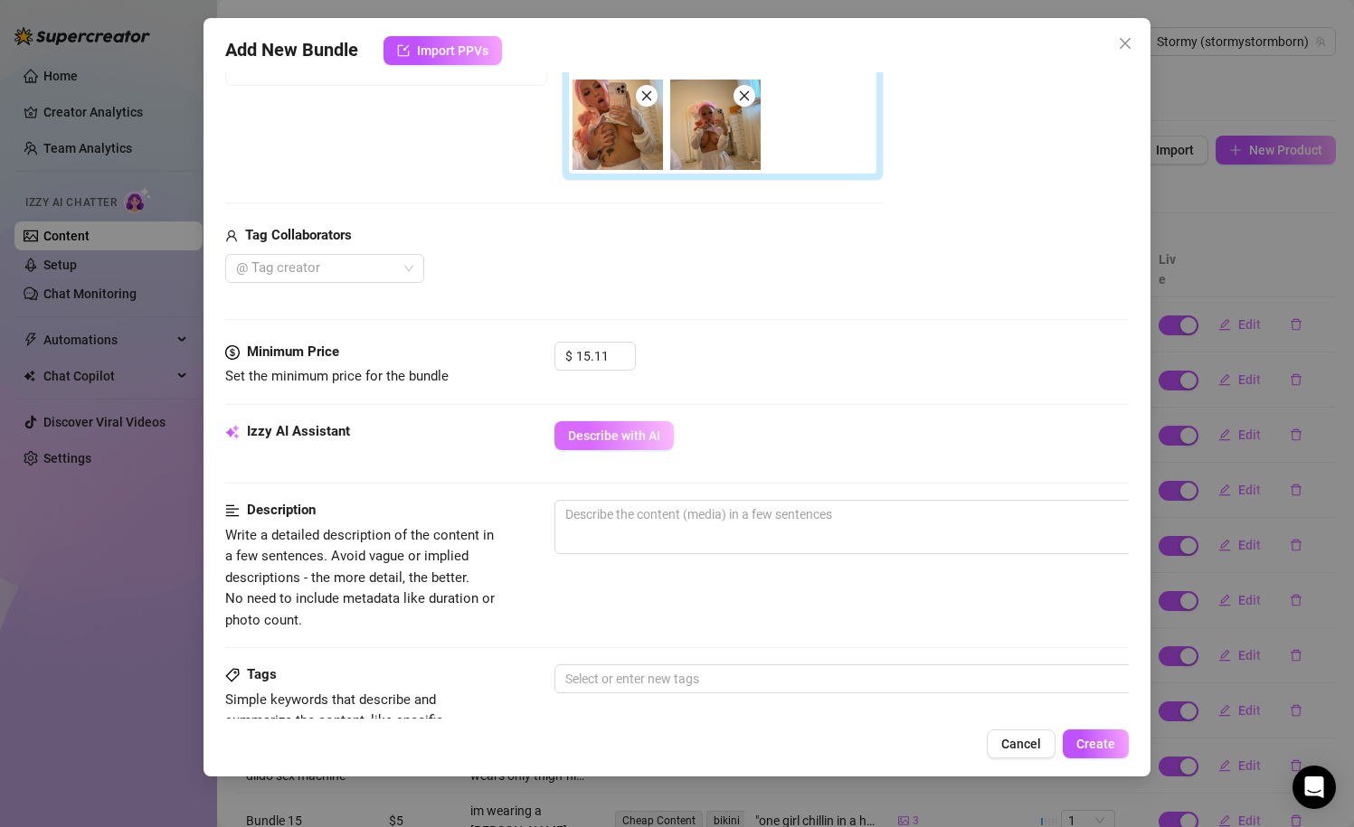
click at [639, 434] on span "Describe with AI" at bounding box center [614, 436] width 92 height 14
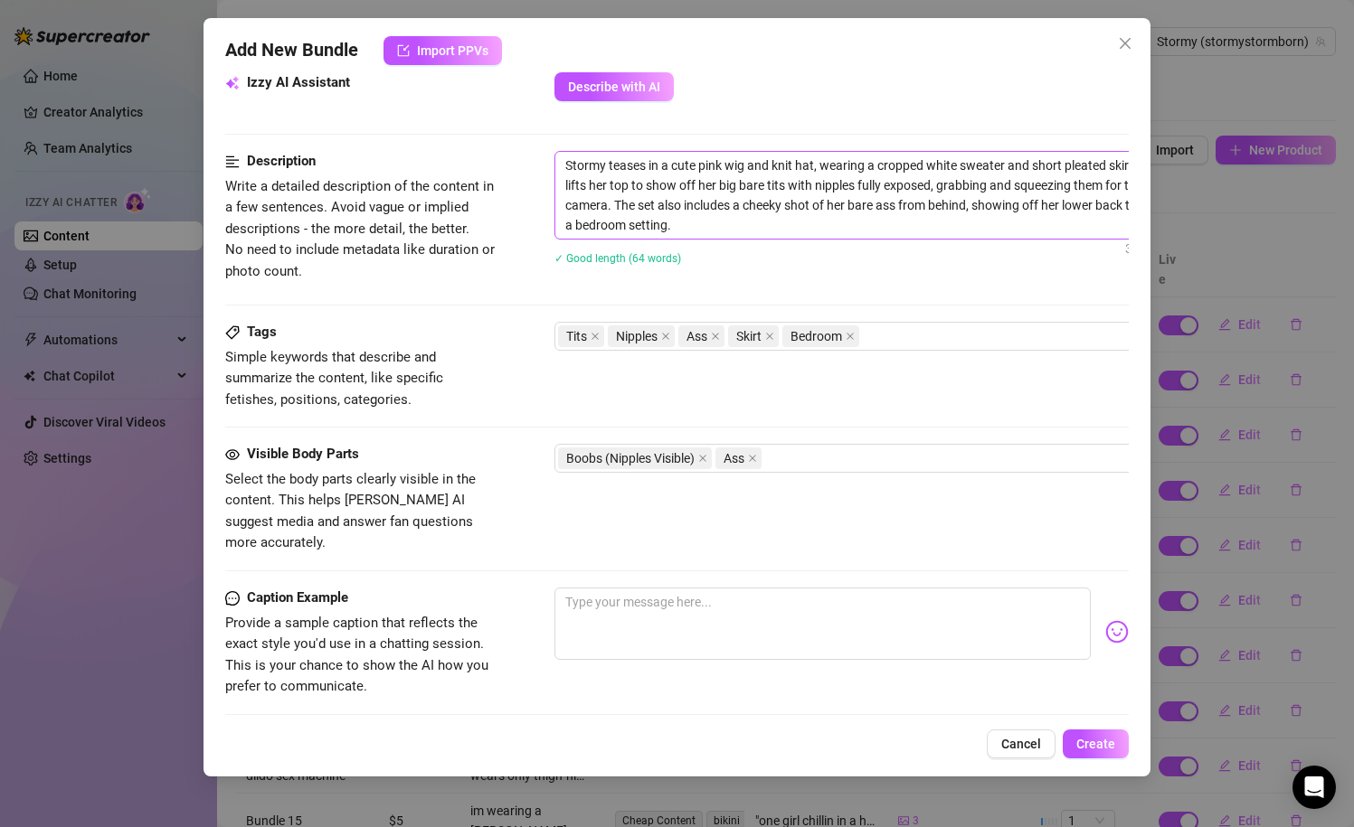
scroll to position [766, 0]
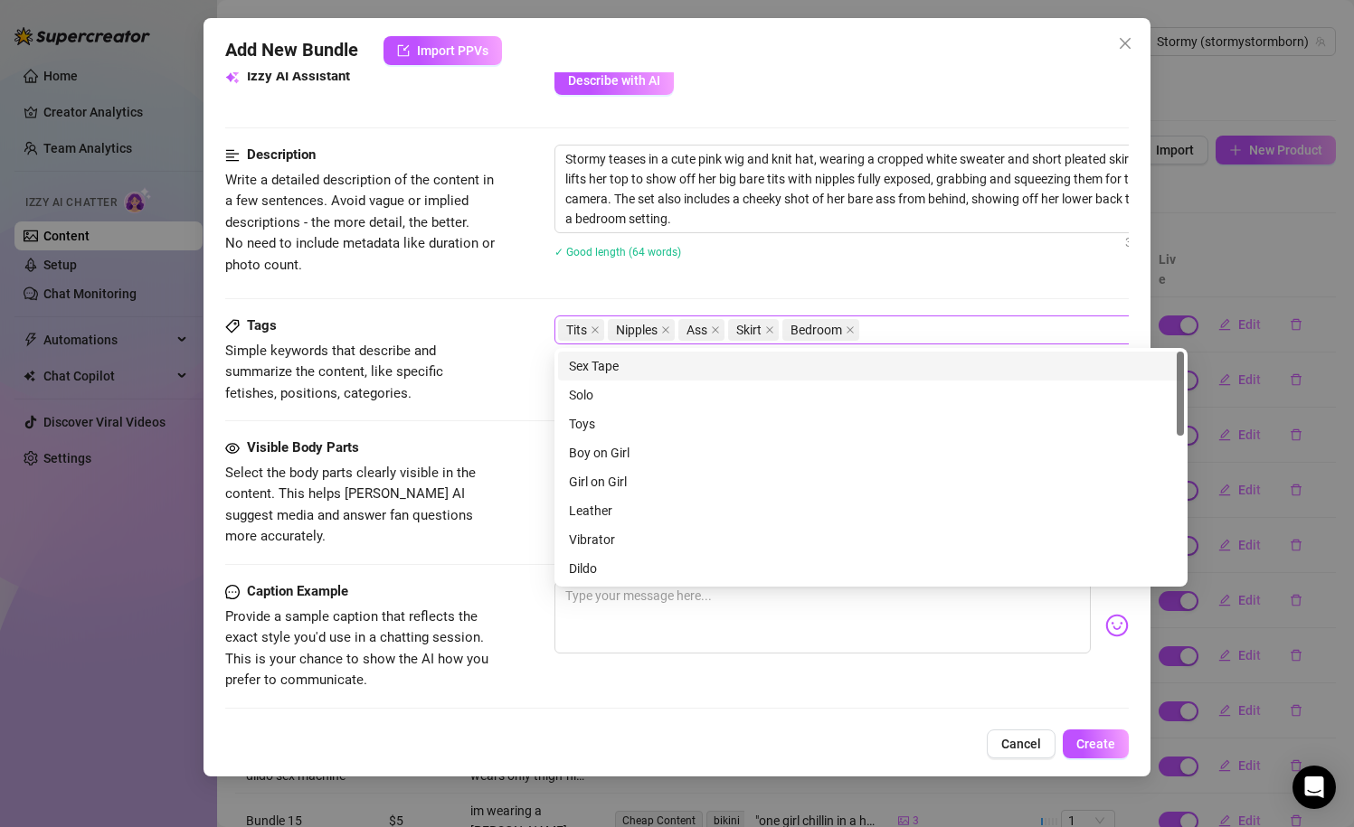
click at [890, 333] on div "Tits Nipples Ass Skirt Bedroom" at bounding box center [861, 329] width 607 height 25
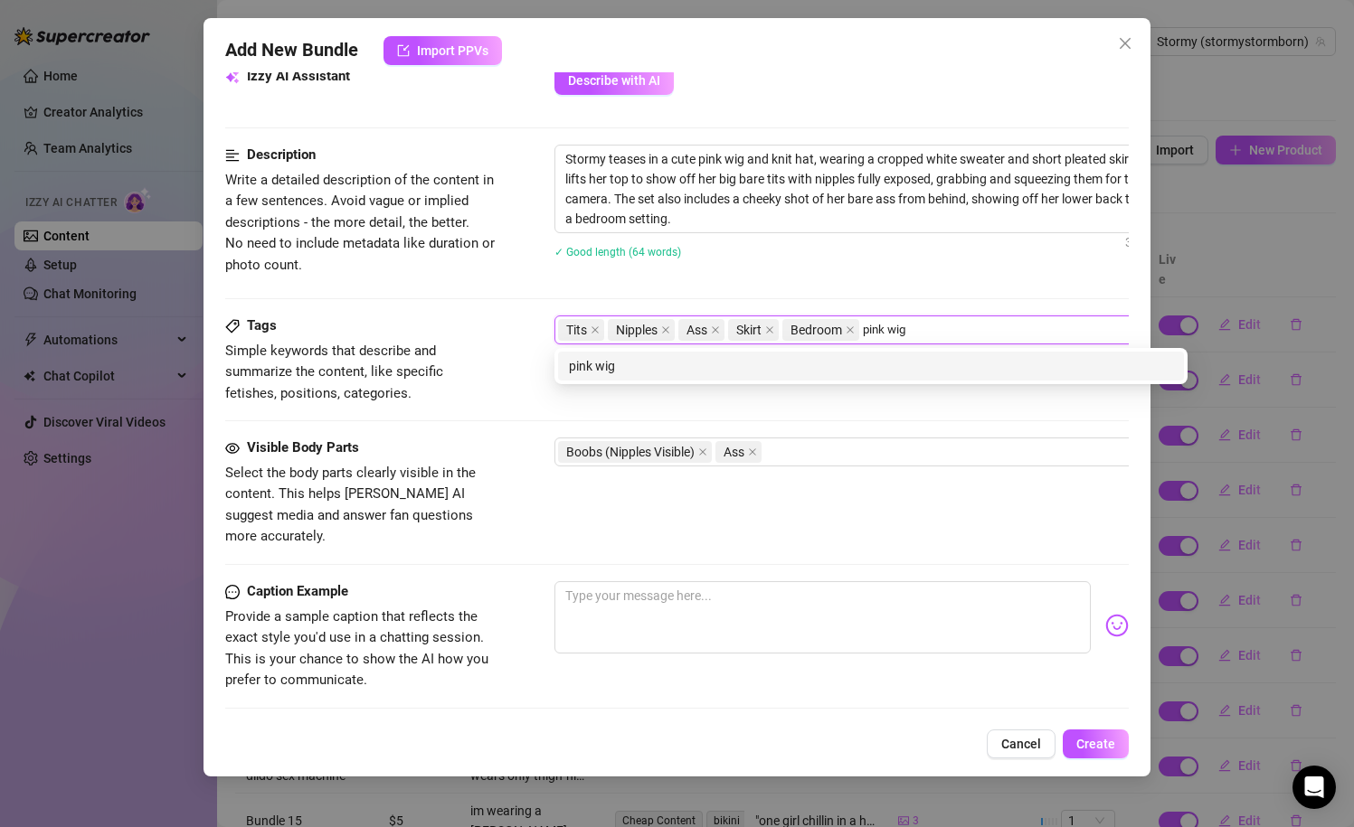
click at [819, 373] on div "pink wig" at bounding box center [871, 366] width 604 height 20
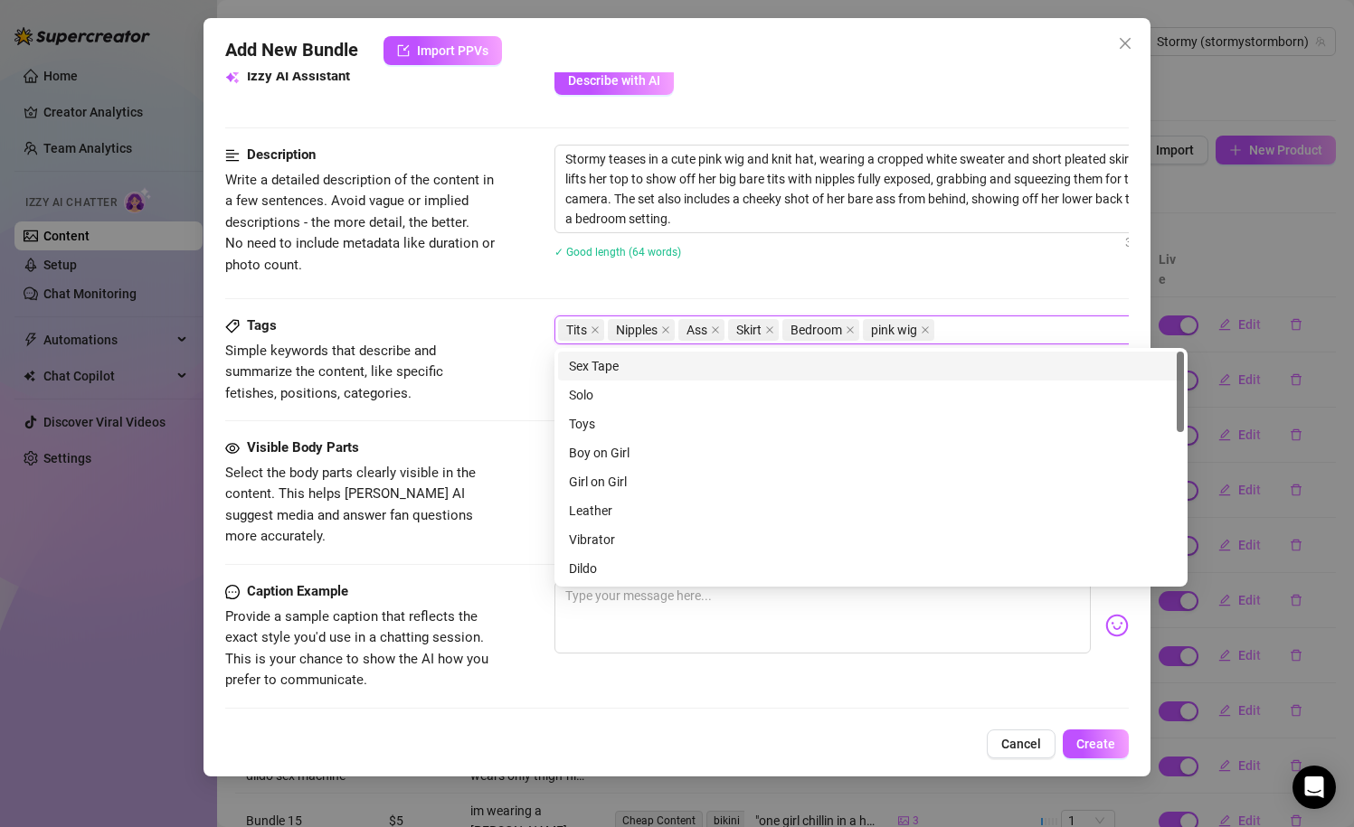
click at [826, 269] on div "Stormy teases in a cute pink wig and knit hat, wearing a cropped white sweater …" at bounding box center [870, 213] width 633 height 137
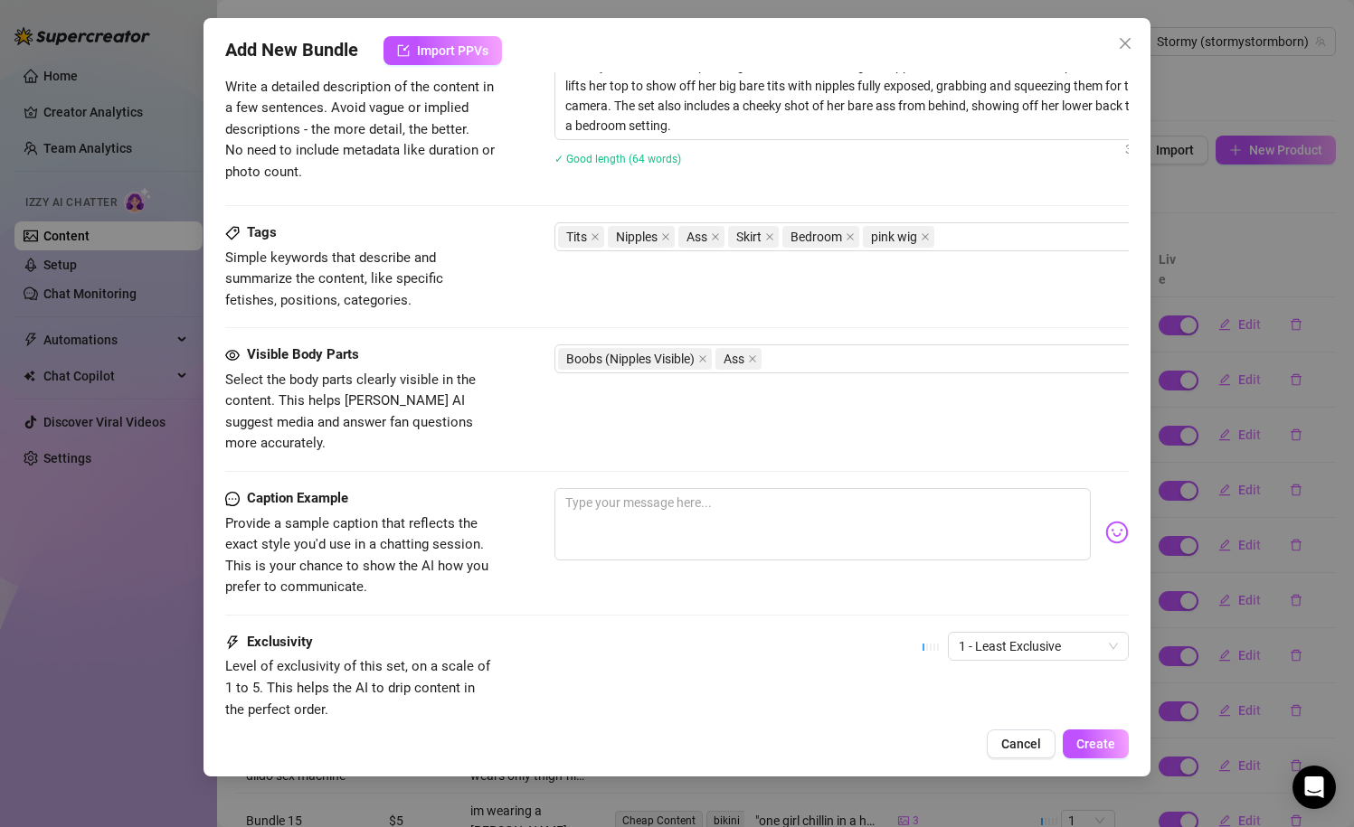
scroll to position [877, 0]
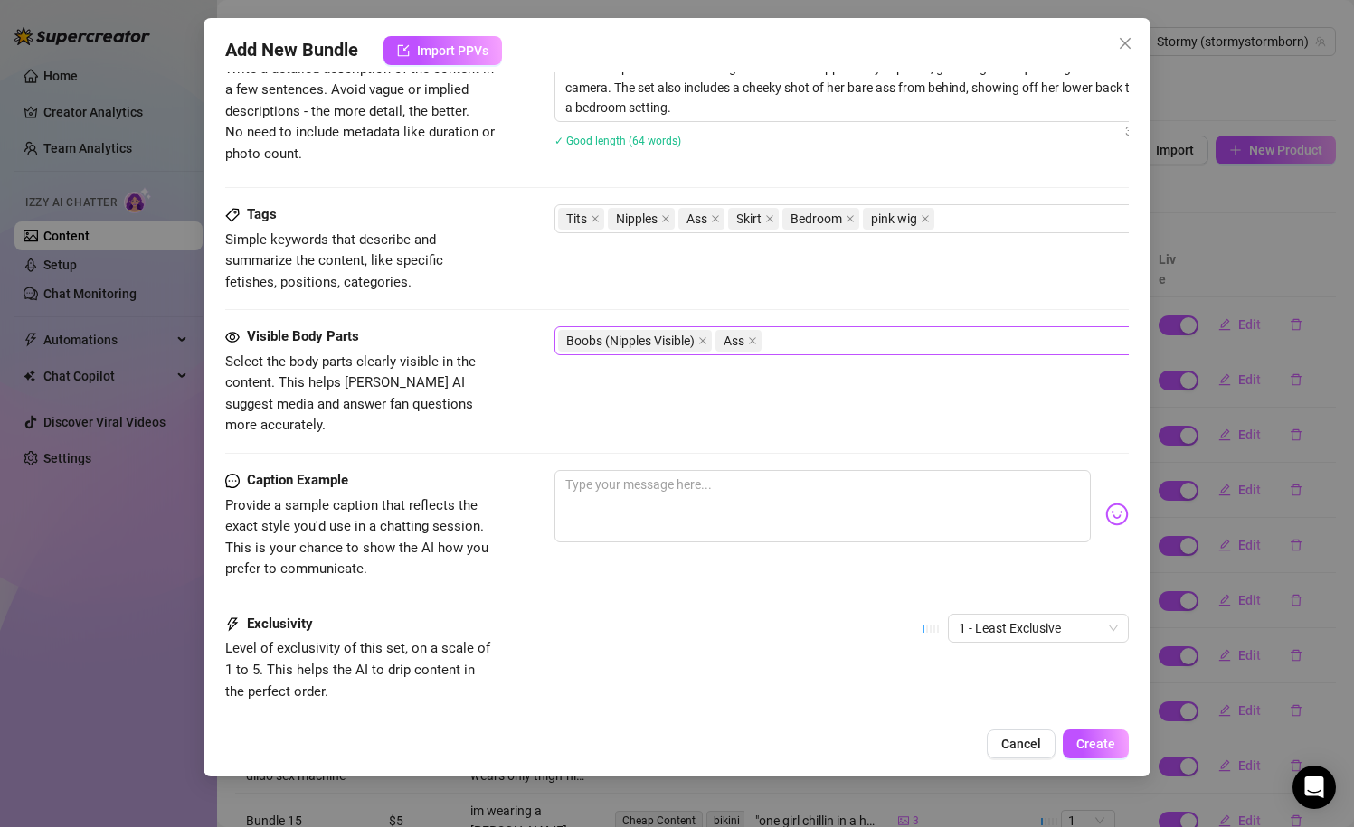
click at [819, 343] on div "Boobs (Nipples Visible) Ass" at bounding box center [861, 340] width 607 height 25
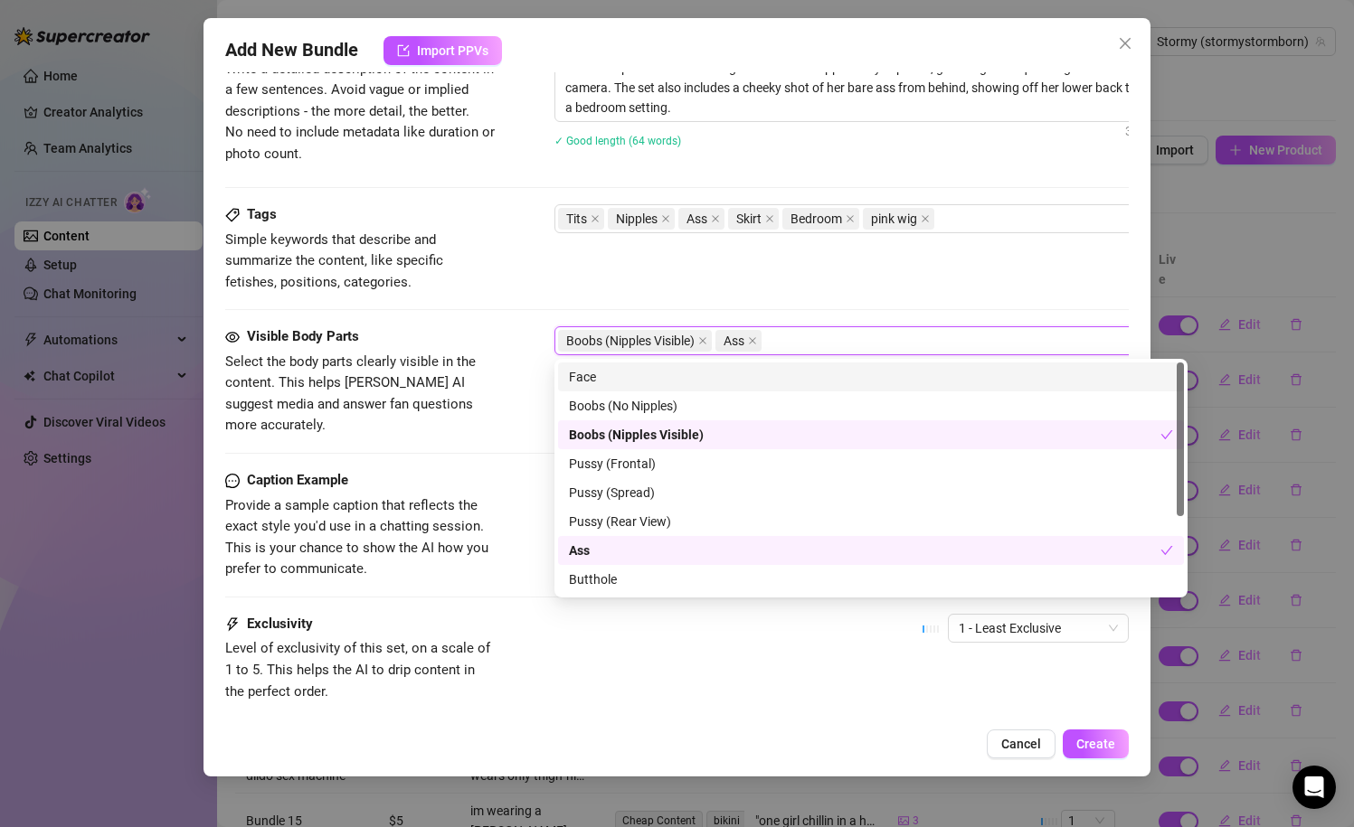
click at [788, 382] on div "Face" at bounding box center [871, 377] width 604 height 20
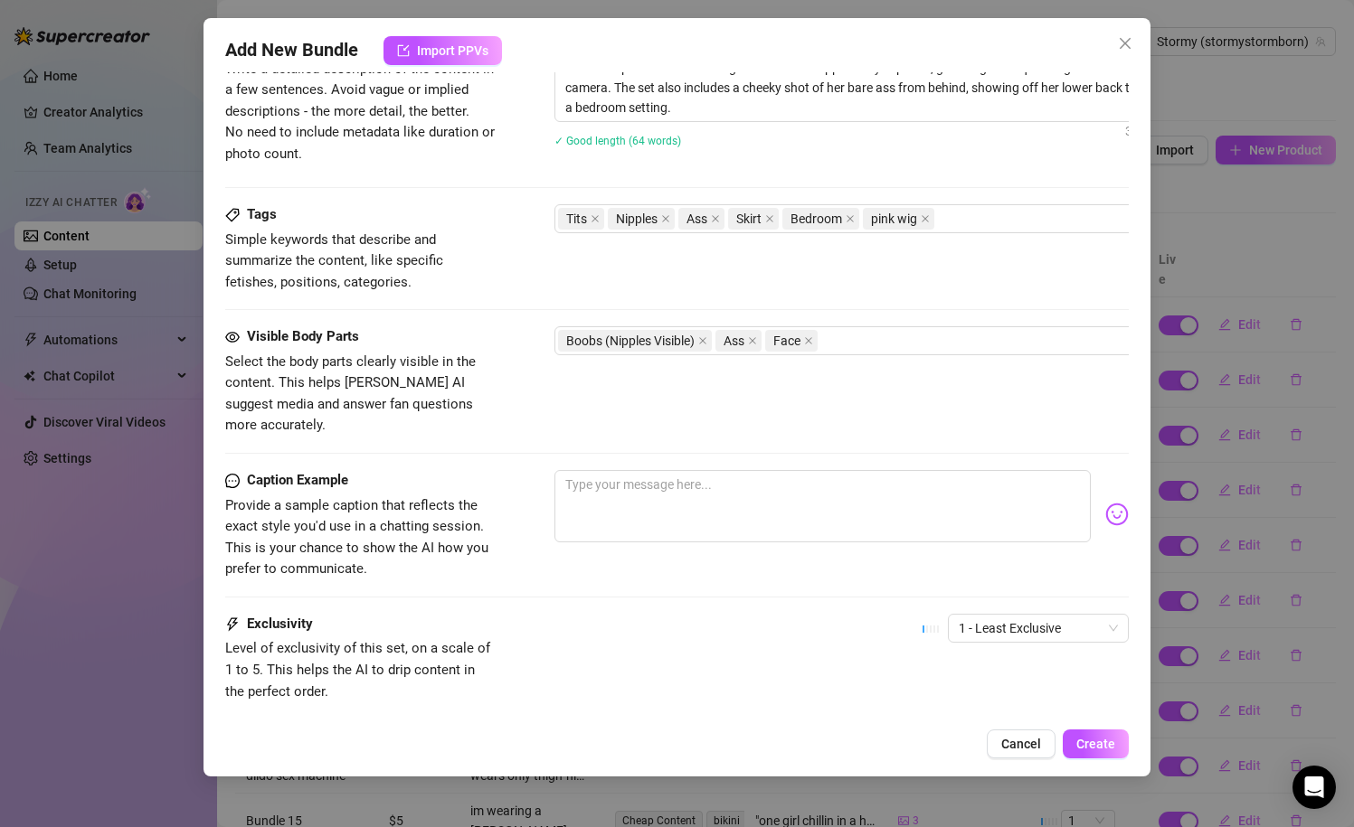
click at [838, 297] on div "Tags Simple keywords that describe and summarize the content, like specific fet…" at bounding box center [677, 265] width 904 height 122
click at [899, 502] on textarea at bounding box center [822, 506] width 537 height 72
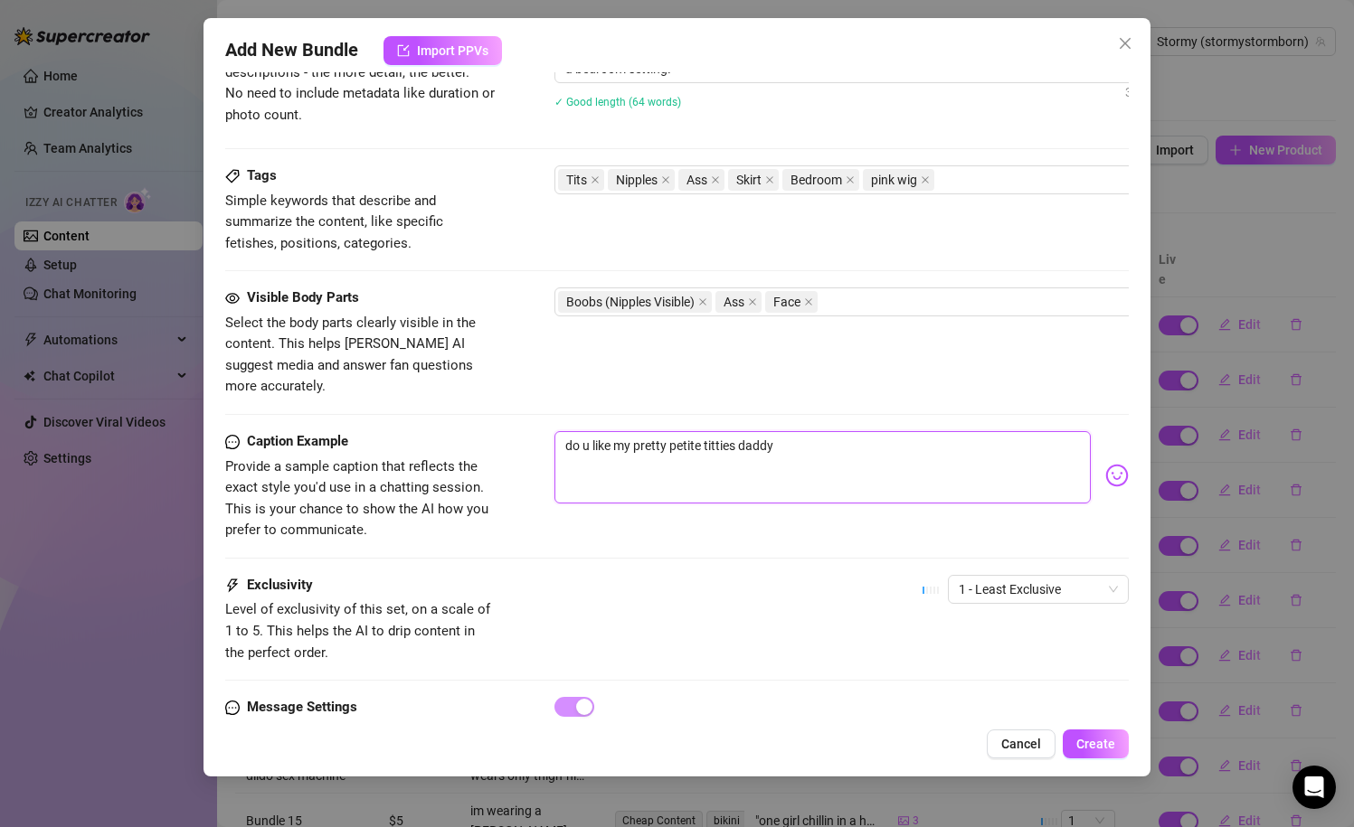
scroll to position [974, 0]
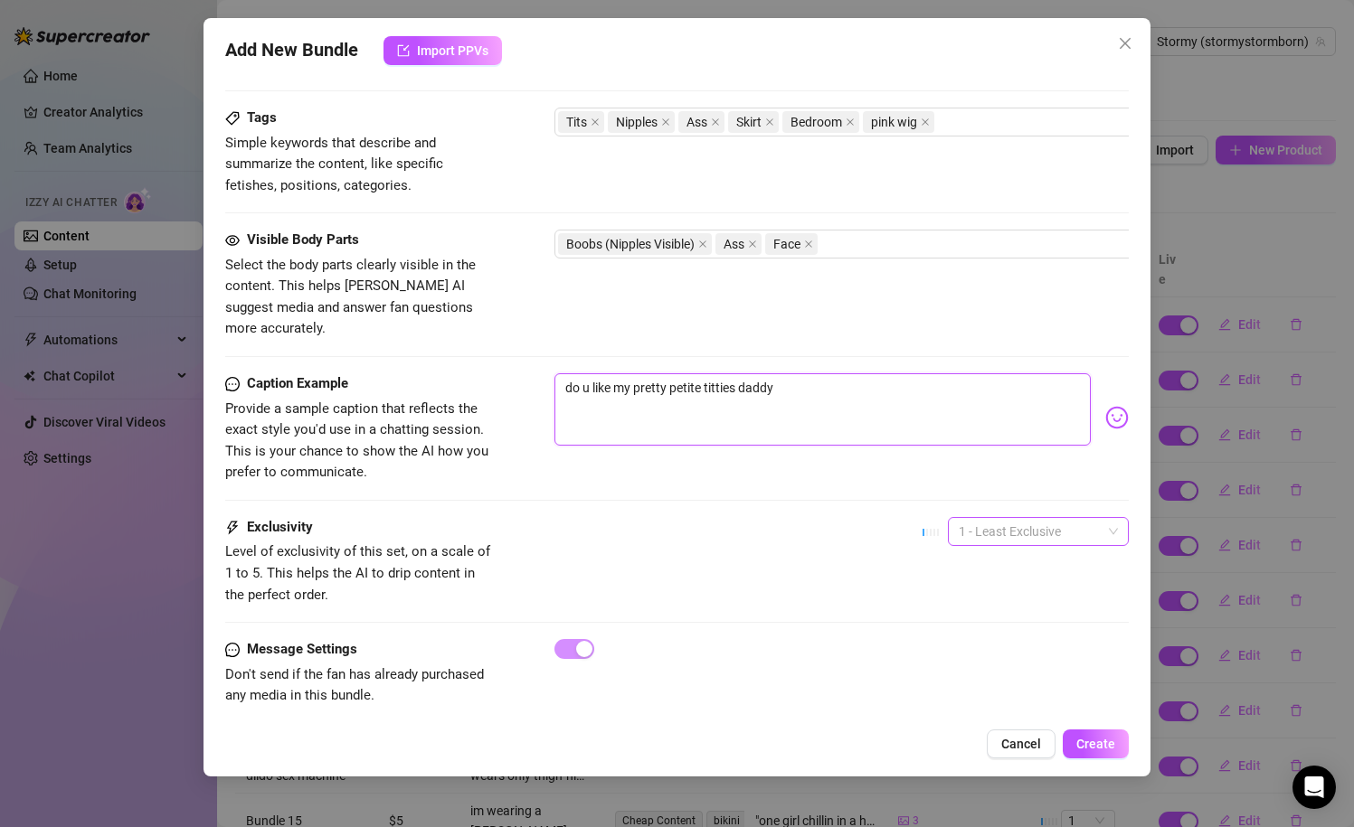
click at [1001, 518] on span "1 - Least Exclusive" at bounding box center [1037, 531] width 159 height 27
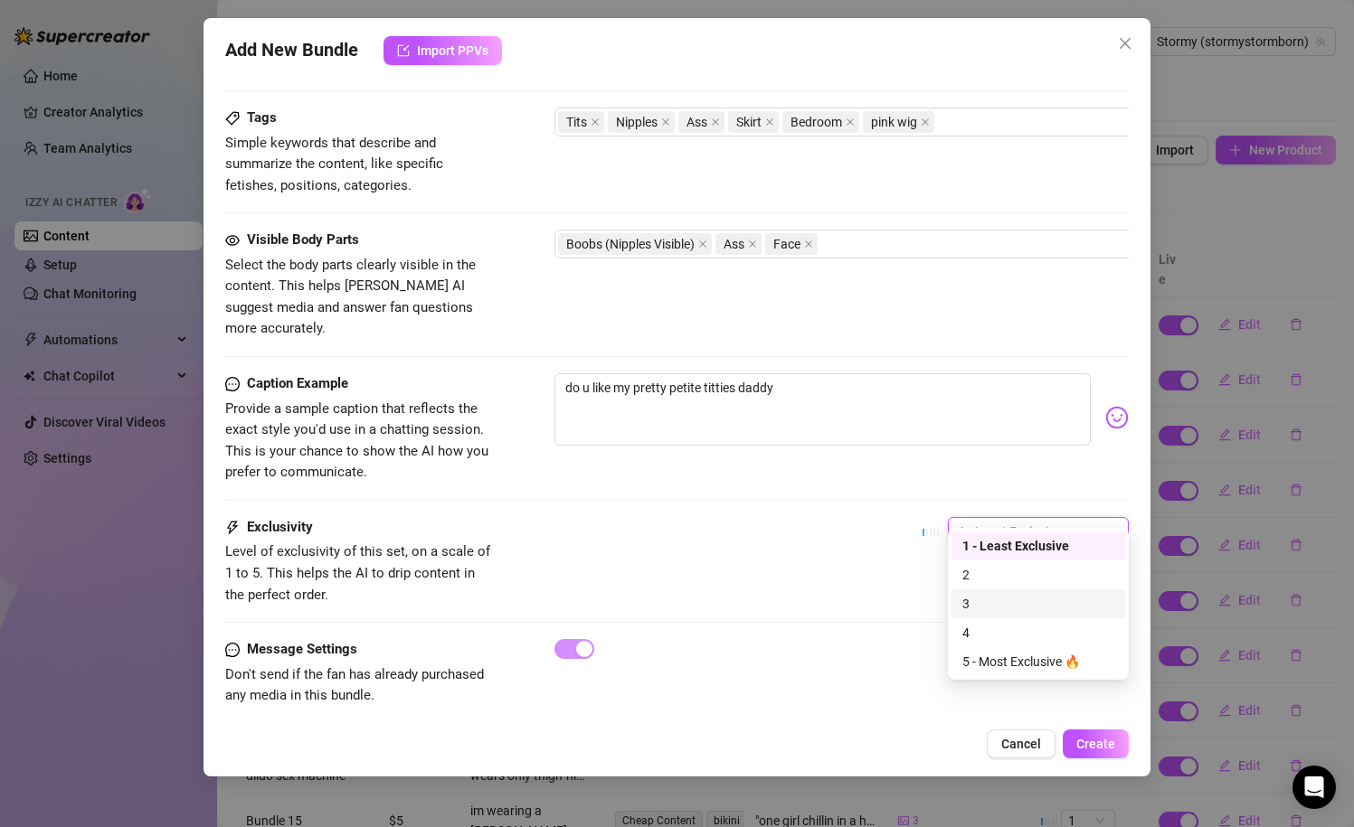
click at [989, 604] on div "3" at bounding box center [1038, 604] width 152 height 20
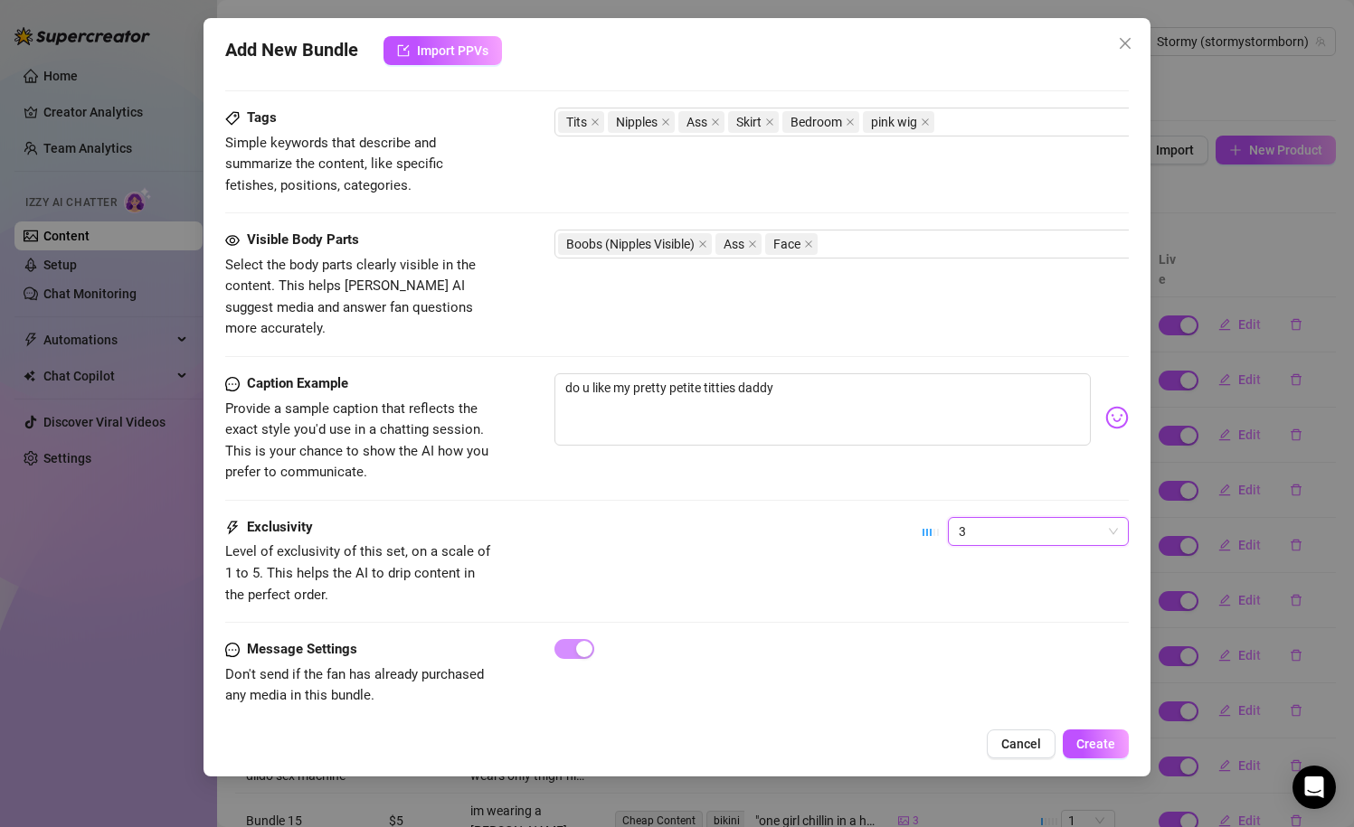
click at [871, 550] on div "Exclusivity Level of exclusivity of this set, on a scale of 1 to 5. This helps …" at bounding box center [677, 561] width 904 height 89
click at [882, 384] on textarea "do u like my pretty petite titties daddy" at bounding box center [822, 409] width 537 height 72
click at [1118, 406] on img at bounding box center [1117, 418] width 24 height 24
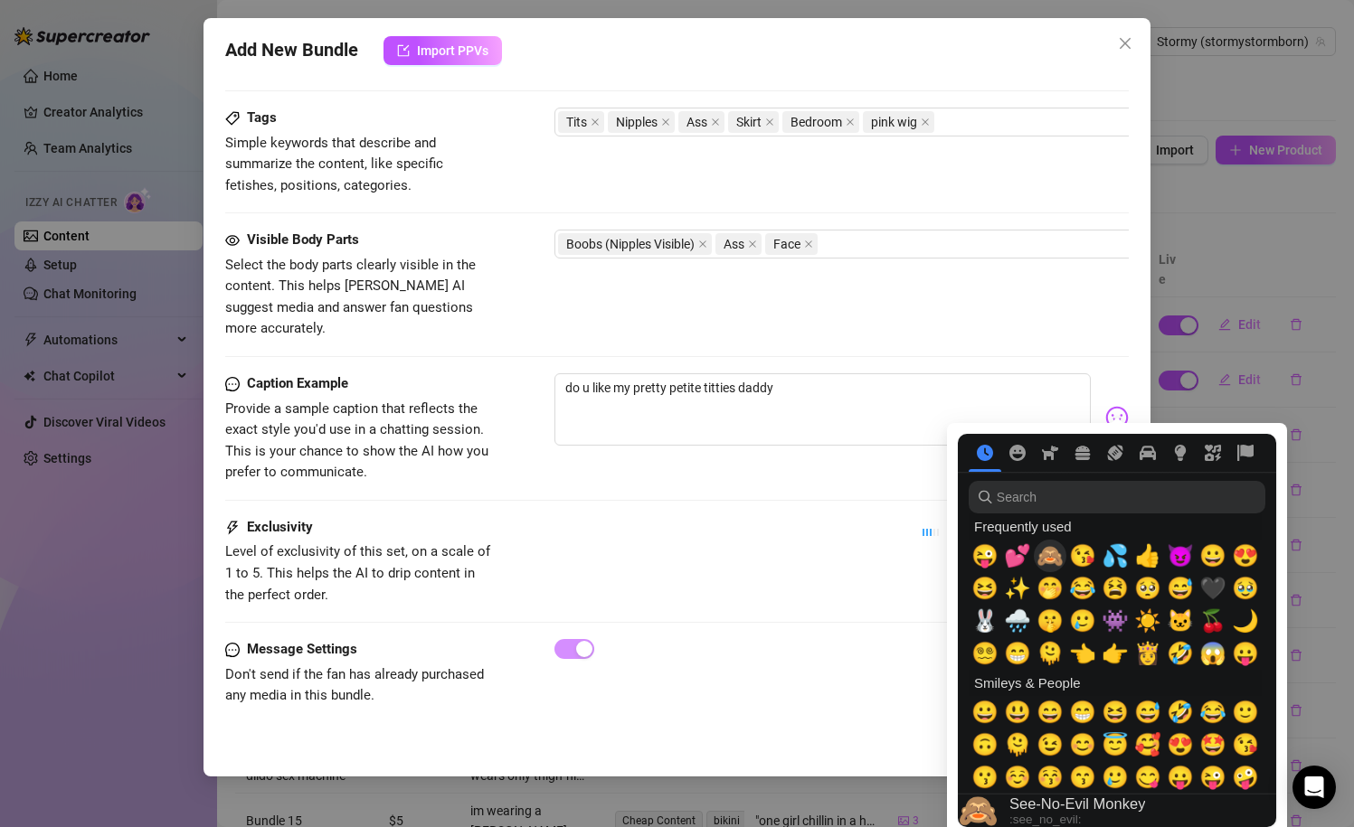
click at [1054, 553] on span "🙈" at bounding box center [1049, 555] width 27 height 25
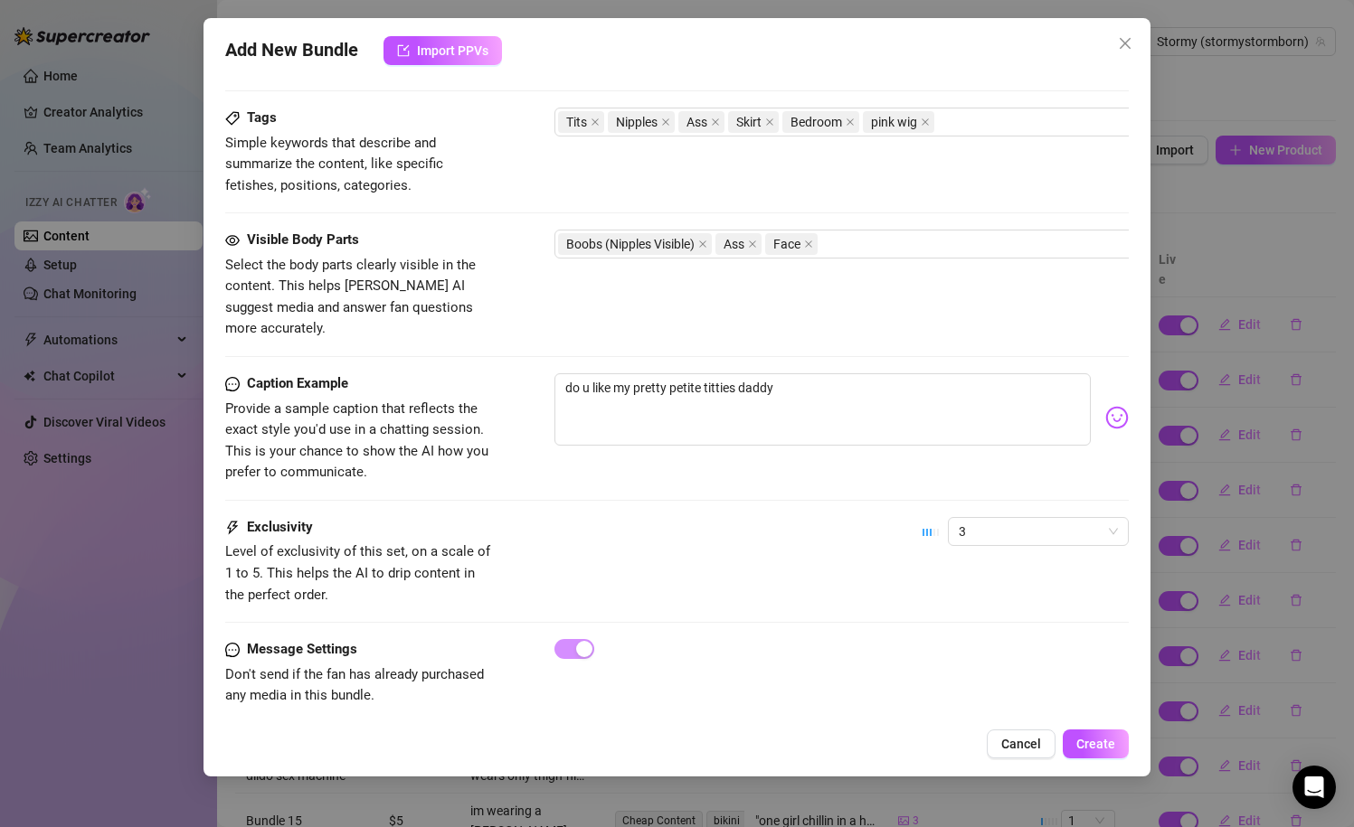
click at [1116, 406] on img at bounding box center [1117, 418] width 24 height 24
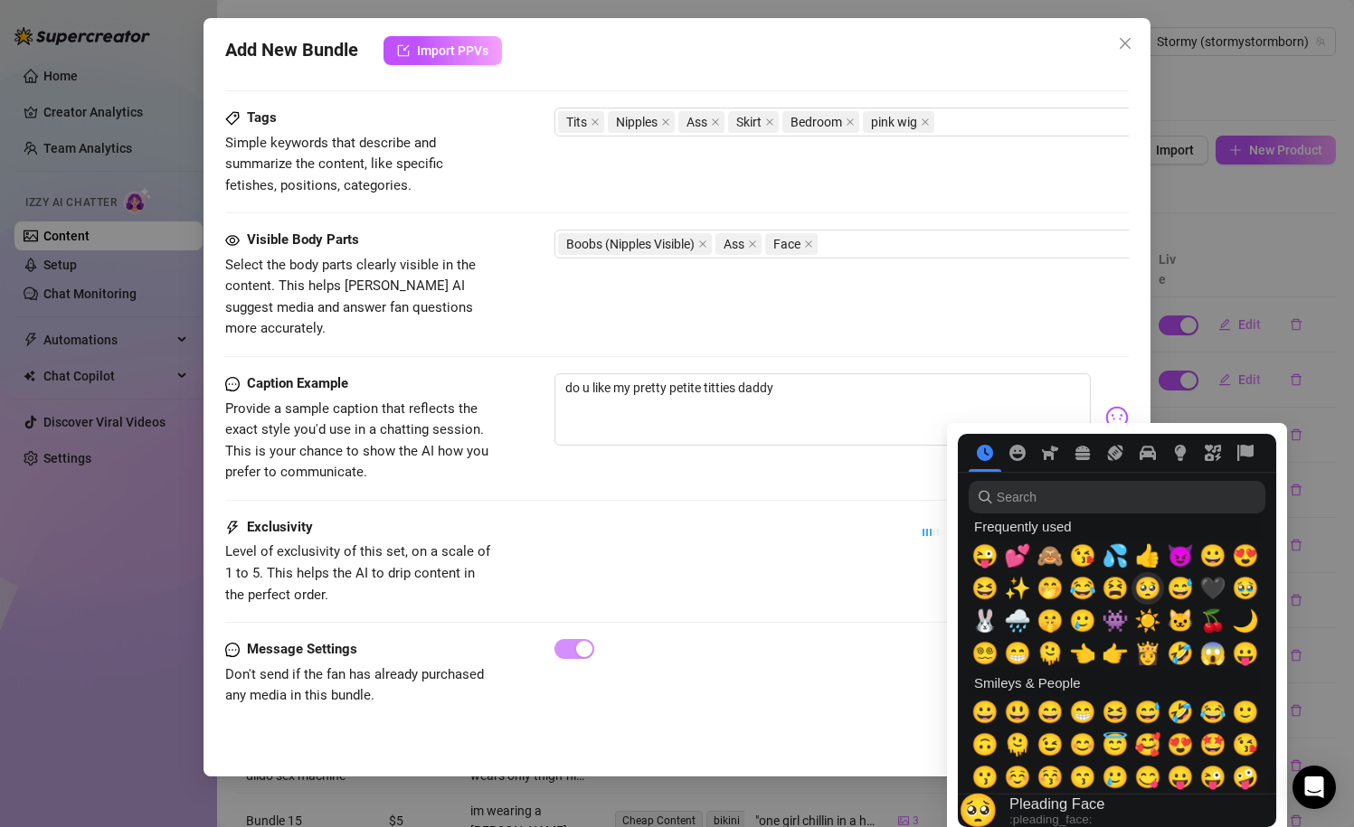
click at [1150, 592] on span "🥺" at bounding box center [1147, 588] width 27 height 25
click at [1109, 656] on span "👉" at bounding box center [1114, 653] width 27 height 25
click at [1094, 656] on div "👈" at bounding box center [1082, 653] width 33 height 33
click at [895, 517] on div "Exclusivity Level of exclusivity of this set, on a scale of 1 to 5. This helps …" at bounding box center [677, 561] width 904 height 89
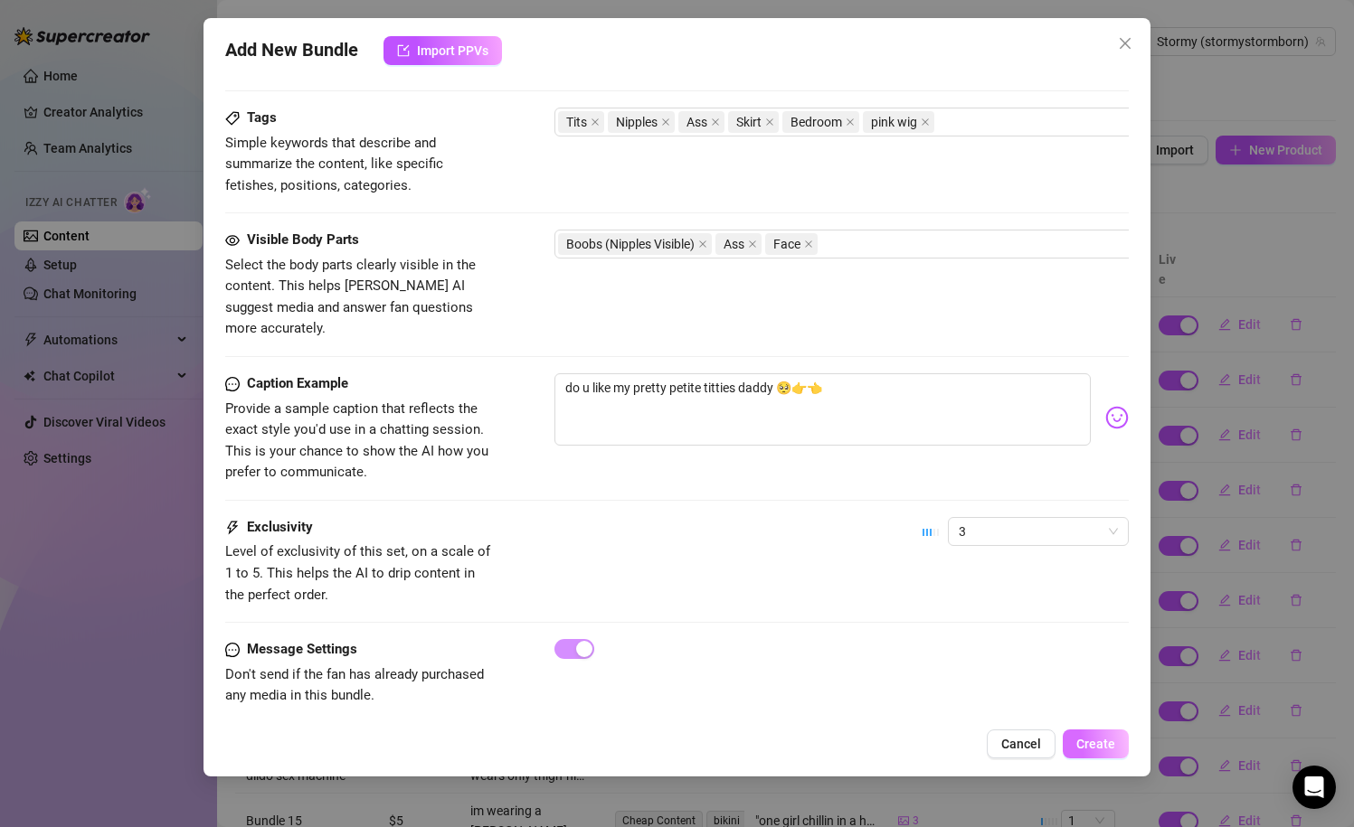
click at [1104, 741] on span "Create" at bounding box center [1095, 744] width 39 height 14
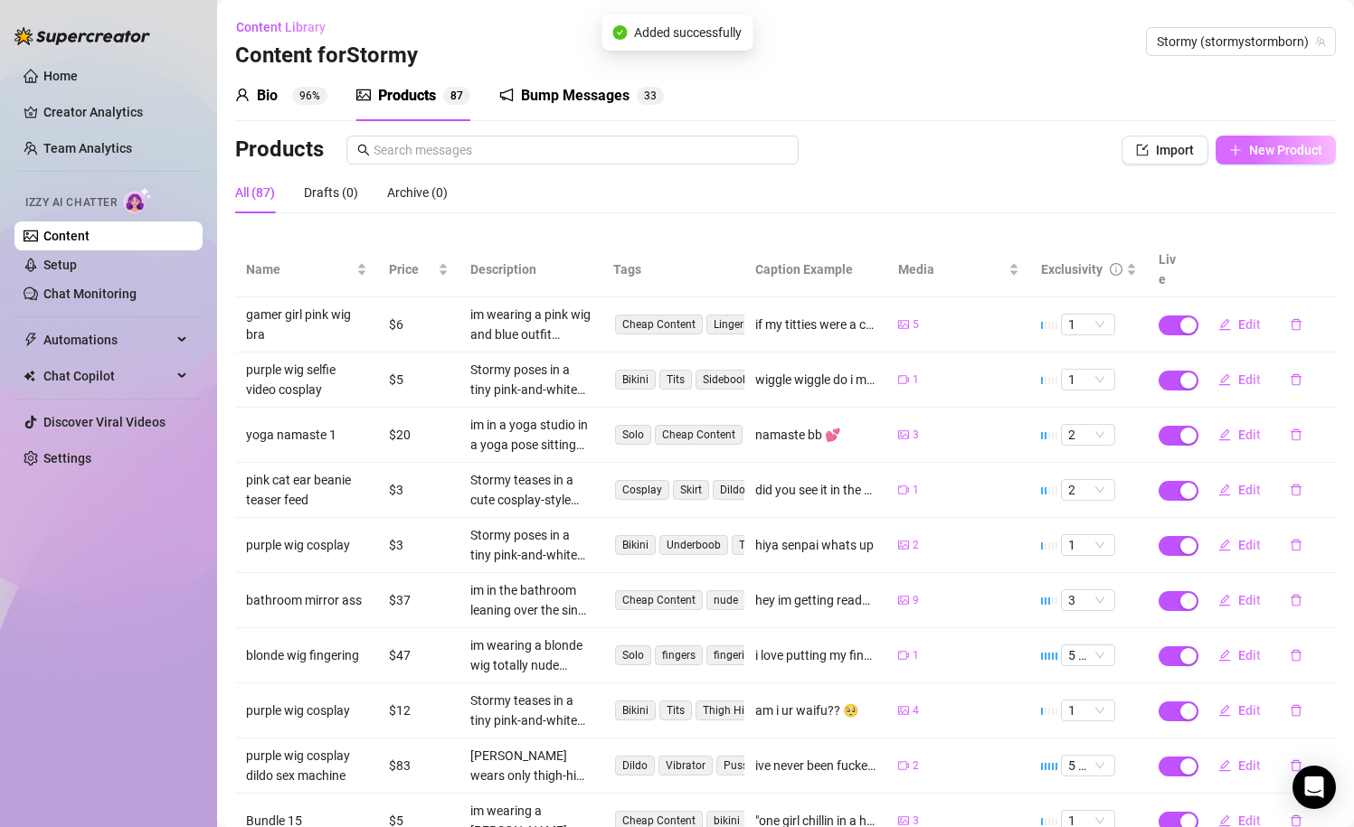
click at [1261, 153] on span "New Product" at bounding box center [1285, 150] width 73 height 14
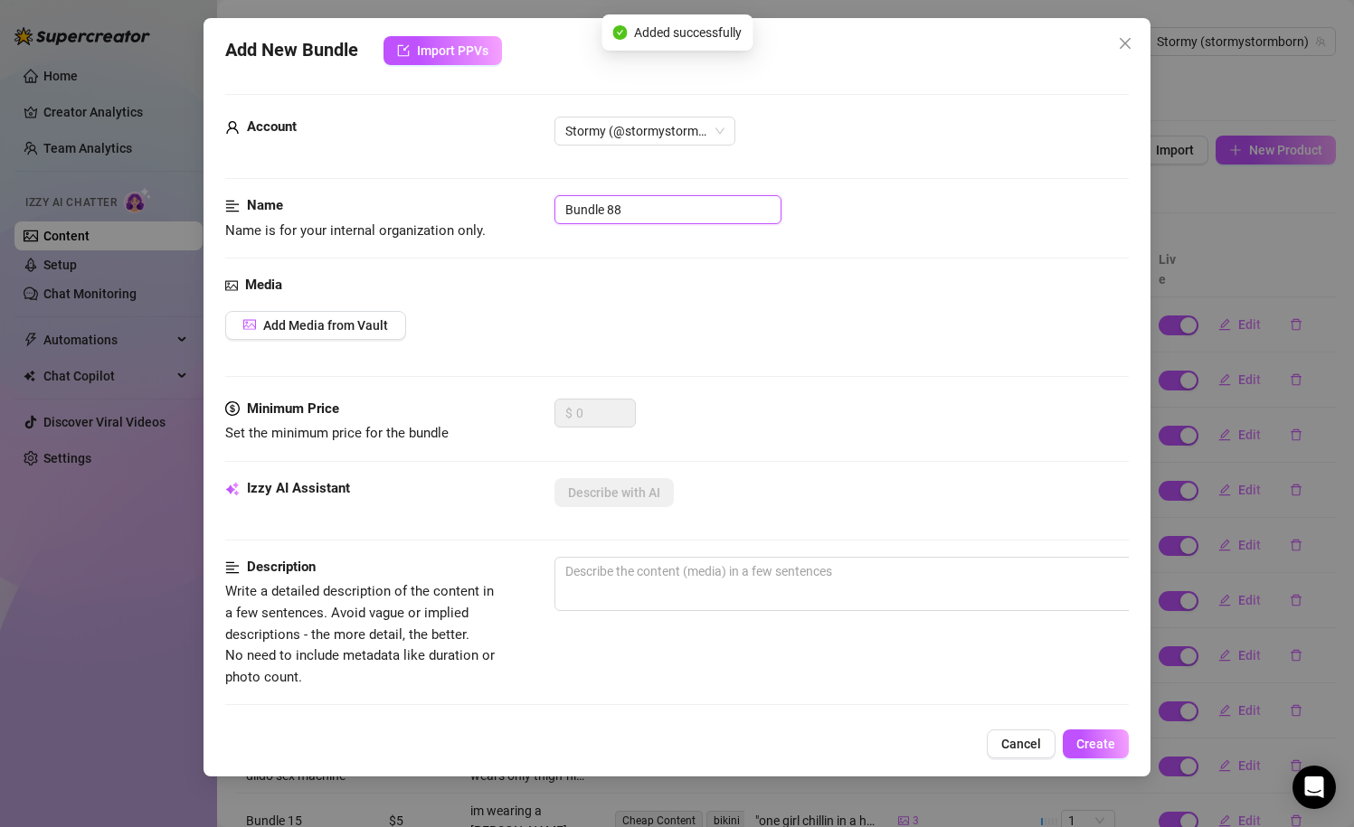
click at [641, 212] on input "Bundle 88" at bounding box center [667, 209] width 227 height 29
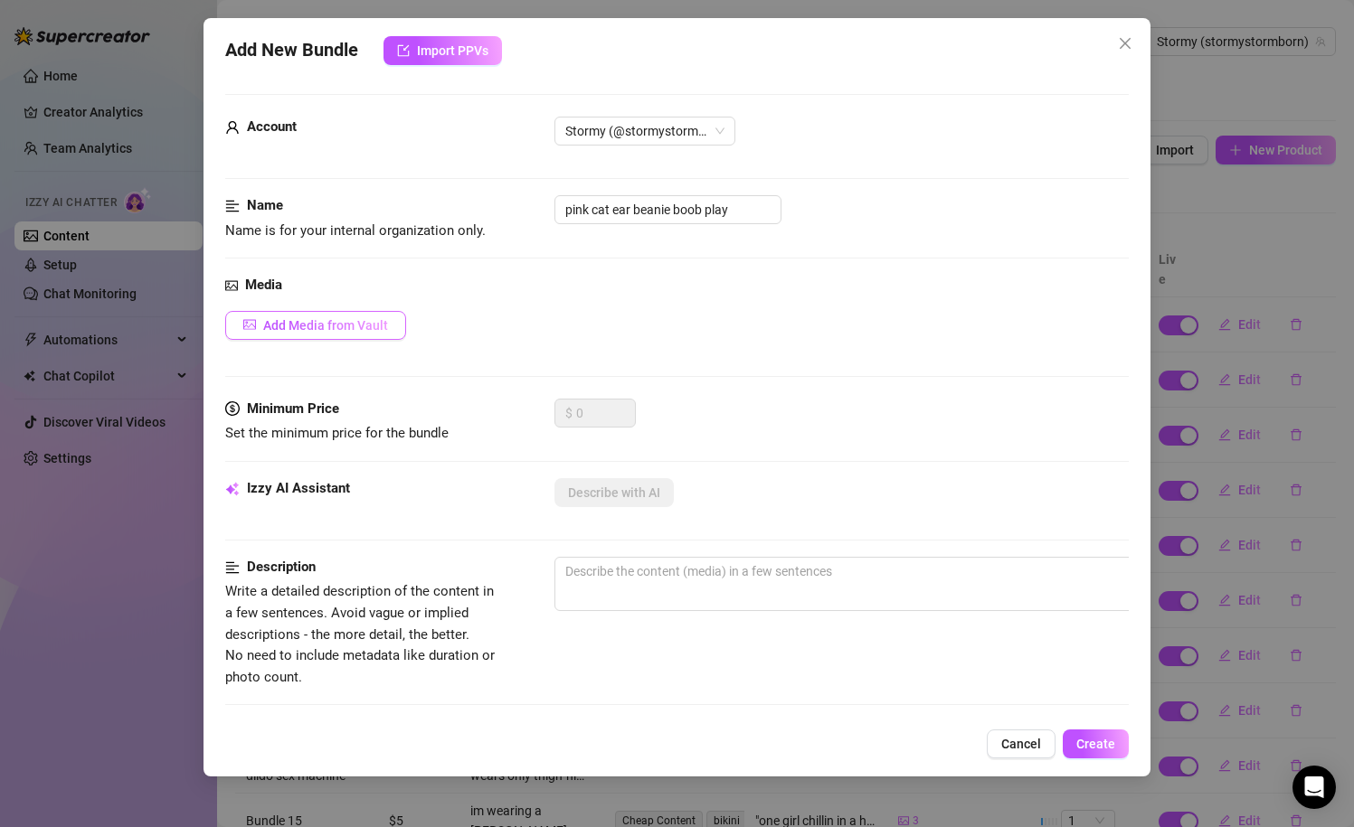
click at [364, 330] on span "Add Media from Vault" at bounding box center [325, 325] width 125 height 14
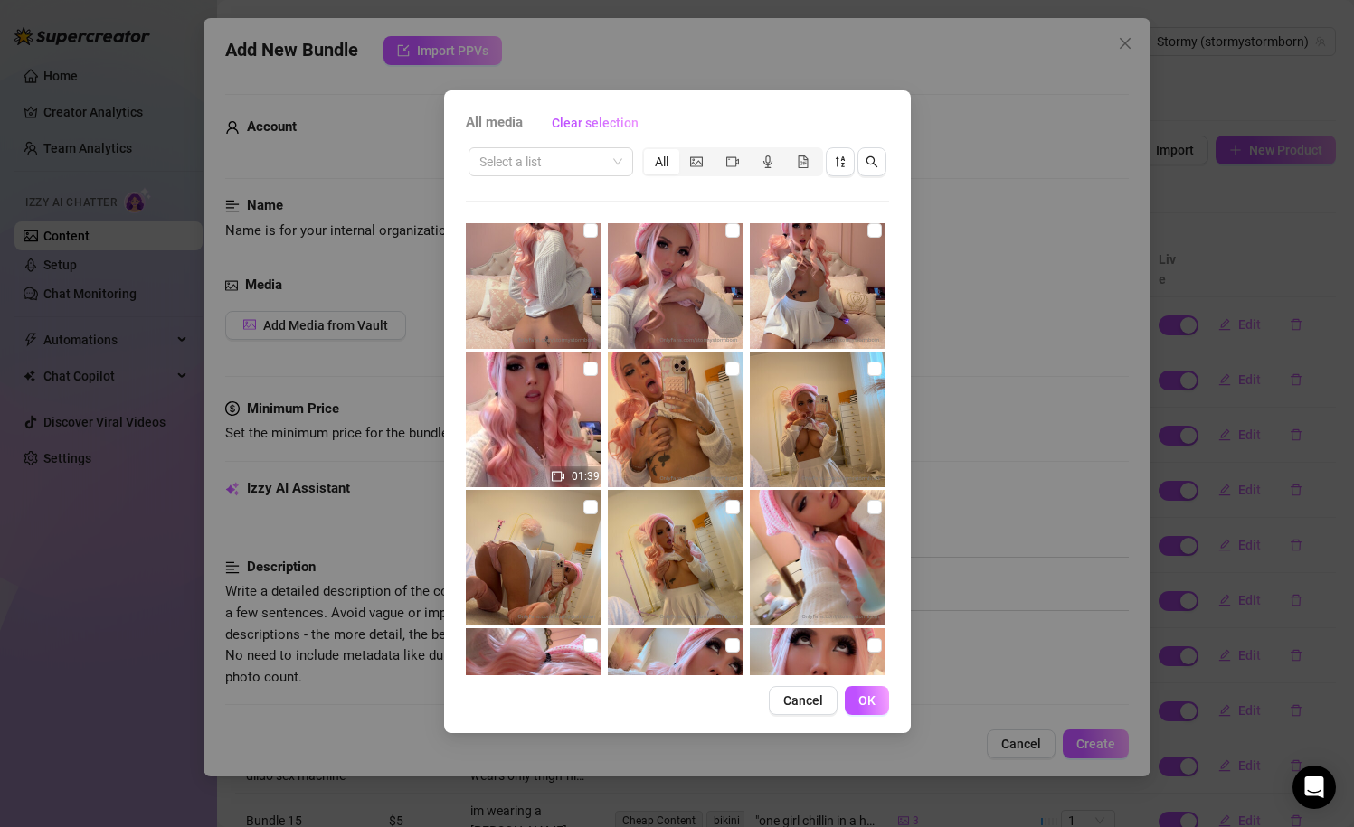
scroll to position [1391, 0]
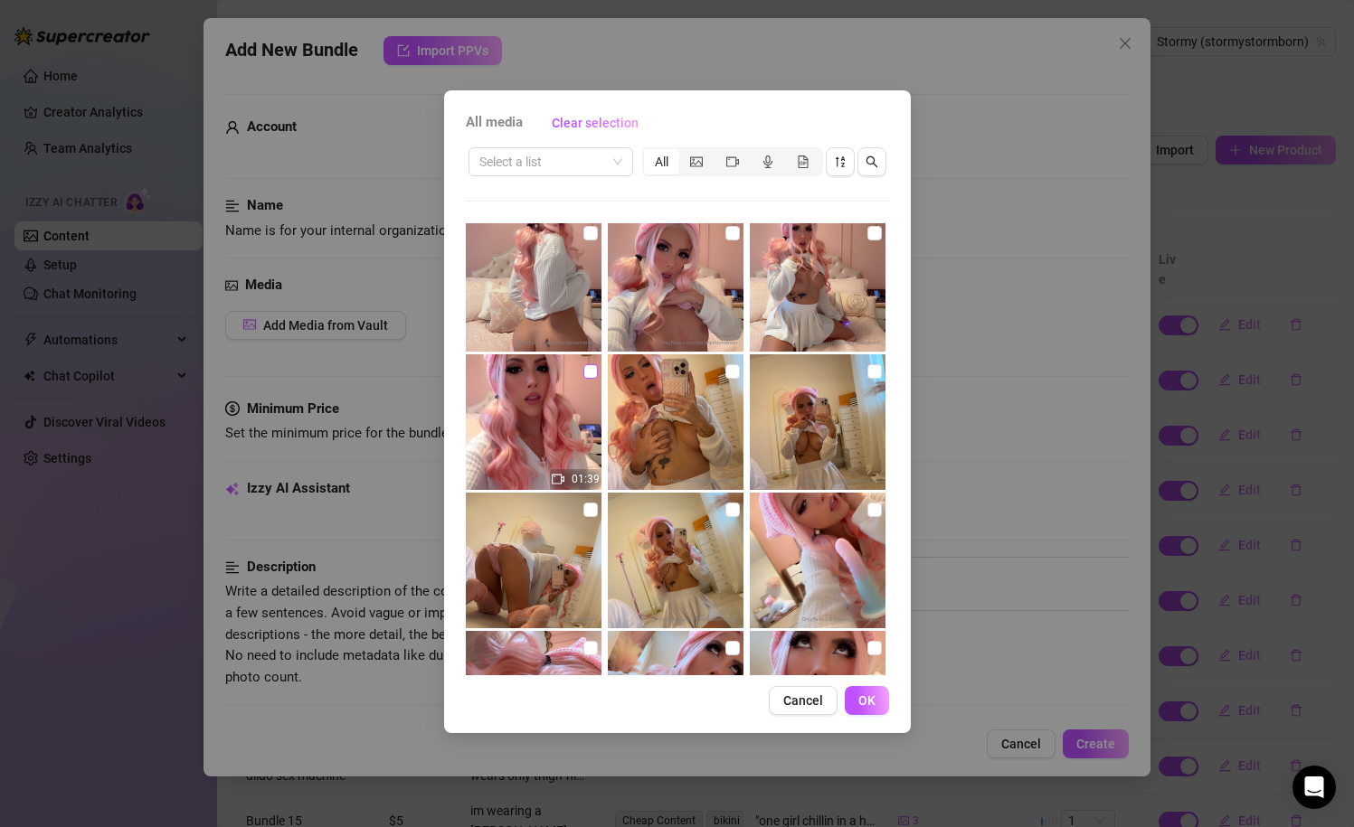
click at [593, 371] on input "checkbox" at bounding box center [590, 371] width 14 height 14
click at [864, 696] on span "OK" at bounding box center [866, 701] width 17 height 14
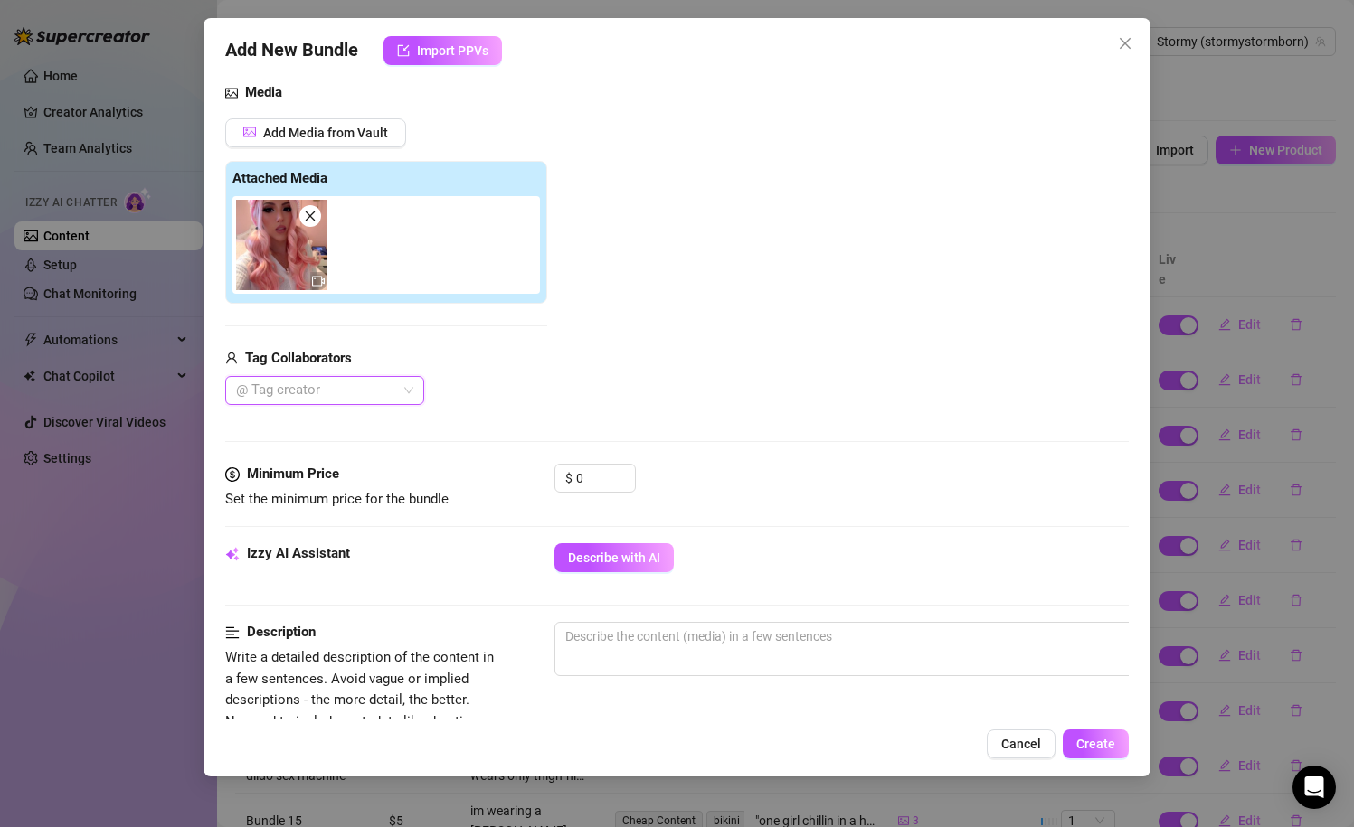
scroll to position [199, 0]
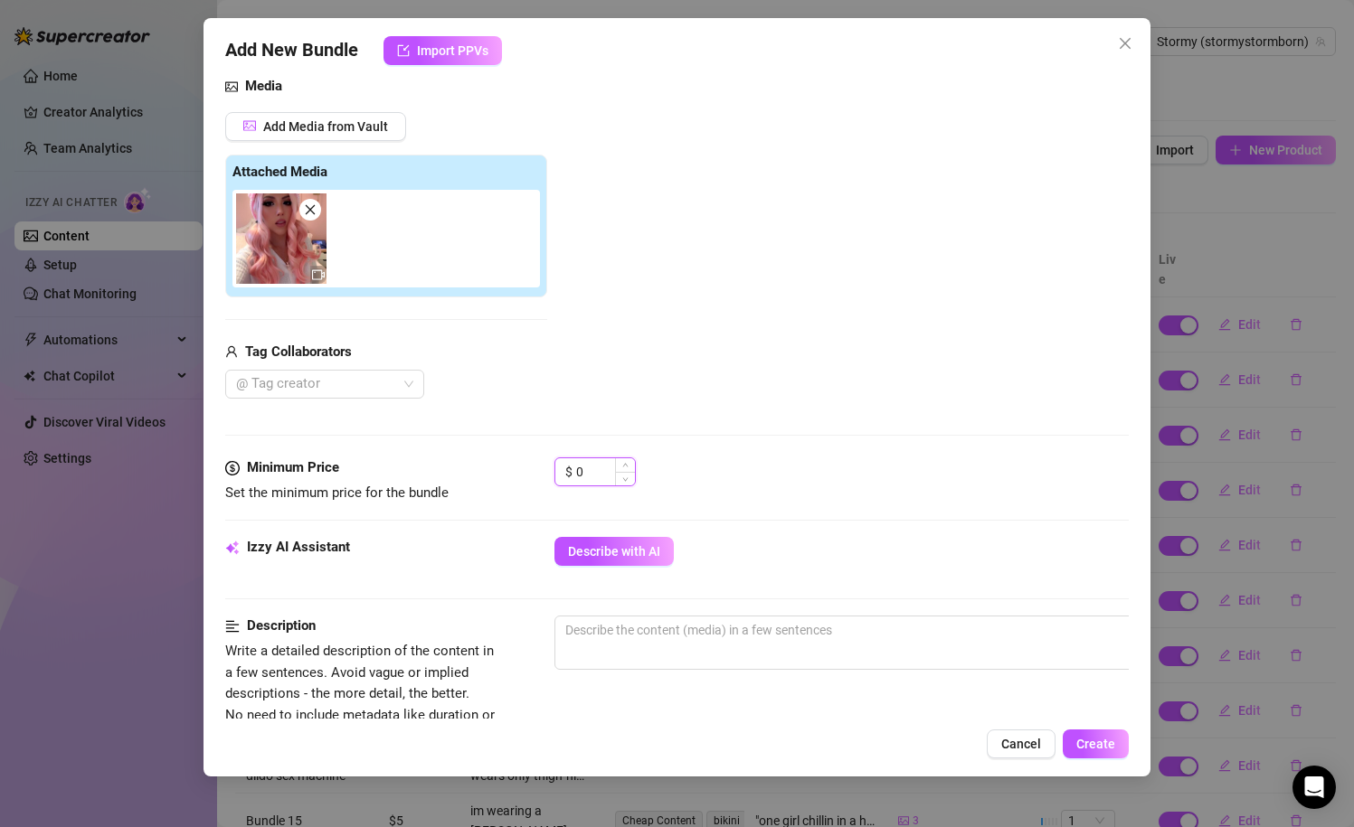
click at [609, 465] on input "0" at bounding box center [605, 471] width 59 height 27
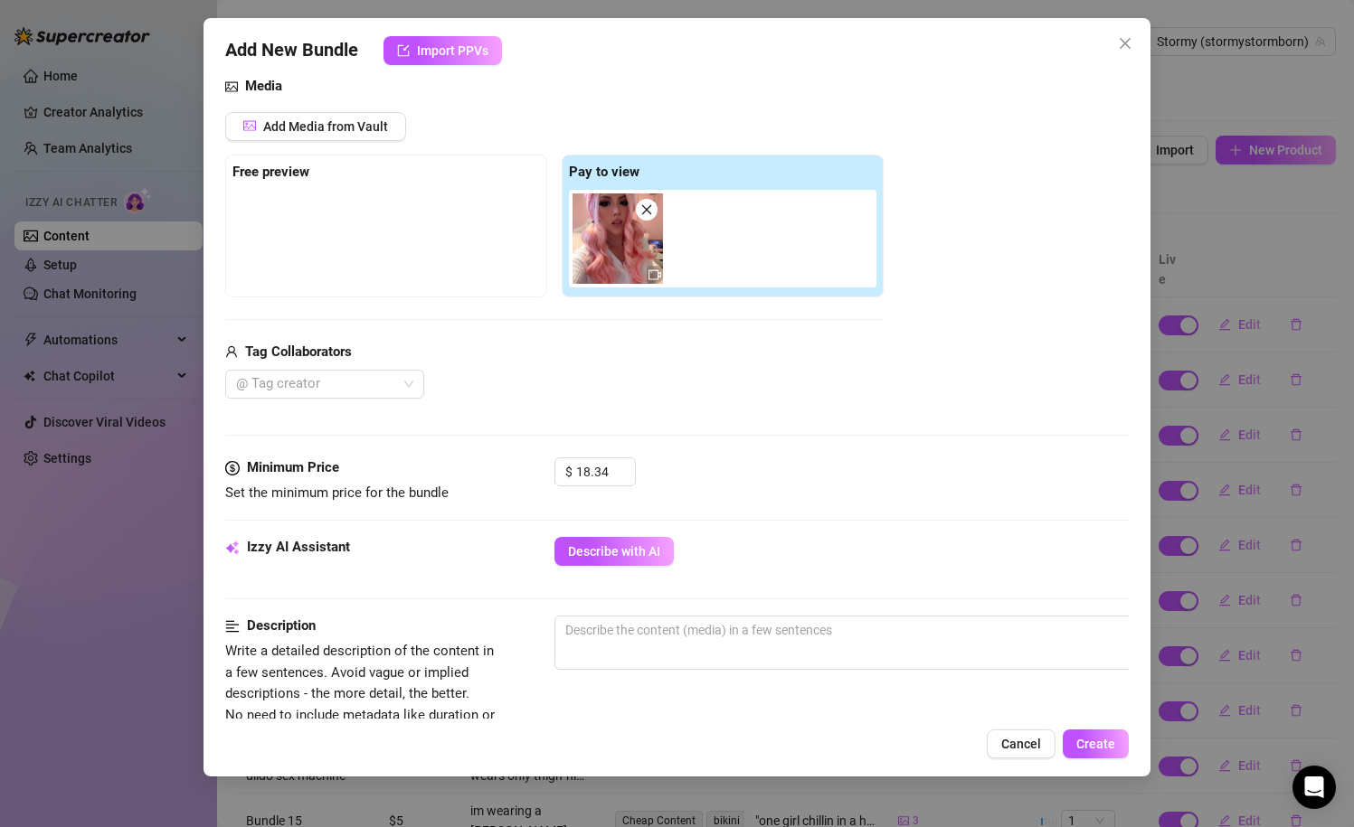
click at [728, 423] on div "Media Add Media from Vault Free preview Pay to view Tag Collaborators @ Tag cre…" at bounding box center [677, 267] width 904 height 382
click at [633, 543] on button "Describe with AI" at bounding box center [613, 551] width 119 height 29
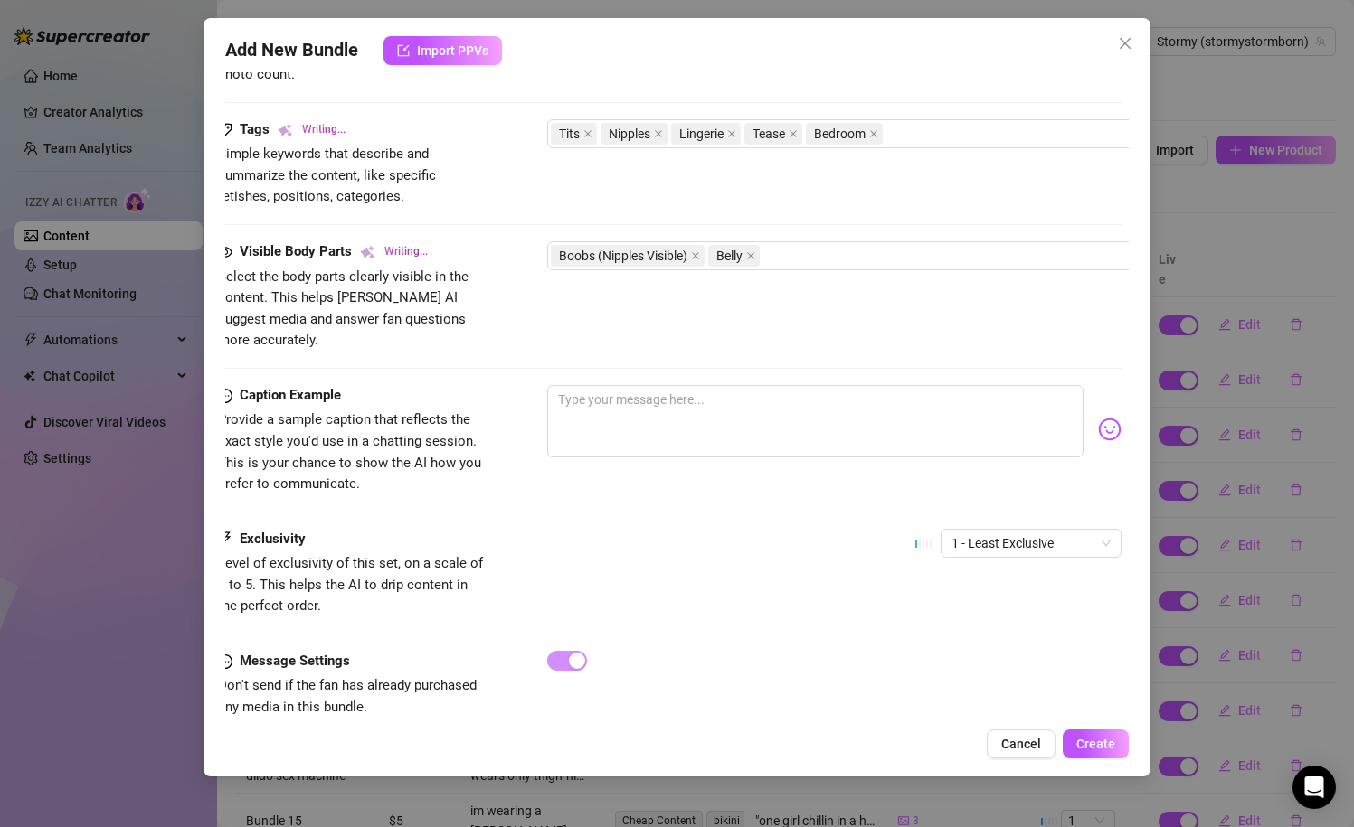
scroll to position [866, 7]
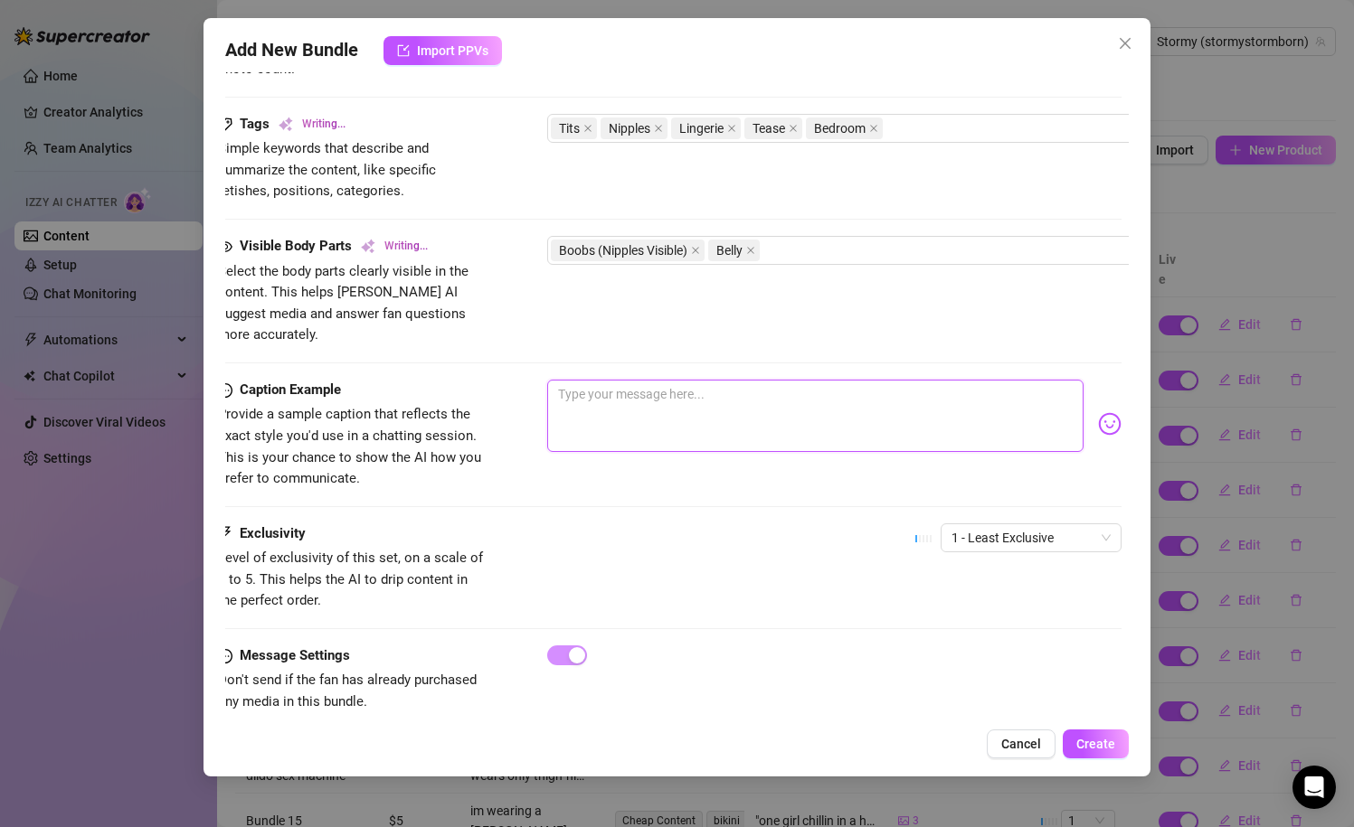
click at [722, 414] on textarea at bounding box center [815, 416] width 537 height 72
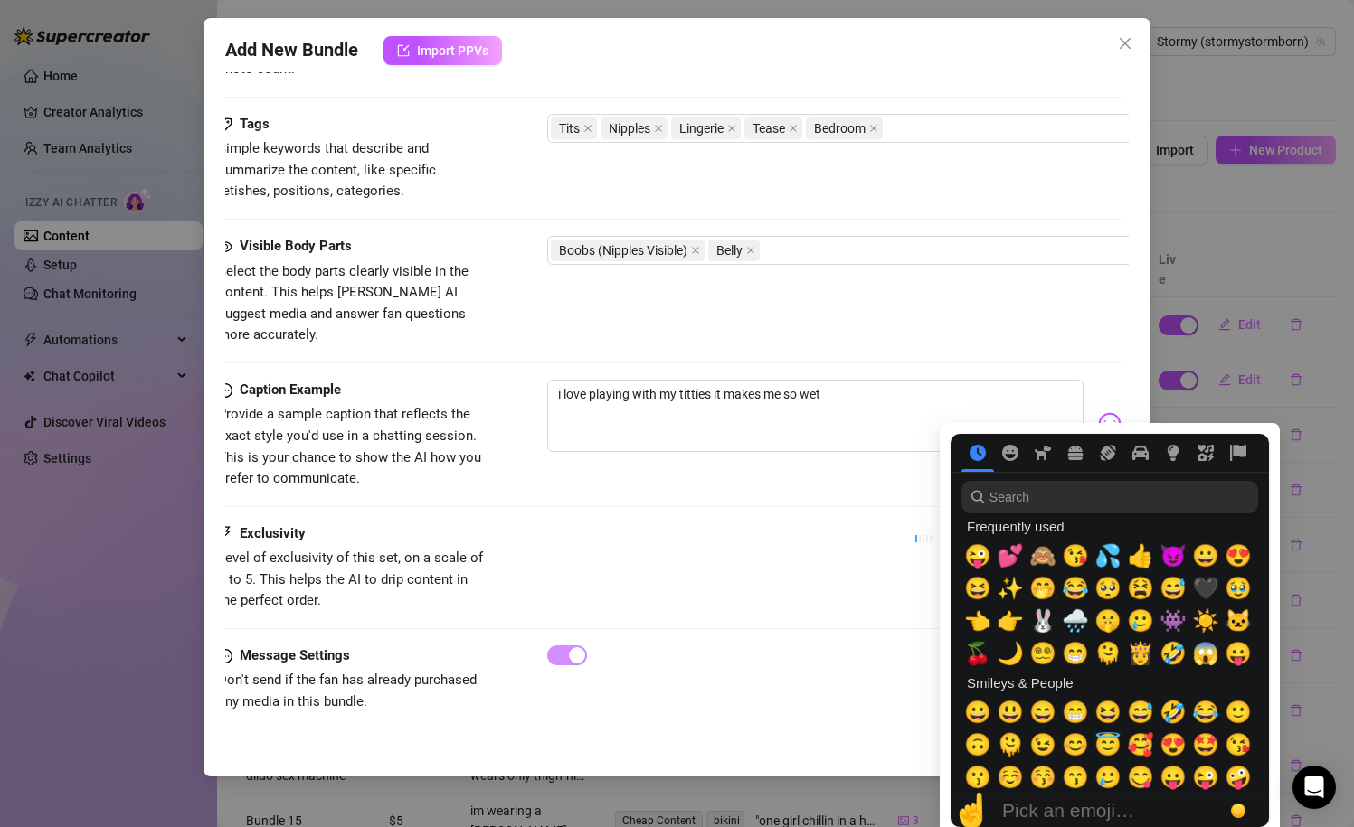
click at [1114, 412] on img at bounding box center [1110, 424] width 24 height 24
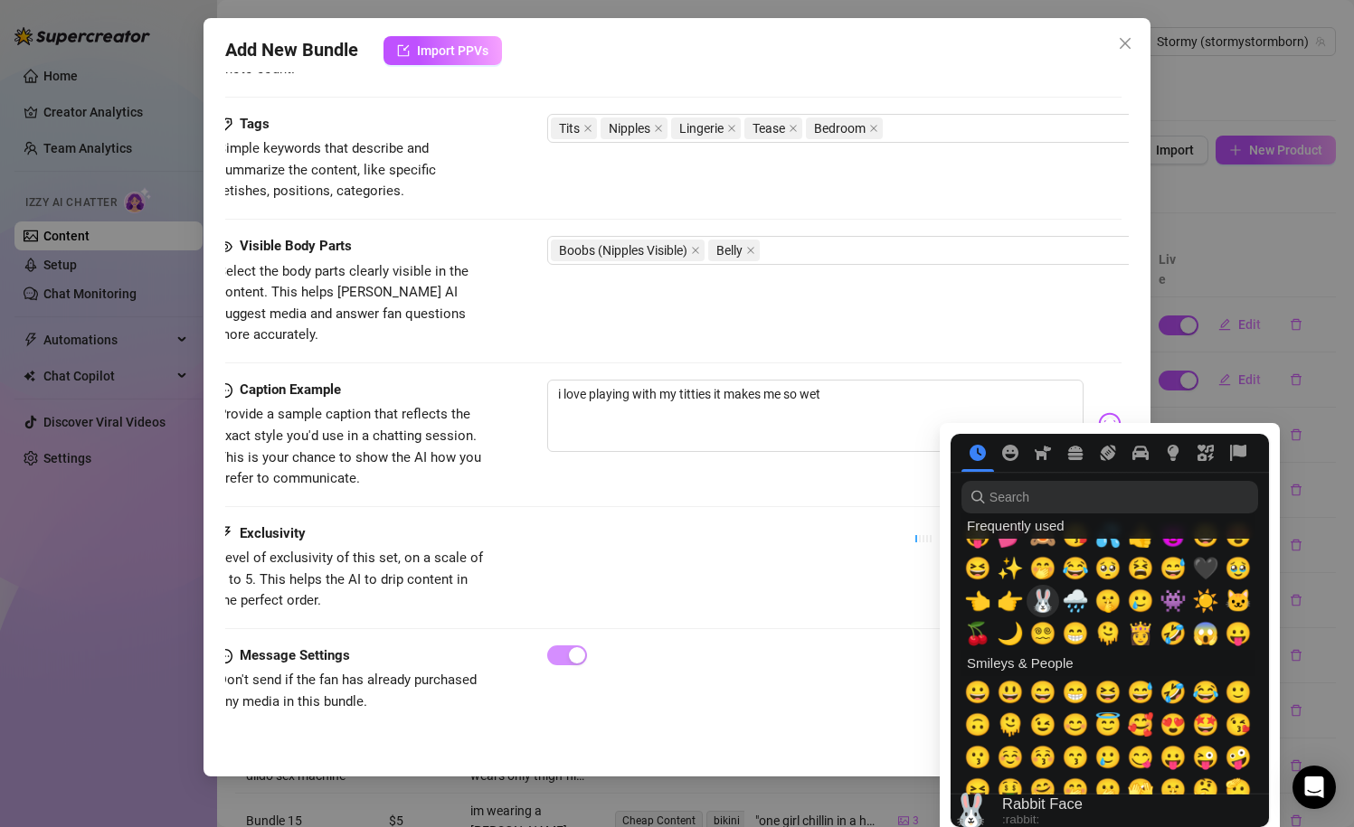
scroll to position [15, 0]
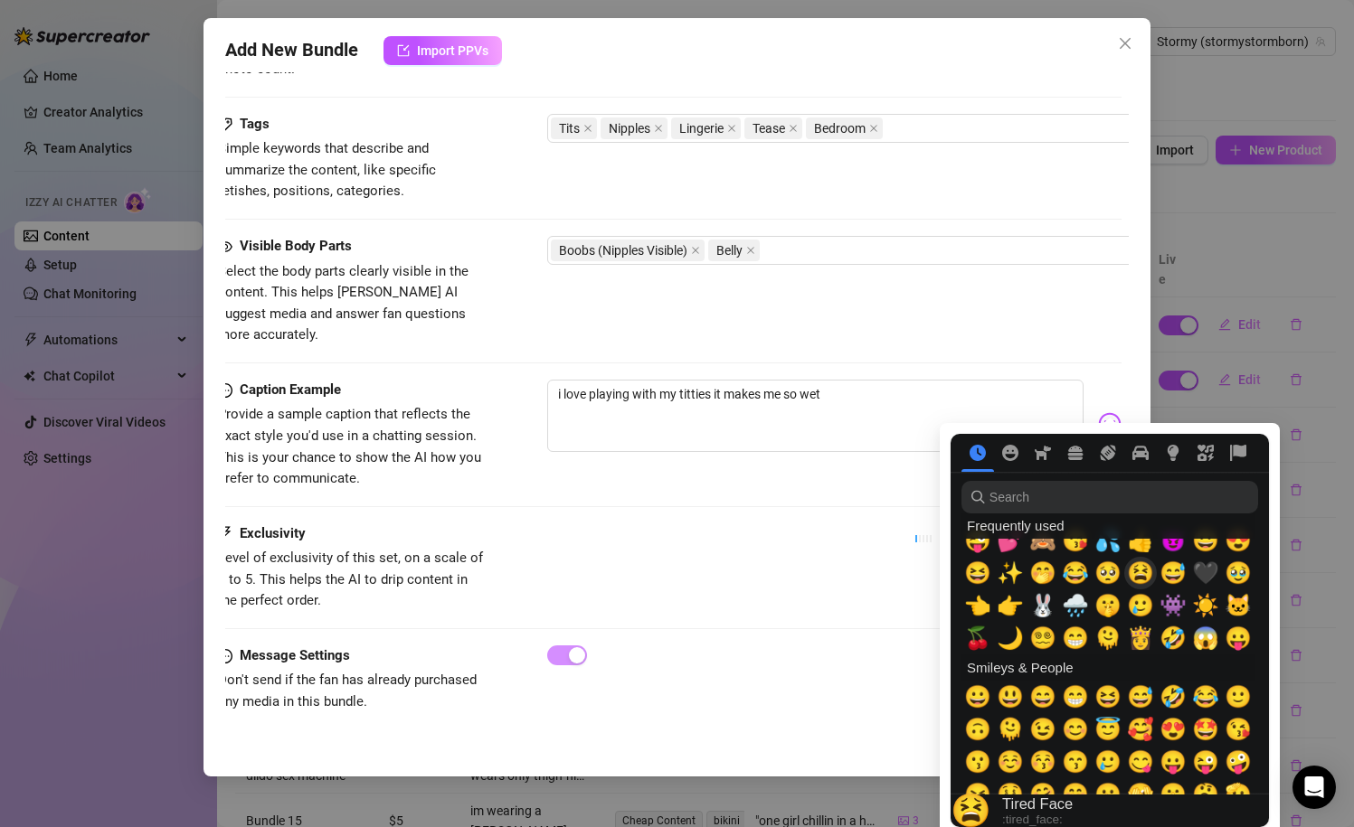
click at [1138, 574] on span "😫" at bounding box center [1140, 573] width 27 height 25
click at [1107, 545] on span "💦" at bounding box center [1107, 540] width 27 height 25
click at [698, 554] on div "Exclusivity Level of exclusivity of this set, on a scale of 1 to 5. This helps …" at bounding box center [670, 568] width 904 height 89
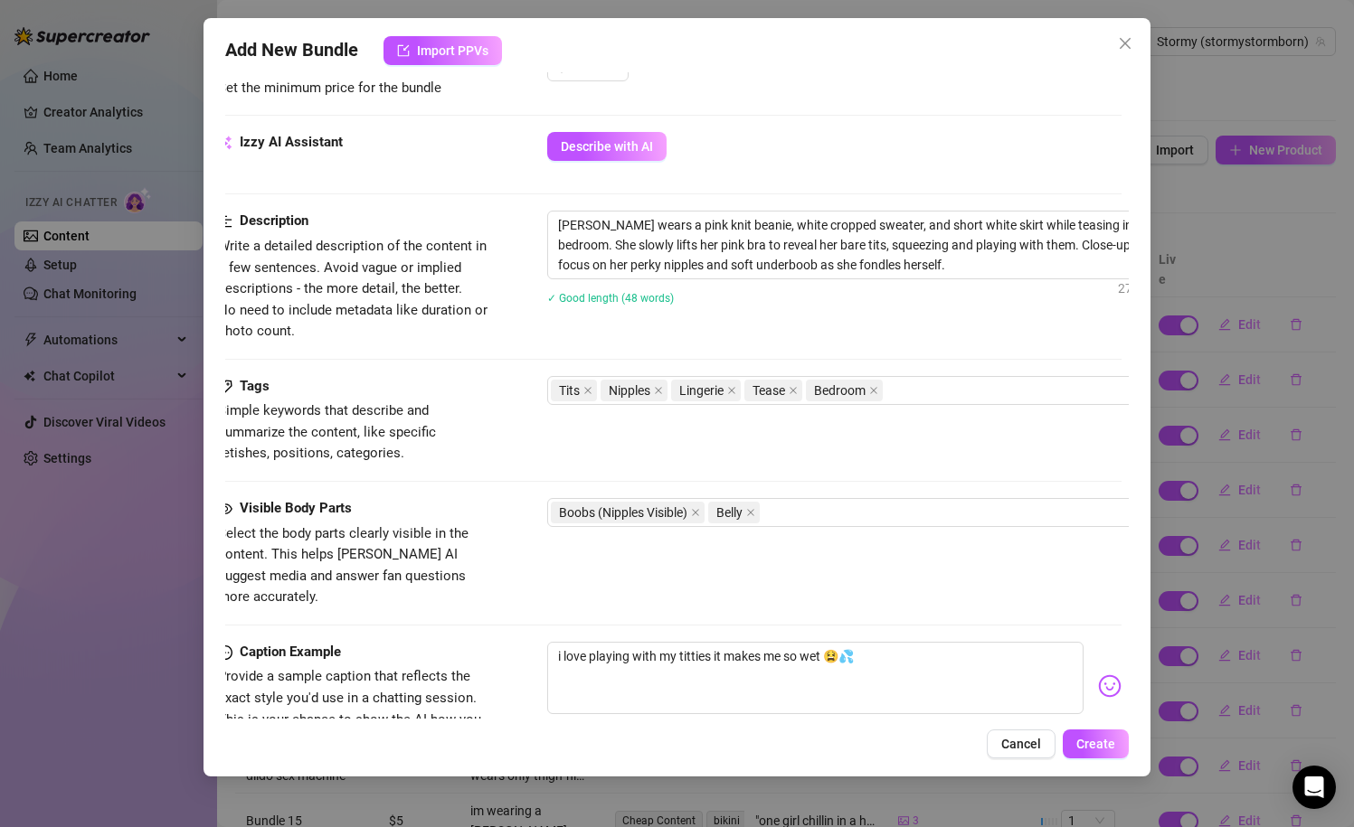
scroll to position [599, 7]
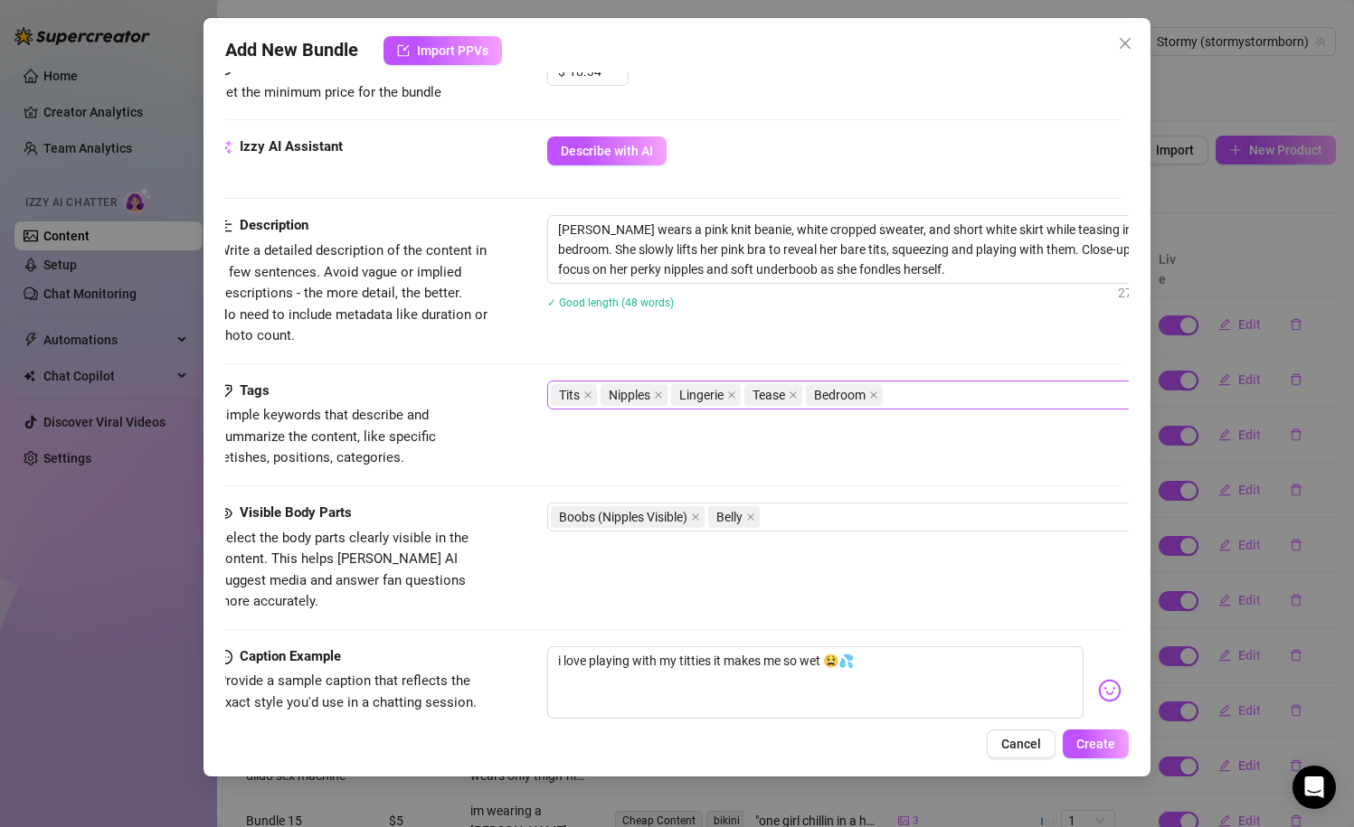
click at [989, 401] on div "Tits Nipples Lingerie Tease Bedroom" at bounding box center [854, 394] width 607 height 25
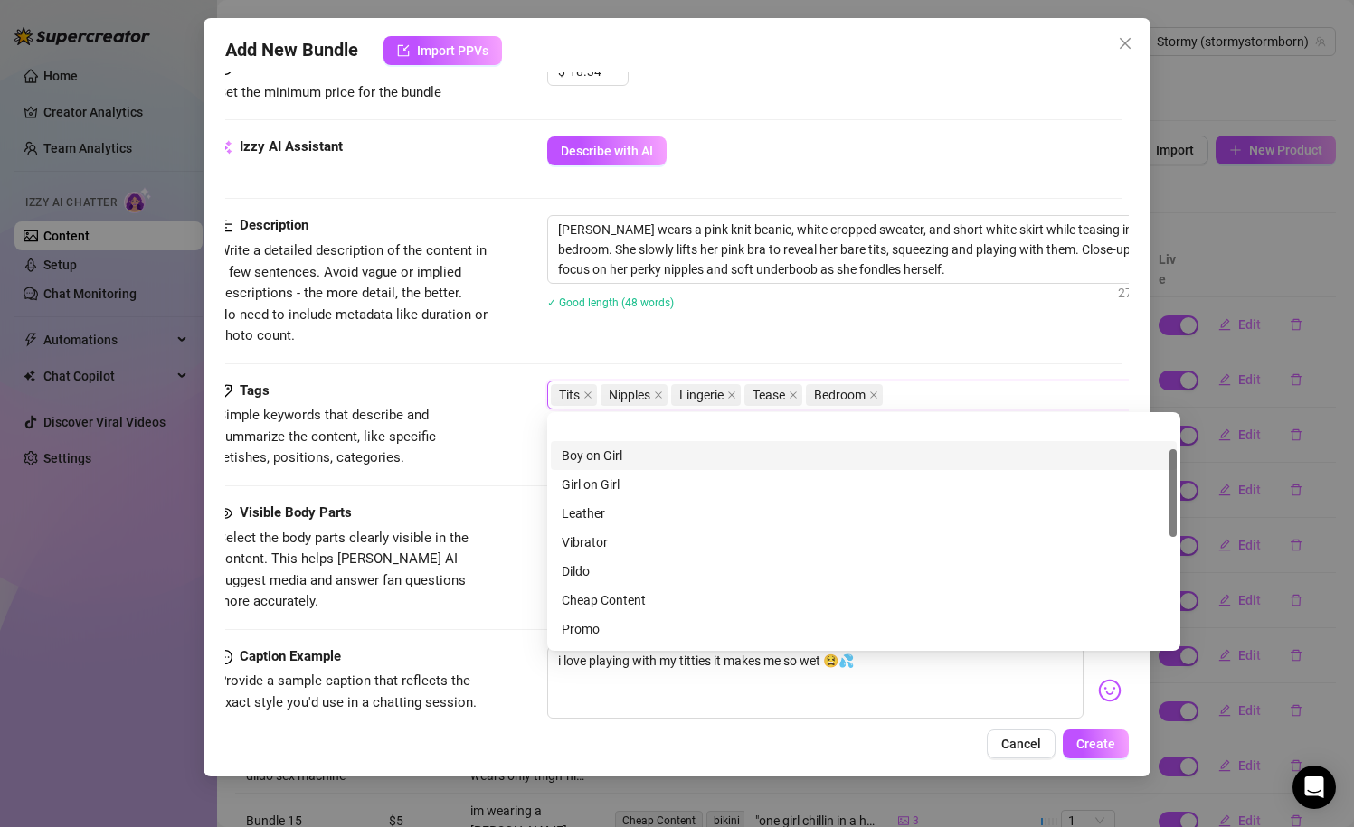
scroll to position [0, 0]
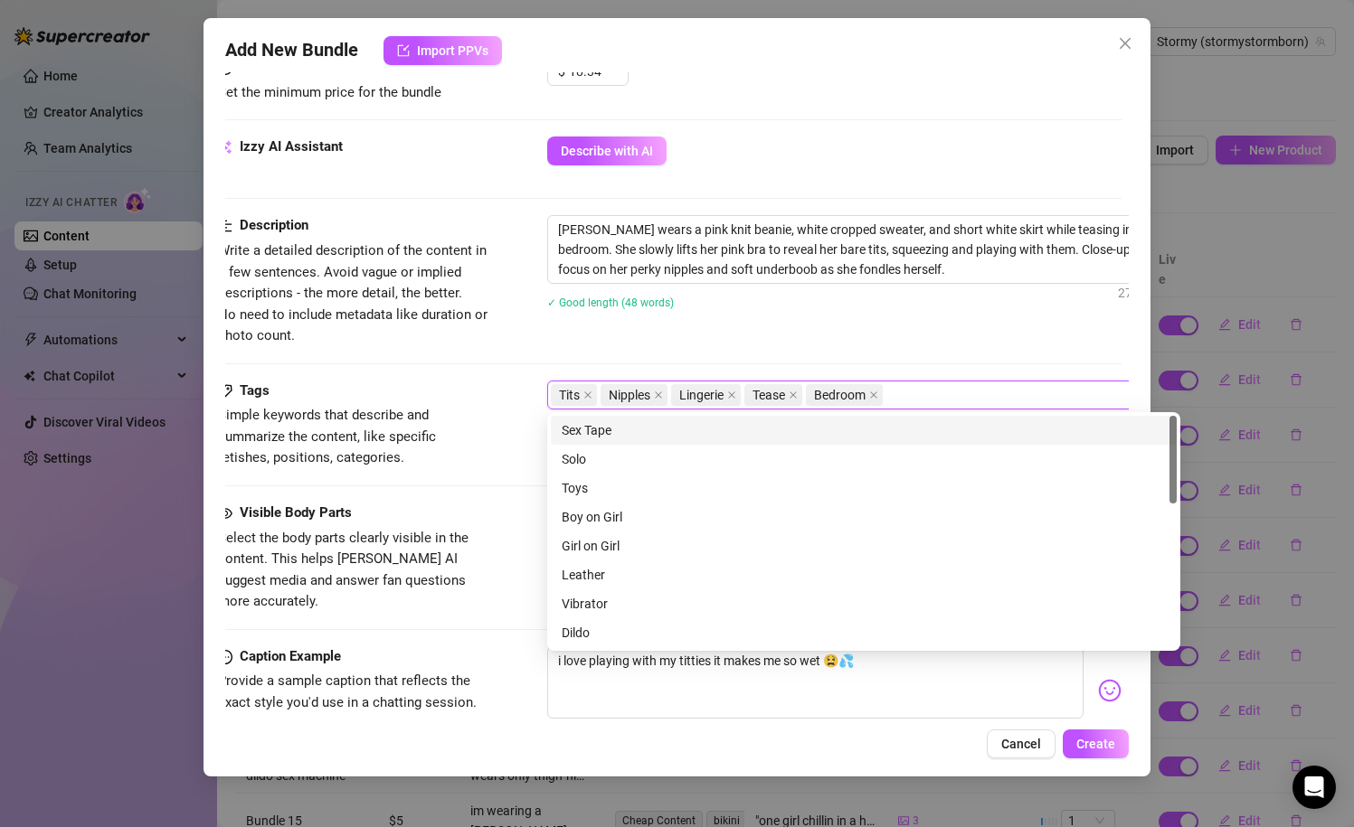
click at [914, 300] on div "✓ Good length (48 words)" at bounding box center [863, 302] width 633 height 20
click at [914, 401] on div "Tits Nipples Lingerie Tease Bedroom" at bounding box center [854, 394] width 607 height 25
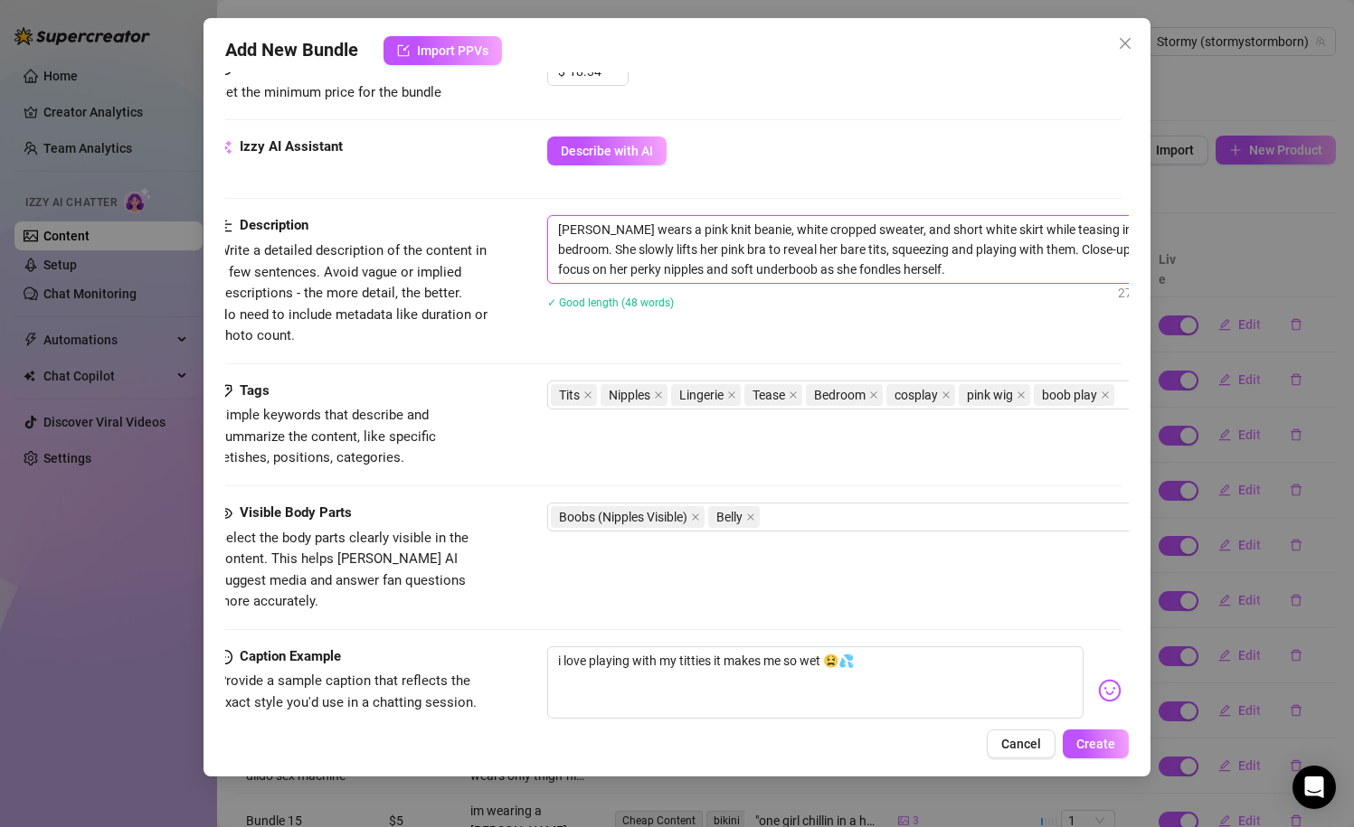
click at [797, 222] on textarea "[PERSON_NAME] wears a pink knit beanie, white cropped sweater, and short white …" at bounding box center [863, 249] width 631 height 67
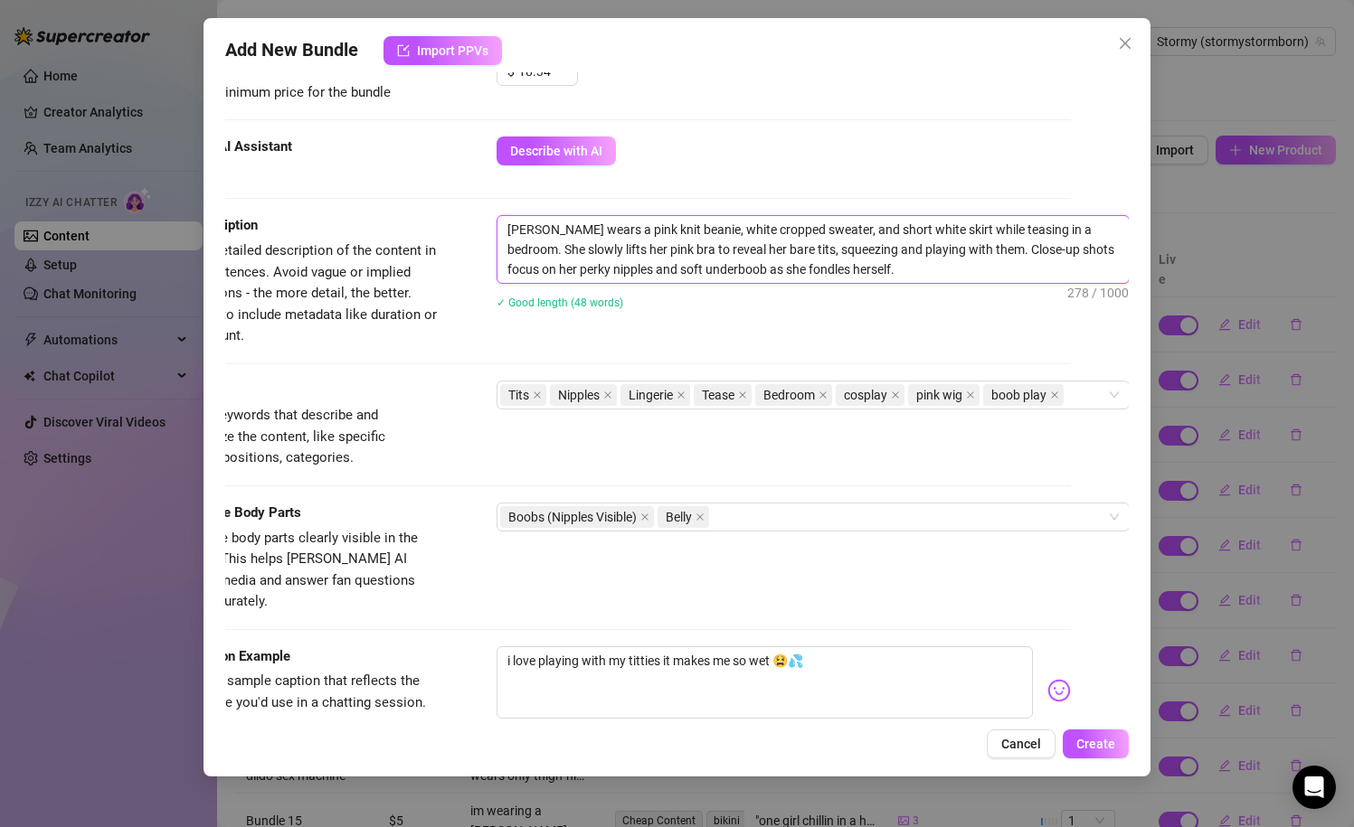
scroll to position [599, 56]
click at [855, 270] on textarea "[PERSON_NAME] wears a pink knit beanie, white cropped sweater, and short white …" at bounding box center [814, 249] width 631 height 67
click at [1064, 247] on textarea "[PERSON_NAME] wears a pink knit beanie, white cropped sweater, and short white …" at bounding box center [814, 249] width 631 height 67
click at [930, 321] on div "[PERSON_NAME] wears a pink knit beanie, white cropped sweater, and short white …" at bounding box center [814, 274] width 633 height 118
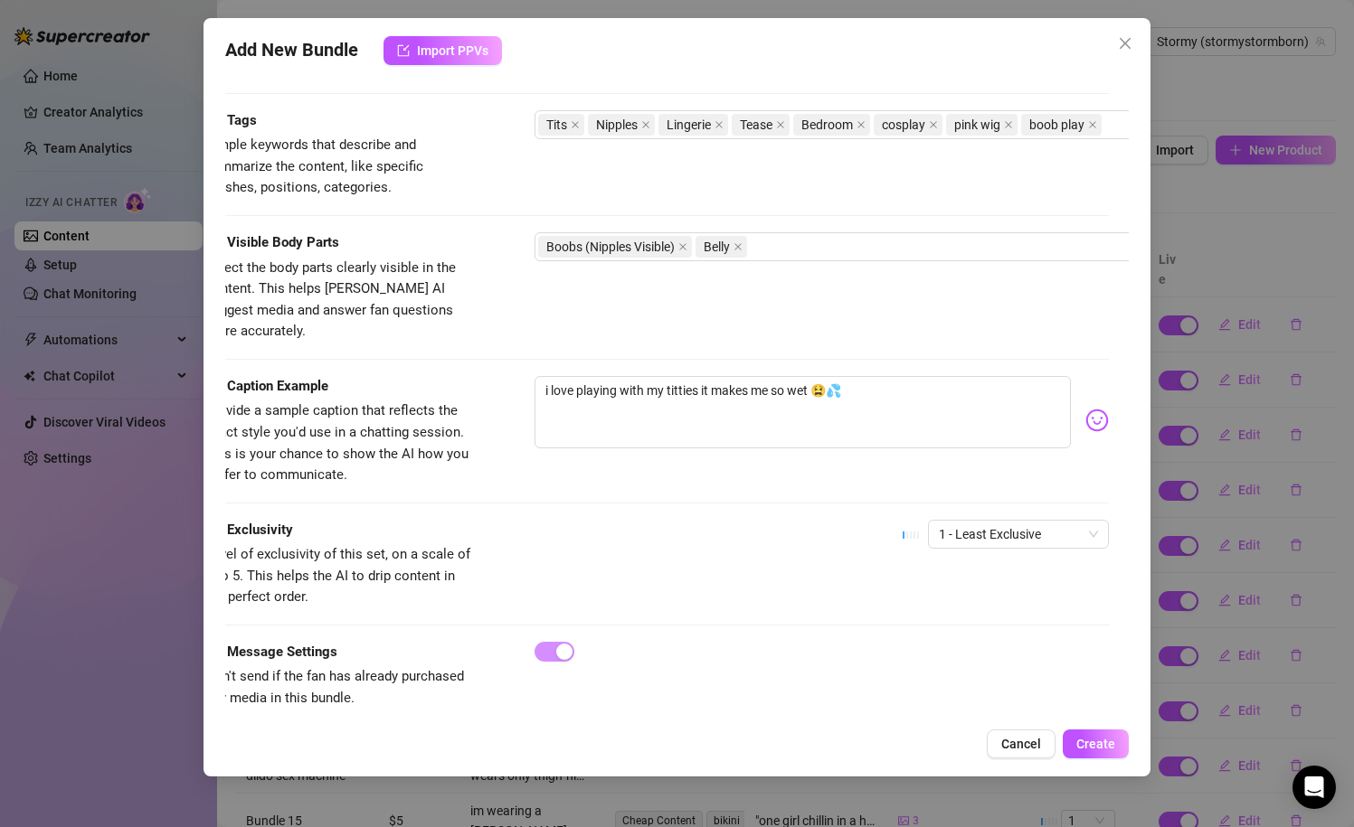
scroll to position [870, 0]
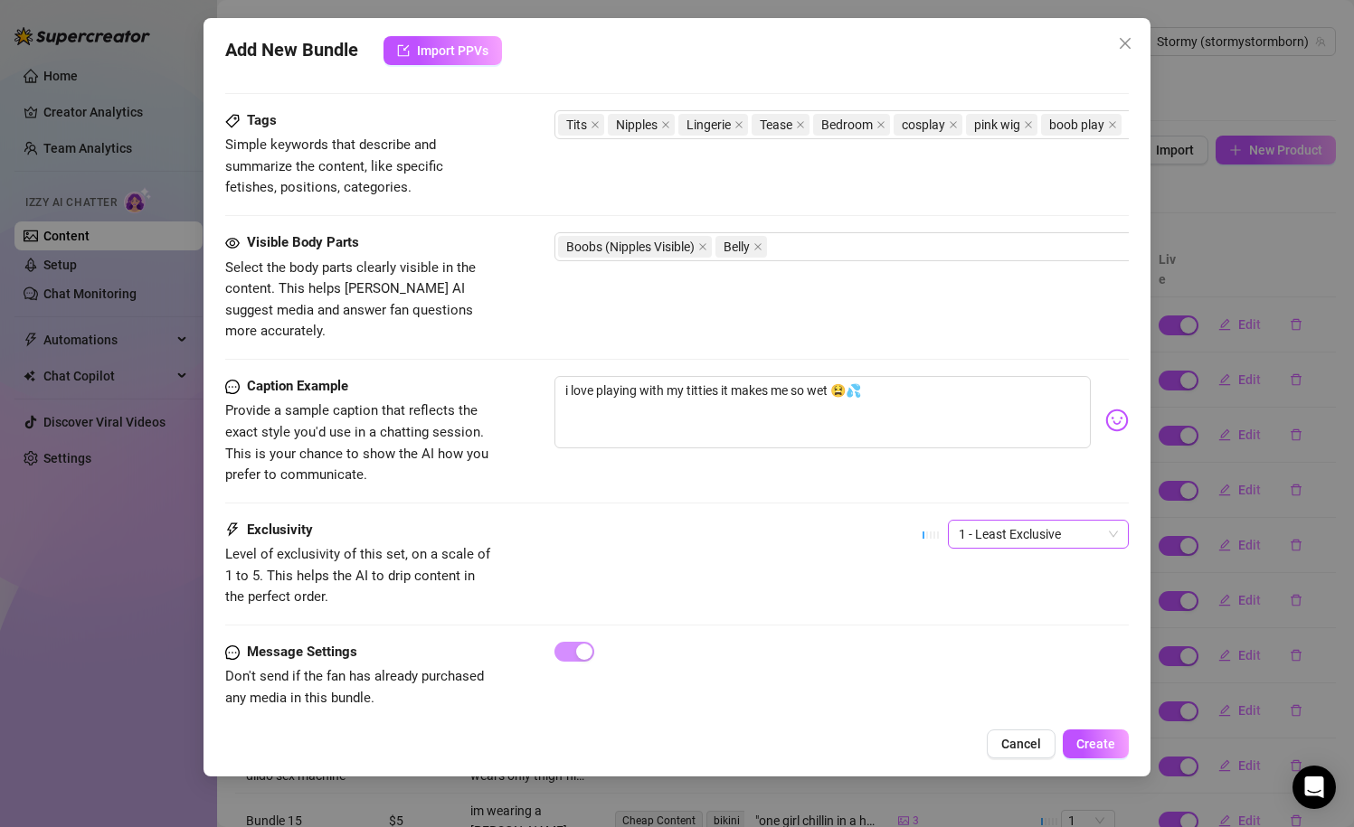
click at [994, 522] on span "1 - Least Exclusive" at bounding box center [1037, 534] width 159 height 27
click at [994, 622] on div "4" at bounding box center [1038, 635] width 174 height 29
click at [854, 568] on div "Exclusivity Level of exclusivity of this set, on a scale of 1 to 5. This helps …" at bounding box center [677, 564] width 904 height 89
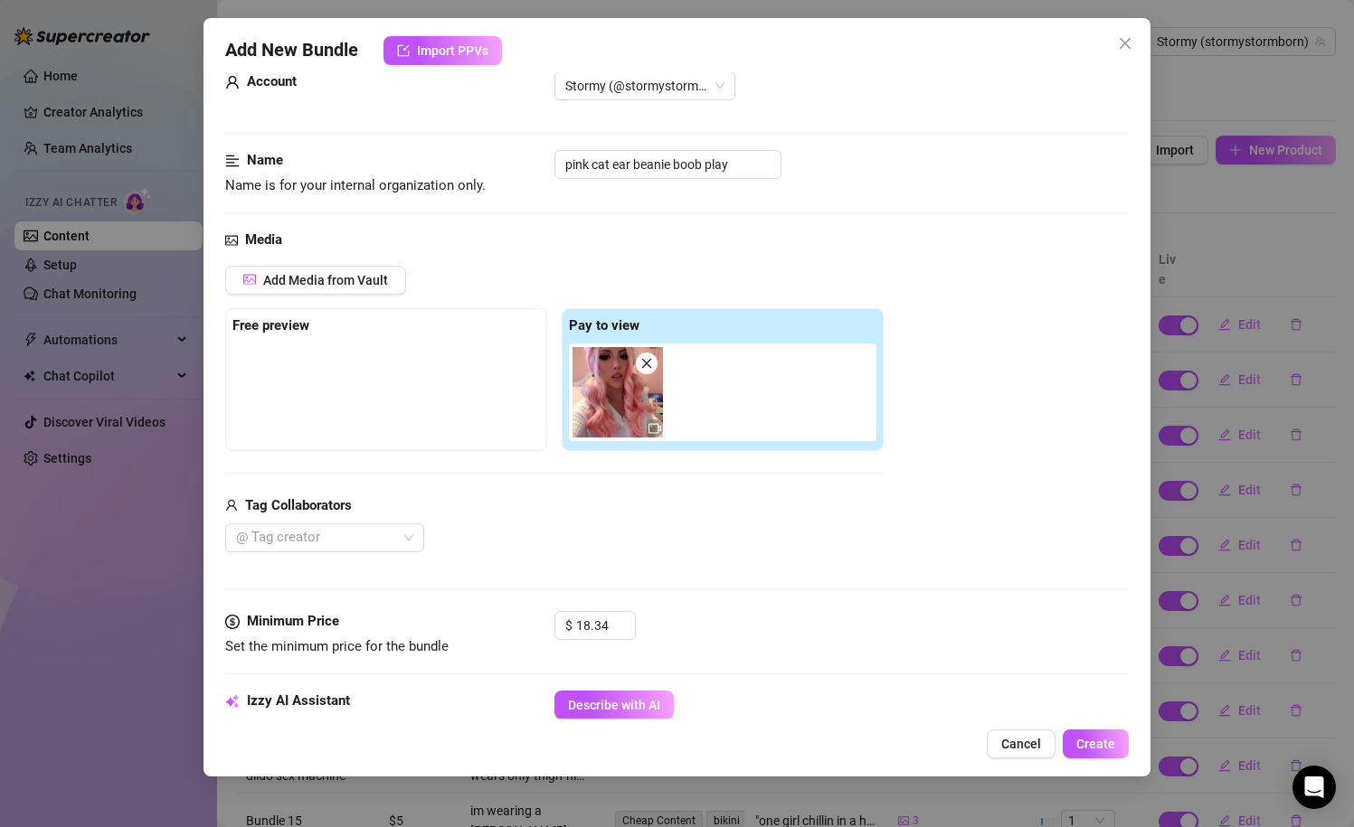
scroll to position [0, 0]
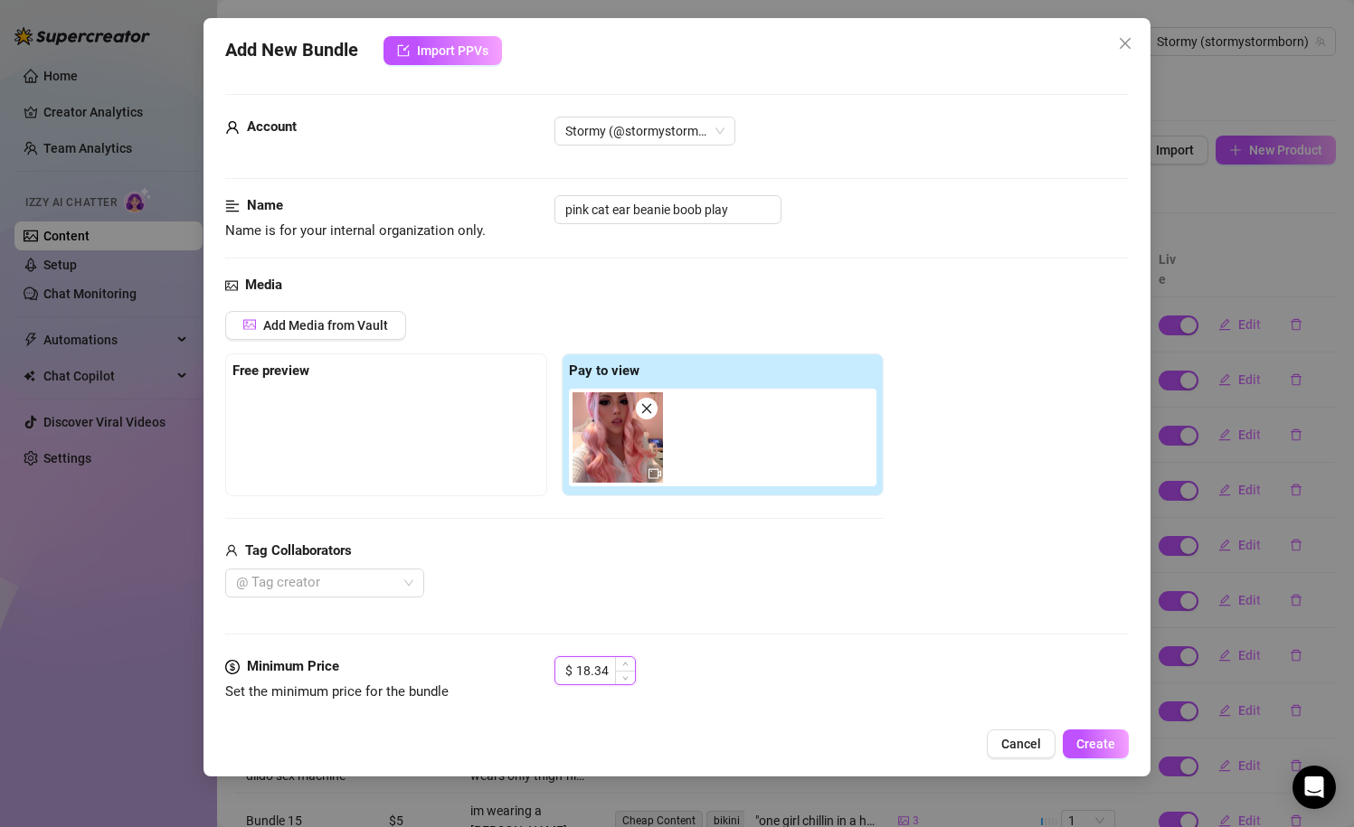
click at [592, 668] on input "18.34" at bounding box center [605, 670] width 59 height 27
click at [589, 672] on input "18.34" at bounding box center [605, 670] width 59 height 27
click at [694, 626] on div "Media Add Media from Vault Free preview Pay to view Tag Collaborators @ Tag cre…" at bounding box center [677, 466] width 904 height 382
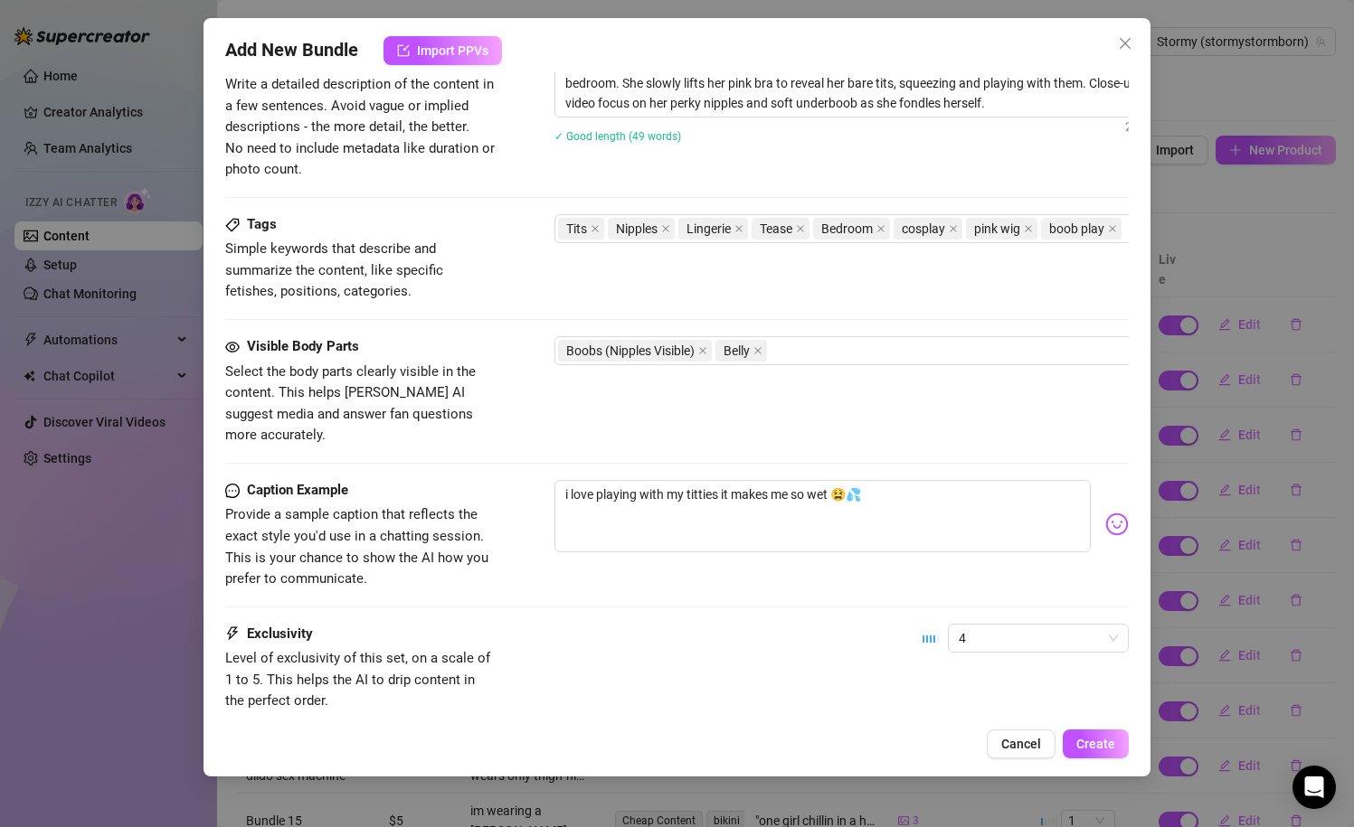
scroll to position [873, 0]
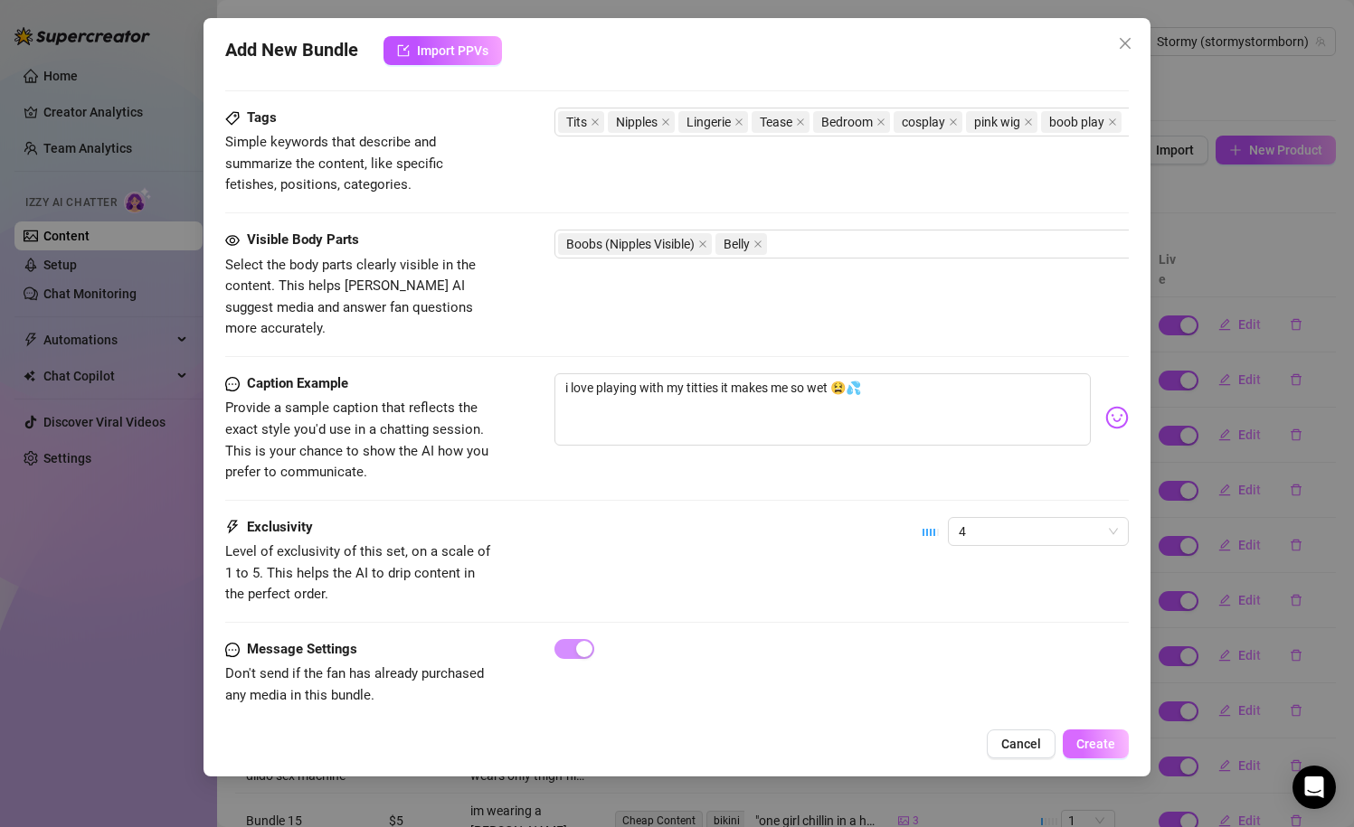
click at [1093, 735] on button "Create" at bounding box center [1095, 744] width 66 height 29
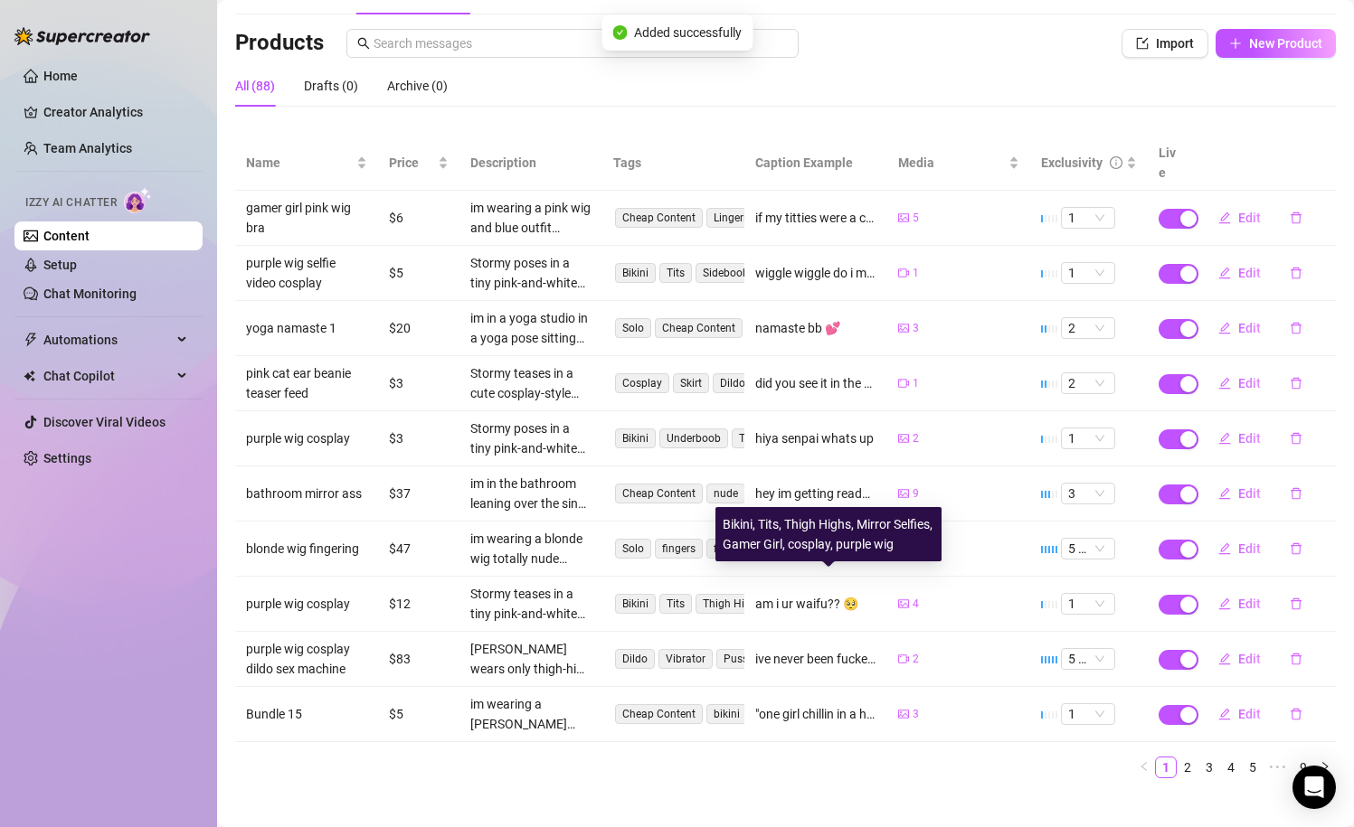
scroll to position [0, 0]
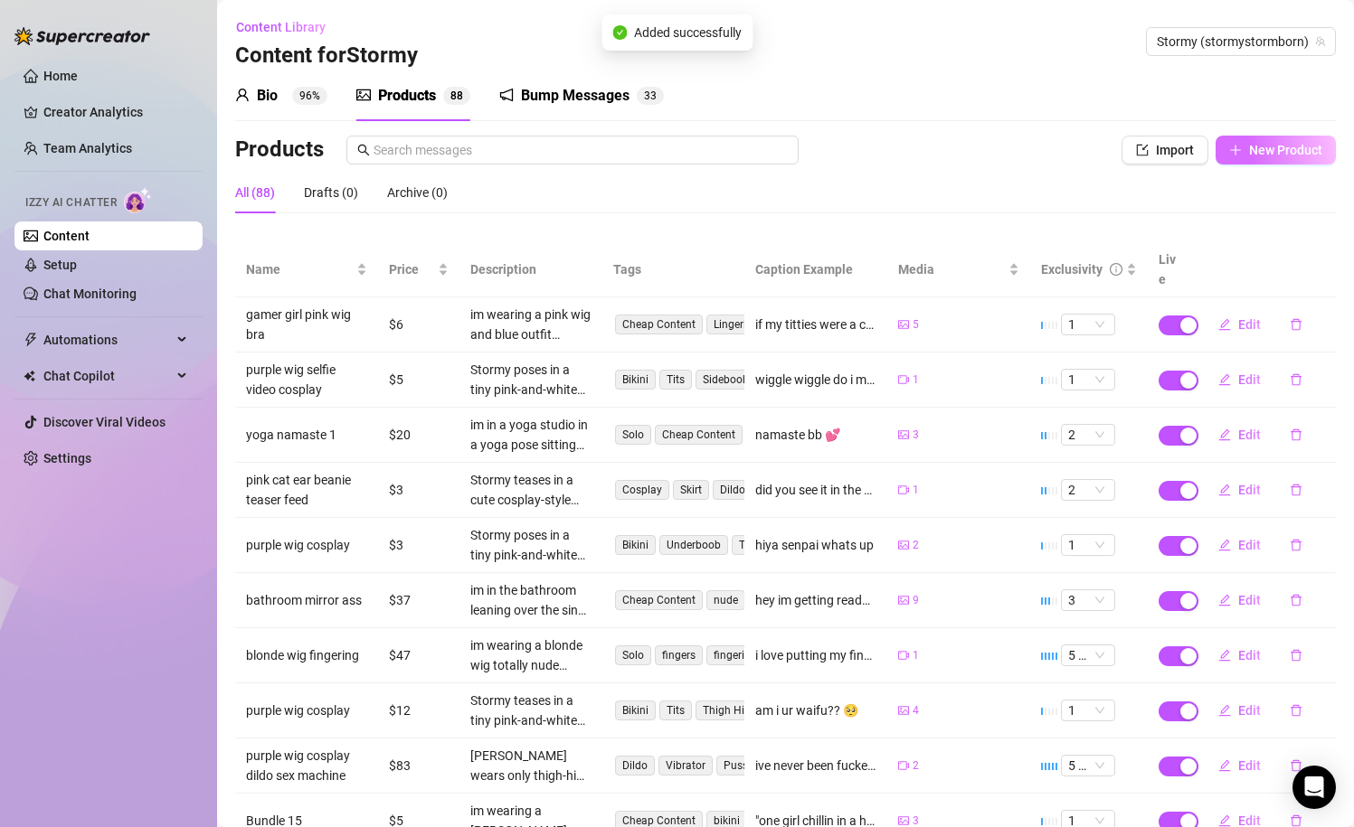
click at [1276, 154] on span "New Product" at bounding box center [1285, 150] width 73 height 14
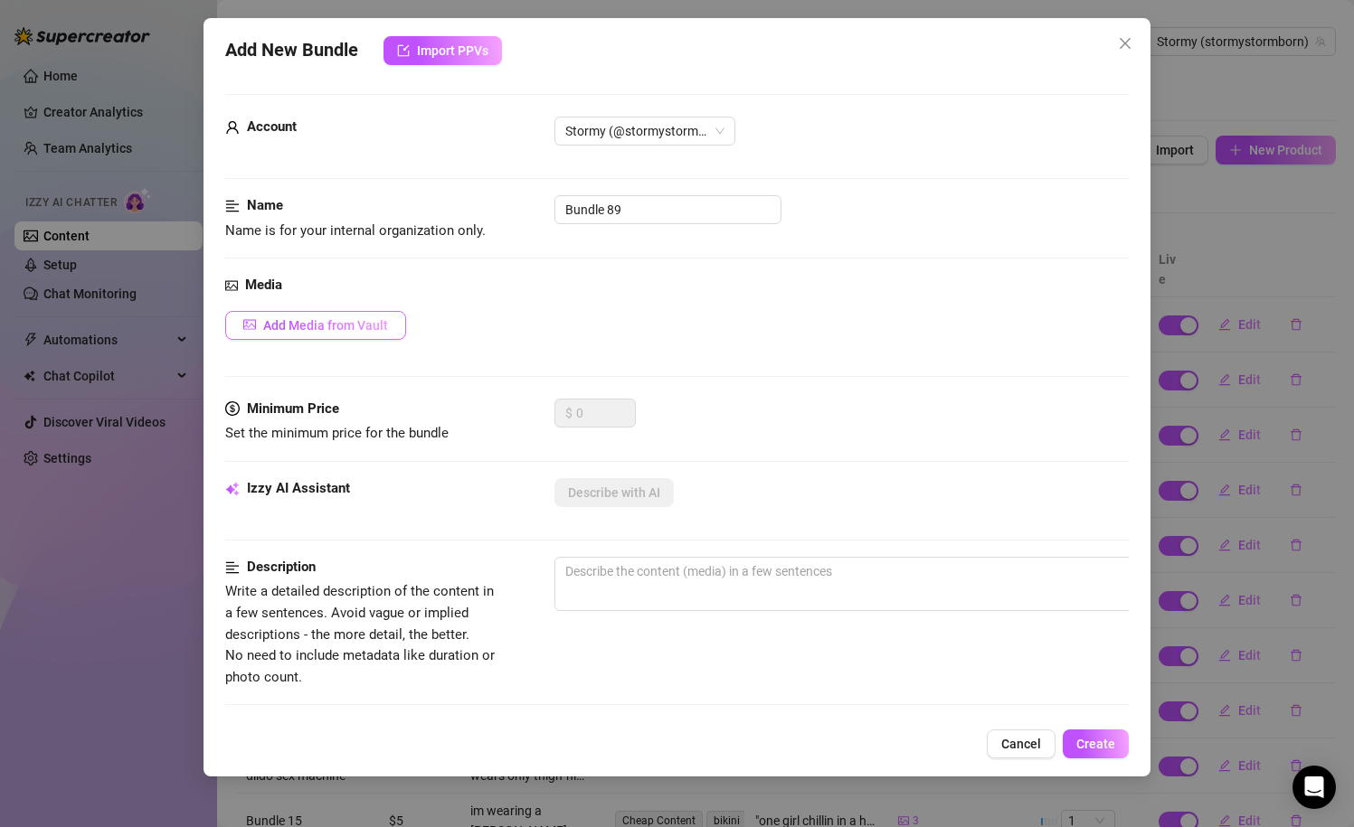
click at [345, 318] on span "Add Media from Vault" at bounding box center [325, 325] width 125 height 14
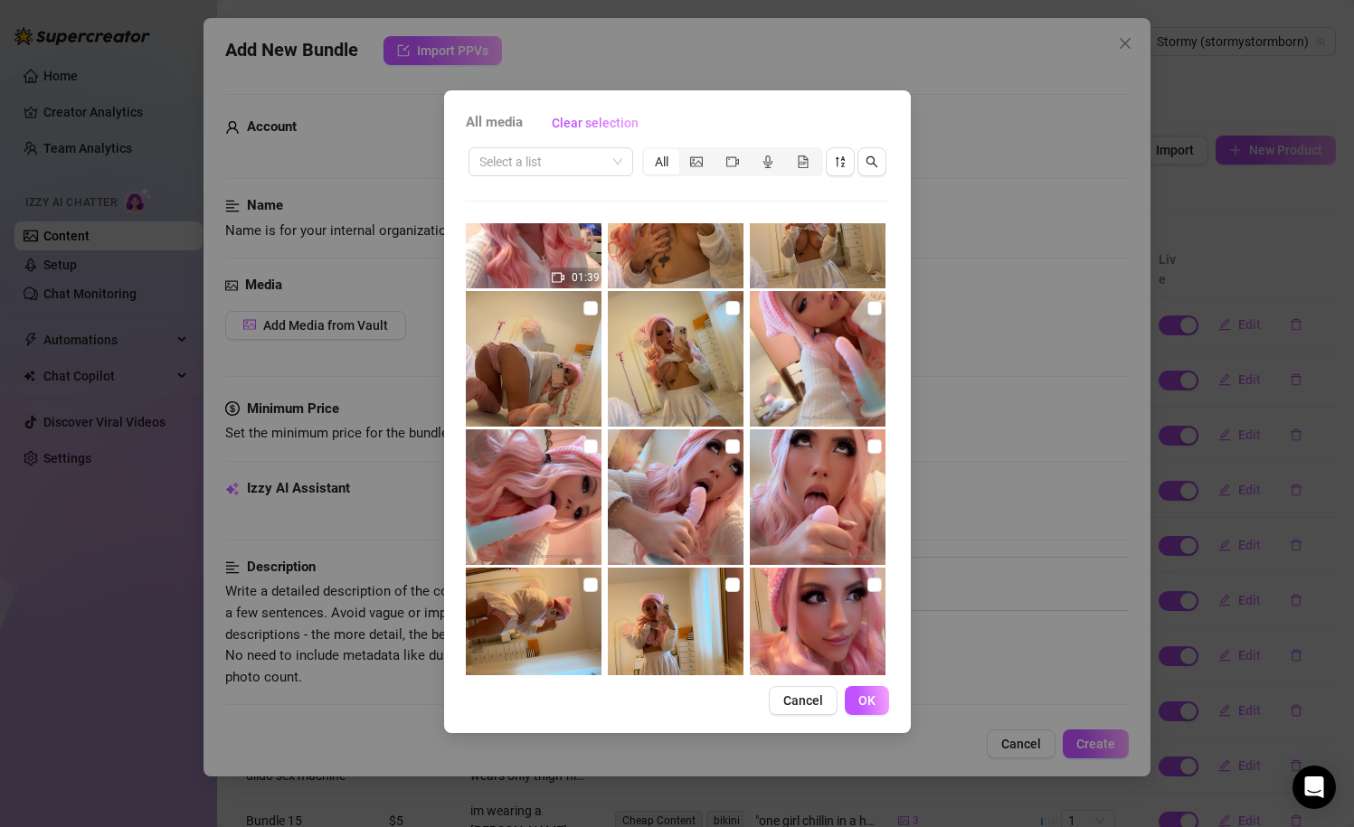
scroll to position [1588, 0]
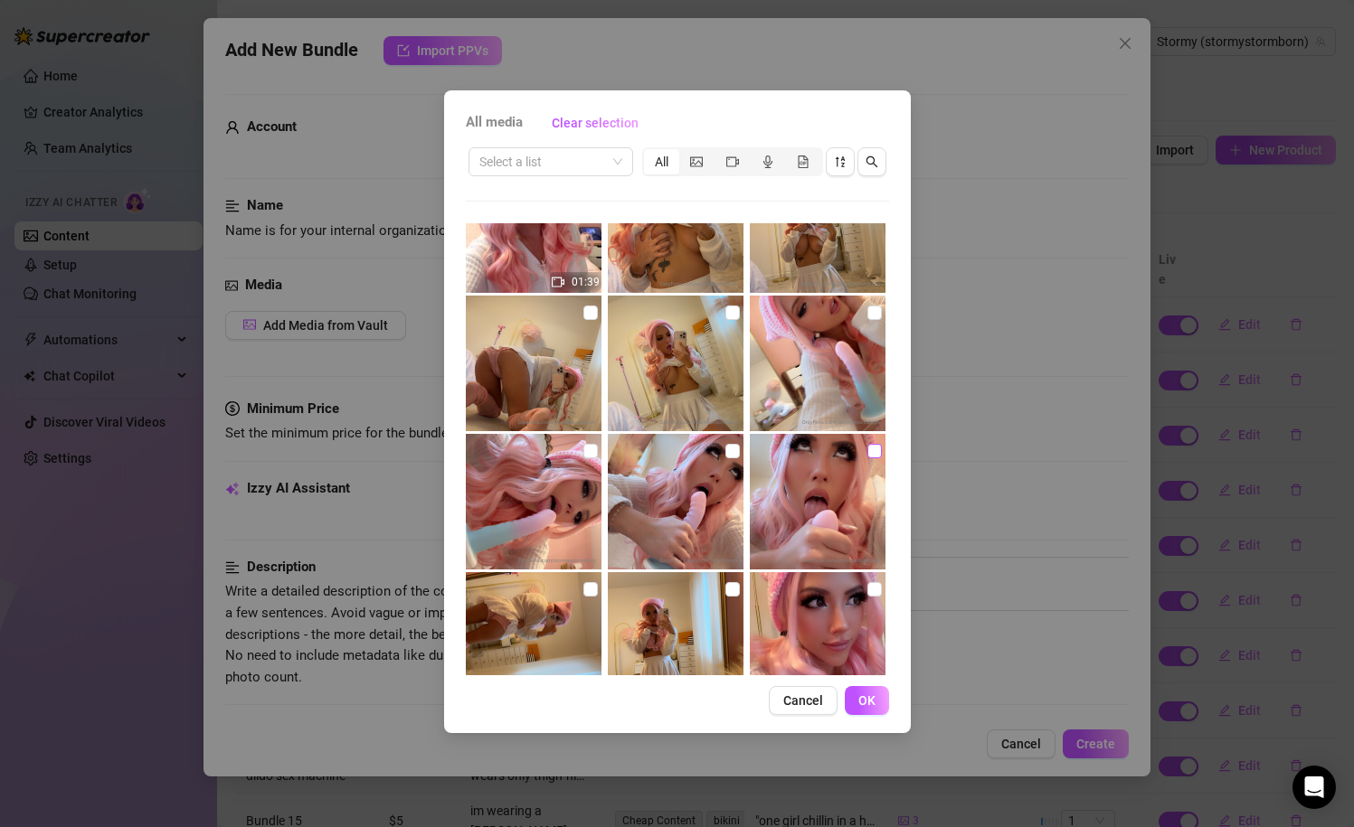
click at [867, 451] on input "checkbox" at bounding box center [874, 451] width 14 height 14
click at [723, 451] on img at bounding box center [676, 502] width 136 height 136
click at [731, 451] on input "checkbox" at bounding box center [732, 451] width 14 height 14
click at [586, 457] on input "checkbox" at bounding box center [590, 451] width 14 height 14
click at [872, 315] on input "checkbox" at bounding box center [874, 313] width 14 height 14
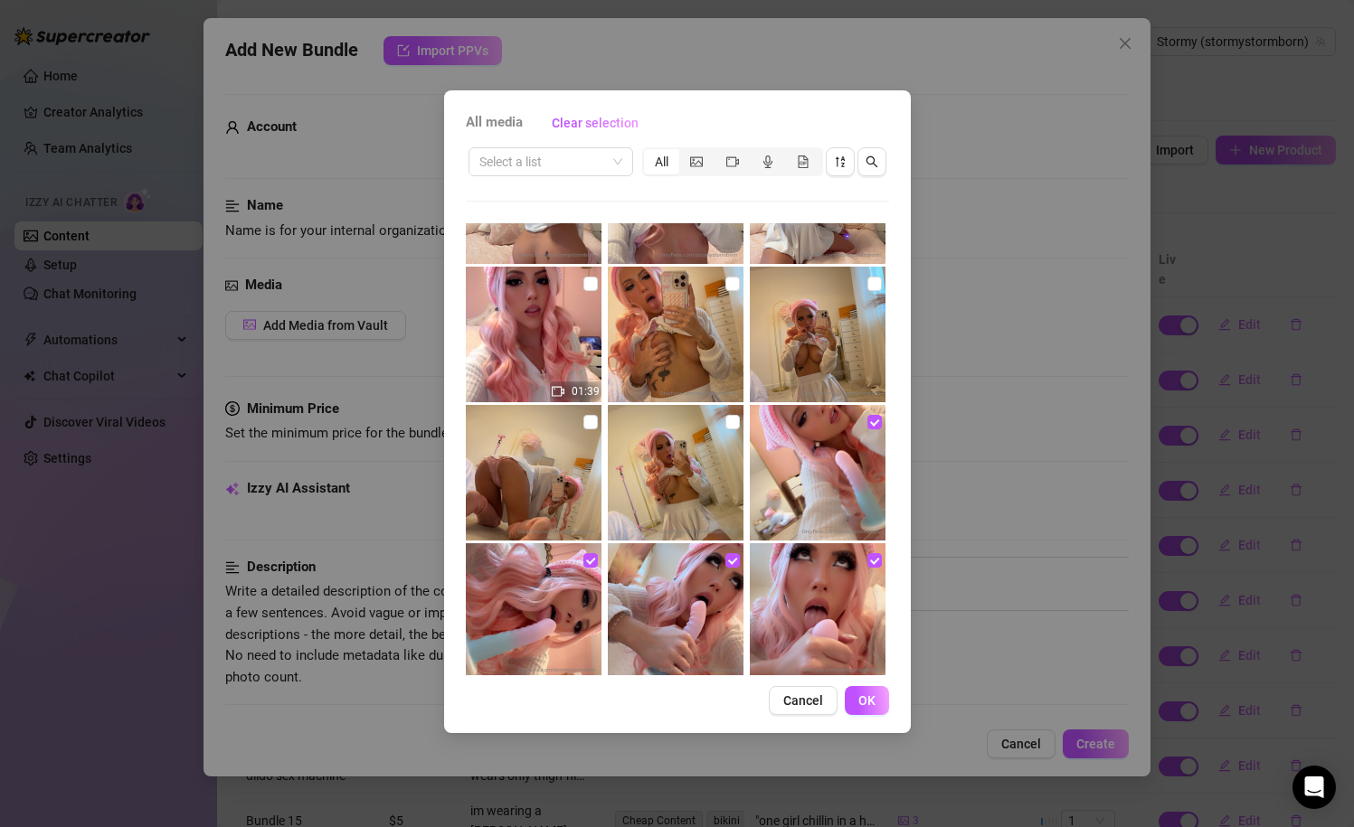
scroll to position [1491, 0]
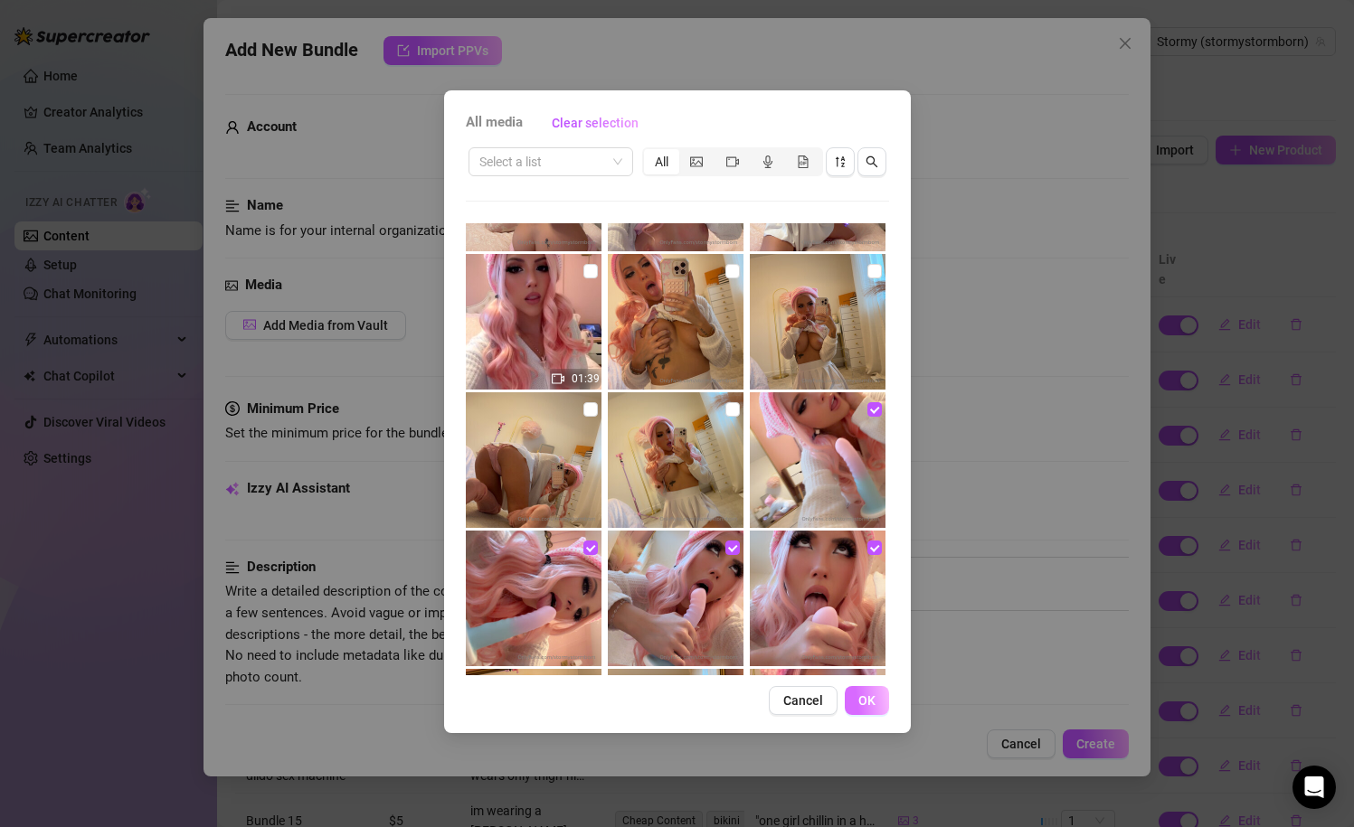
click at [854, 699] on button "OK" at bounding box center [867, 700] width 44 height 29
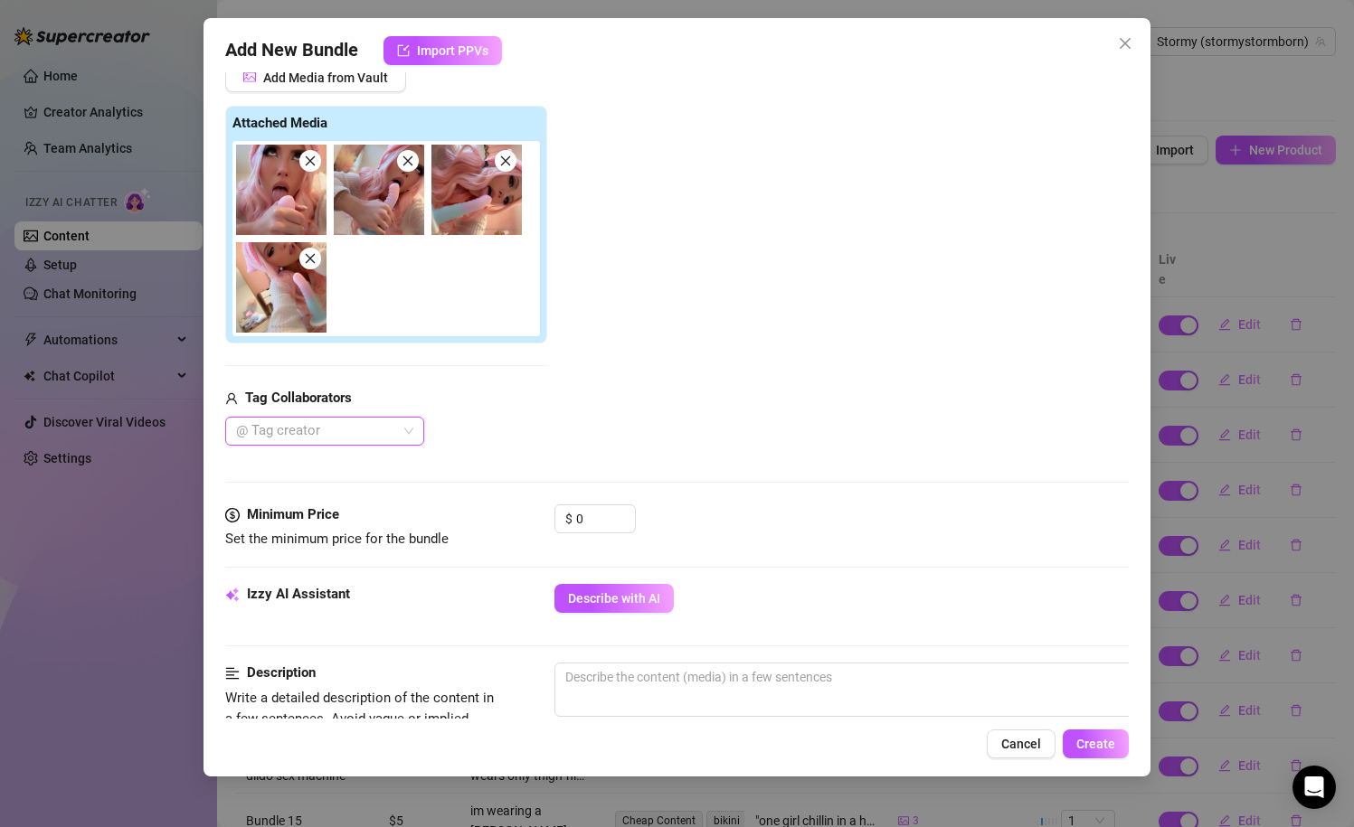
scroll to position [266, 3]
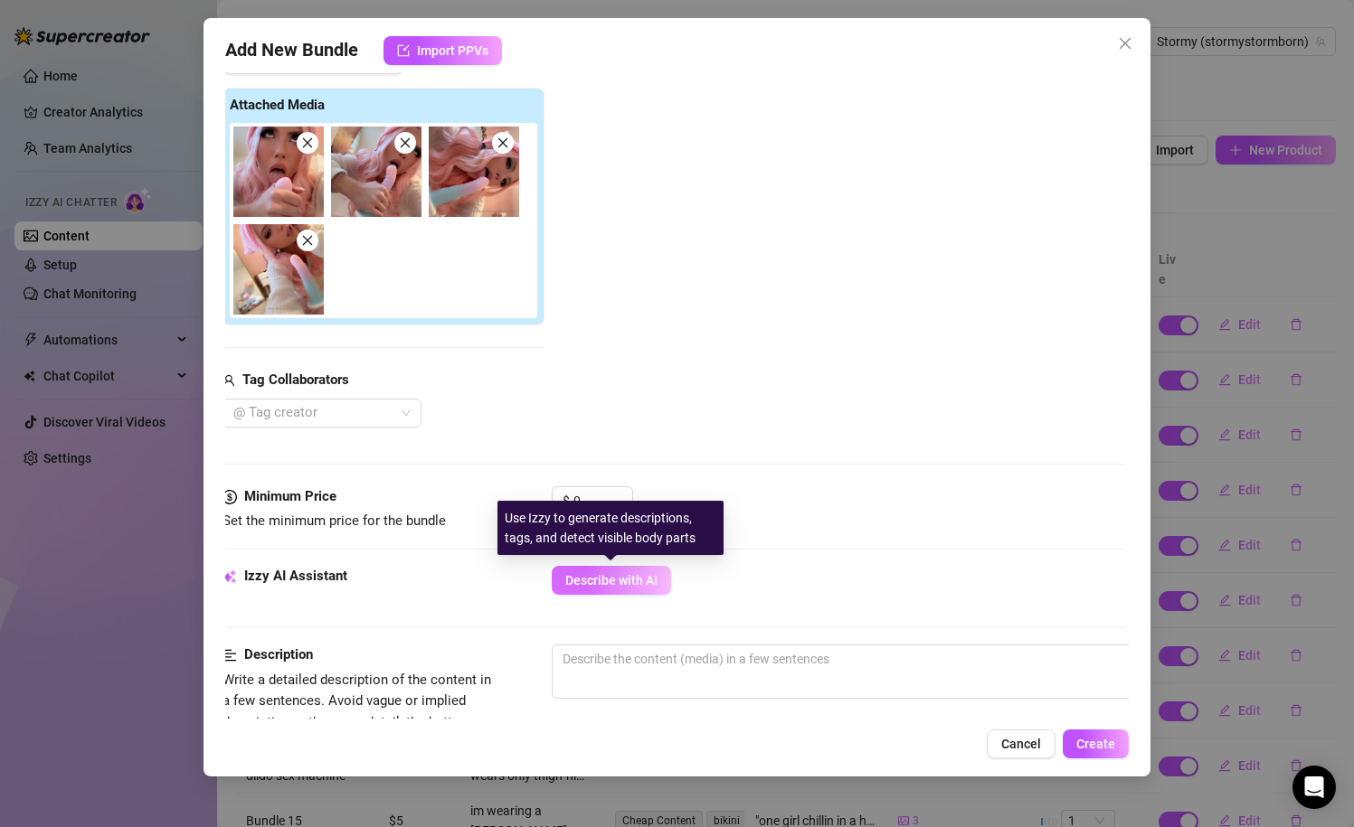
click at [650, 578] on span "Describe with AI" at bounding box center [611, 580] width 92 height 14
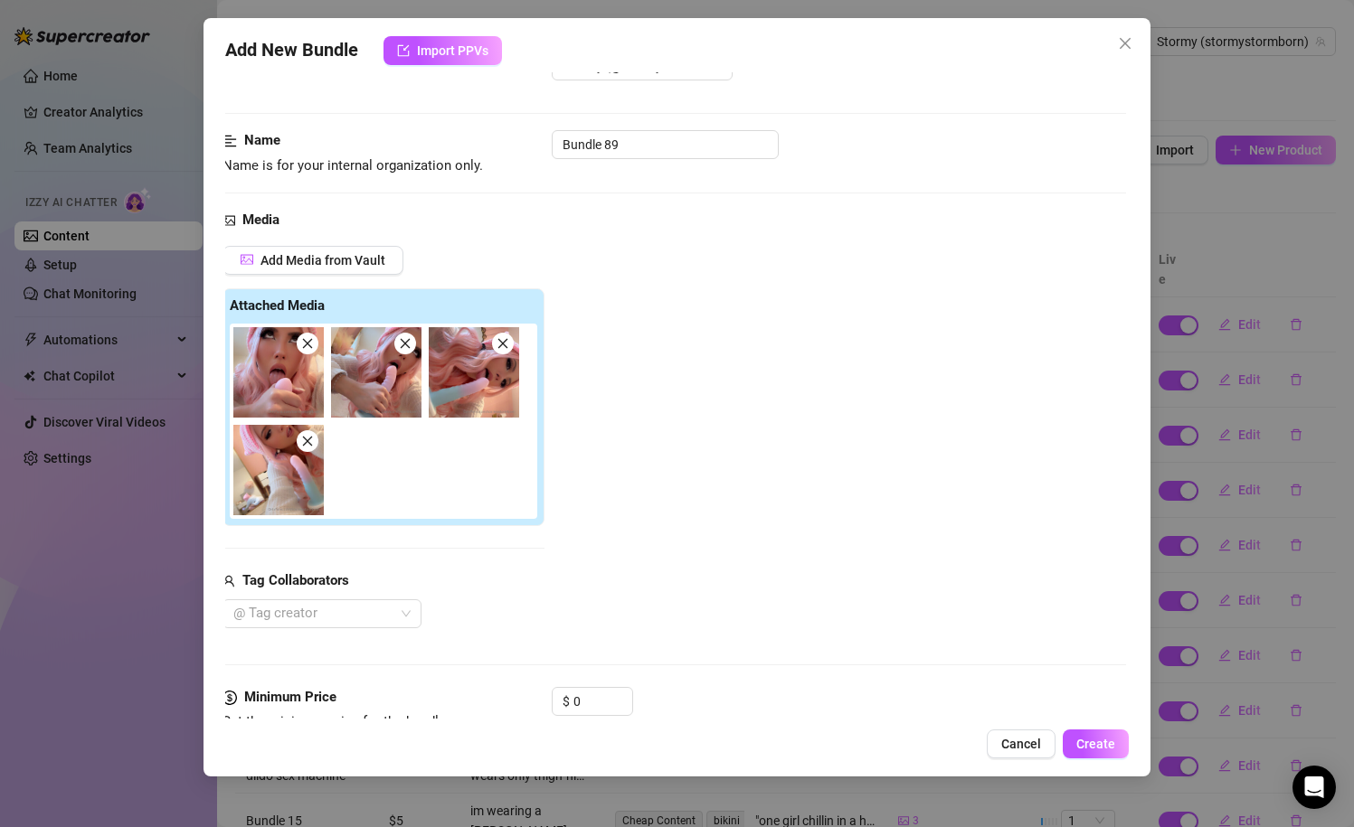
scroll to position [0, 3]
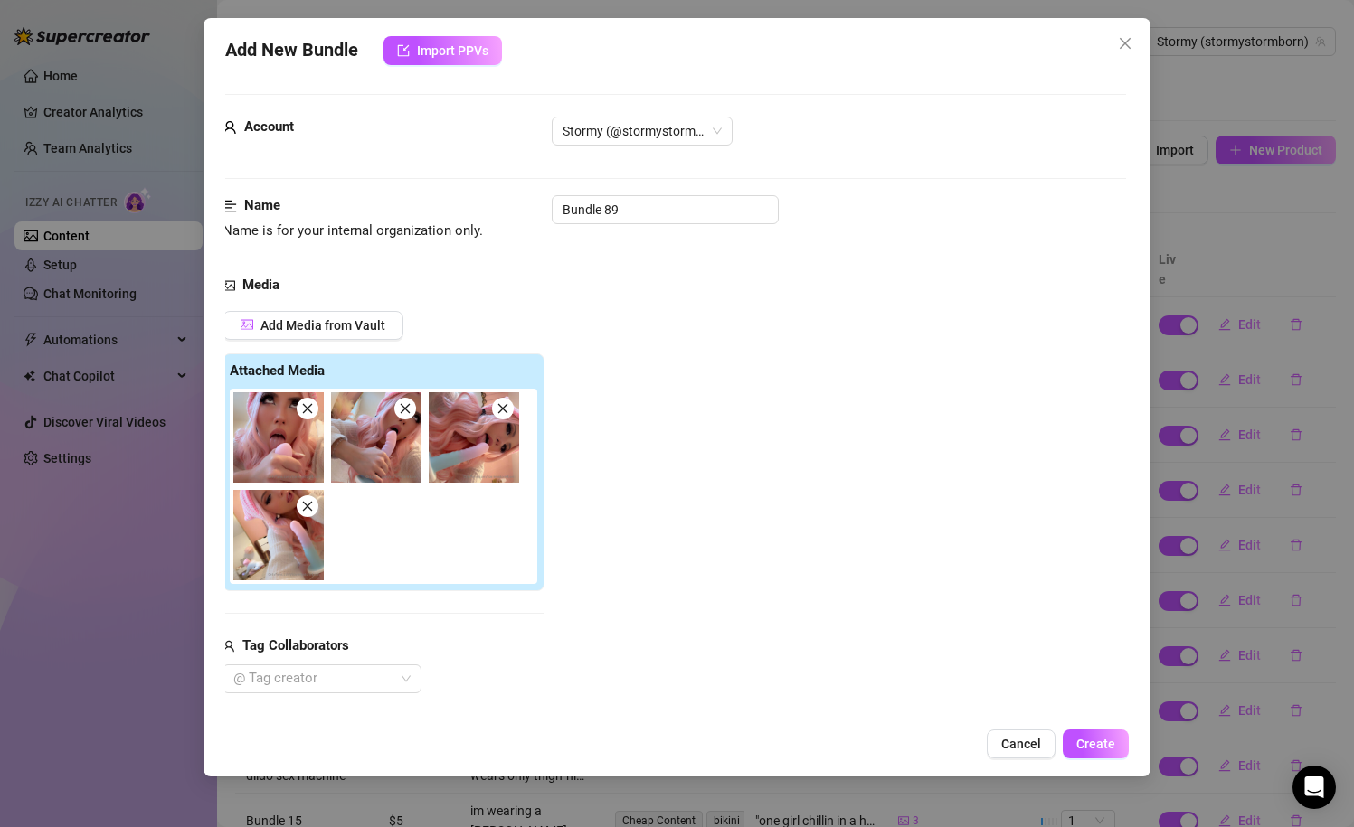
click at [607, 190] on div "Account Stormy (@stormystormborn)" at bounding box center [674, 156] width 904 height 79
click at [611, 204] on input "Bundle 89" at bounding box center [665, 209] width 227 height 29
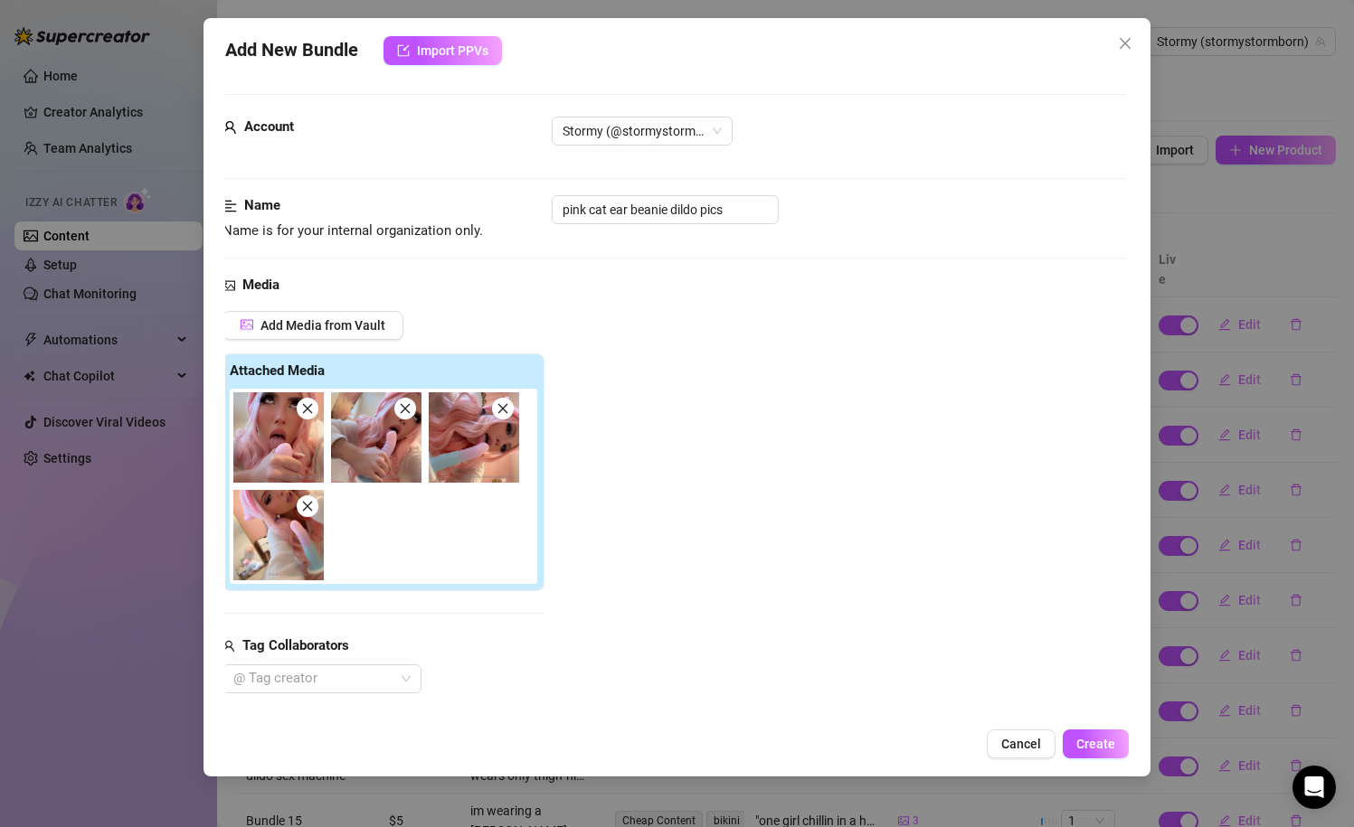
click at [624, 357] on div "Add Media from Vault Attached Media Tag Collaborators @ Tag creator" at bounding box center [674, 502] width 904 height 382
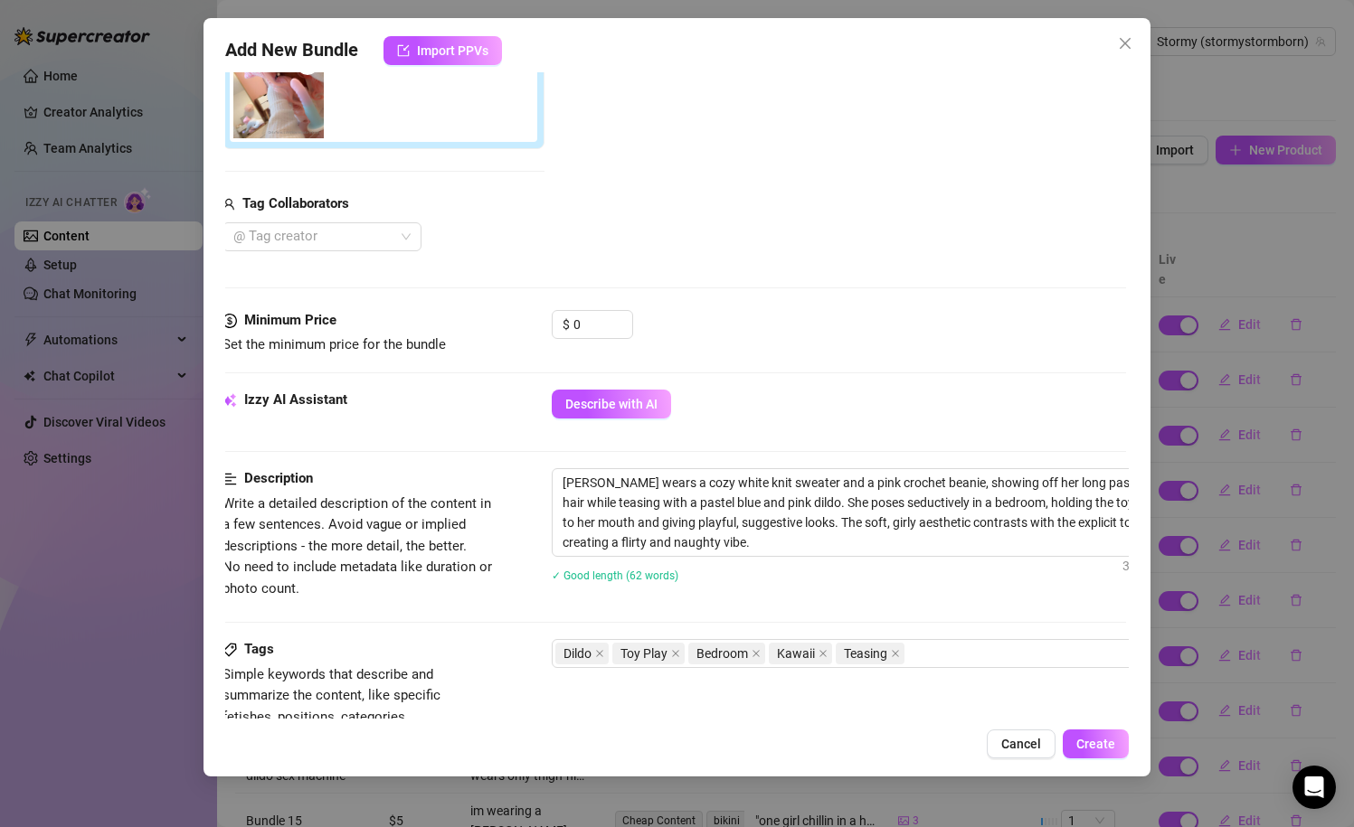
scroll to position [441, 3]
click at [604, 335] on input "0" at bounding box center [602, 325] width 59 height 27
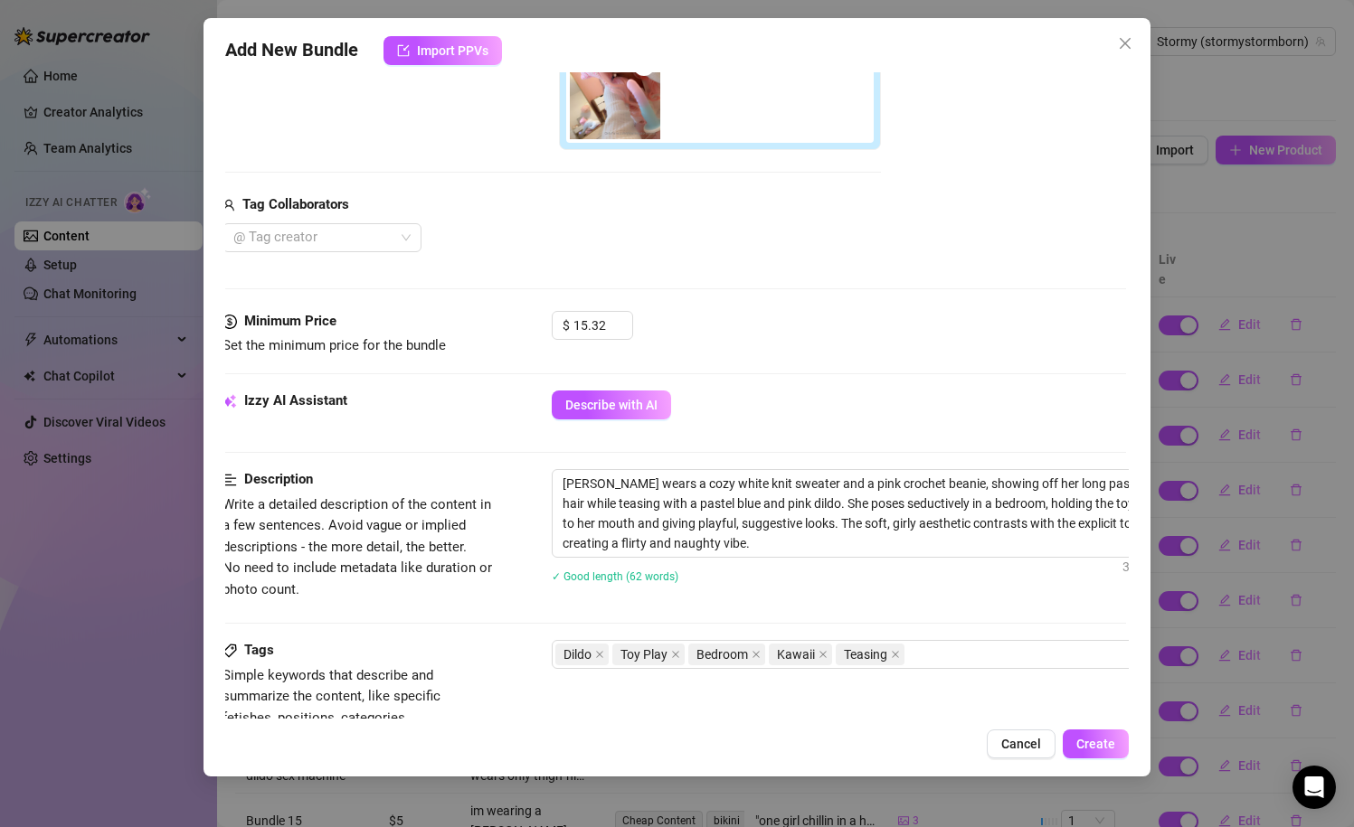
click at [764, 294] on div "Media Add Media from Vault Free preview Pay to view Tag Collaborators @ Tag cre…" at bounding box center [674, 72] width 904 height 477
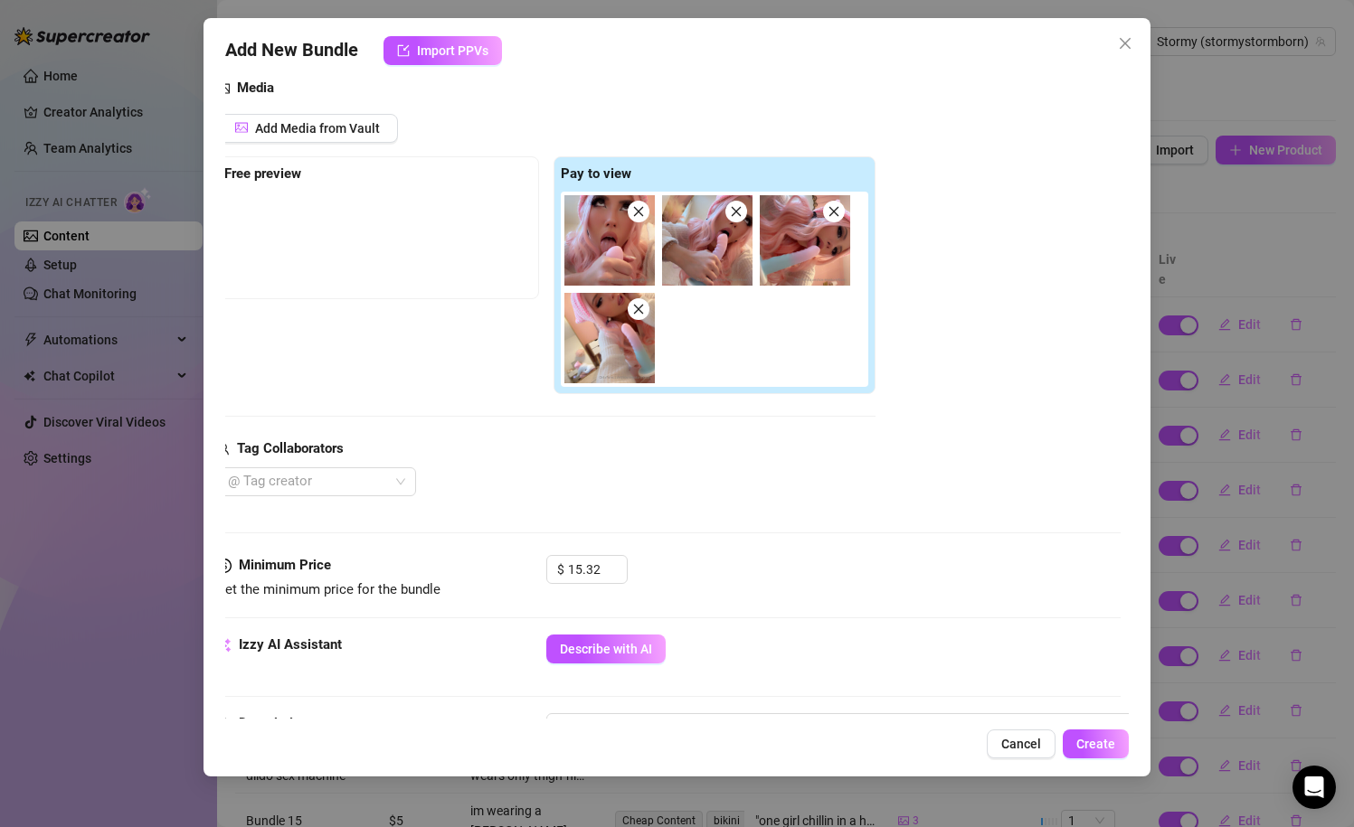
scroll to position [199, 8]
click at [581, 570] on input "15.32" at bounding box center [597, 567] width 59 height 27
click at [591, 573] on input "15.32" at bounding box center [597, 567] width 59 height 27
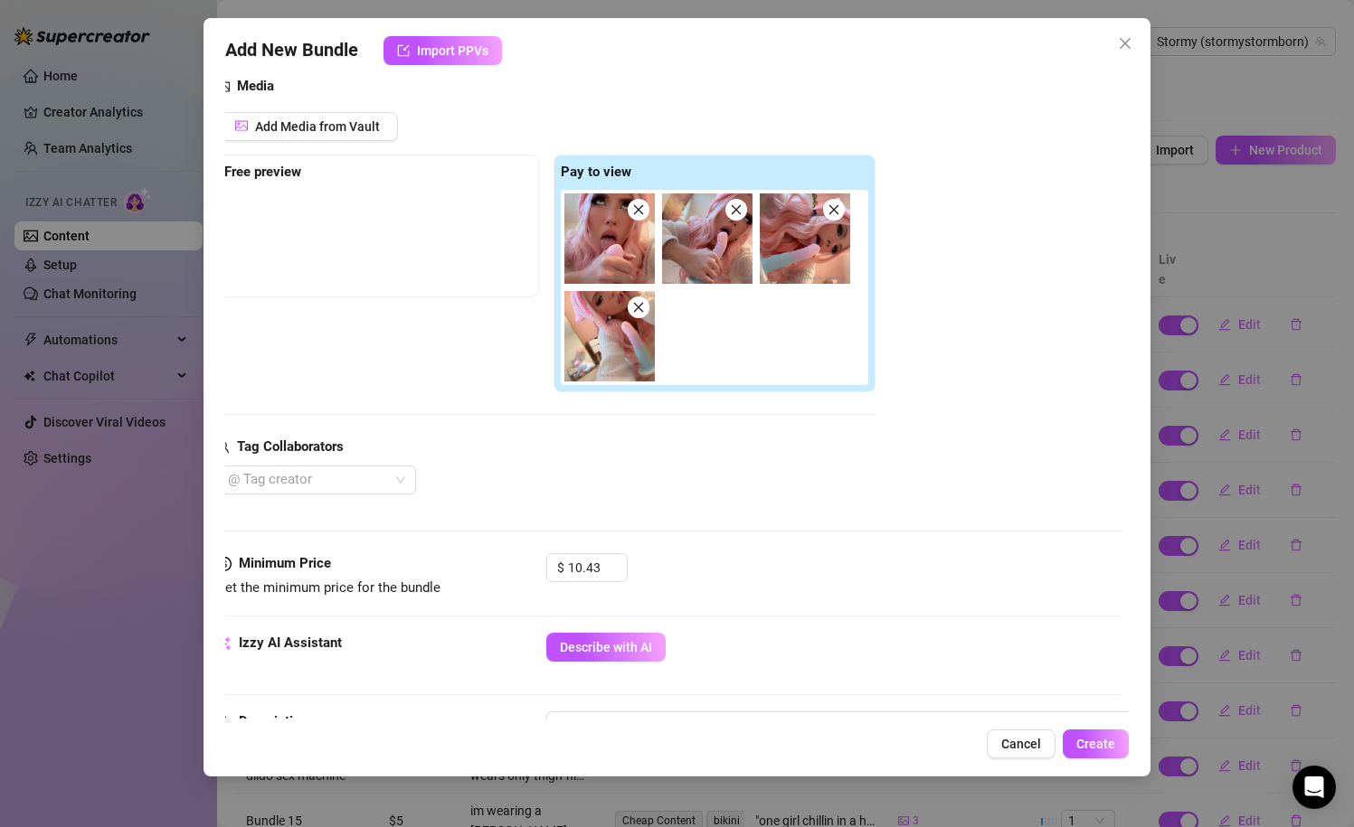
click at [687, 481] on div "@ Tag creator" at bounding box center [546, 480] width 658 height 29
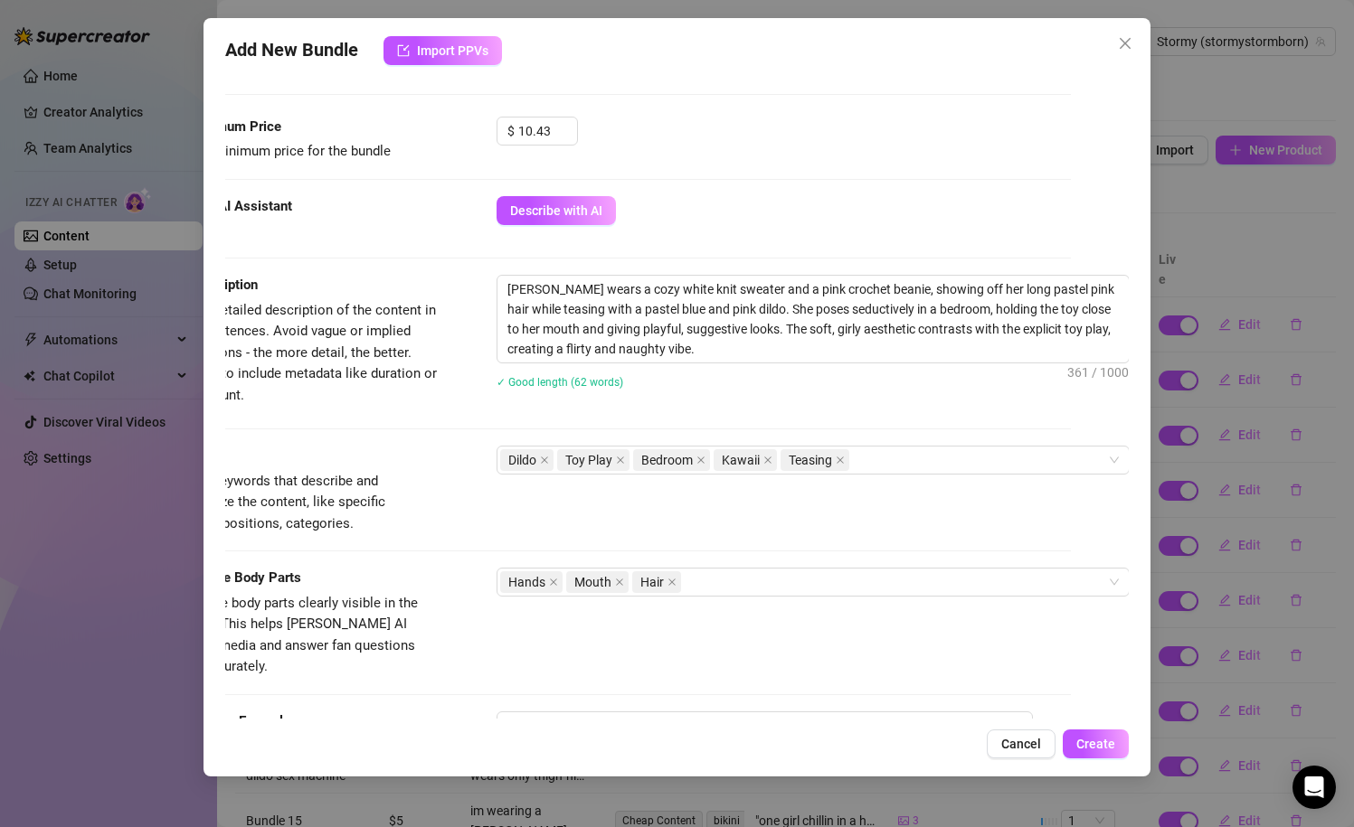
scroll to position [635, 58]
click at [530, 128] on input "10.43" at bounding box center [547, 131] width 59 height 27
click at [655, 150] on div "$ 8.43" at bounding box center [783, 140] width 575 height 45
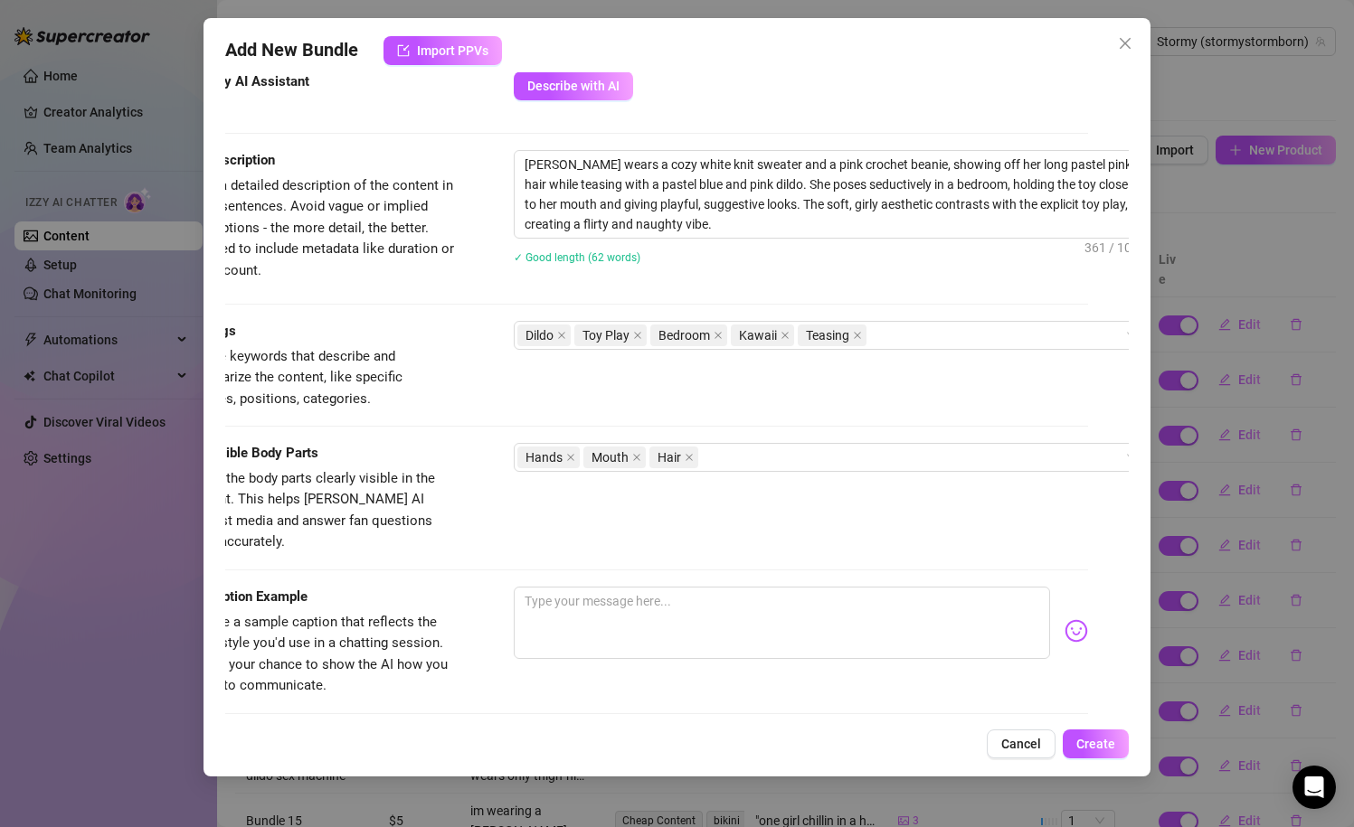
scroll to position [764, 50]
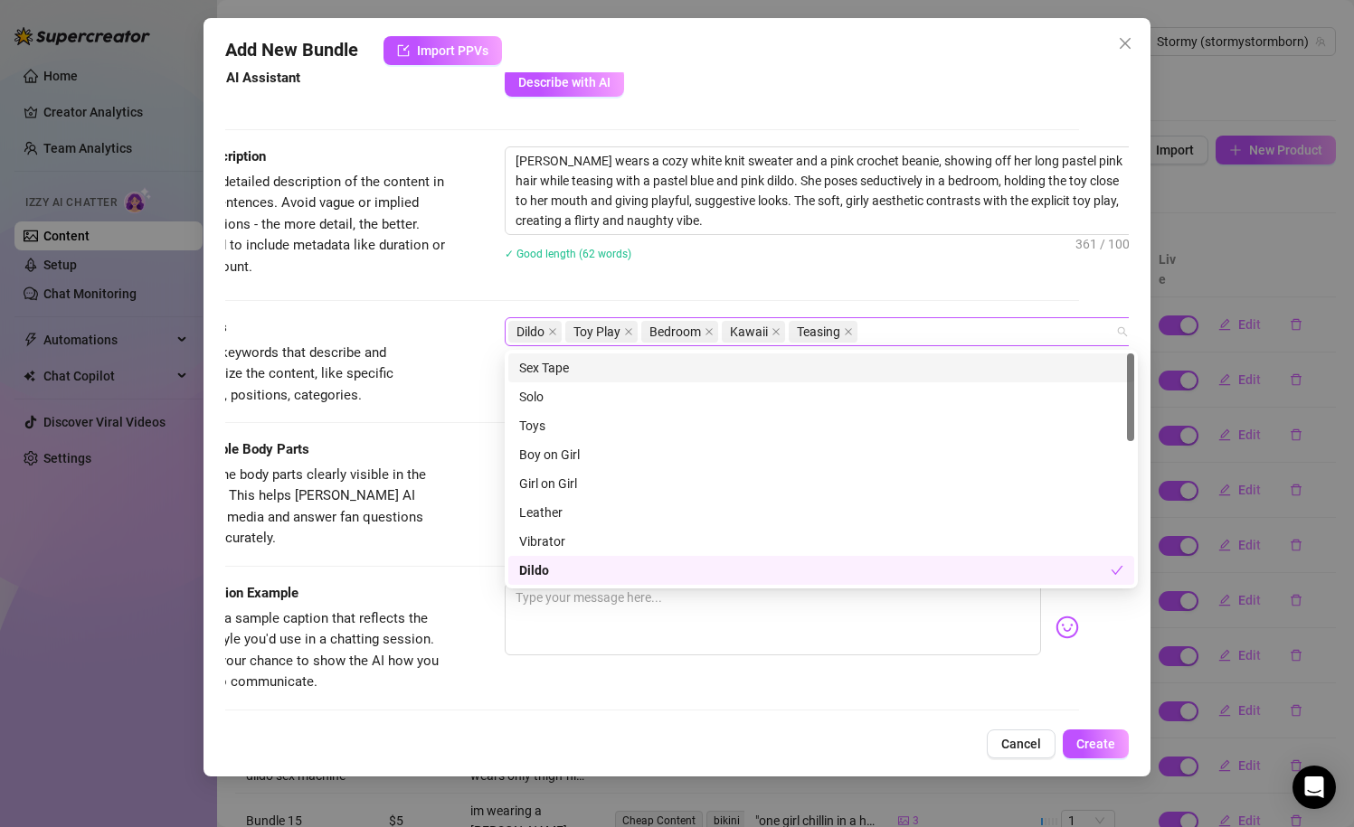
click at [909, 330] on div "Dildo Toy Play Bedroom Kawaii Teasing" at bounding box center [811, 331] width 607 height 25
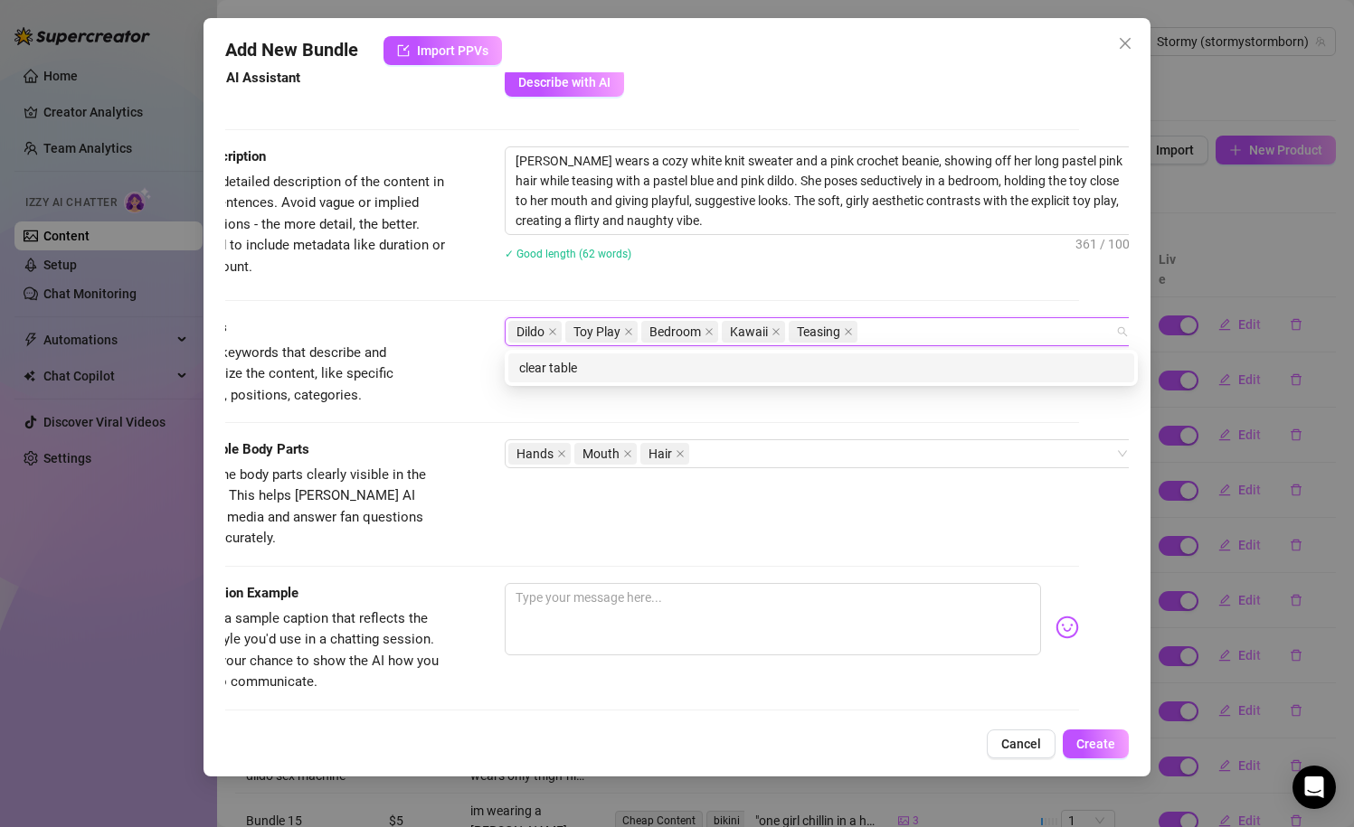
click at [953, 322] on div "Dildo Toy Play Bedroom Kawaii Teasing clear table" at bounding box center [811, 331] width 607 height 25
click at [920, 371] on div "clear table" at bounding box center [821, 368] width 604 height 20
click at [898, 378] on div "pink wig" at bounding box center [821, 368] width 626 height 29
click at [721, 365] on div "cosplay" at bounding box center [821, 368] width 604 height 20
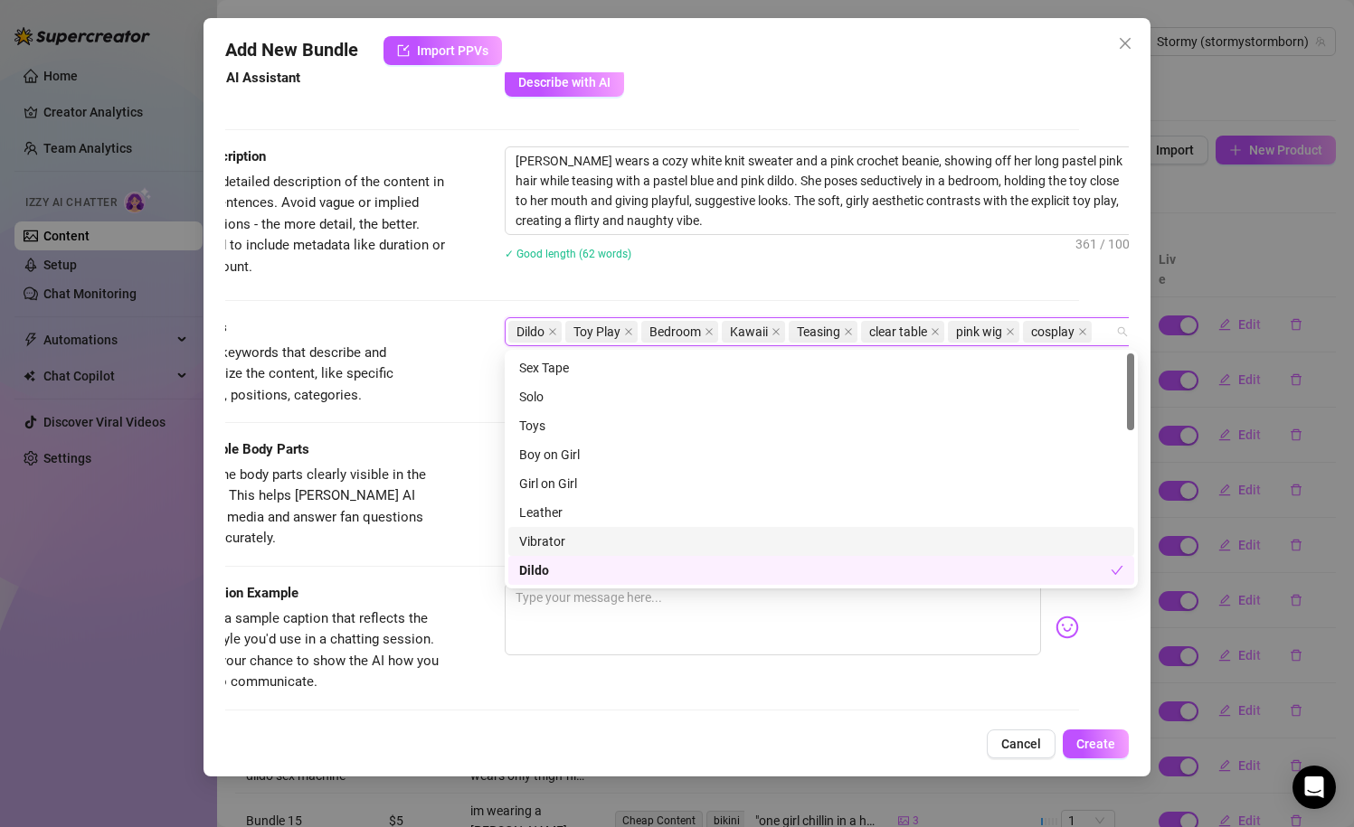
click at [408, 486] on span "Select the body parts clearly visible in the content. This helps [PERSON_NAME] …" at bounding box center [310, 507] width 271 height 85
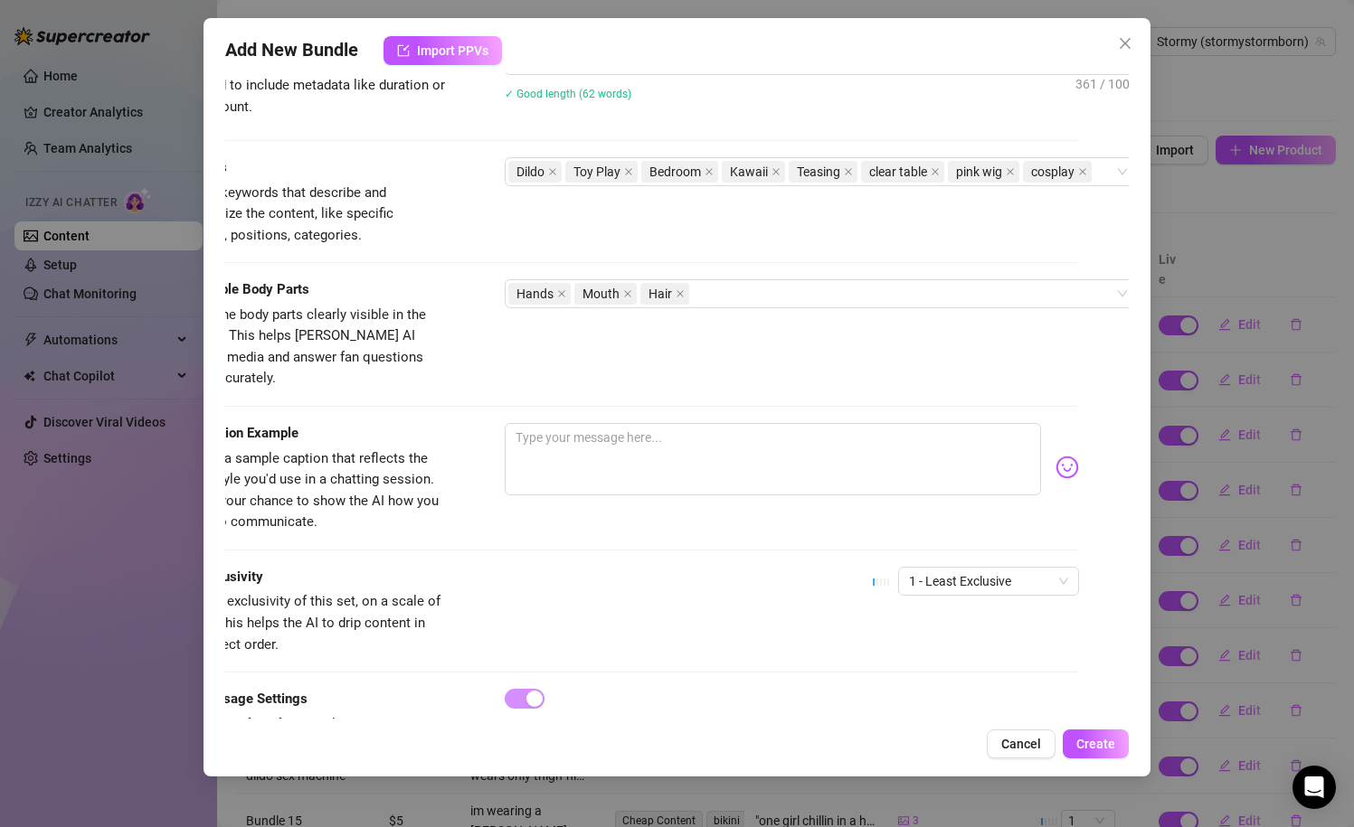
scroll to position [925, 0]
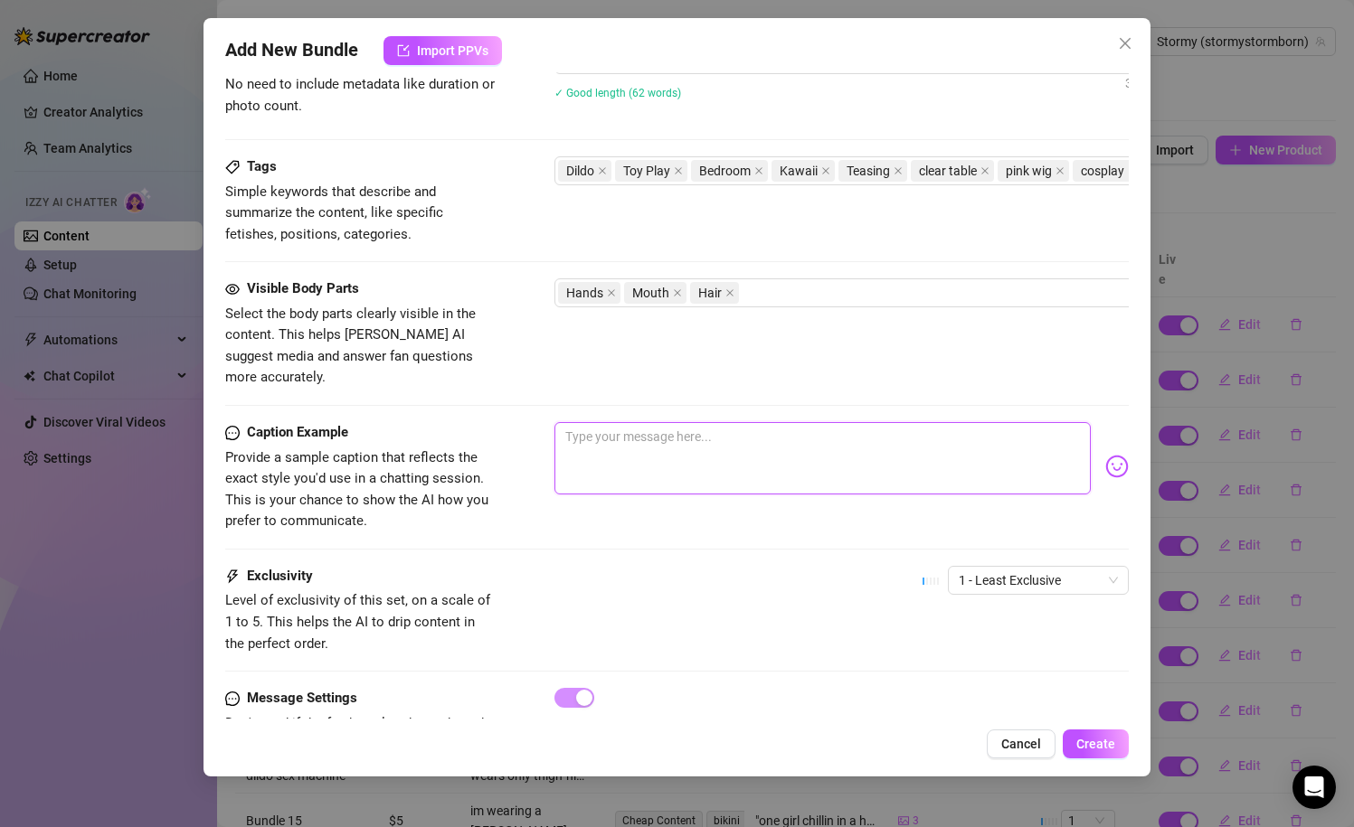
click at [618, 431] on textarea at bounding box center [822, 458] width 537 height 72
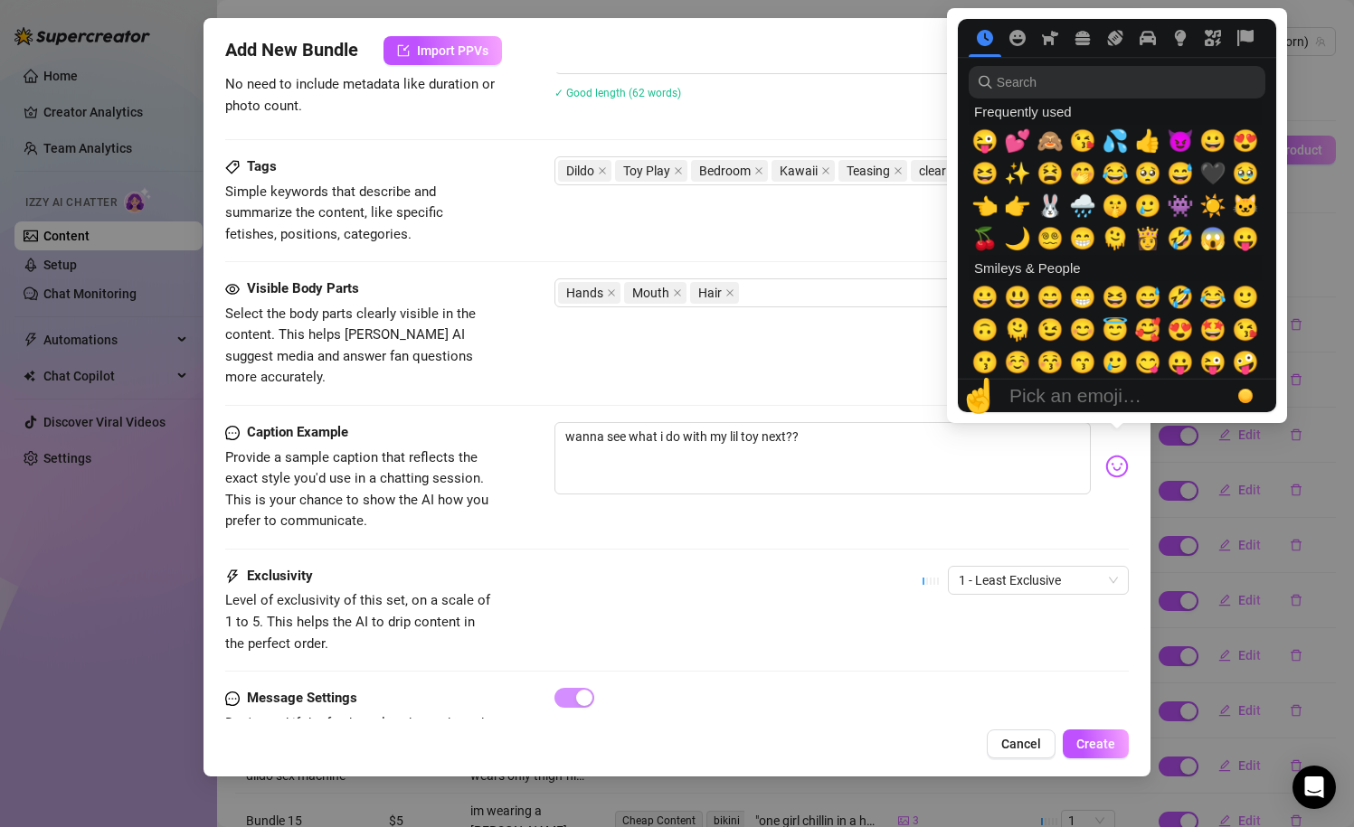
click at [1123, 455] on img at bounding box center [1117, 467] width 24 height 24
click at [1179, 144] on span "😈" at bounding box center [1179, 140] width 27 height 25
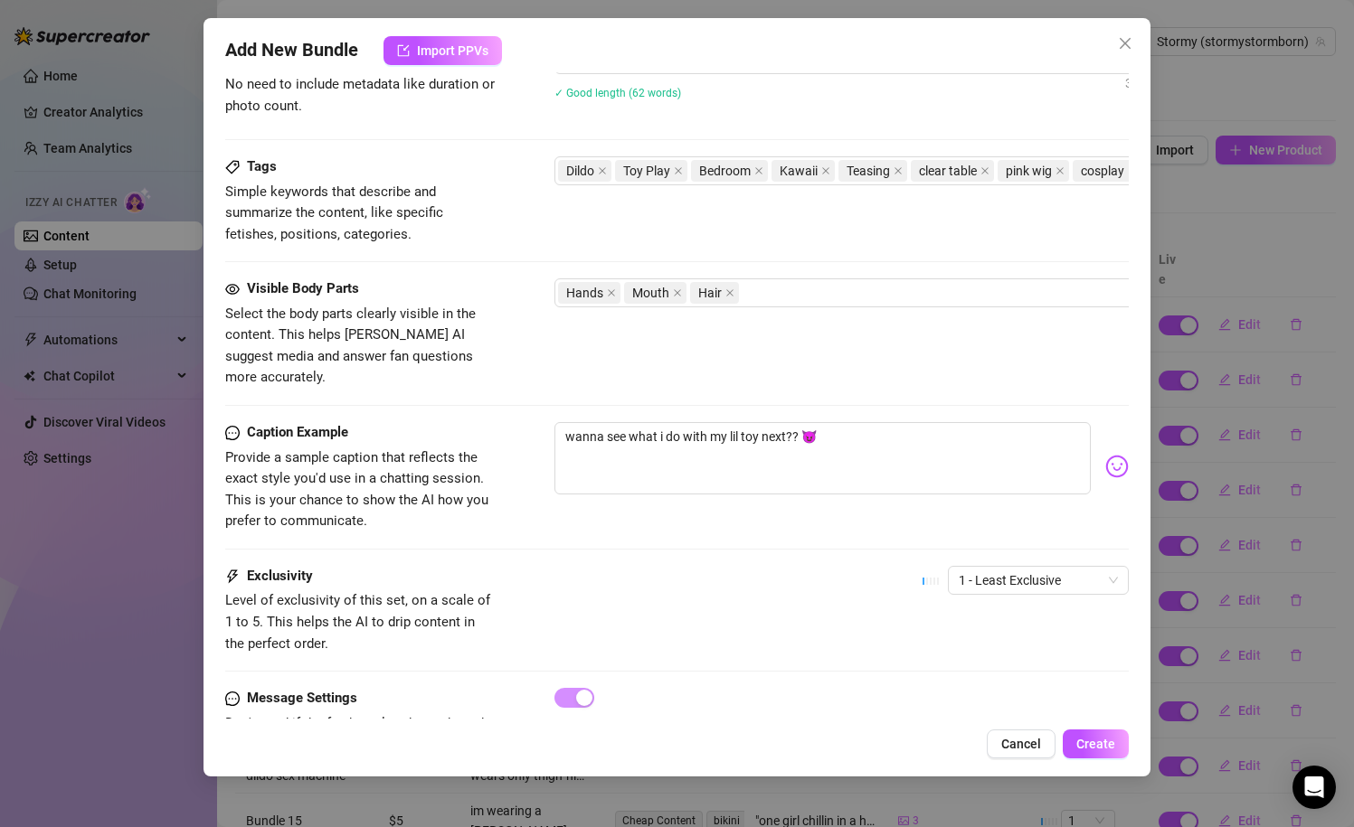
click at [705, 530] on div "Caption Example Provide a sample caption that reflects the exact style you'd us…" at bounding box center [677, 494] width 904 height 144
click at [951, 566] on div "1 - Least Exclusive" at bounding box center [1038, 580] width 181 height 29
click at [743, 595] on div "Exclusivity Level of exclusivity of this set, on a scale of 1 to 5. This helps …" at bounding box center [677, 610] width 904 height 89
click at [1113, 742] on span "Create" at bounding box center [1095, 744] width 39 height 14
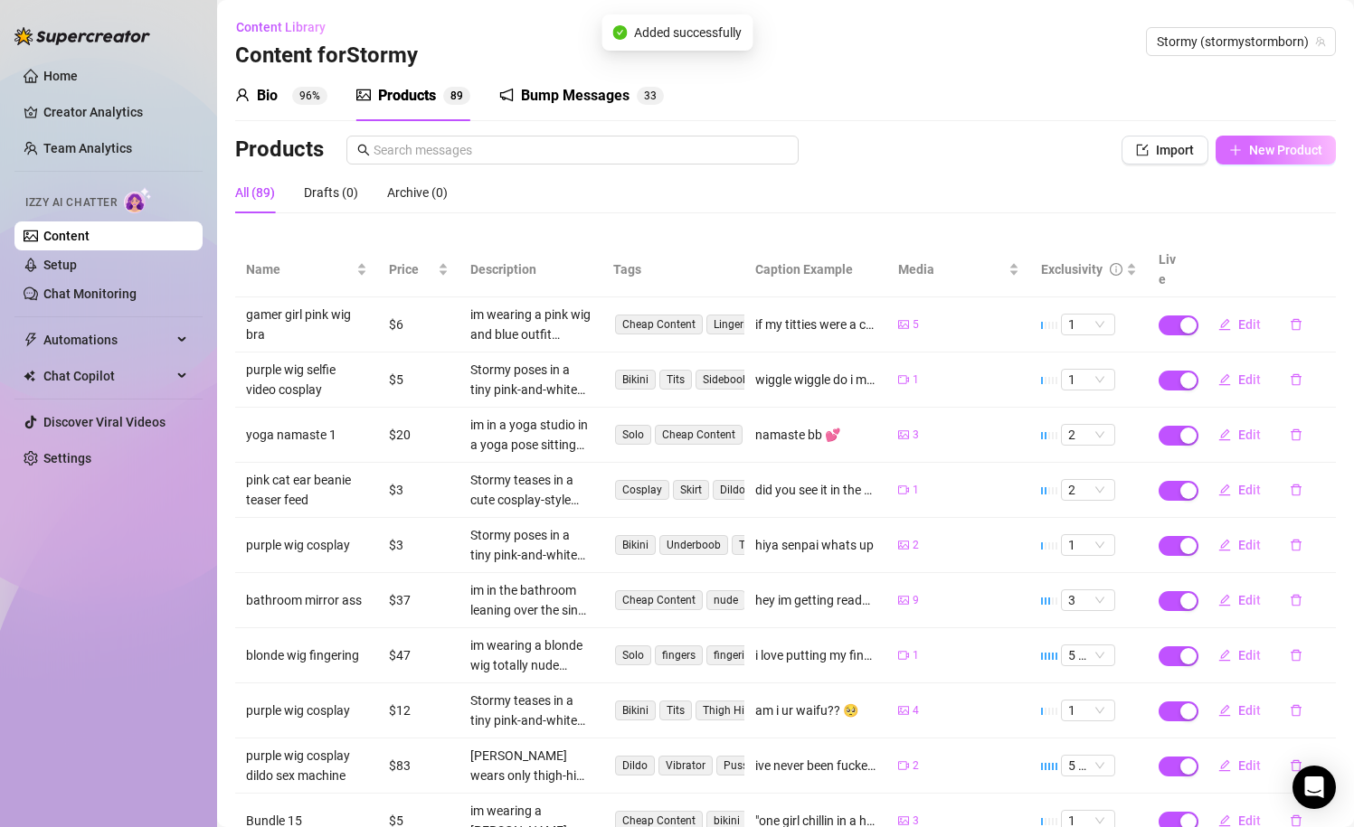
click at [1273, 146] on span "New Product" at bounding box center [1285, 150] width 73 height 14
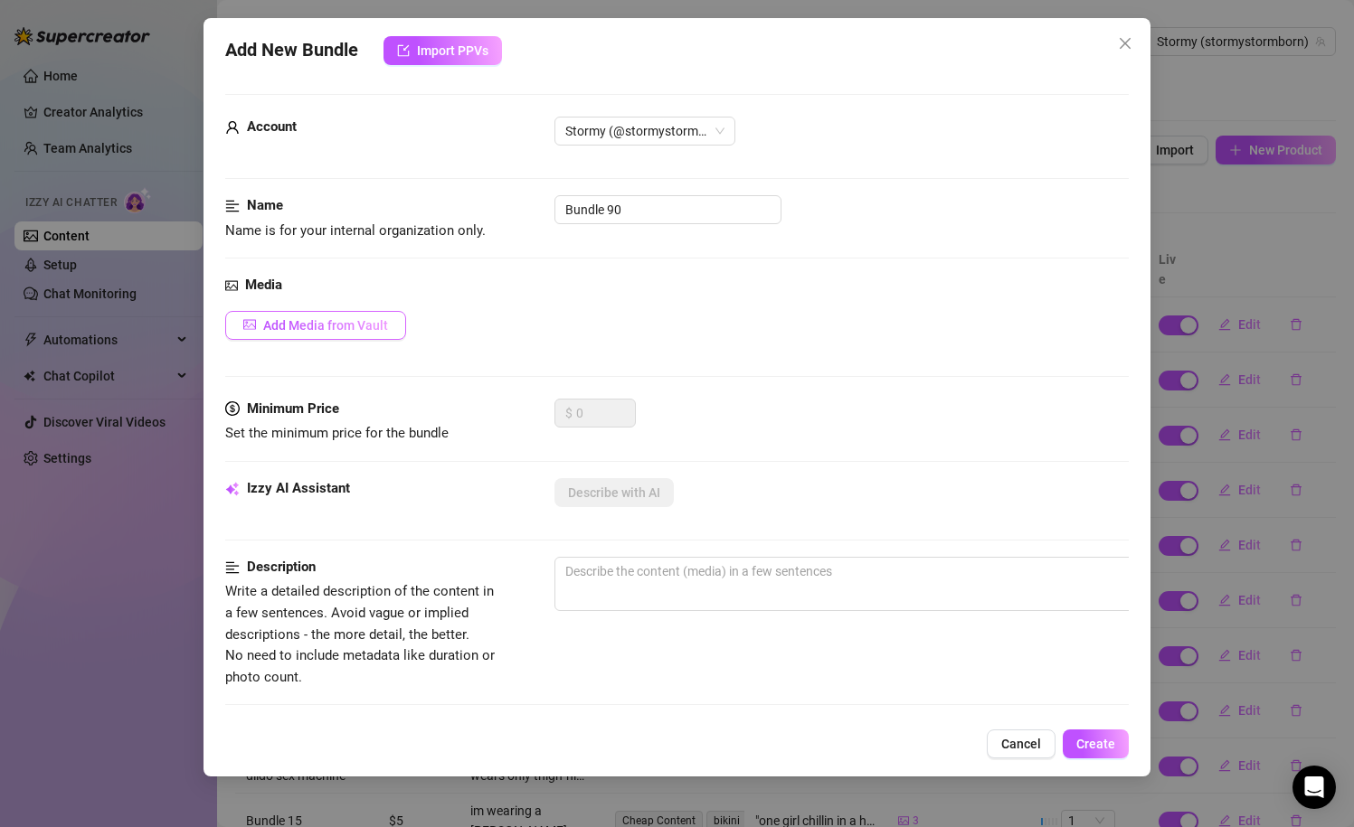
click at [356, 316] on button "Add Media from Vault" at bounding box center [315, 325] width 181 height 29
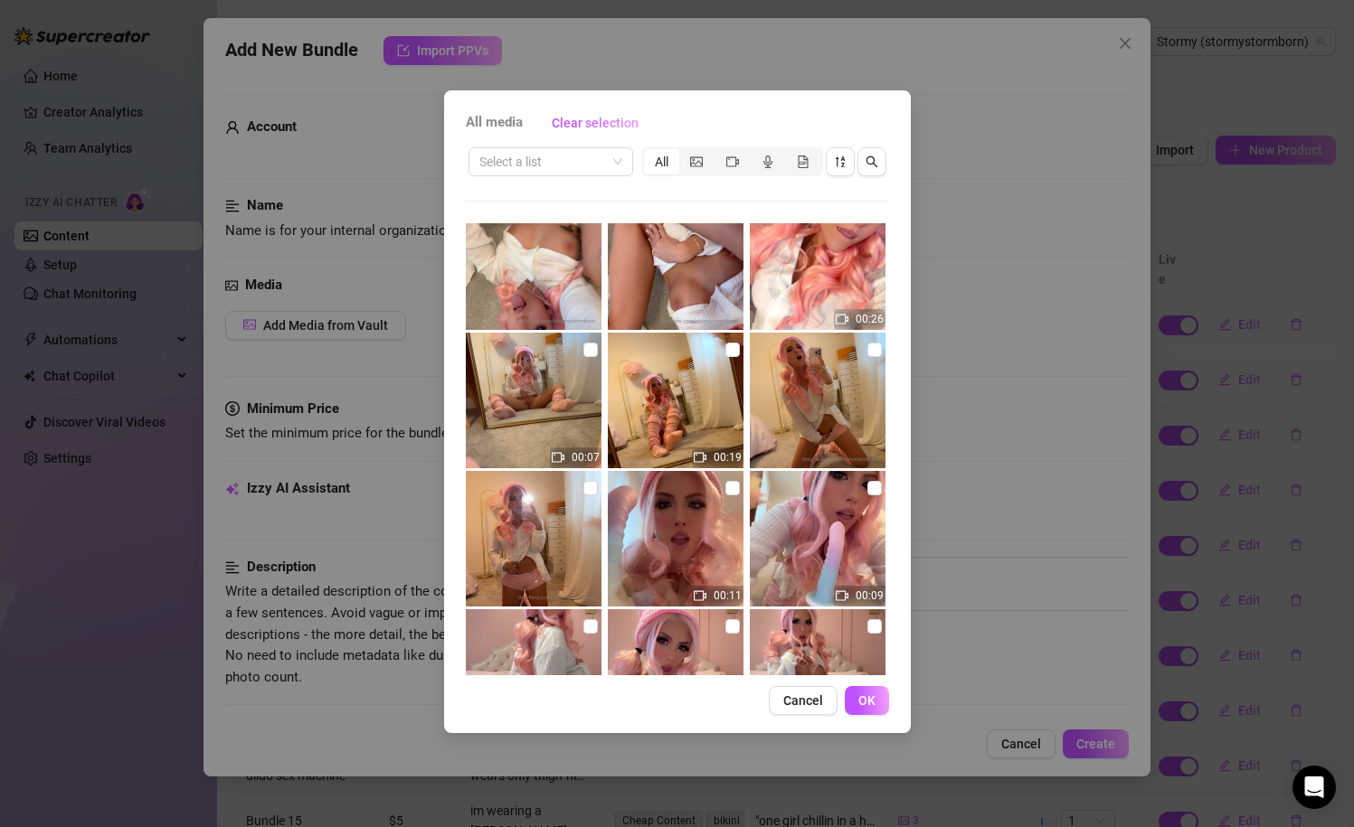
scroll to position [996, 0]
click at [593, 493] on input "checkbox" at bounding box center [590, 489] width 14 height 14
click at [868, 350] on input "checkbox" at bounding box center [874, 351] width 14 height 14
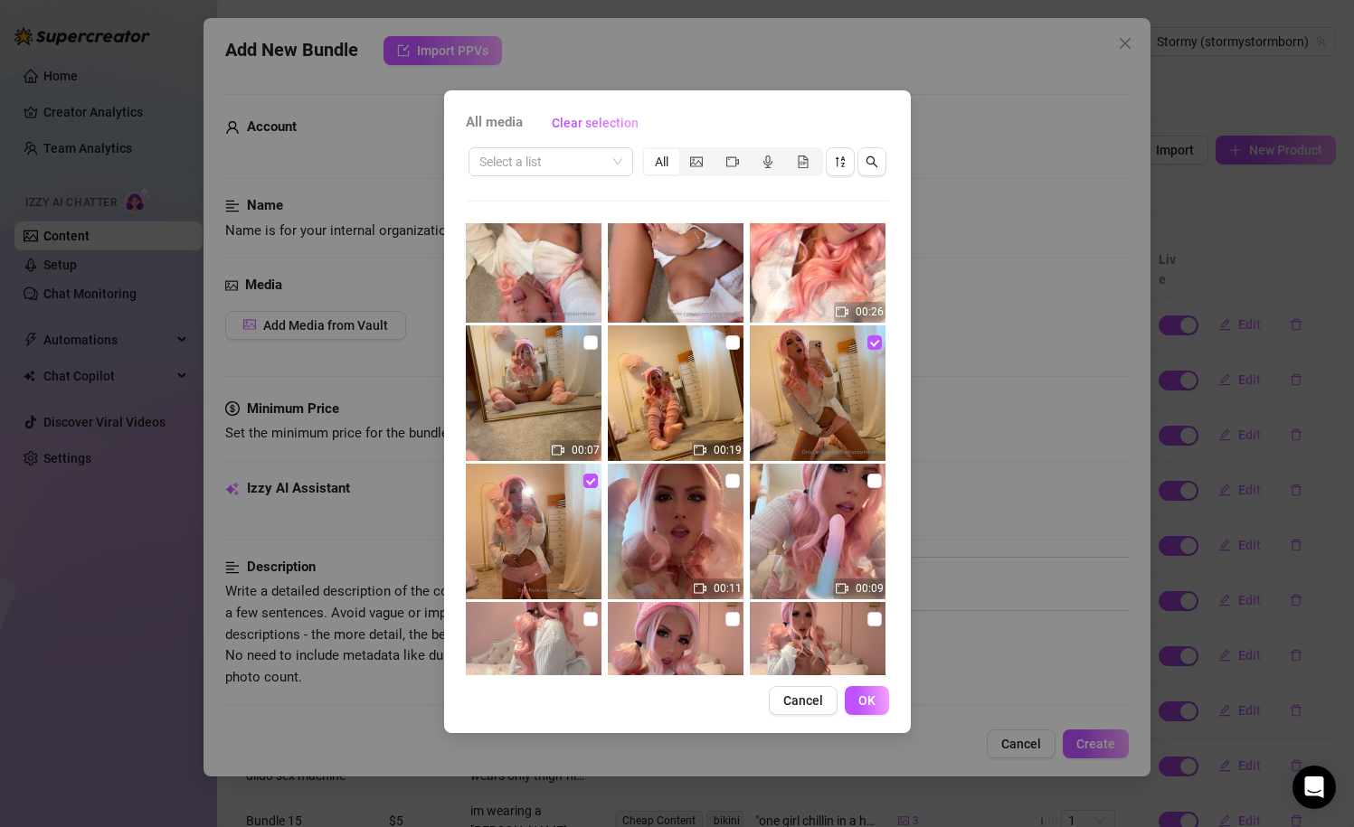
scroll to position [997, 0]
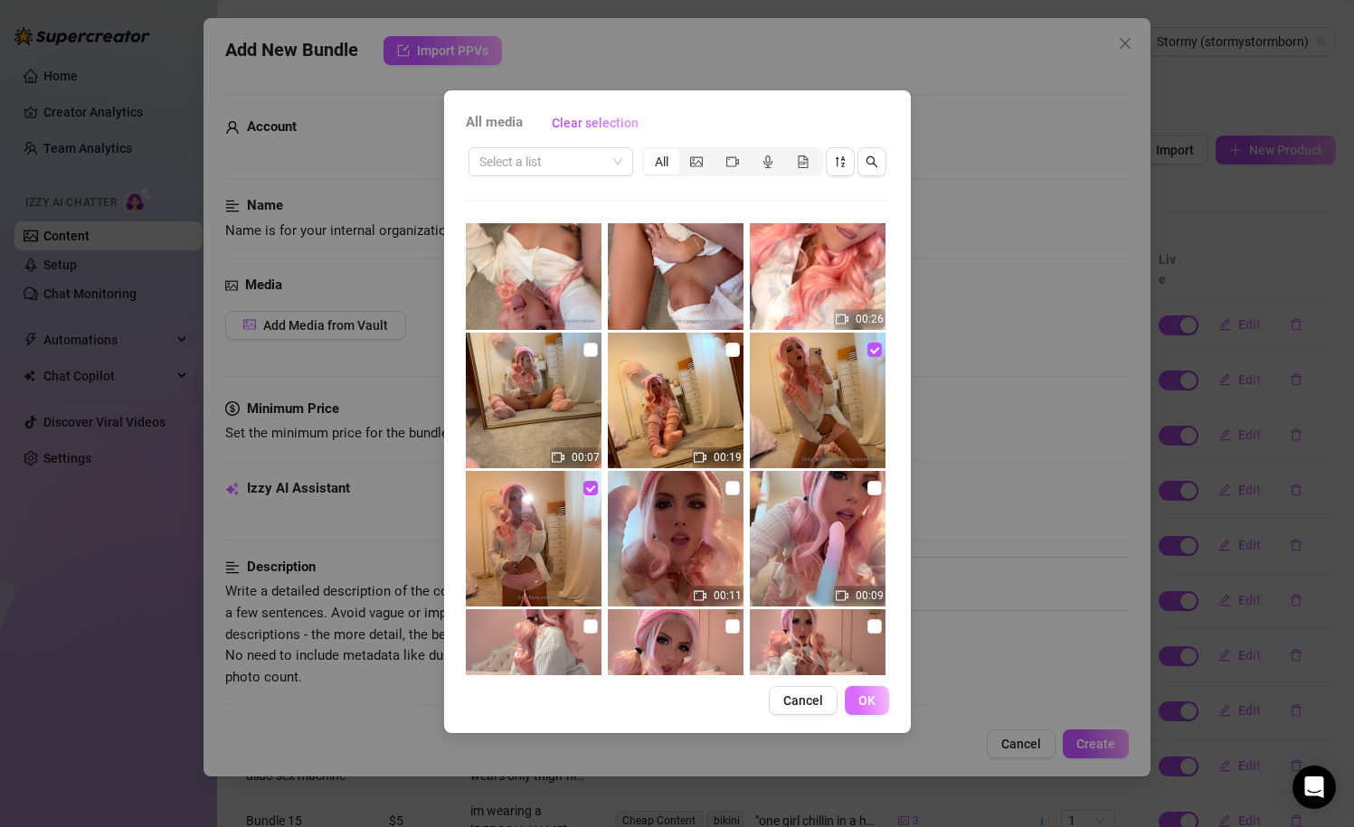
click at [878, 697] on button "OK" at bounding box center [867, 700] width 44 height 29
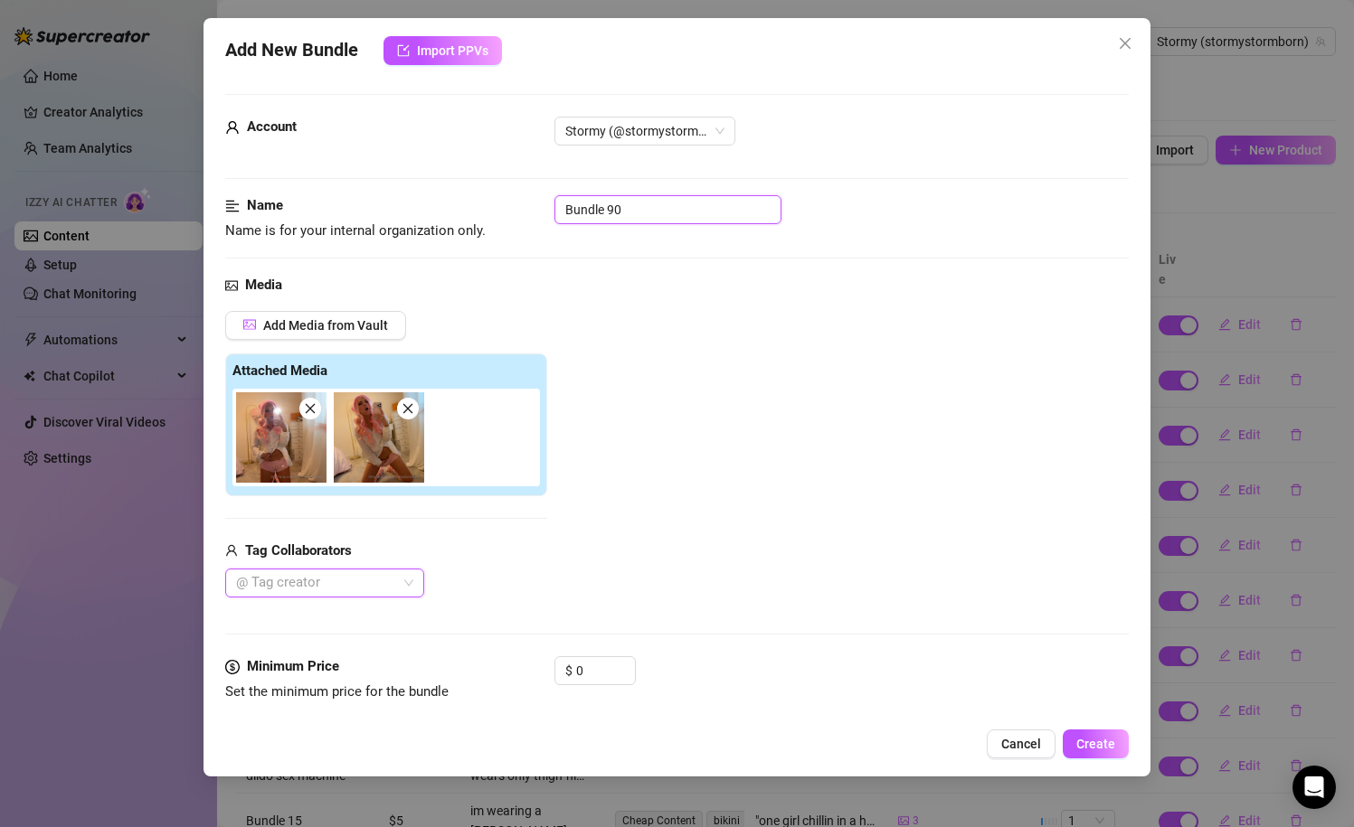
click at [653, 202] on input "Bundle 90" at bounding box center [667, 209] width 227 height 29
click at [664, 291] on div "Media" at bounding box center [677, 286] width 904 height 22
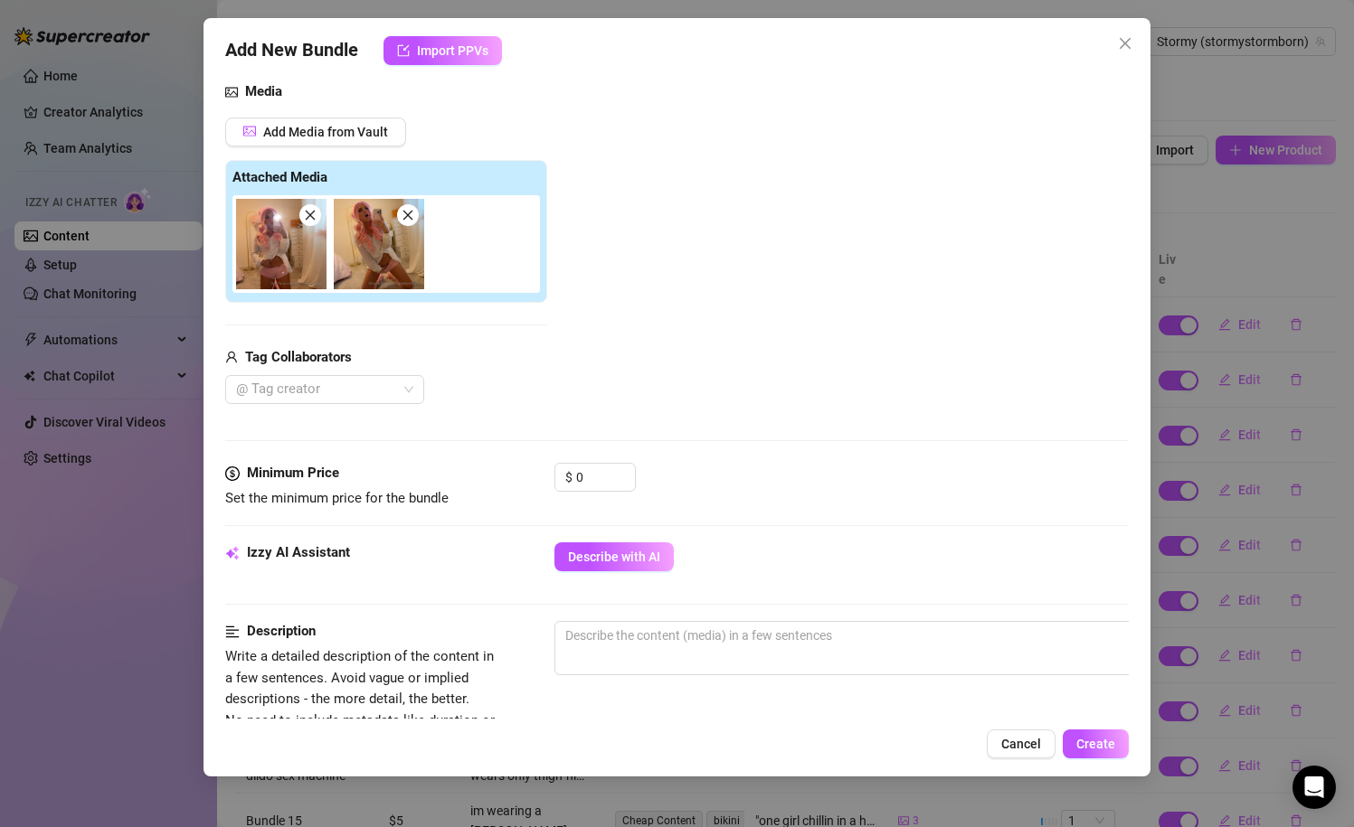
scroll to position [196, 0]
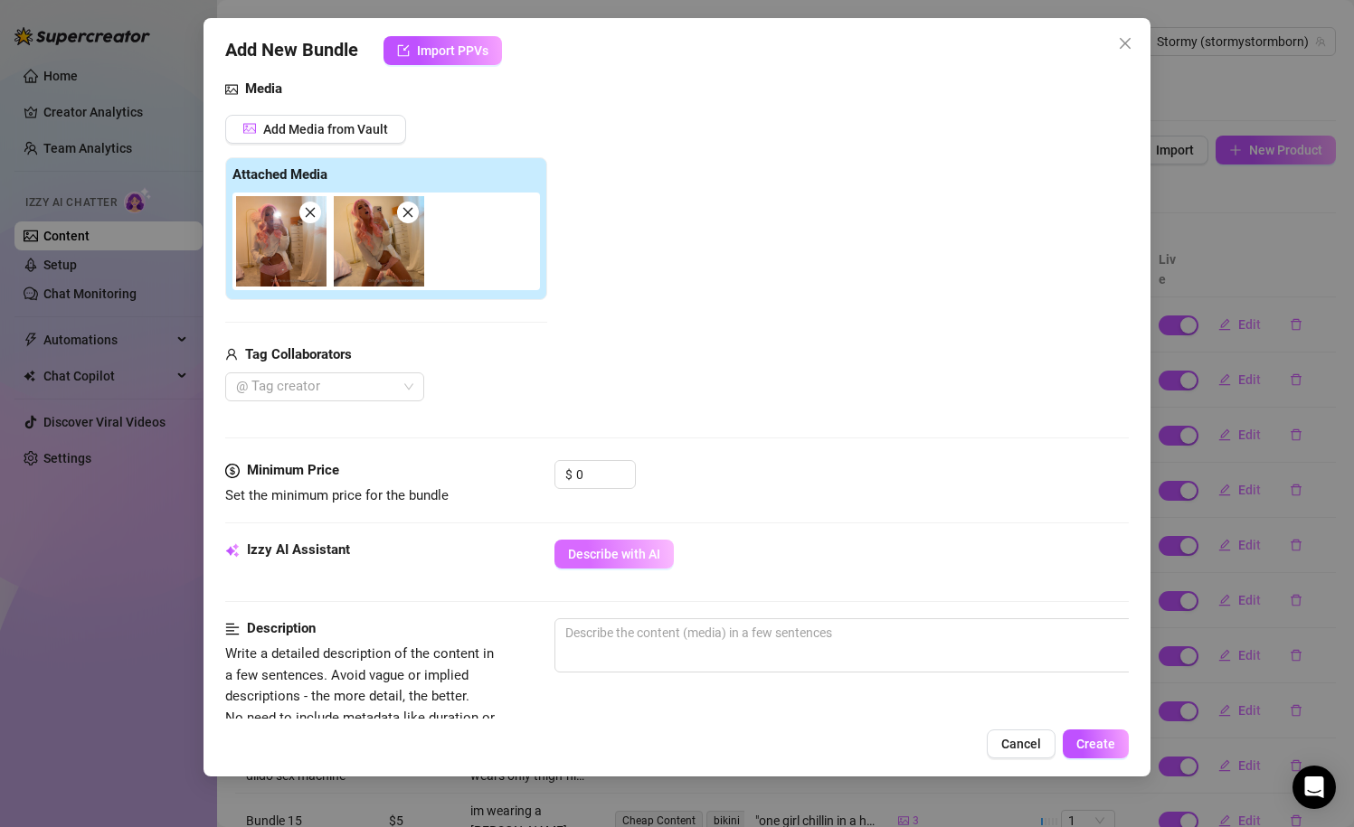
click at [590, 555] on span "Describe with AI" at bounding box center [614, 554] width 92 height 14
click at [589, 474] on input "0" at bounding box center [605, 474] width 59 height 27
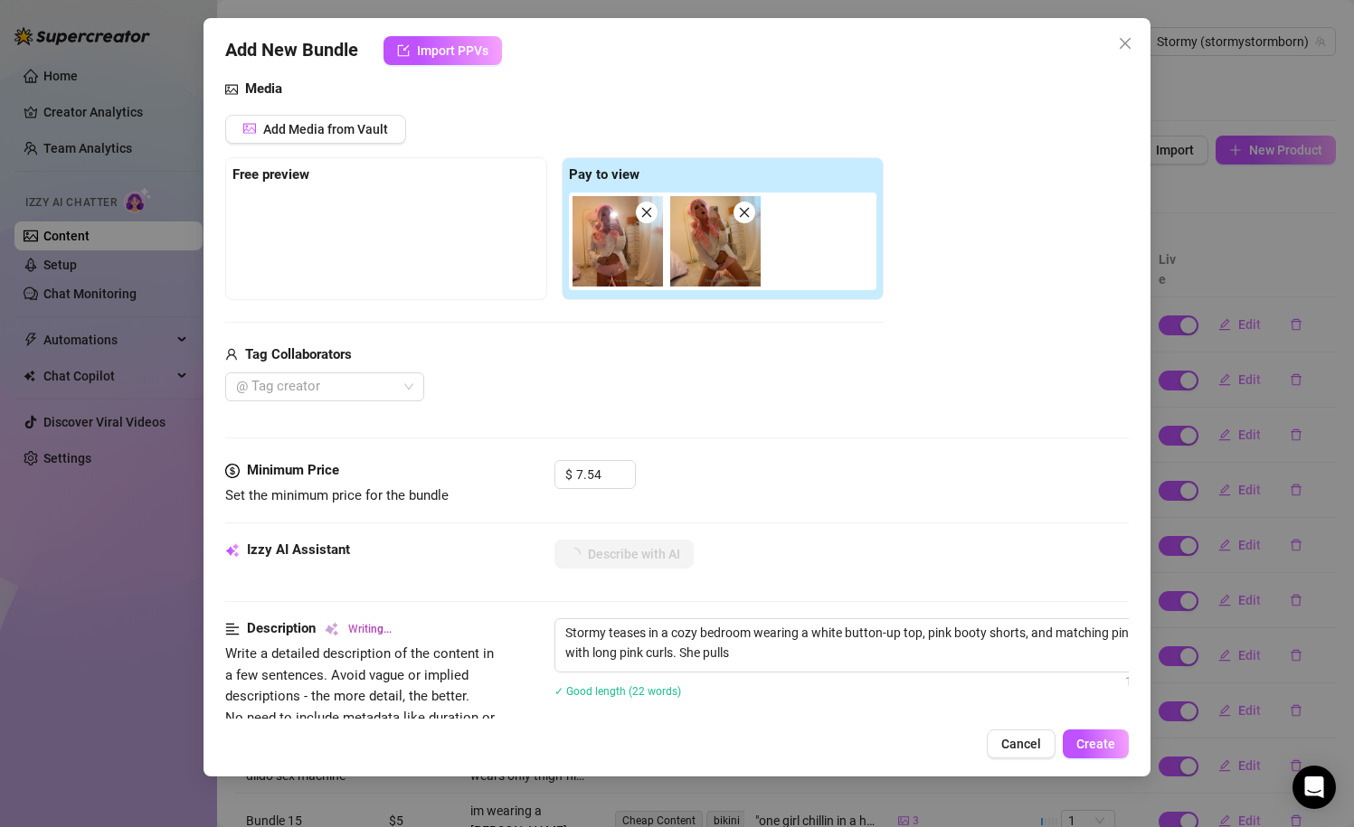
click at [719, 421] on div "Media Add Media from Vault Free preview Pay to view Tag Collaborators @ Tag cre…" at bounding box center [677, 270] width 904 height 382
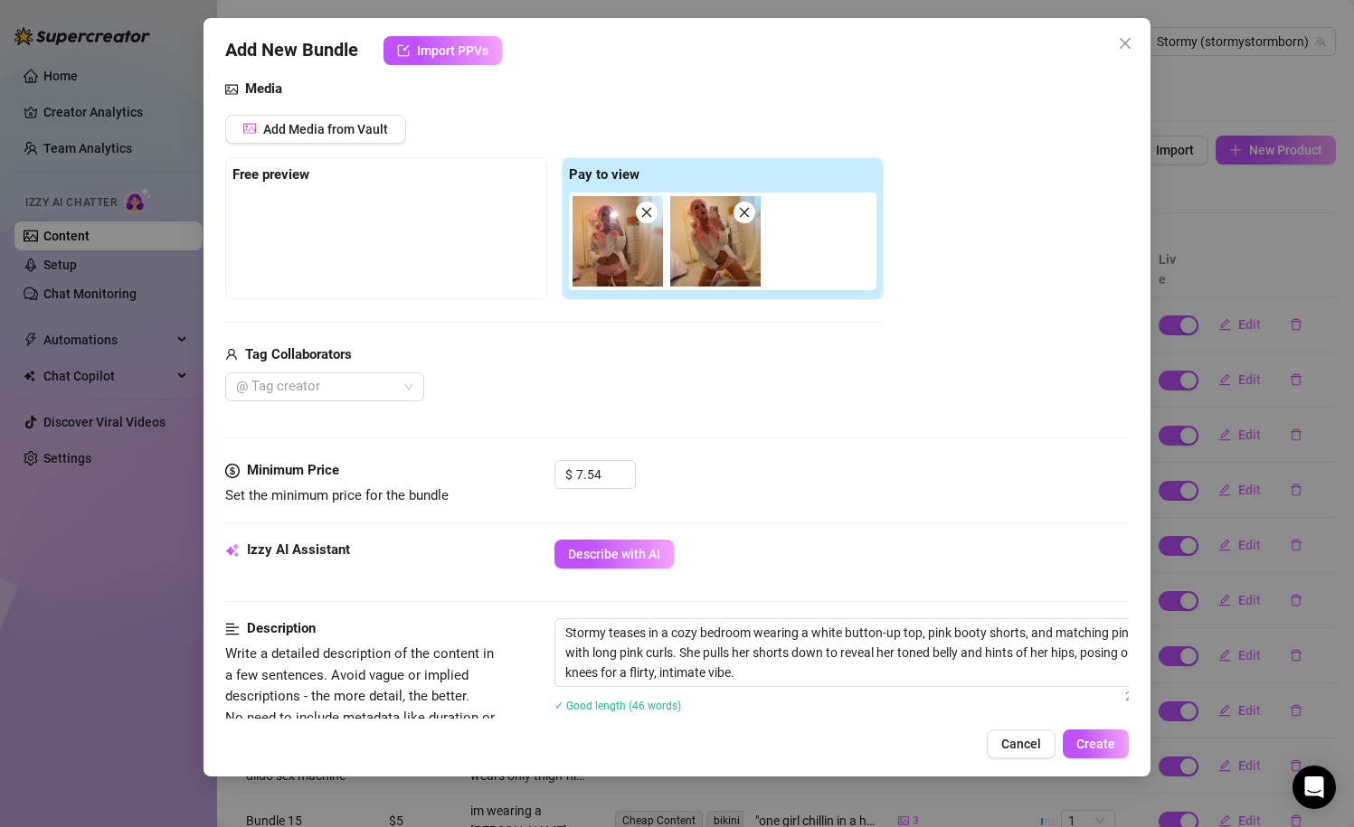
click at [598, 269] on img at bounding box center [617, 241] width 90 height 90
click at [694, 272] on img at bounding box center [715, 241] width 90 height 90
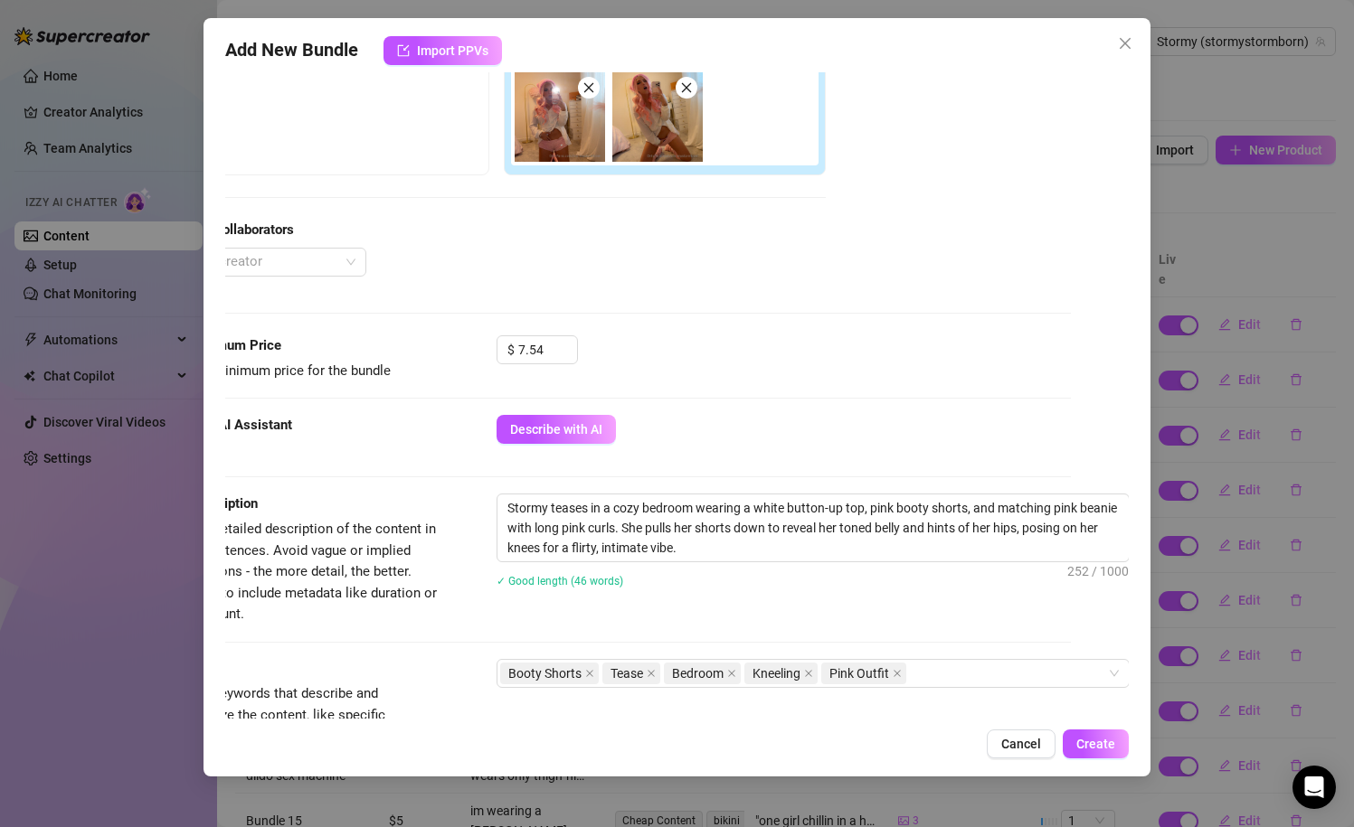
scroll to position [329, 58]
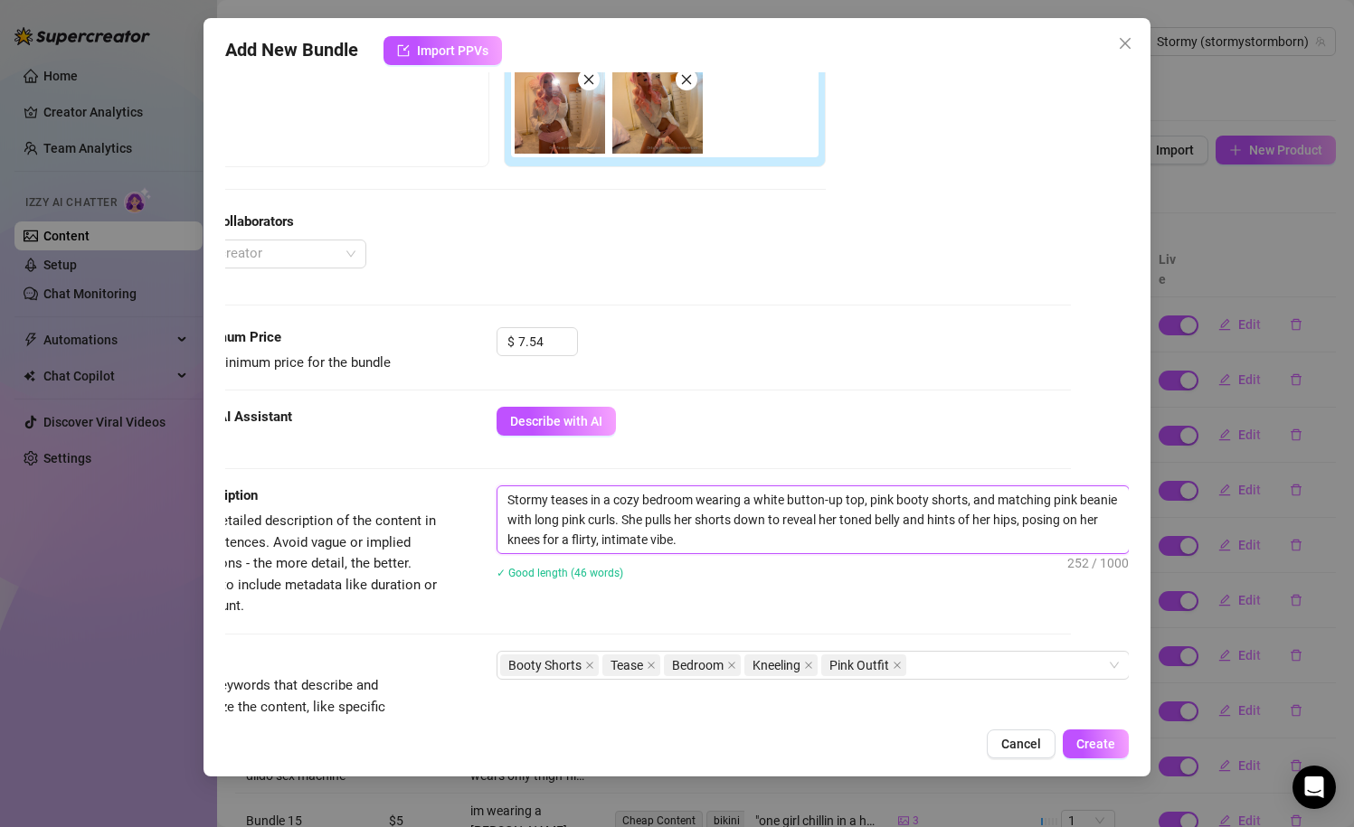
click at [770, 521] on textarea "Stormy teases in a cozy bedroom wearing a white button-up top, pink booty short…" at bounding box center [812, 519] width 631 height 67
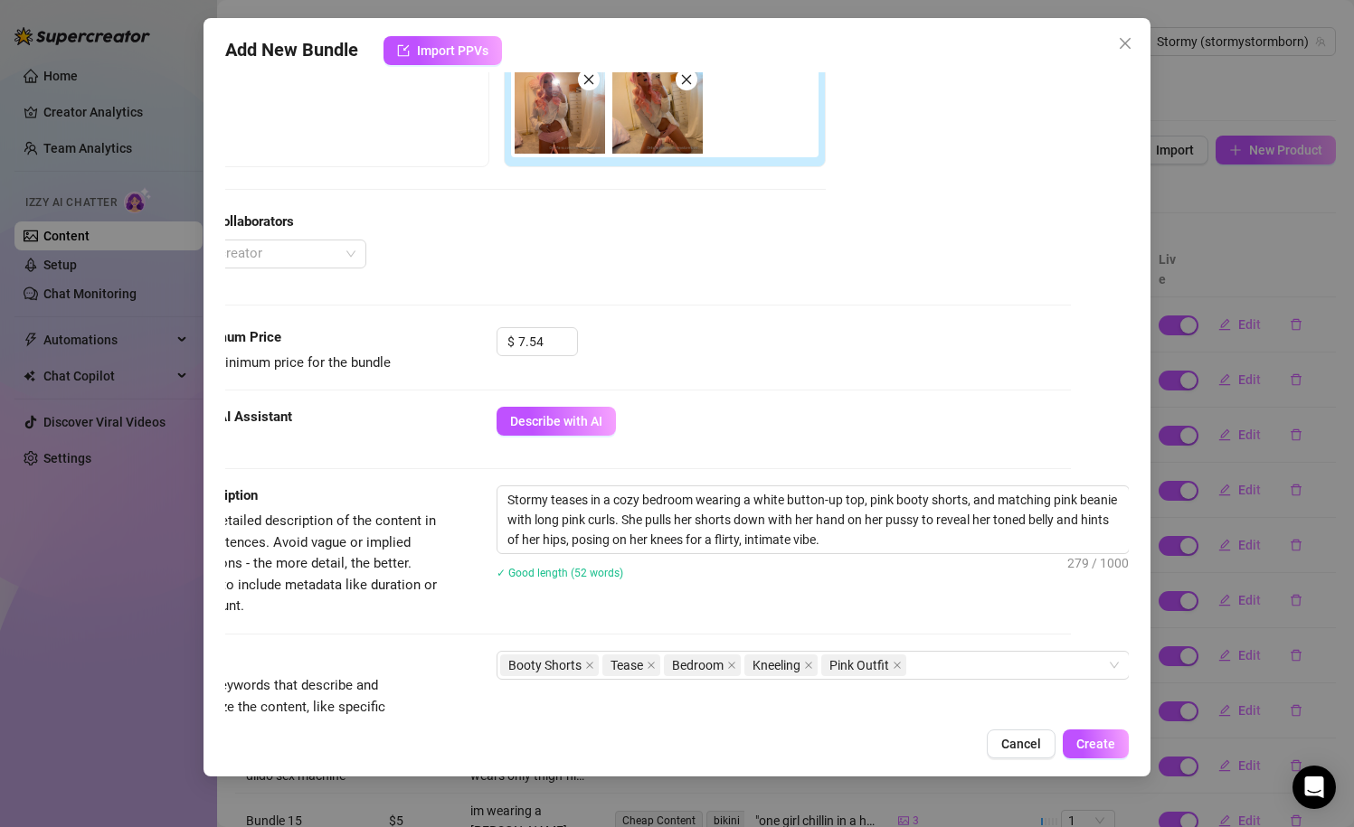
click at [702, 402] on div "Minimum Price Set the minimum price for the bundle $ 7.54" at bounding box center [619, 367] width 904 height 80
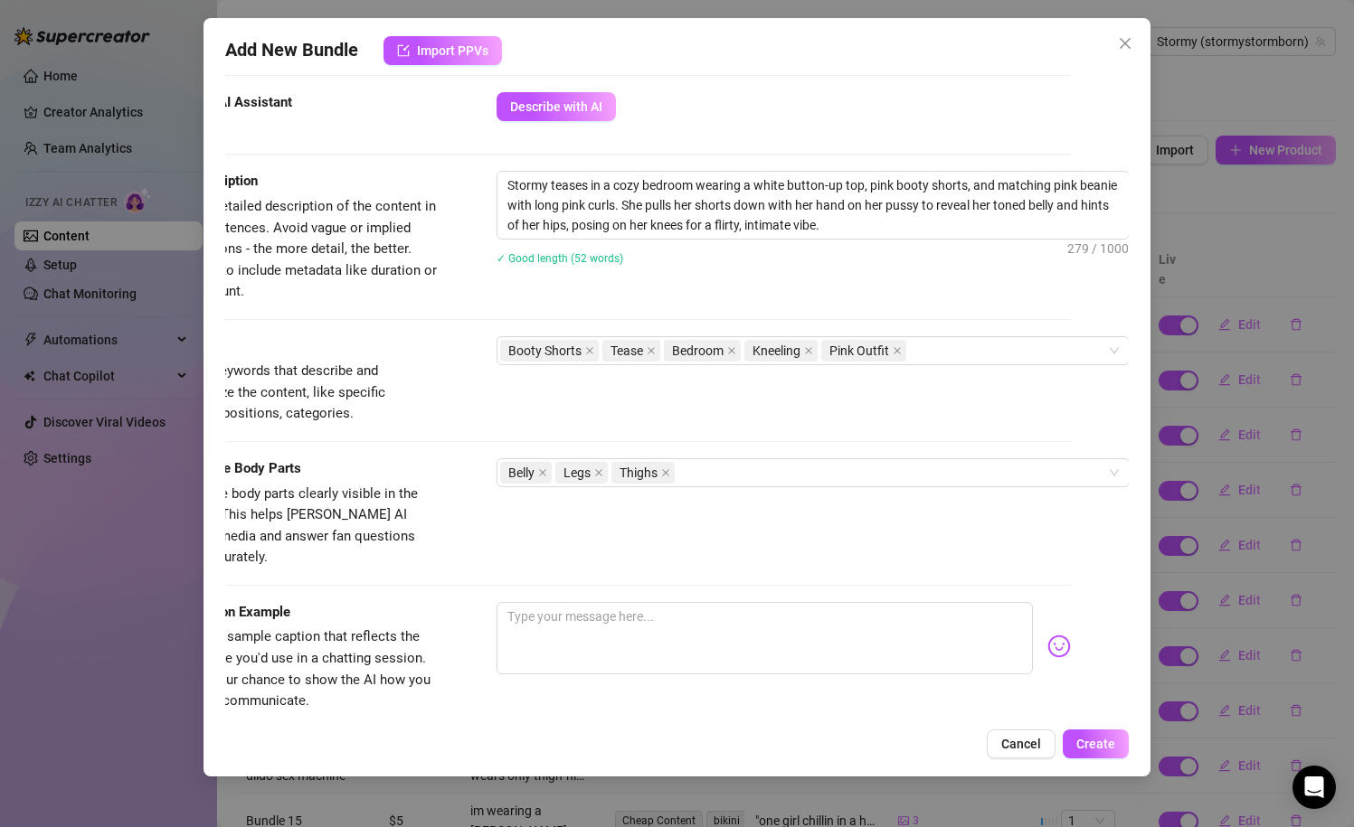
scroll to position [663, 58]
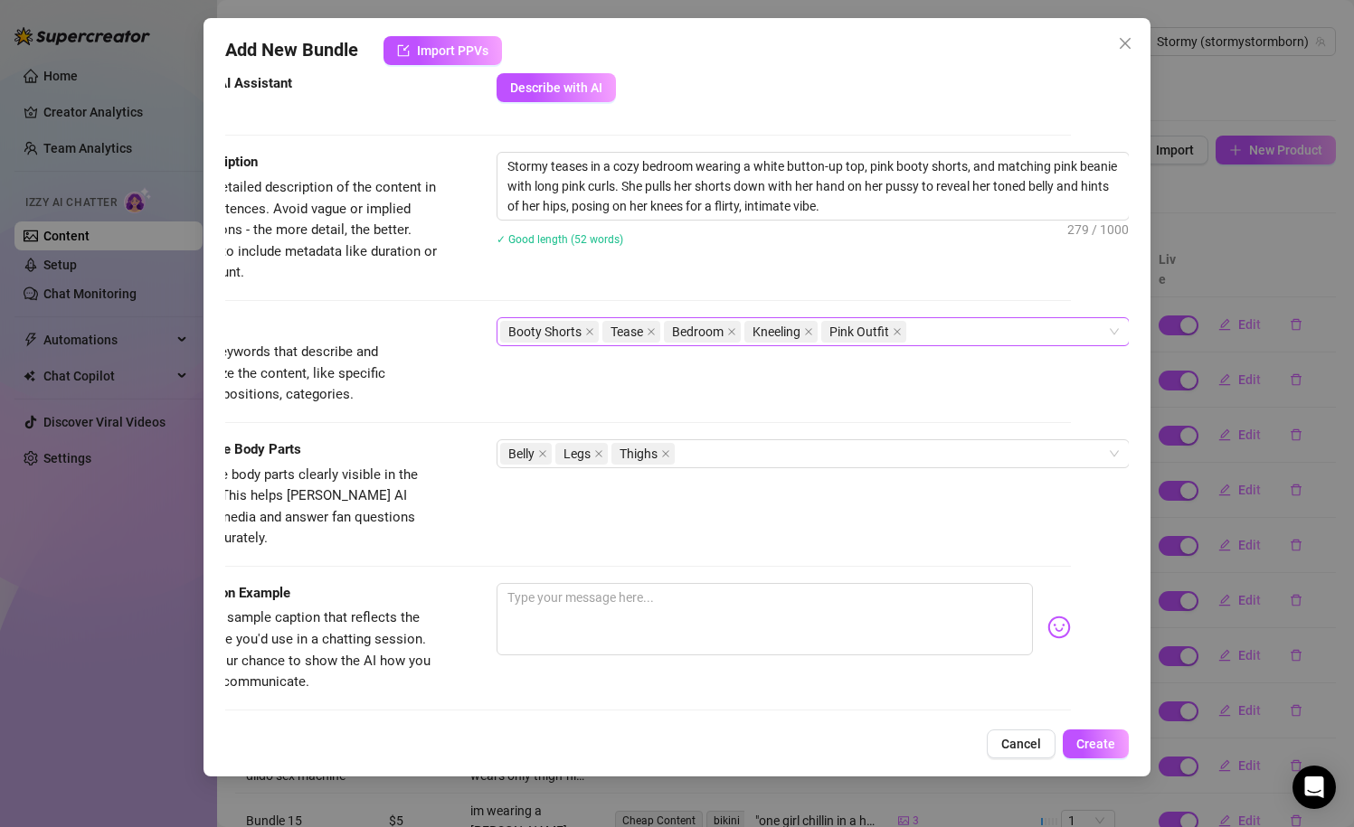
click at [930, 328] on div "Booty Shorts Tease Bedroom Kneeling Pink Outfit" at bounding box center [803, 331] width 607 height 25
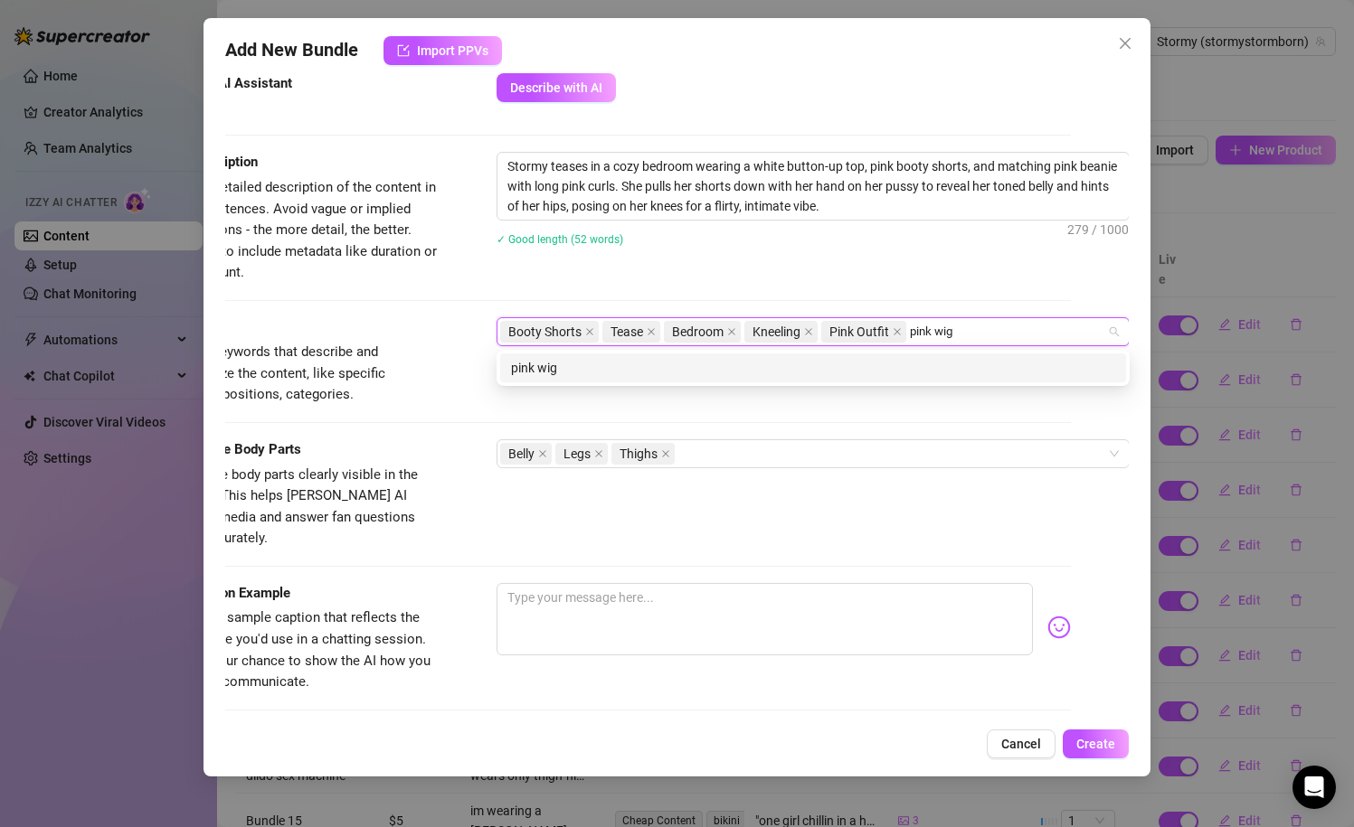
click at [793, 365] on div "pink wig" at bounding box center [813, 368] width 604 height 20
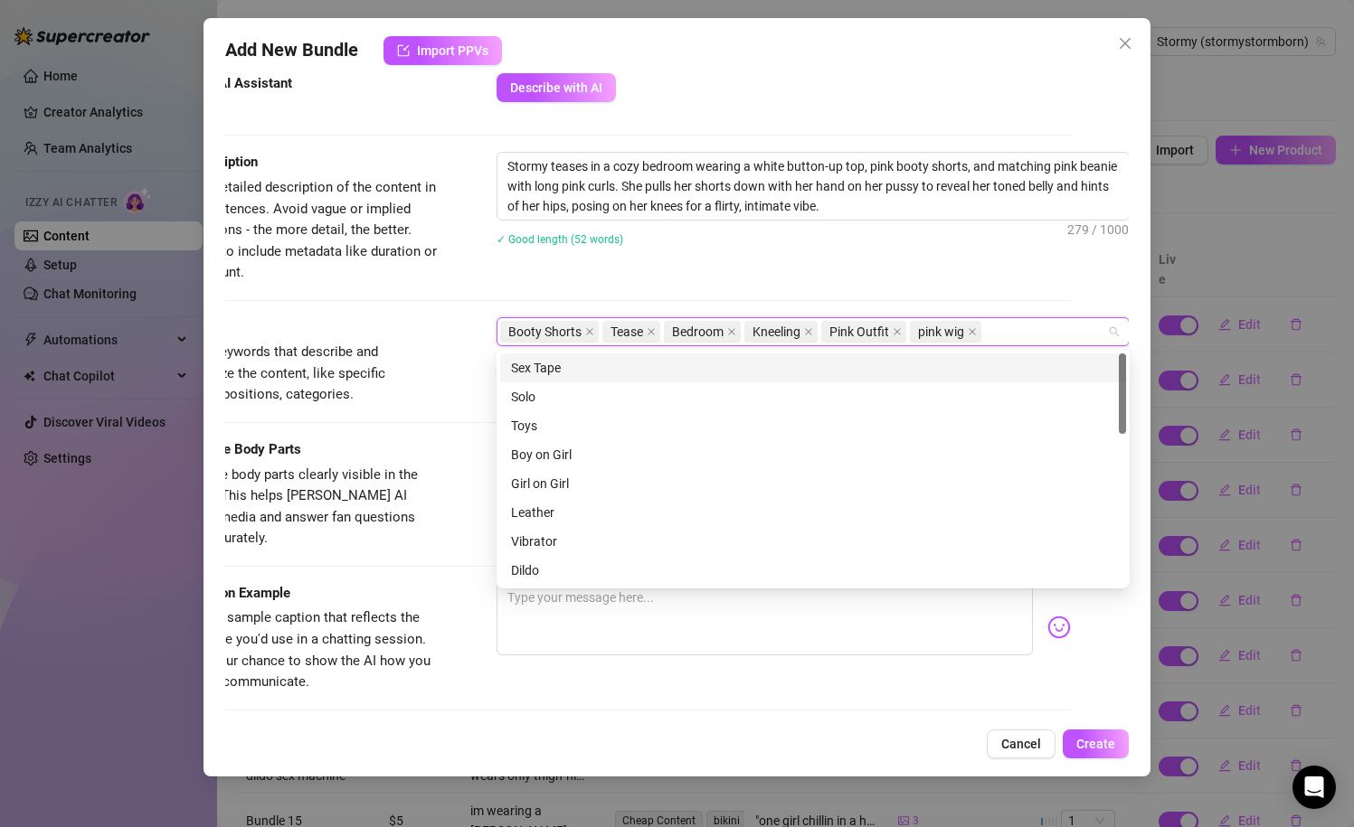
click at [760, 257] on div "Stormy teases in a cozy bedroom wearing a white button-up top, pink booty short…" at bounding box center [812, 211] width 633 height 118
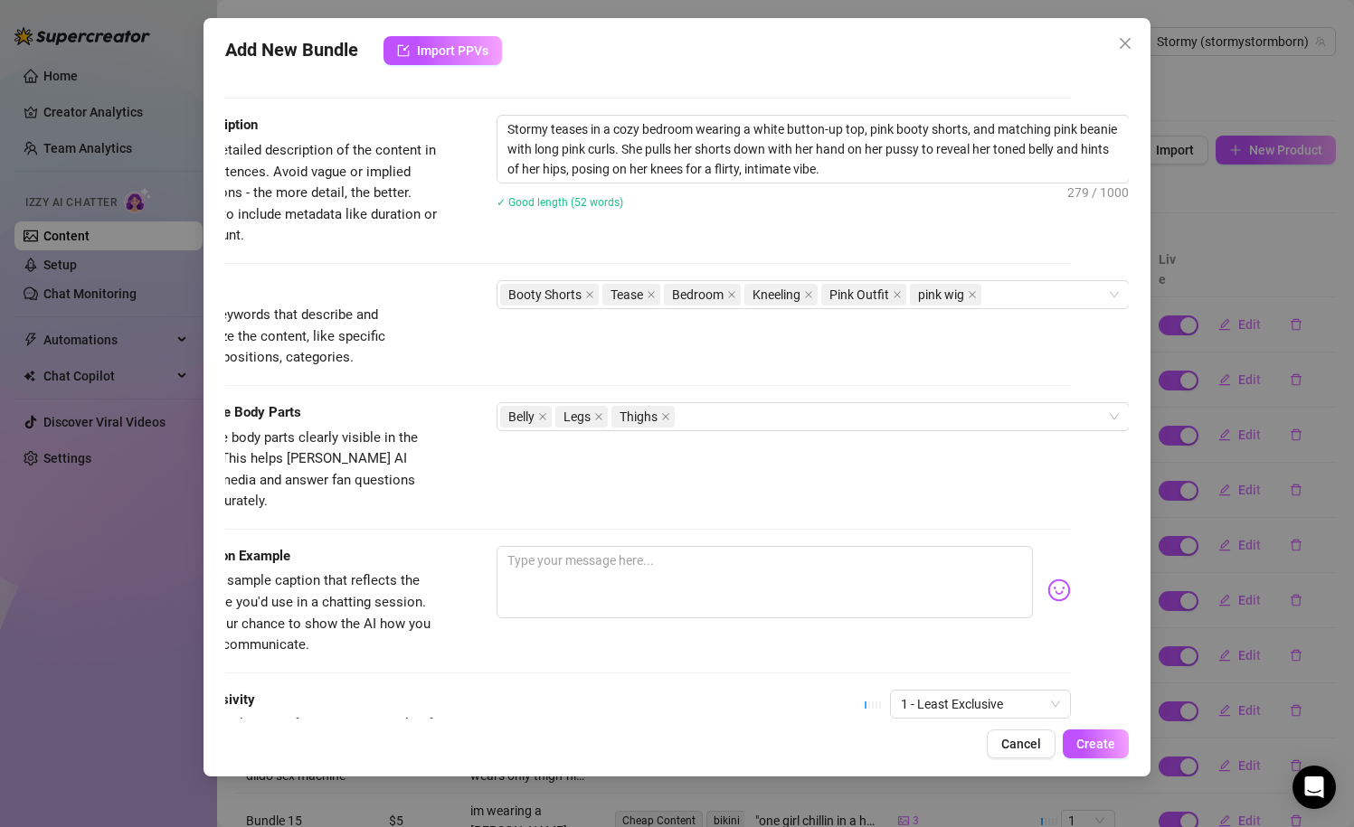
scroll to position [709, 56]
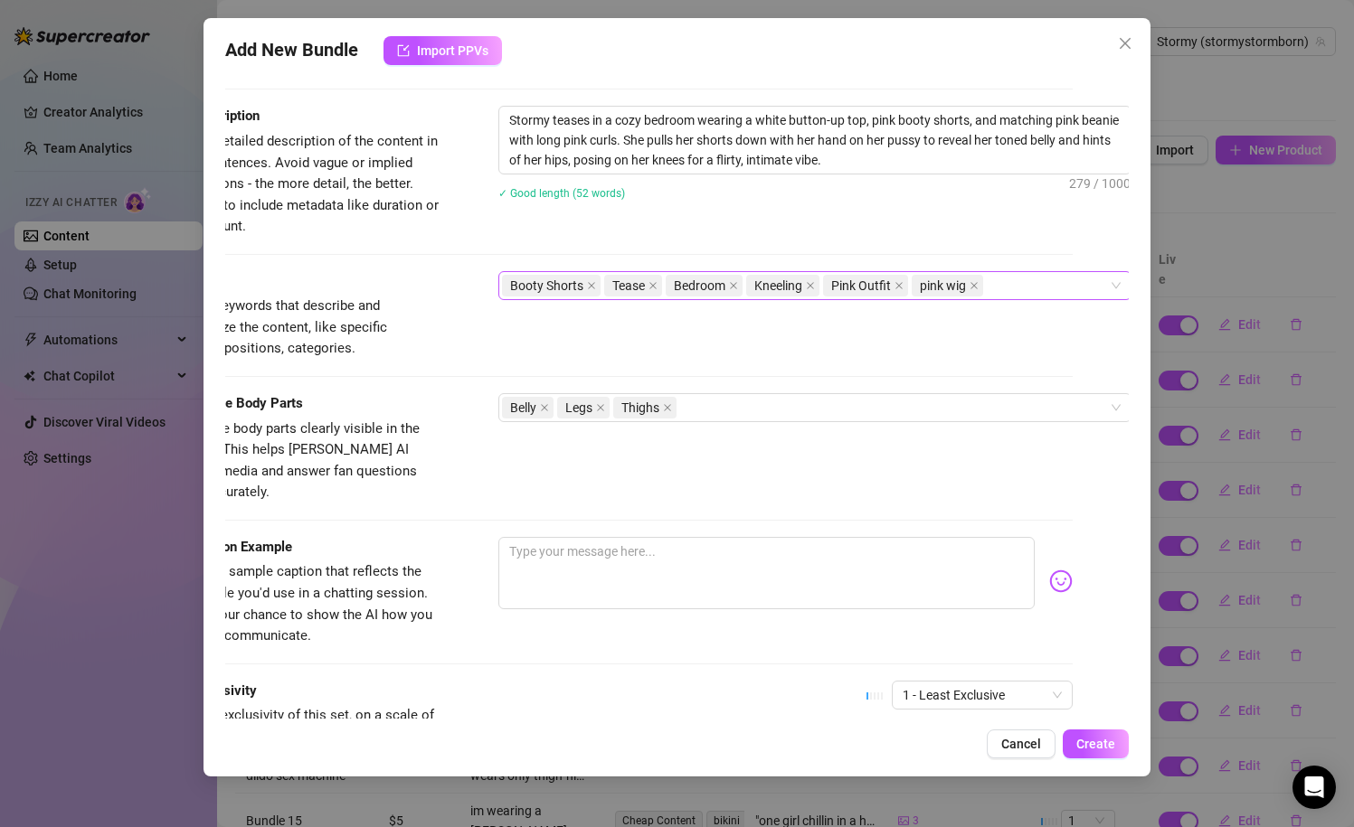
click at [1027, 291] on div "Booty Shorts Tease Bedroom Kneeling Pink Outfit pink wig" at bounding box center [805, 285] width 607 height 25
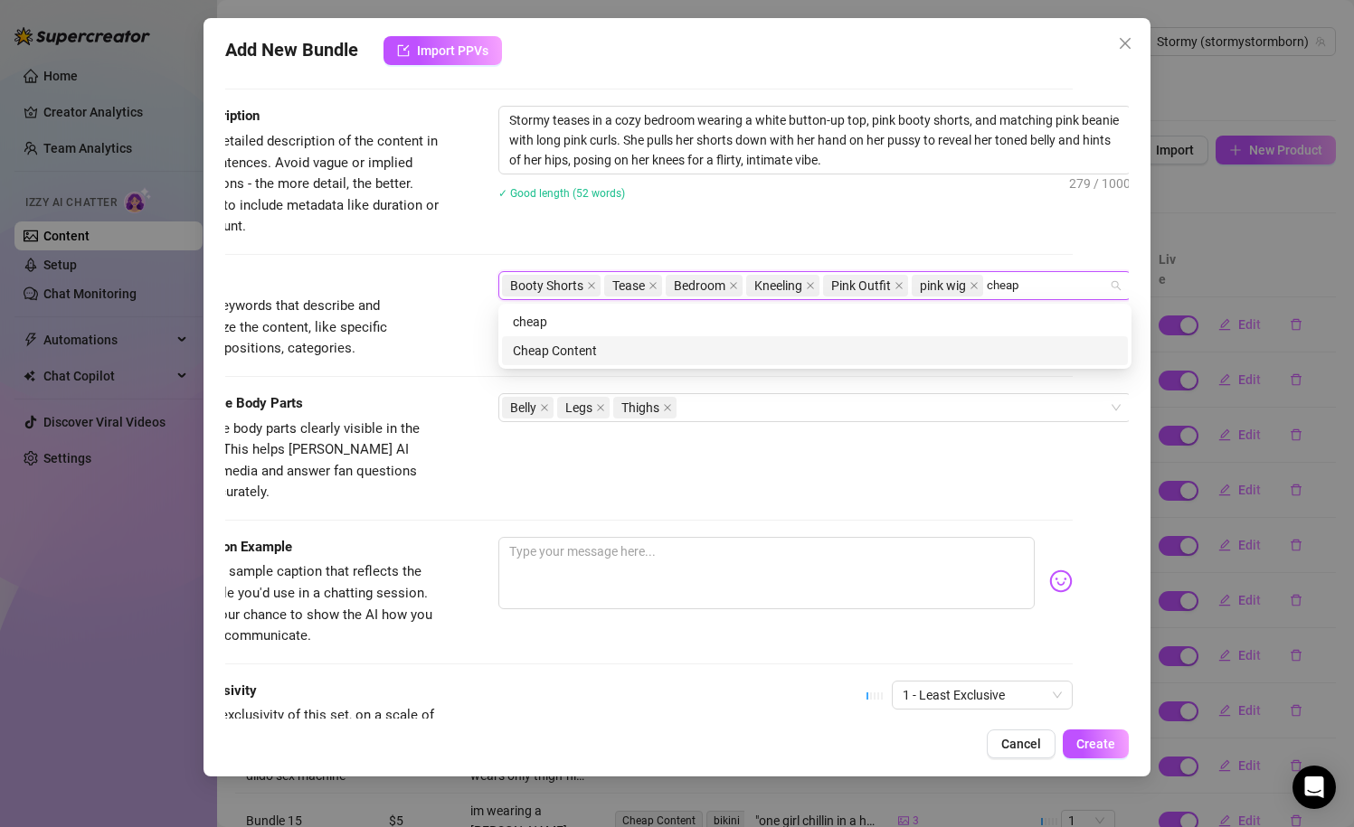
click at [797, 344] on div "Cheap Content" at bounding box center [815, 351] width 604 height 20
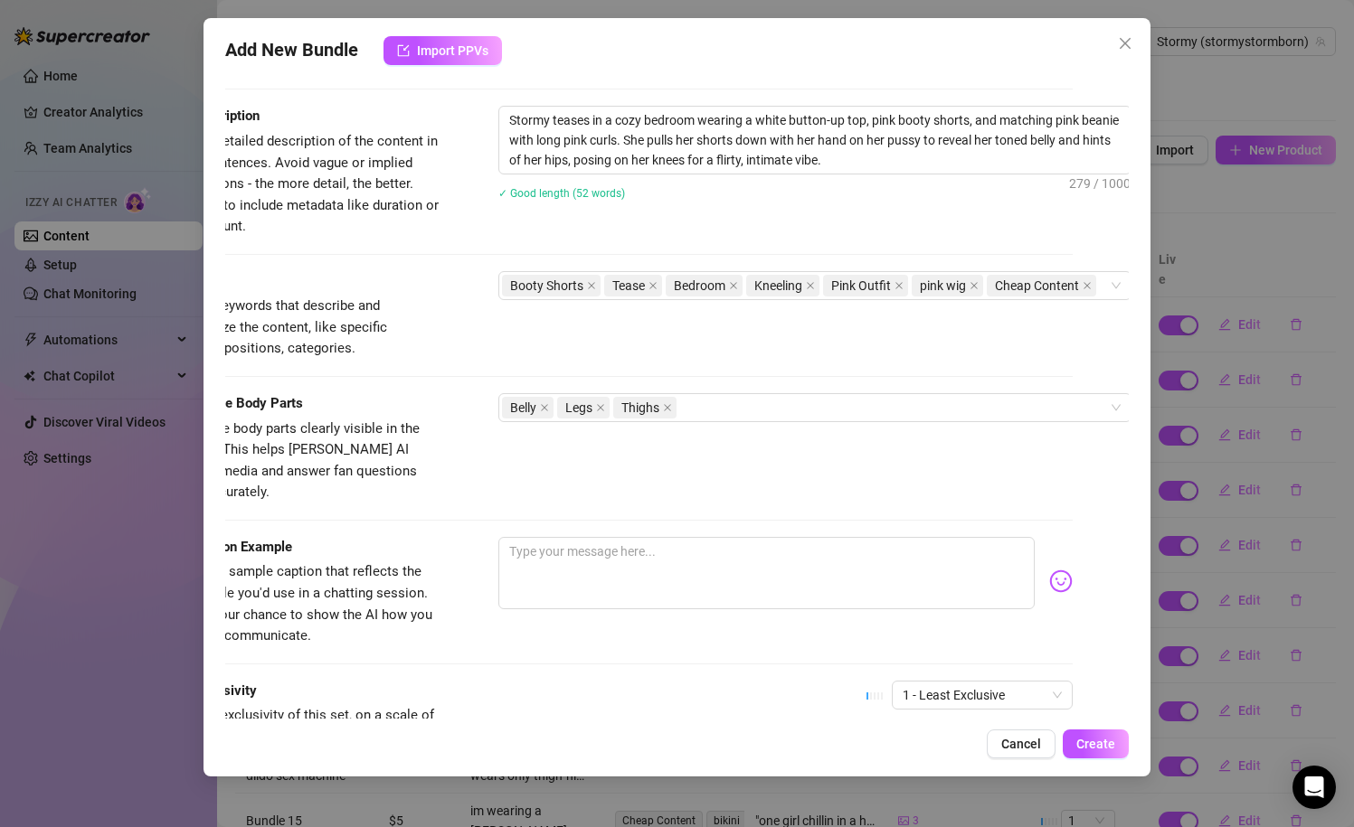
click at [463, 376] on div at bounding box center [621, 376] width 904 height 1
click at [458, 474] on div "Visible Body Parts Select the body parts clearly visible in the content. This h…" at bounding box center [621, 448] width 904 height 110
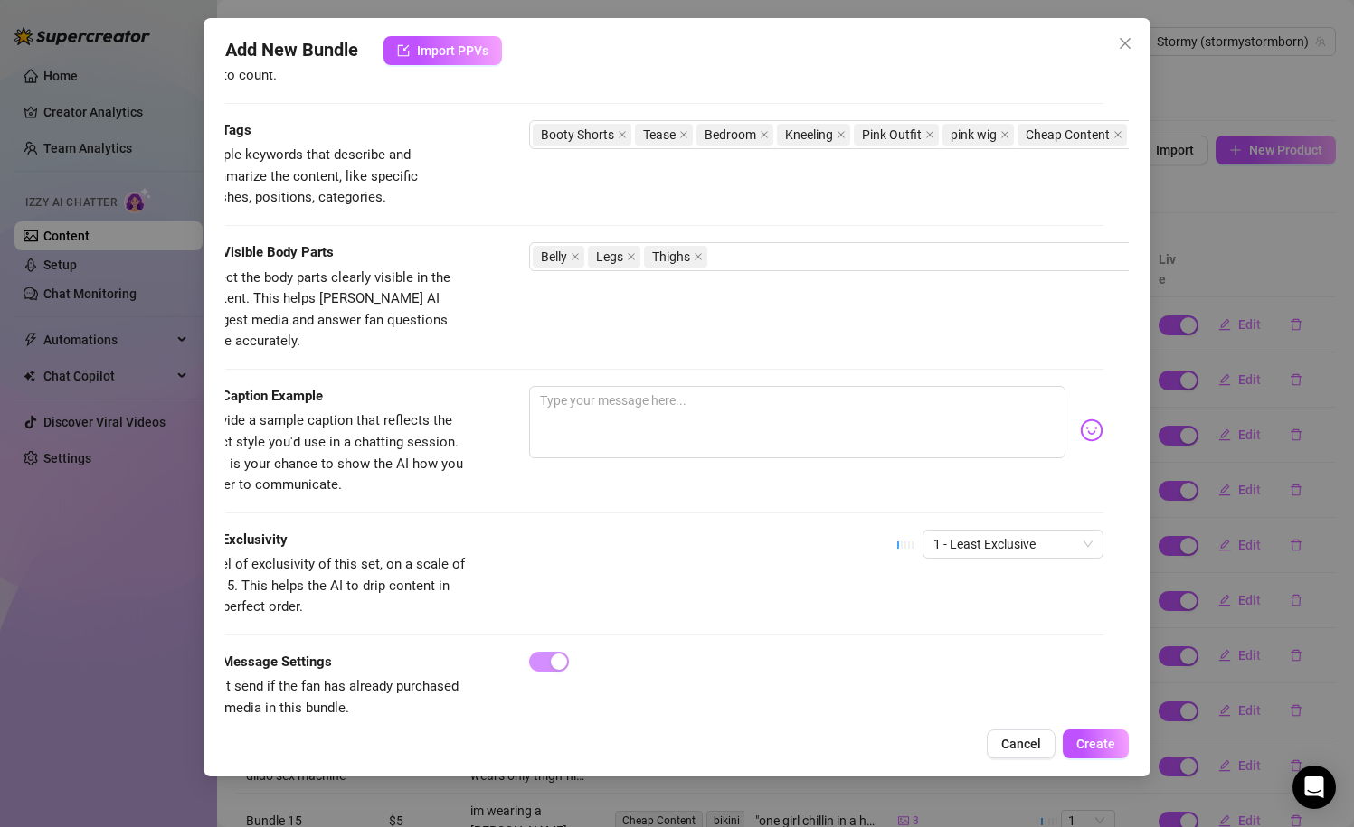
scroll to position [860, 0]
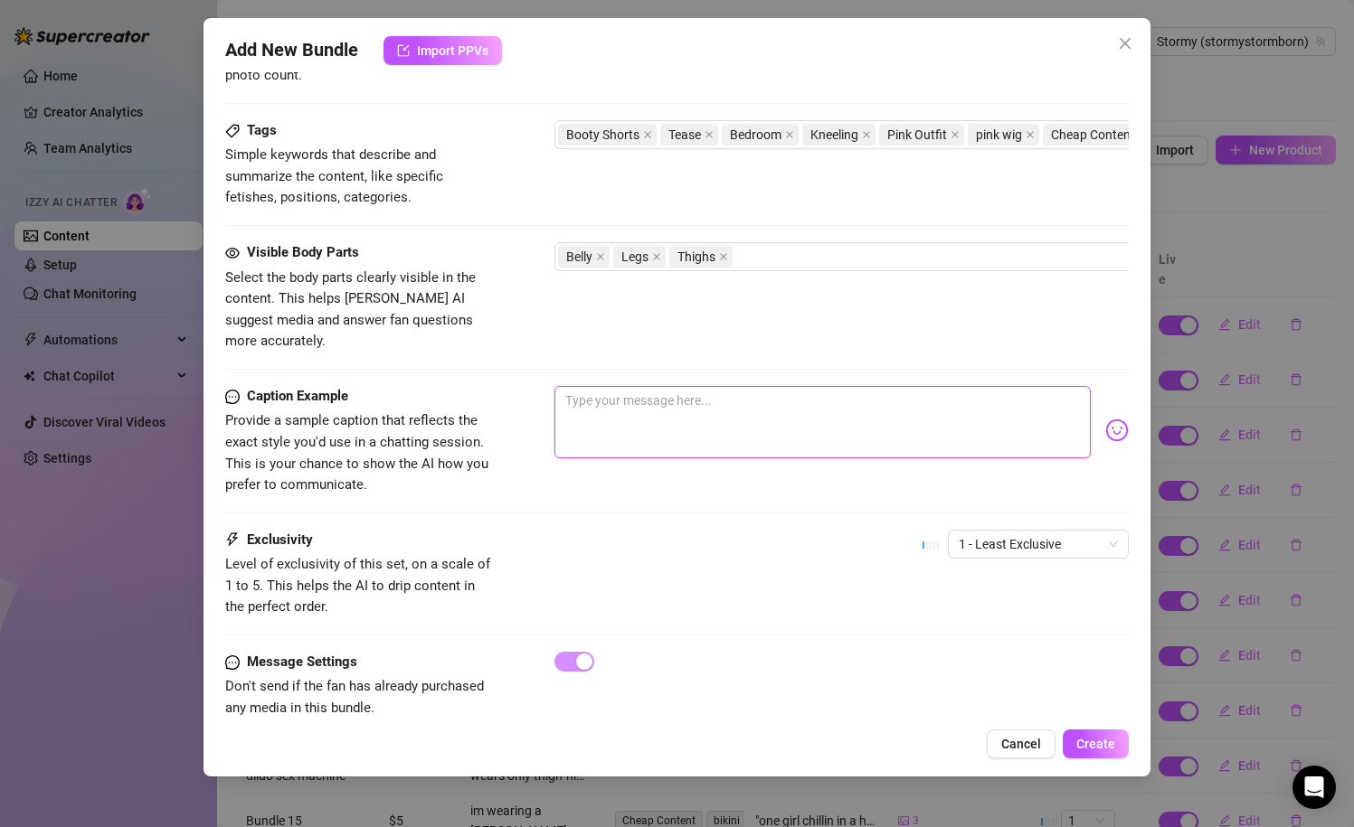
click at [658, 426] on textarea at bounding box center [822, 422] width 537 height 72
click at [1123, 419] on img at bounding box center [1117, 431] width 24 height 24
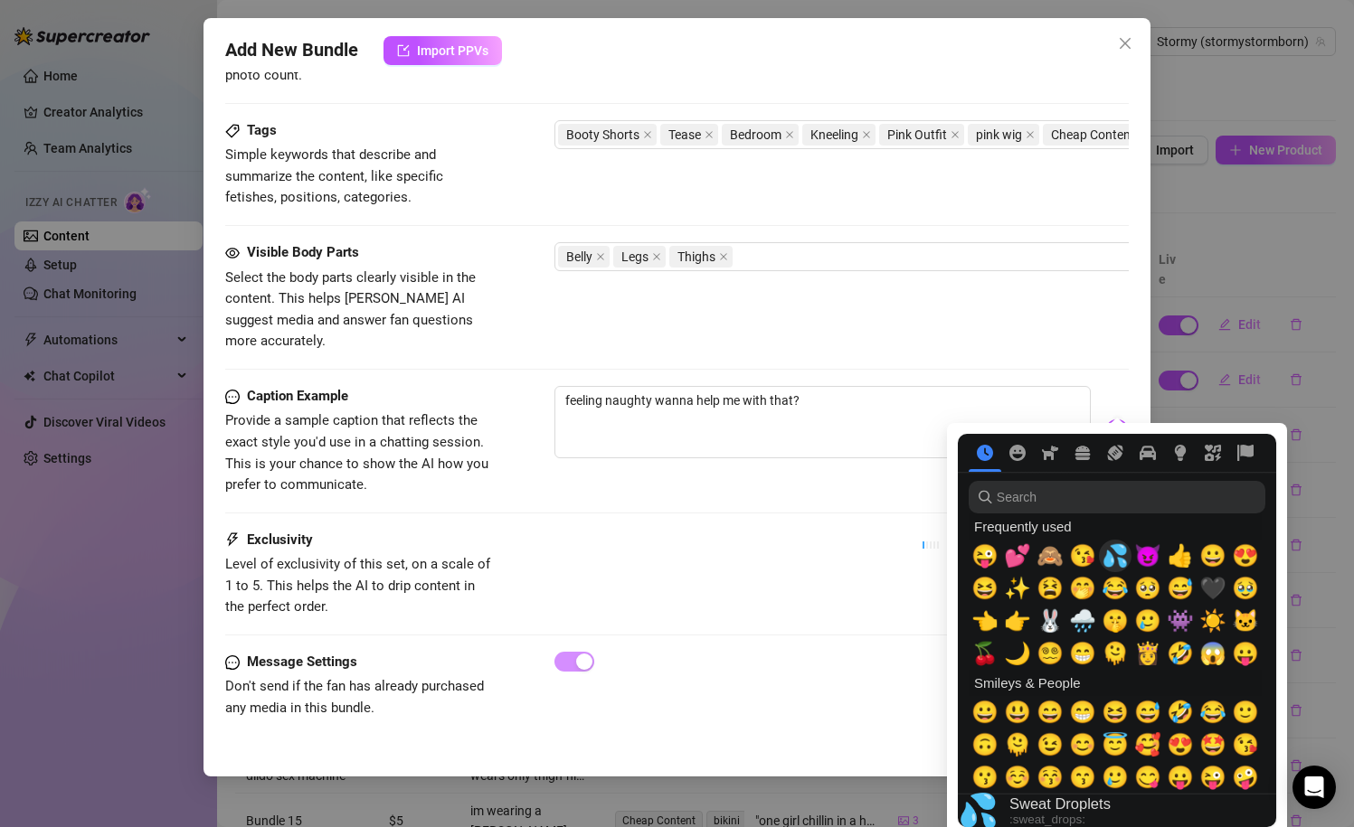
click at [1118, 563] on span "💦" at bounding box center [1114, 555] width 27 height 25
click at [1091, 563] on span "😘" at bounding box center [1082, 555] width 27 height 25
click at [775, 547] on div "Exclusivity Level of exclusivity of this set, on a scale of 1 to 5. This helps …" at bounding box center [677, 574] width 904 height 89
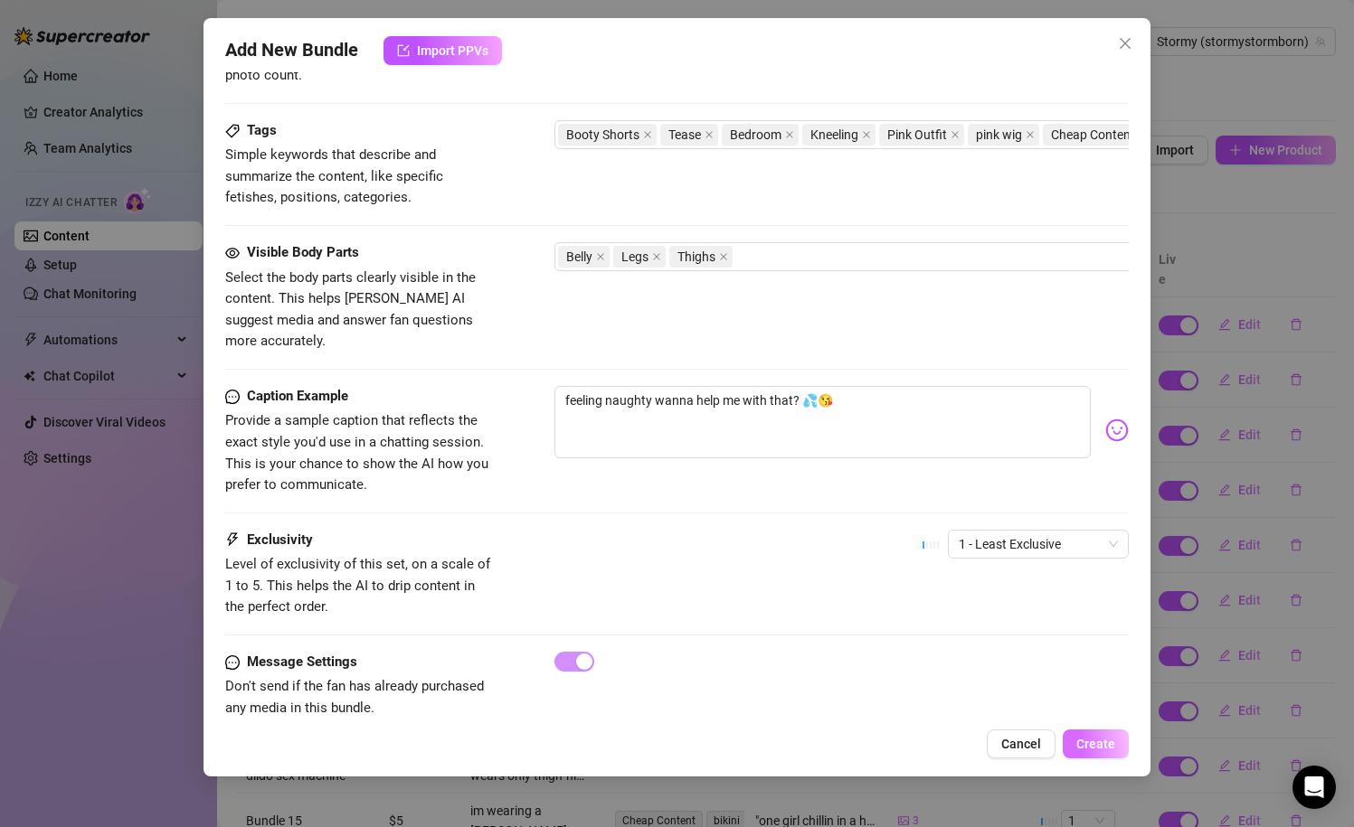
click at [1086, 742] on span "Create" at bounding box center [1095, 744] width 39 height 14
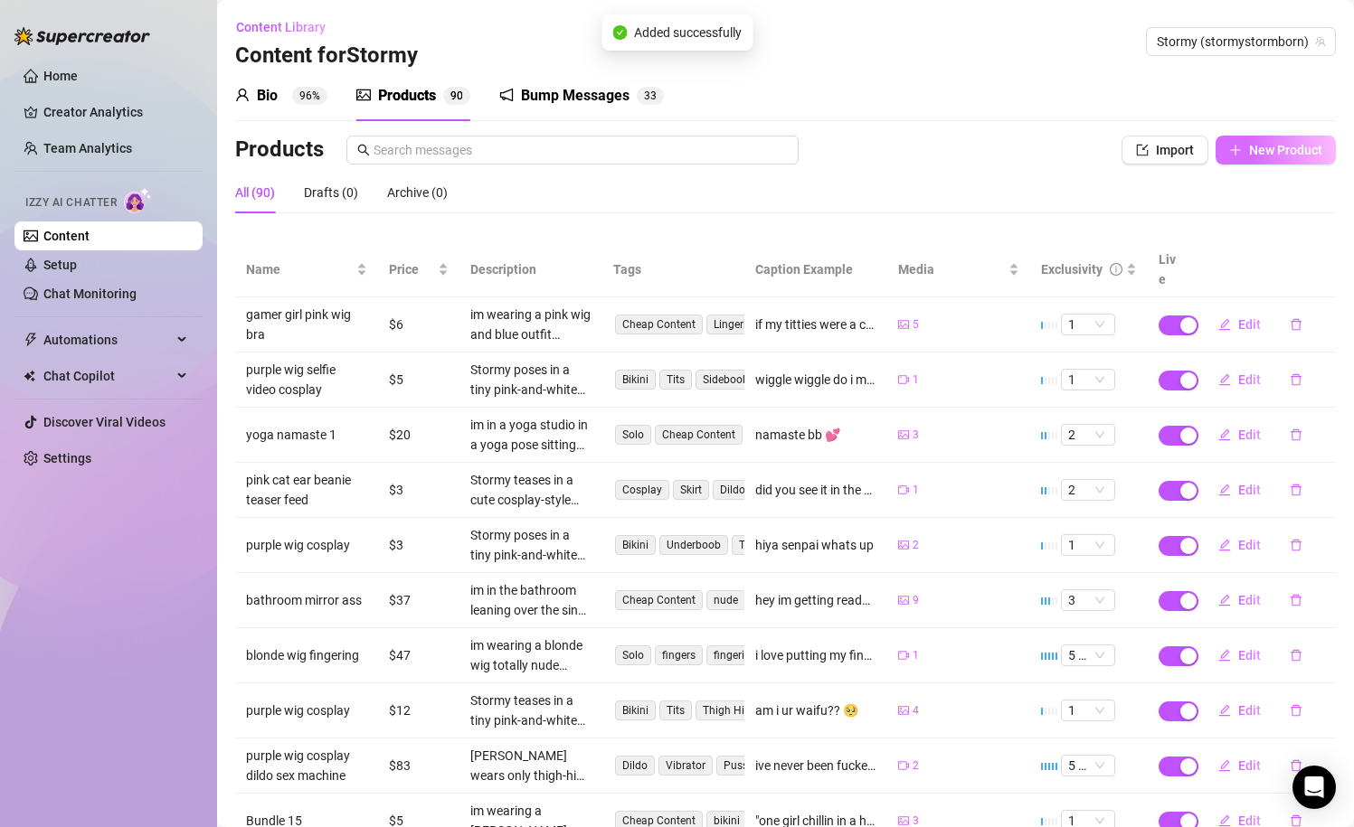
click at [1326, 147] on button "New Product" at bounding box center [1275, 150] width 120 height 29
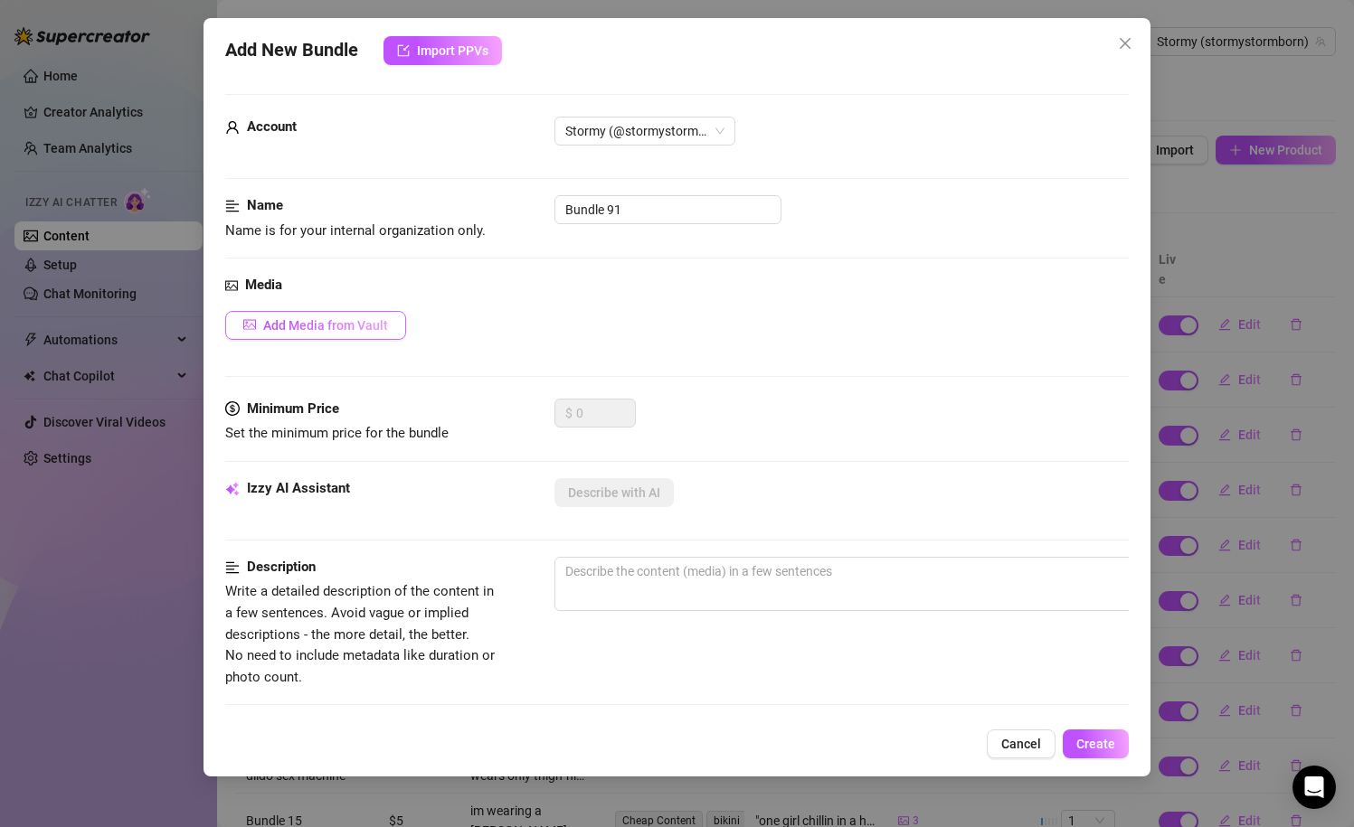
click at [287, 337] on button "Add Media from Vault" at bounding box center [315, 325] width 181 height 29
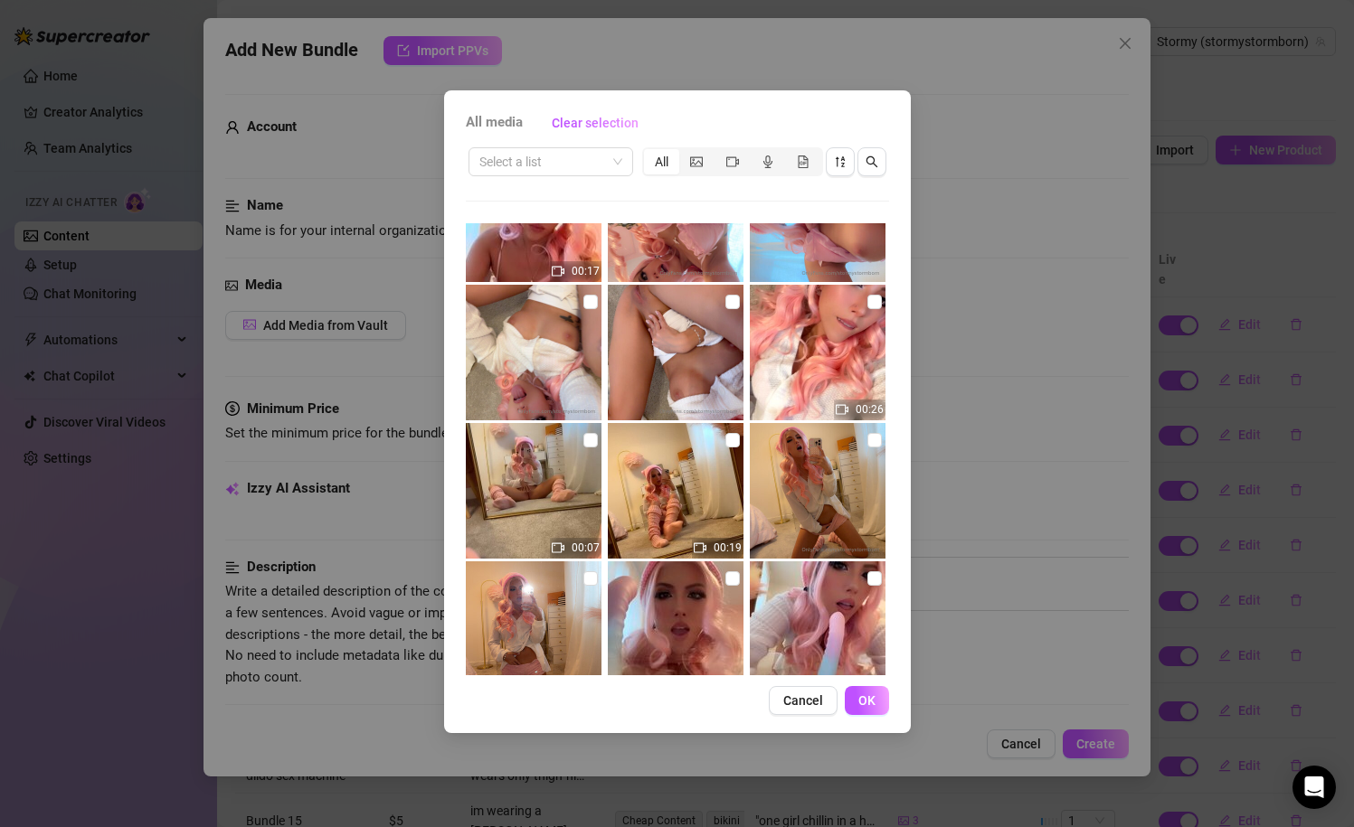
scroll to position [898, 0]
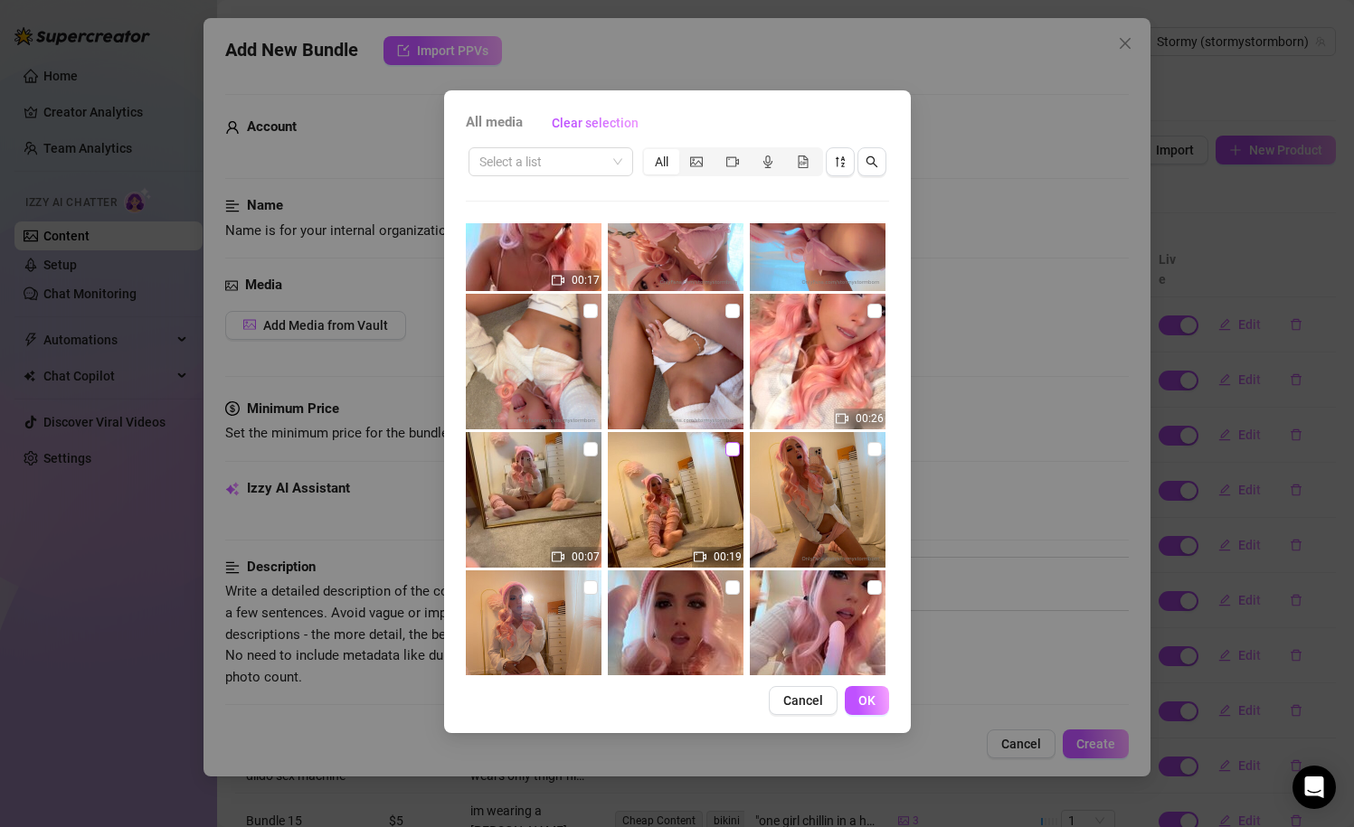
click at [725, 455] on input "checkbox" at bounding box center [732, 449] width 14 height 14
click at [588, 454] on input "checkbox" at bounding box center [590, 449] width 14 height 14
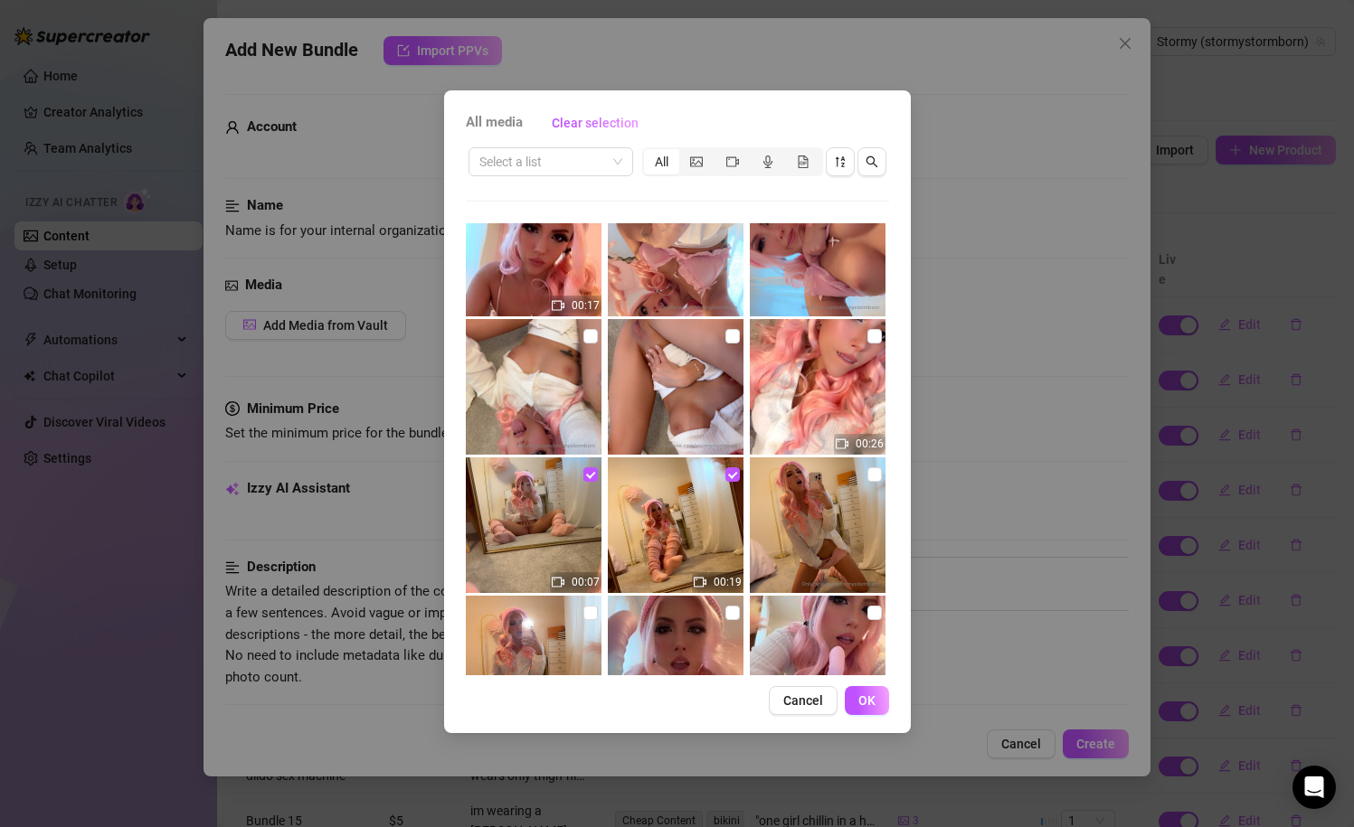
scroll to position [870, 0]
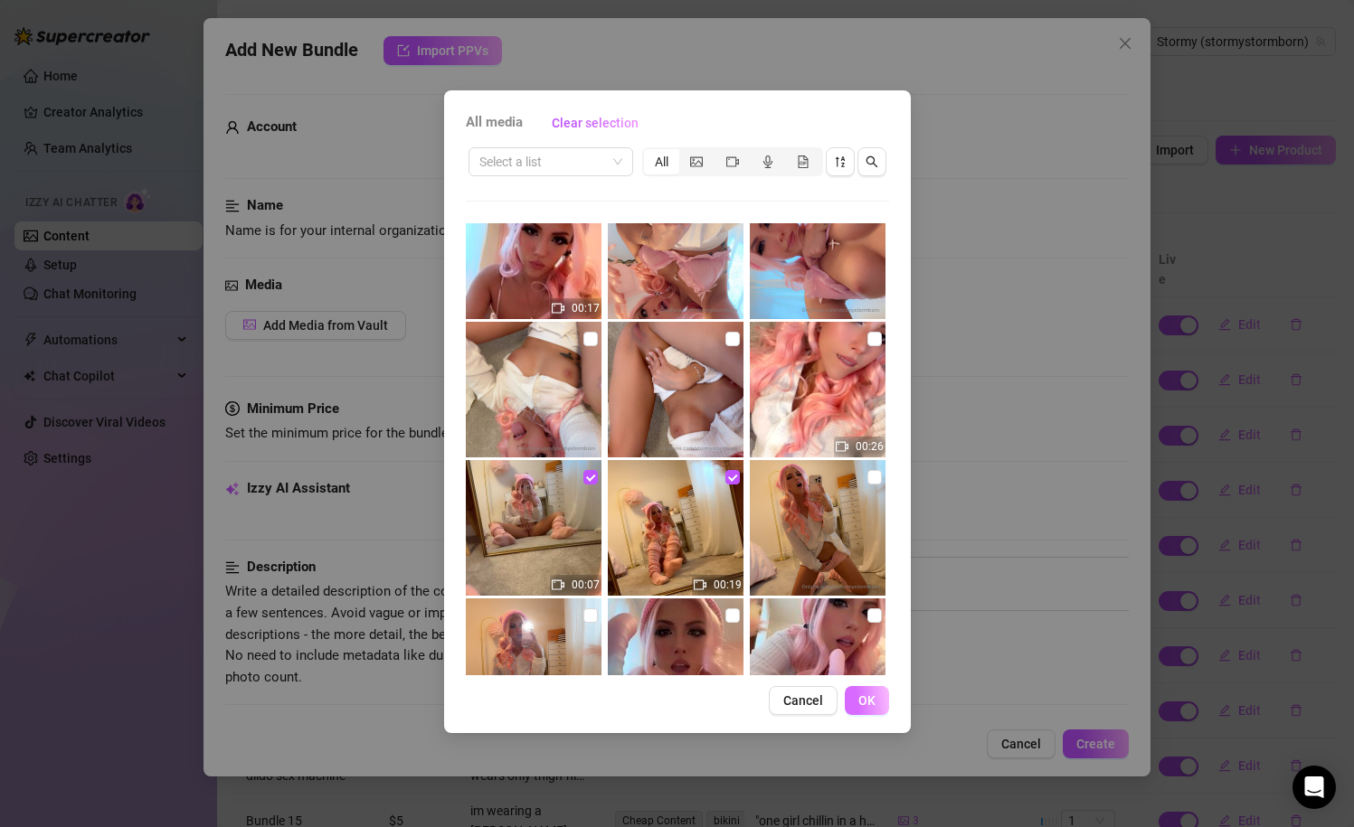
click at [878, 713] on button "OK" at bounding box center [867, 700] width 44 height 29
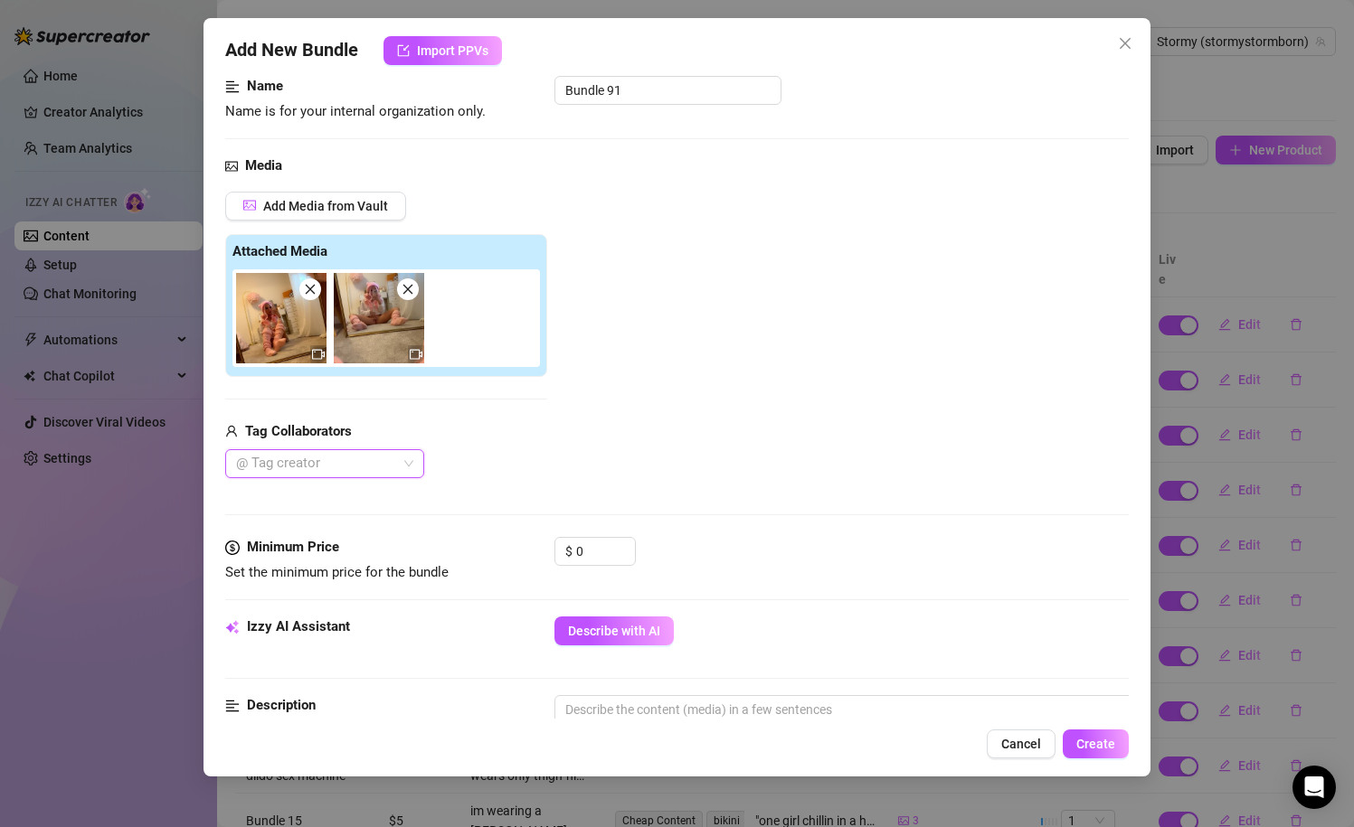
scroll to position [159, 0]
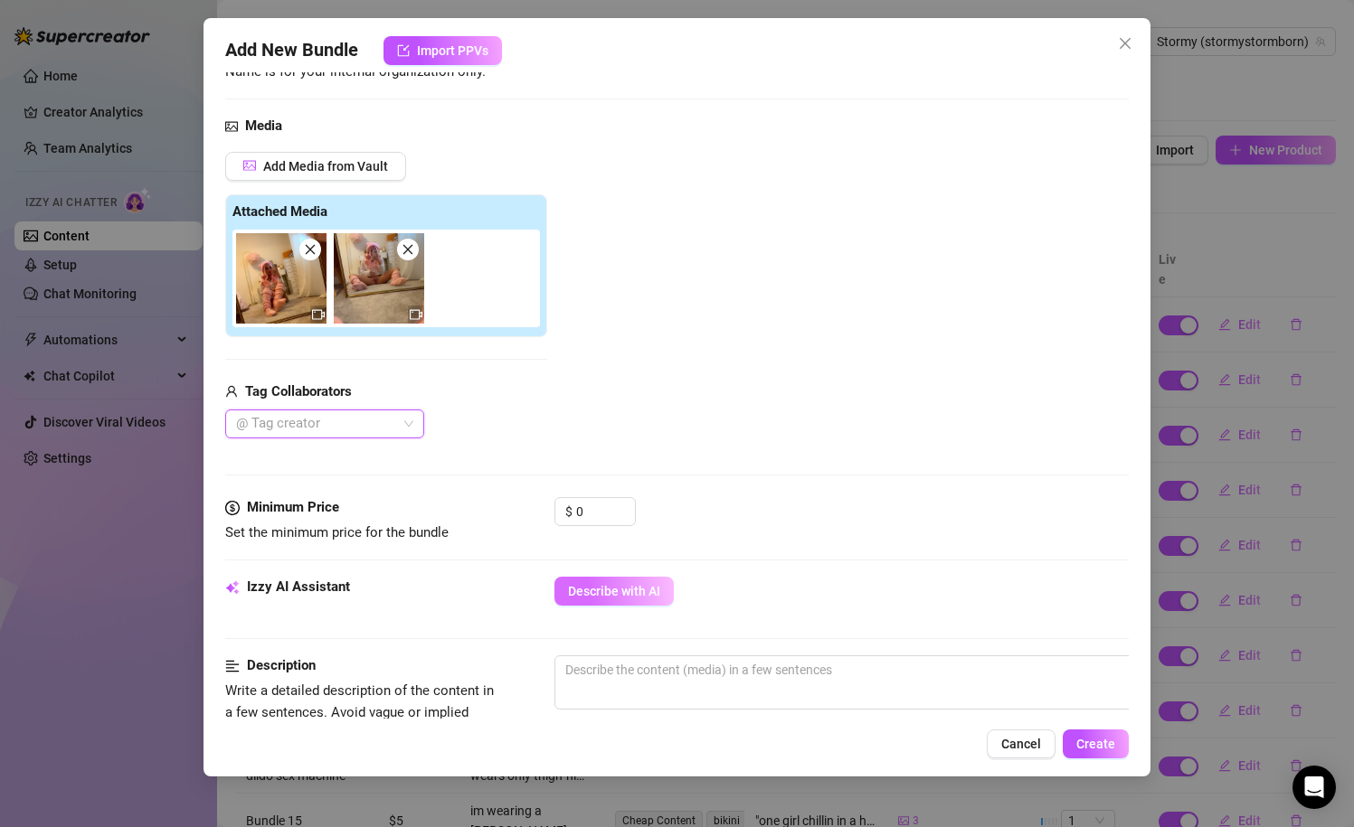
click at [610, 598] on span "Describe with AI" at bounding box center [614, 591] width 92 height 14
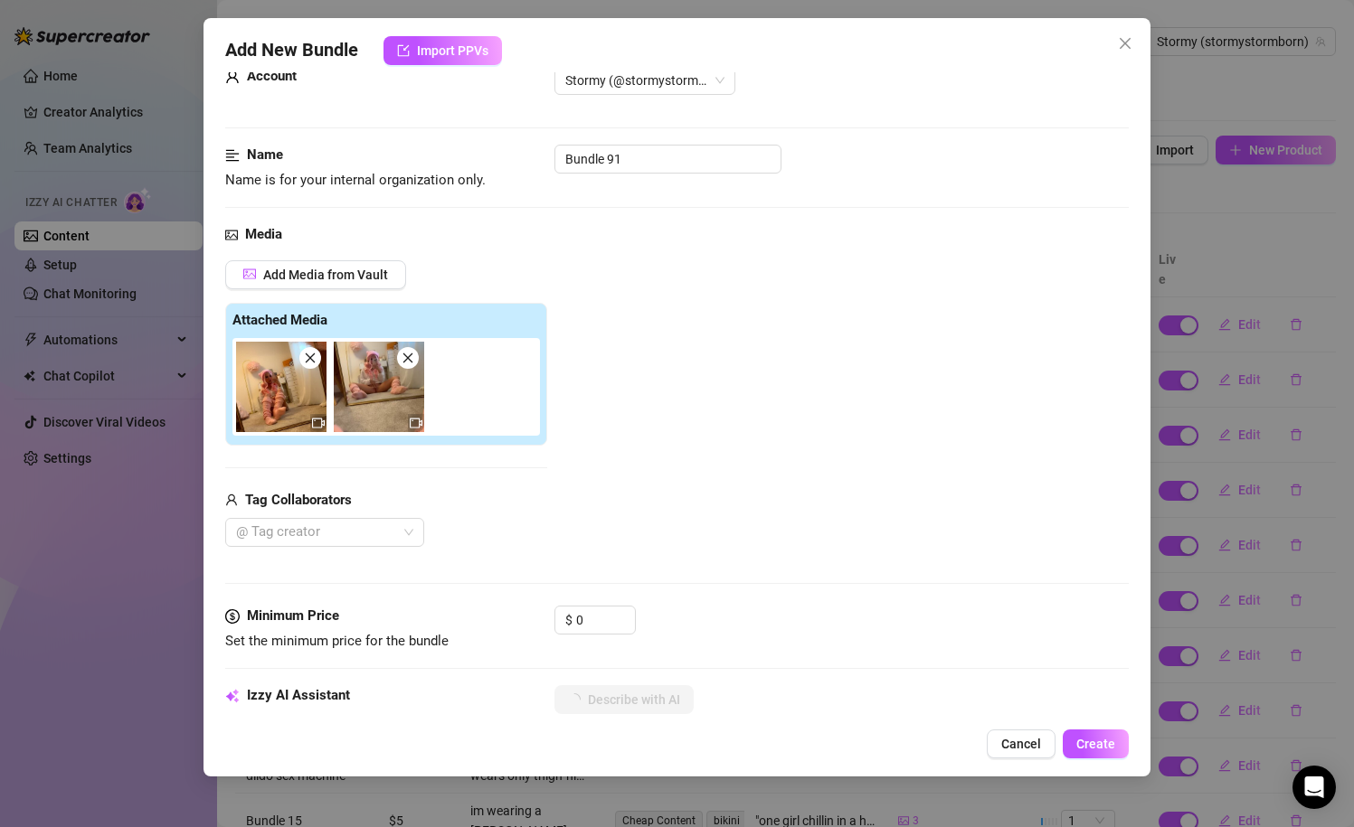
scroll to position [48, 0]
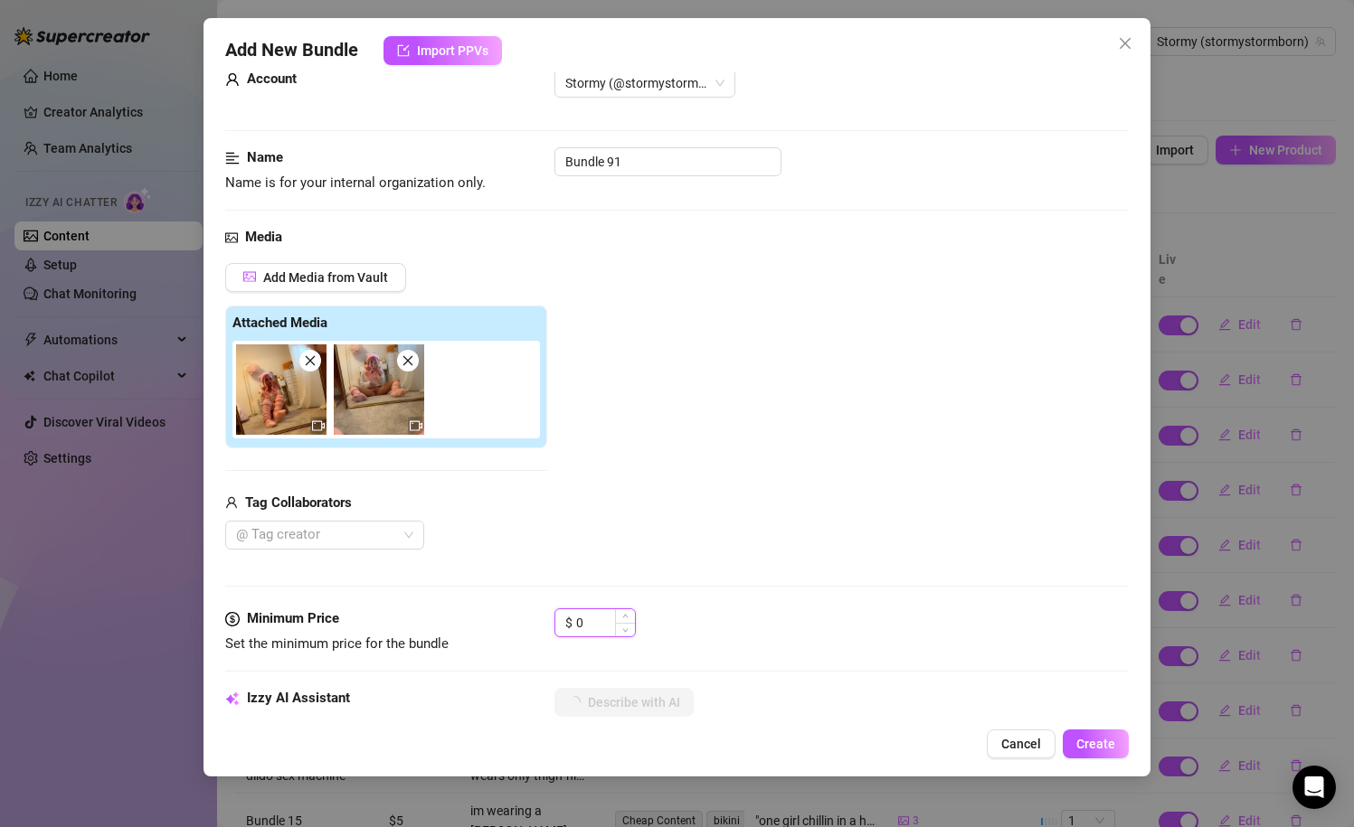
click at [585, 627] on input "0" at bounding box center [605, 622] width 59 height 27
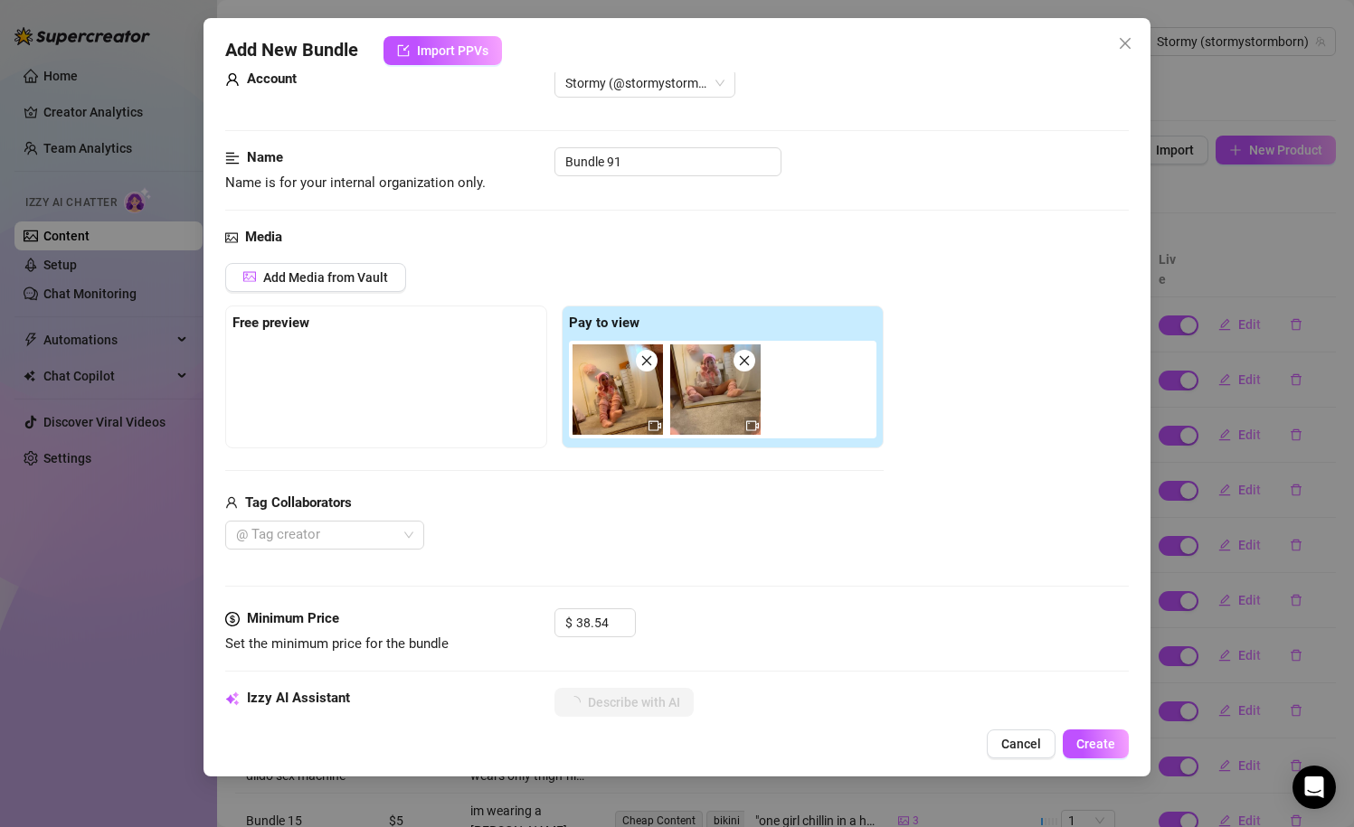
click at [598, 550] on div "Media Add Media from Vault Free preview Pay to view Tag Collaborators @ Tag cre…" at bounding box center [677, 418] width 904 height 382
click at [593, 614] on input "38.54" at bounding box center [605, 622] width 59 height 27
click at [606, 599] on div "Media Add Media from Vault Free preview Pay to view Tag Collaborators @ Tag cre…" at bounding box center [677, 418] width 904 height 382
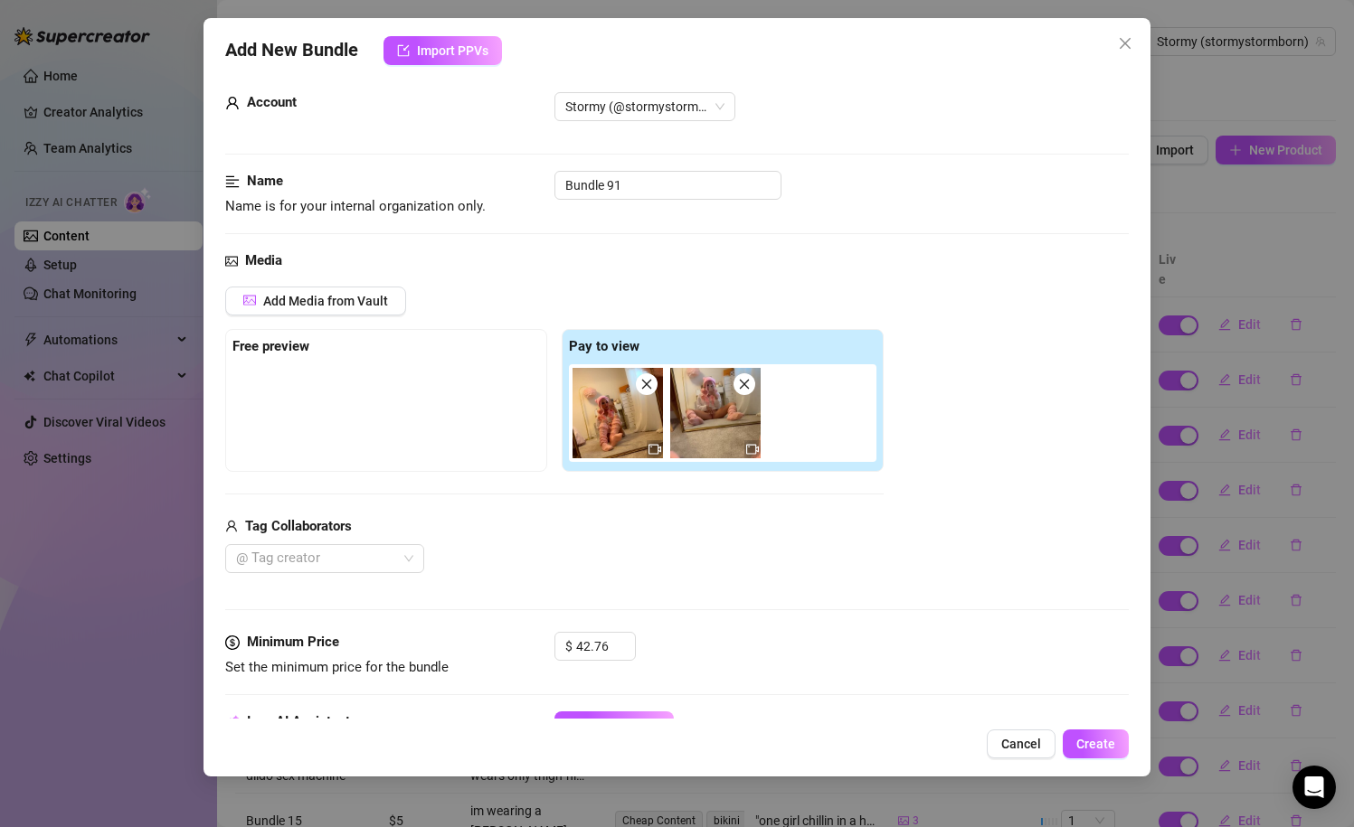
scroll to position [0, 0]
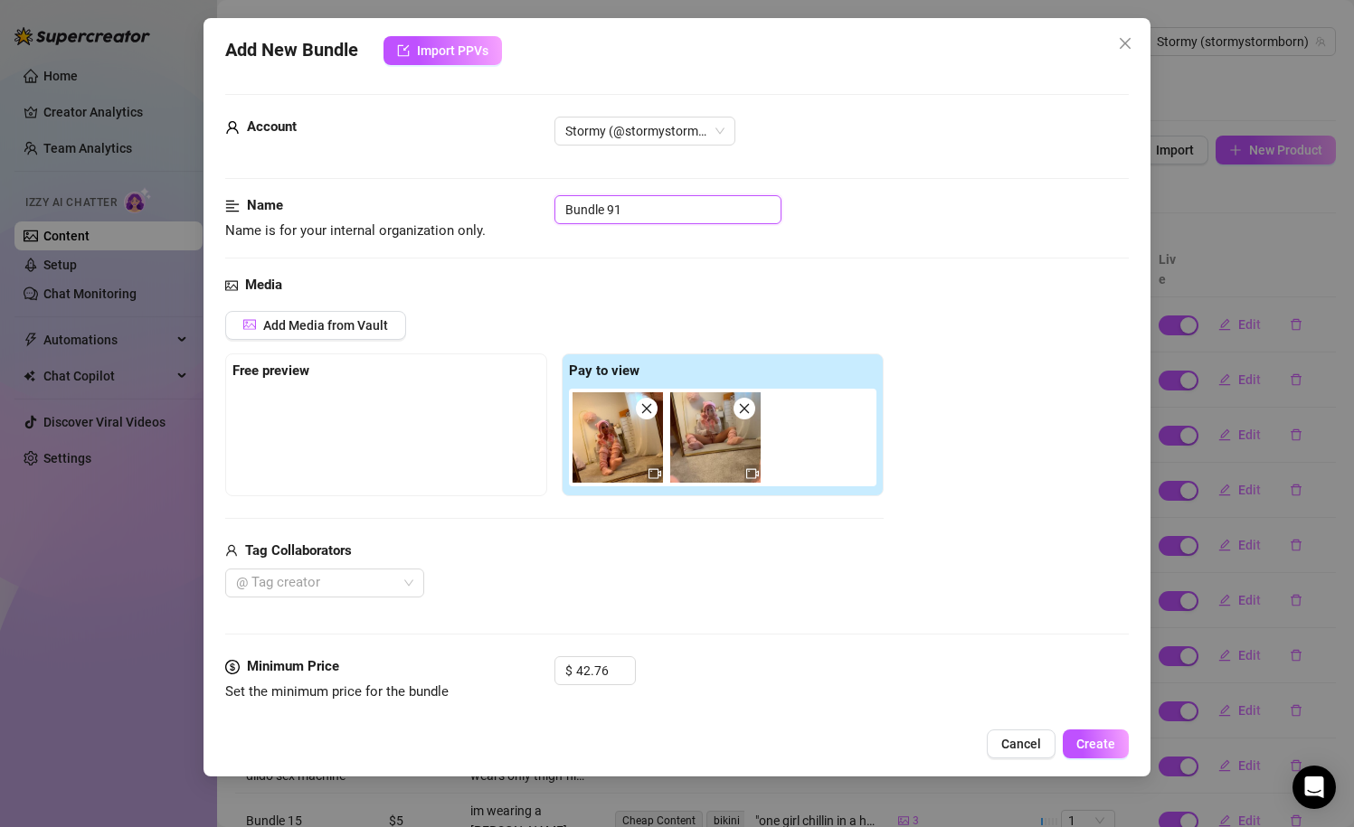
click at [656, 202] on input "Bundle 91" at bounding box center [667, 209] width 227 height 29
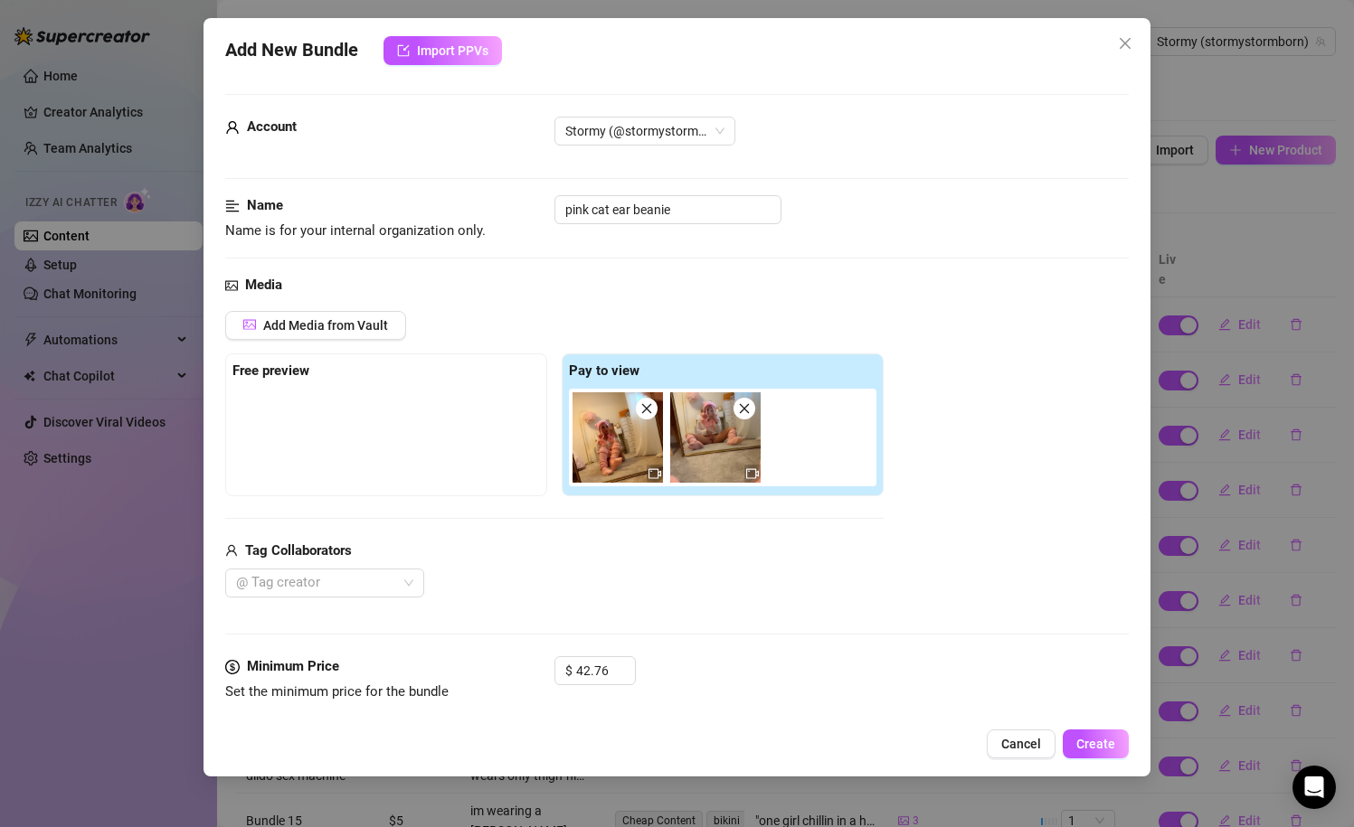
click at [450, 302] on div "Media Add Media from Vault Free preview Pay to view Tag Collaborators @ Tag cre…" at bounding box center [677, 466] width 904 height 382
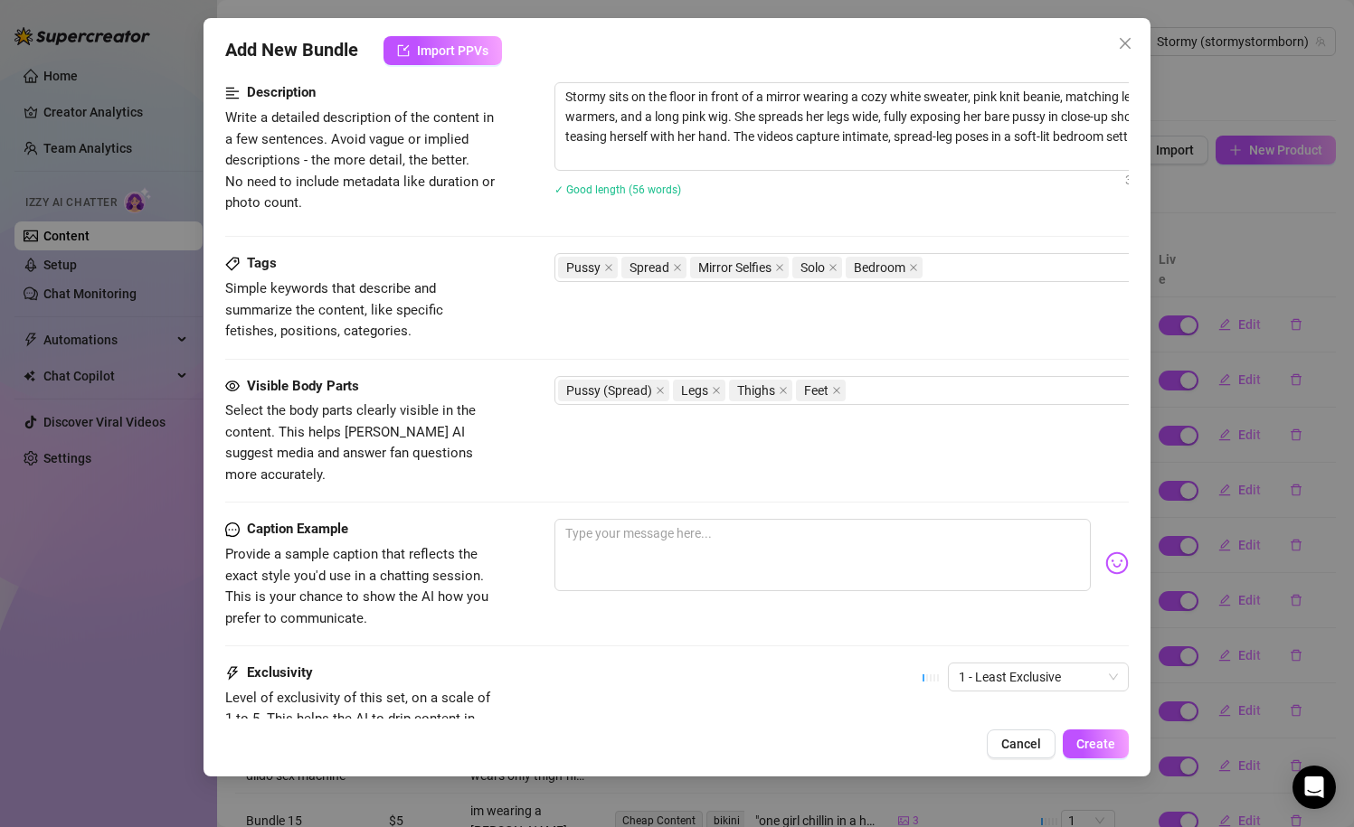
scroll to position [731, 0]
click at [999, 263] on div "Pussy Spread Mirror Selfies Solo Bedroom" at bounding box center [861, 268] width 607 height 25
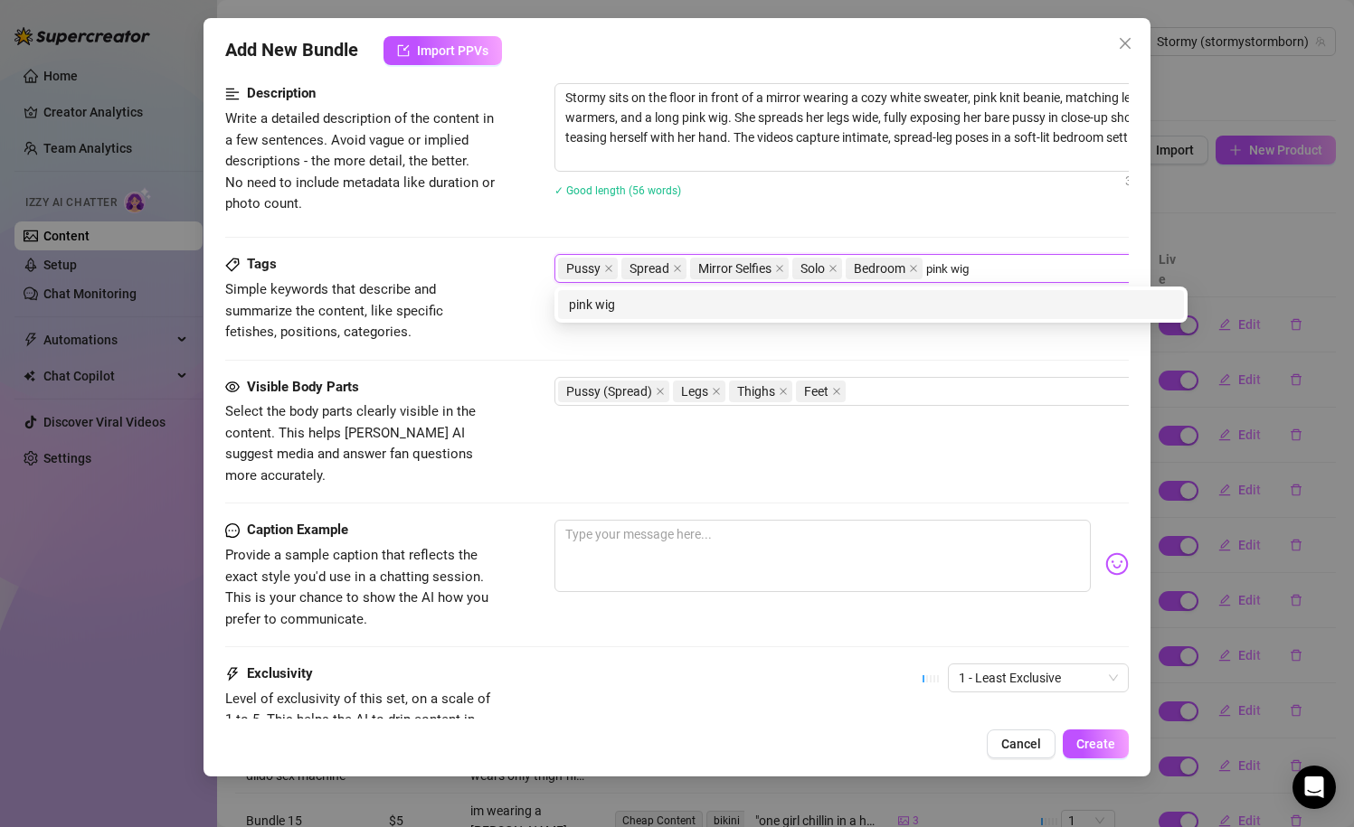
click at [791, 305] on div "pink wig" at bounding box center [871, 305] width 604 height 20
click at [618, 307] on div "cosplay" at bounding box center [871, 305] width 604 height 20
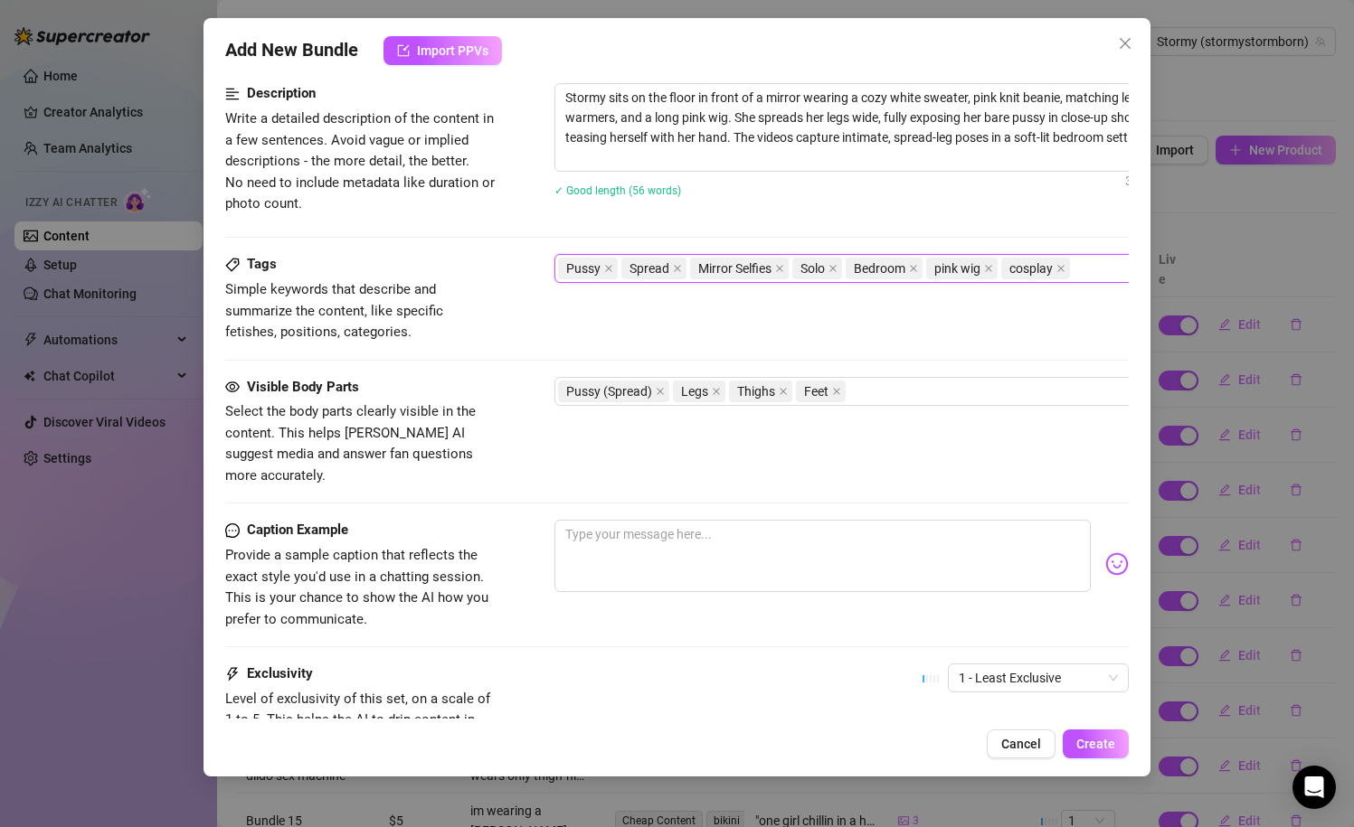
click at [471, 405] on span "Select the body parts clearly visible in the content. This helps [PERSON_NAME] …" at bounding box center [350, 443] width 250 height 80
click at [550, 468] on div "Visible Body Parts Select the body parts clearly visible in the content. This h…" at bounding box center [677, 449] width 904 height 144
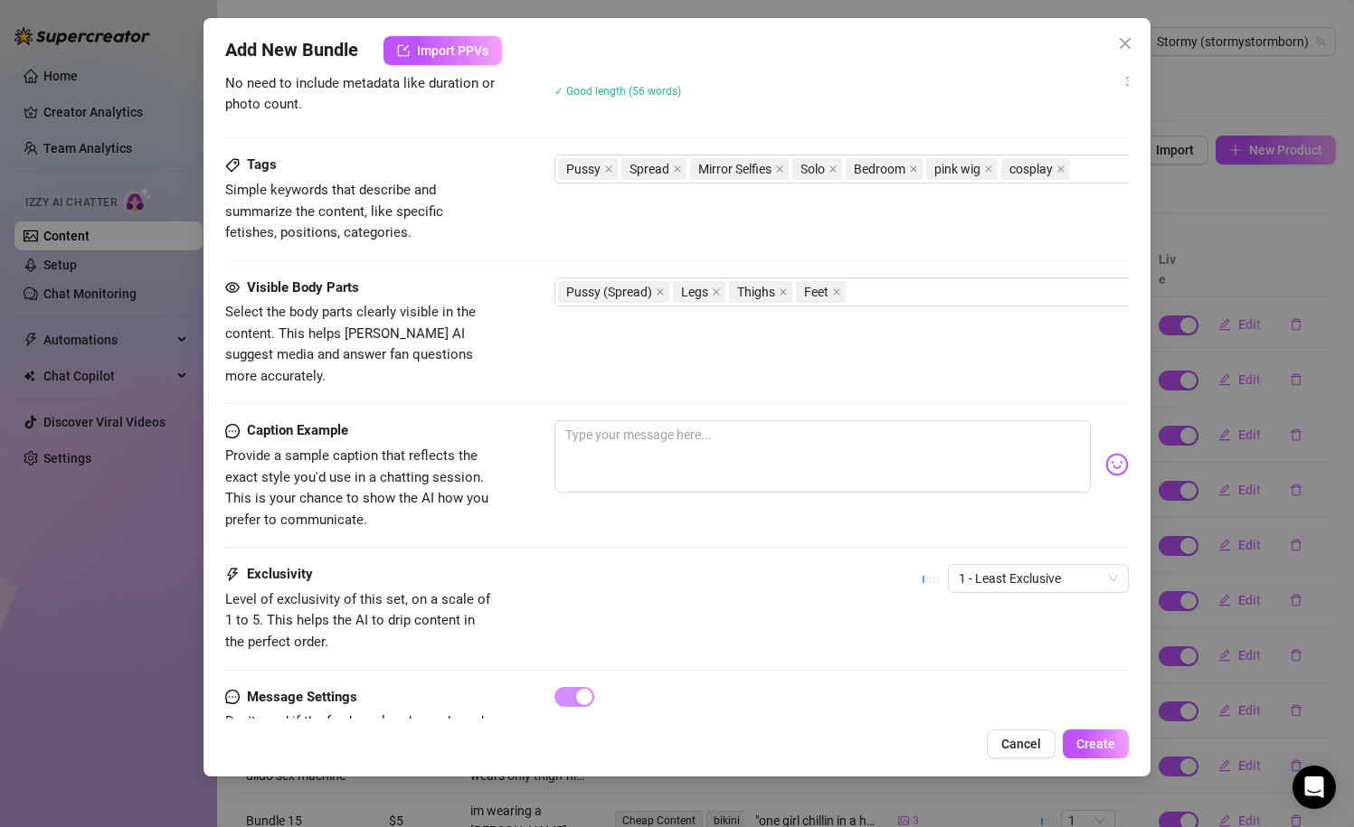
scroll to position [834, 0]
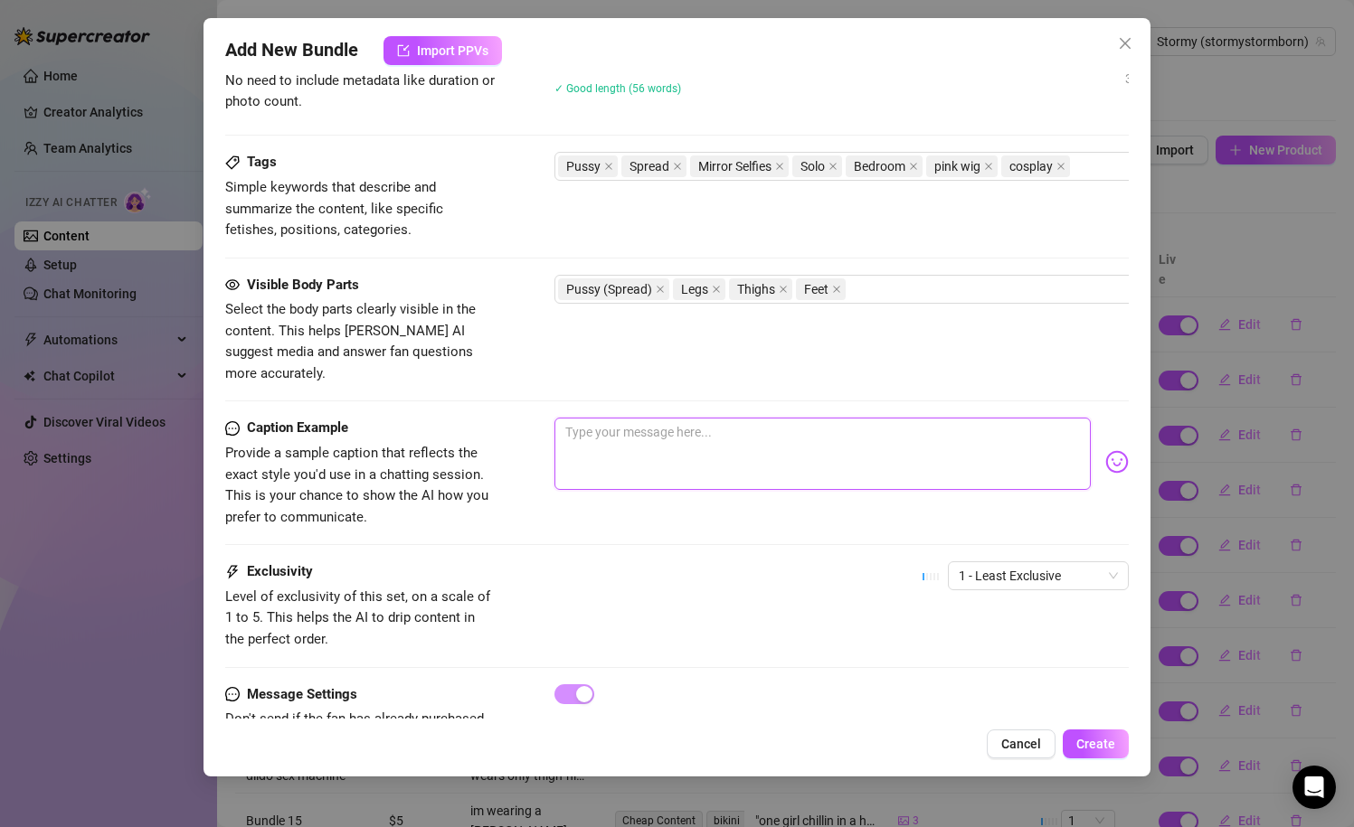
click at [620, 432] on textarea at bounding box center [822, 454] width 537 height 72
click at [1116, 450] on img at bounding box center [1117, 462] width 24 height 24
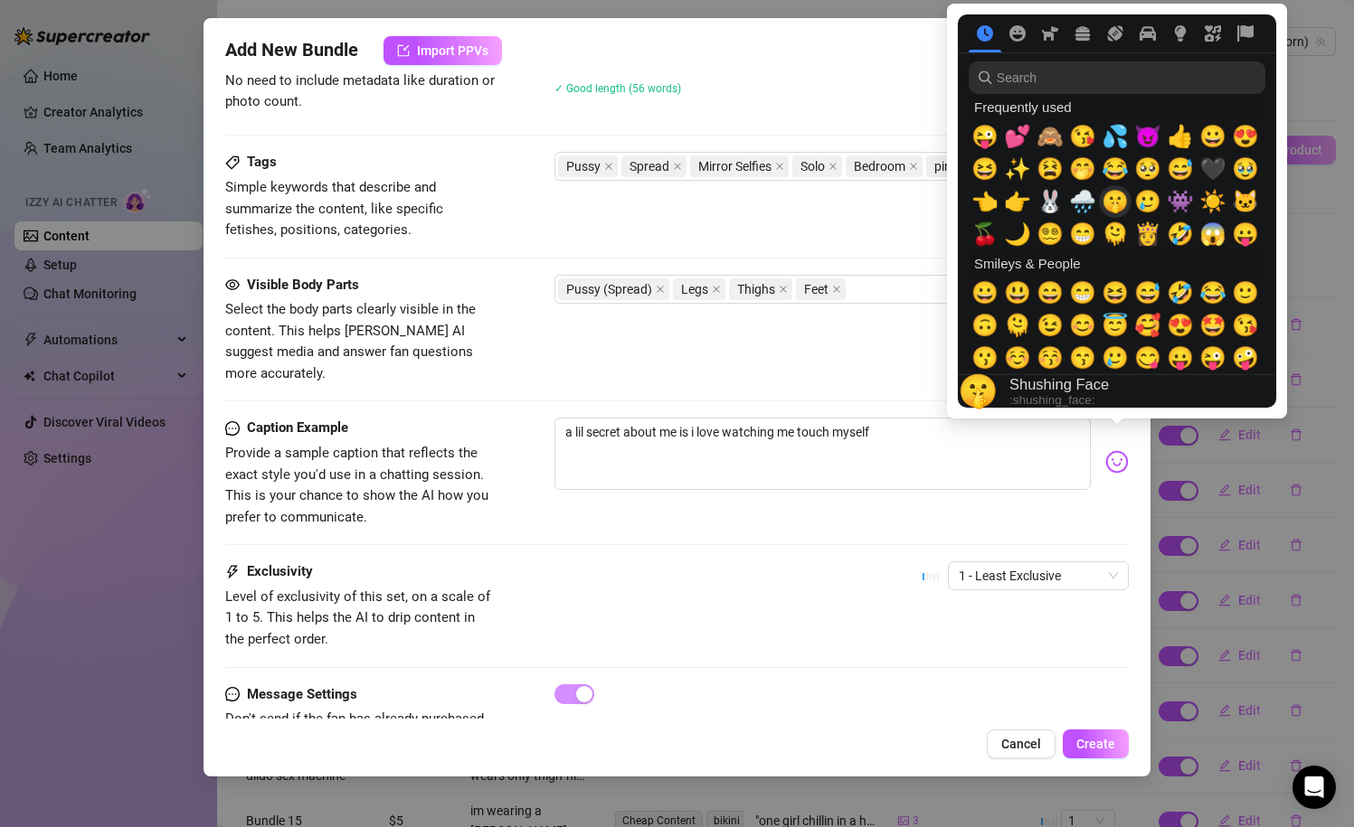
click at [1116, 203] on span "🤫" at bounding box center [1114, 201] width 27 height 25
click at [1118, 125] on span "💦" at bounding box center [1114, 136] width 27 height 25
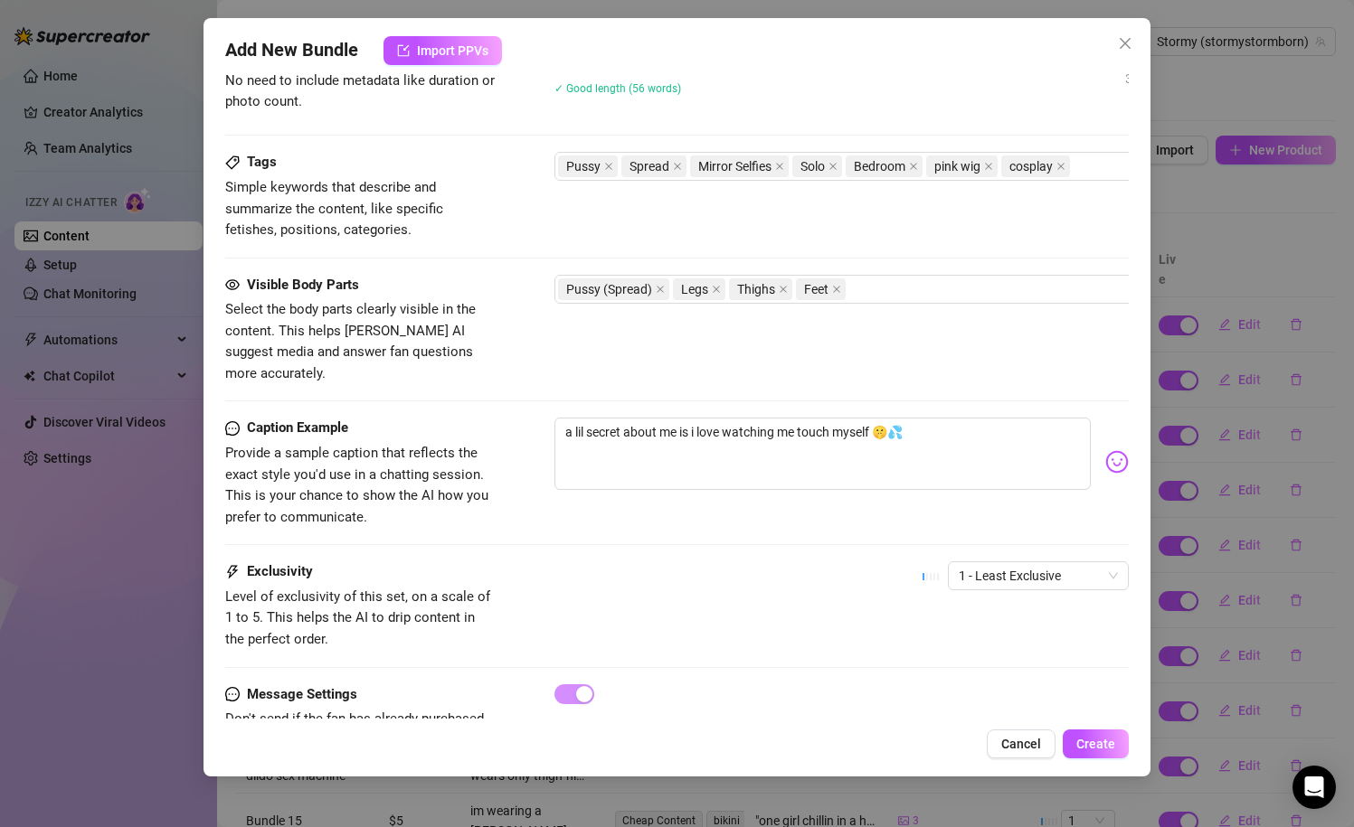
click at [816, 532] on div "Caption Example Provide a sample caption that reflects the exact style you'd us…" at bounding box center [677, 490] width 904 height 144
click at [987, 562] on span "1 - Least Exclusive" at bounding box center [1037, 575] width 159 height 27
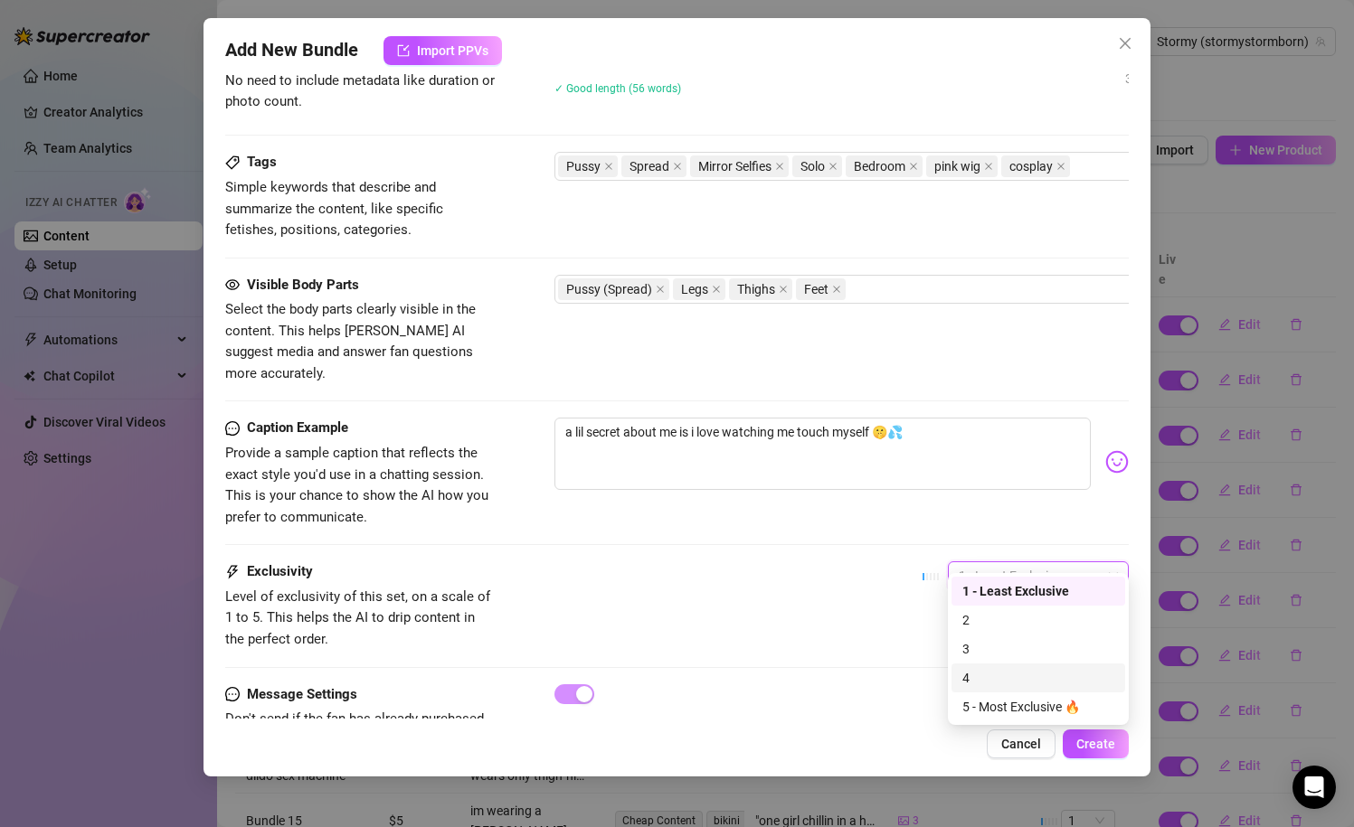
click at [979, 685] on div "4" at bounding box center [1038, 678] width 152 height 20
click at [816, 579] on div "Exclusivity Level of exclusivity of this set, on a scale of 1 to 5. This helps …" at bounding box center [677, 605] width 904 height 89
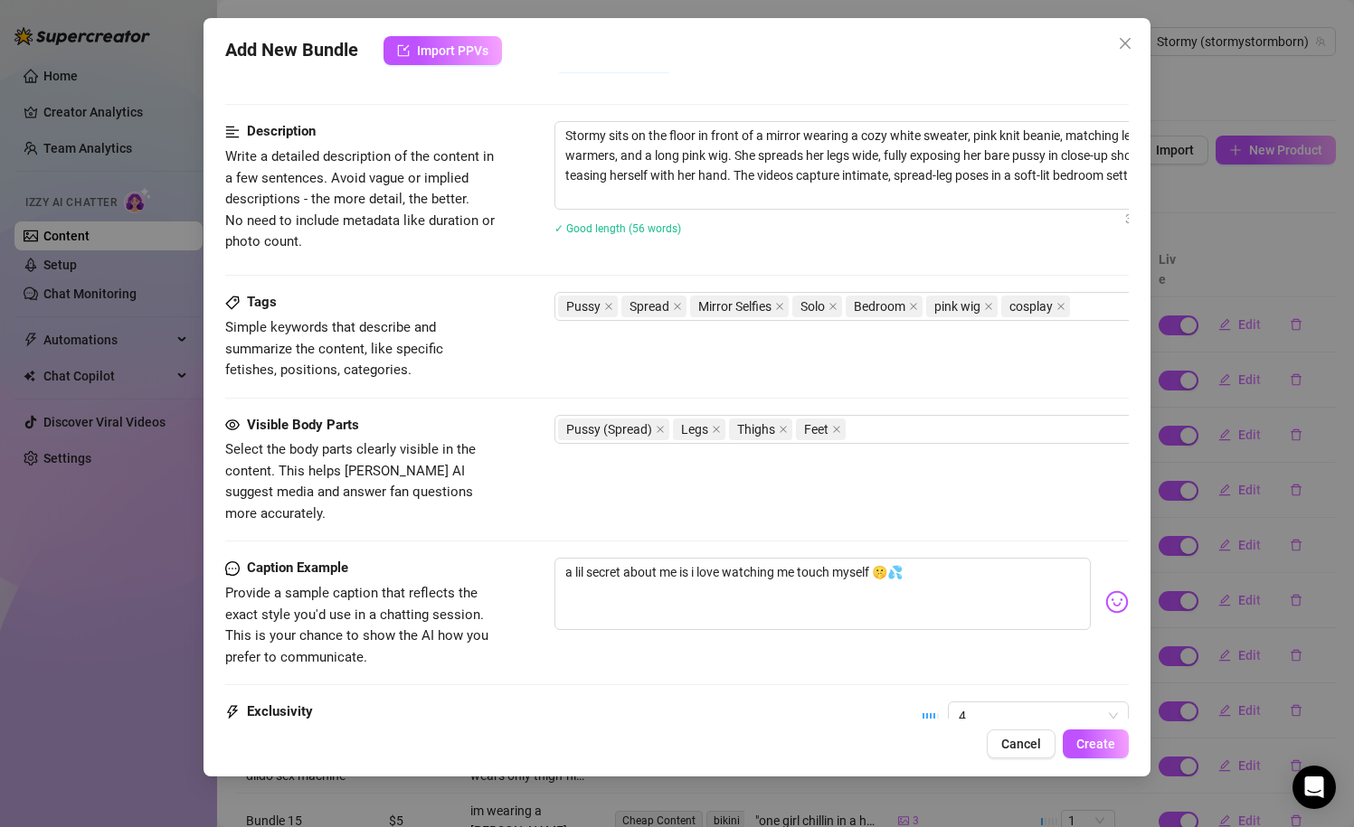
scroll to position [879, 0]
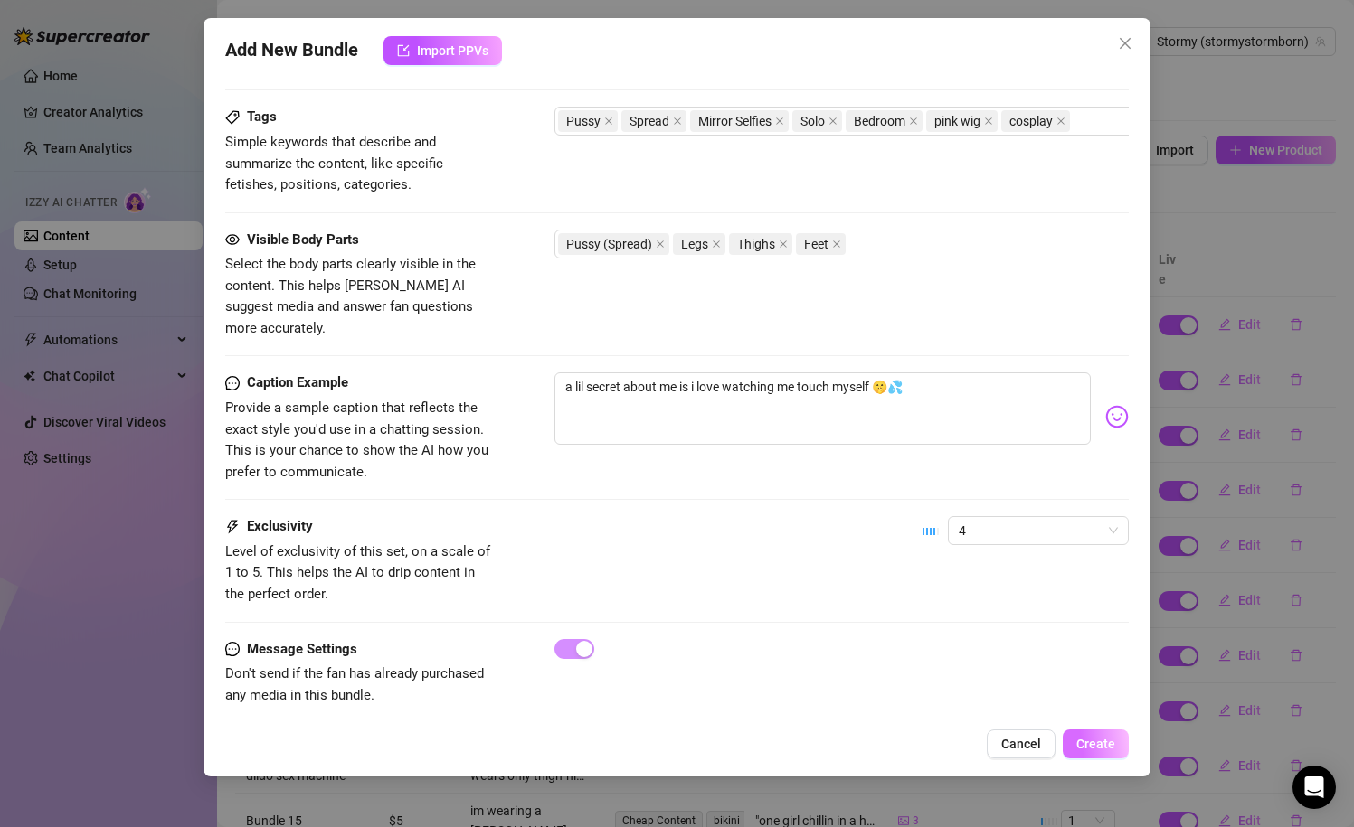
click at [1088, 745] on span "Create" at bounding box center [1095, 744] width 39 height 14
